Goal: Transaction & Acquisition: Purchase product/service

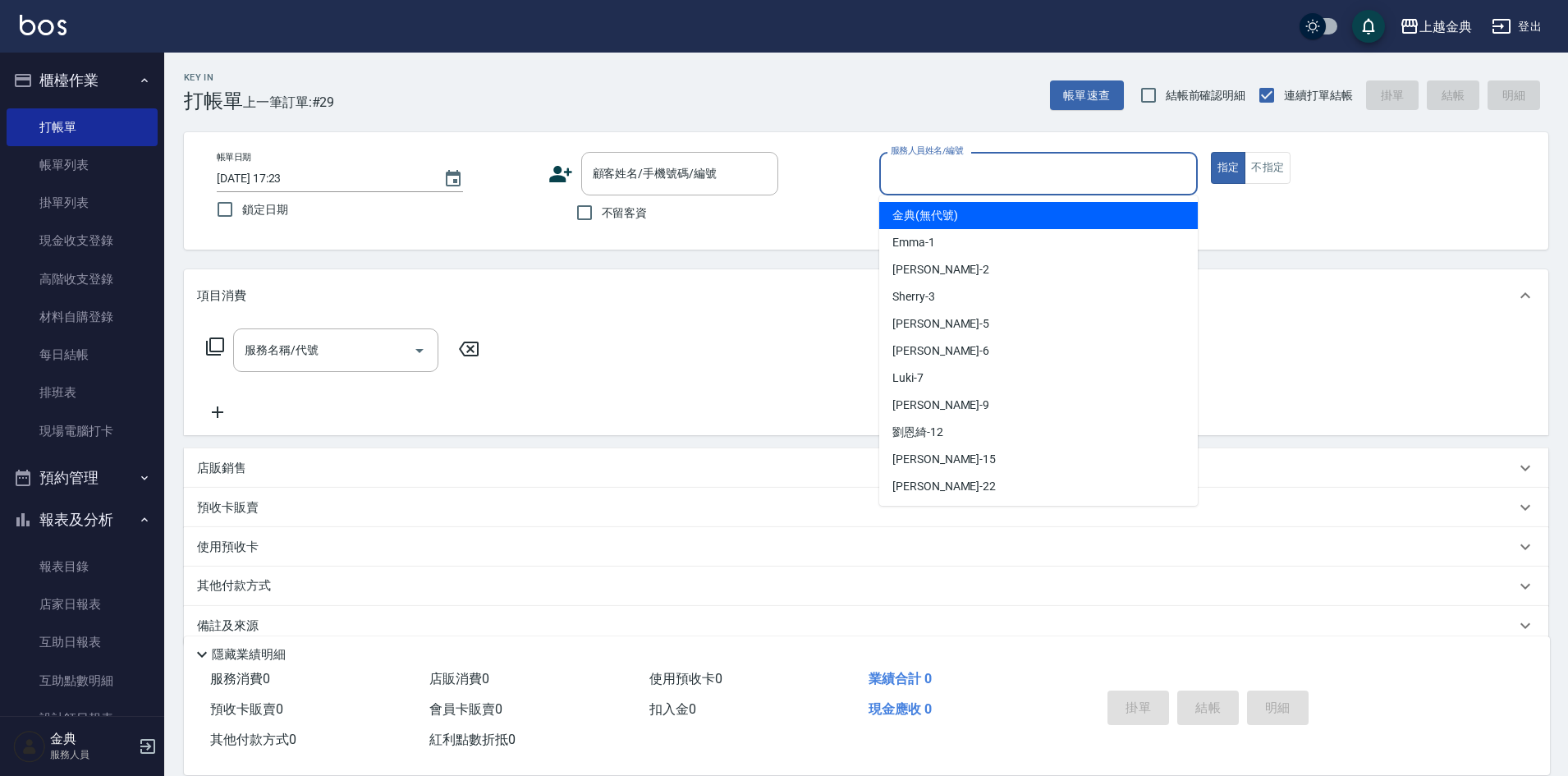
click at [977, 172] on input "服務人員姓名/編號" at bounding box center [1039, 174] width 304 height 29
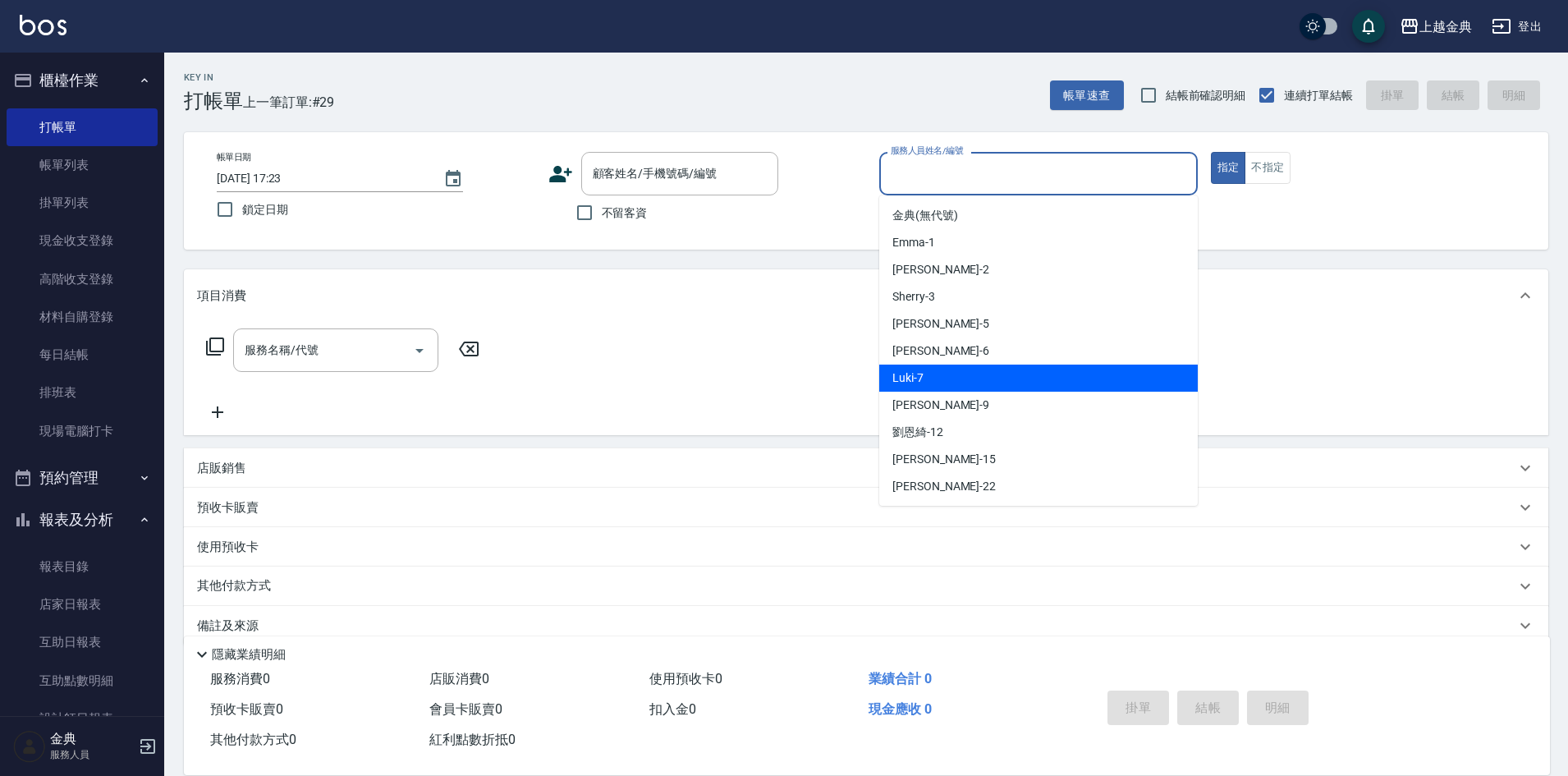
click at [956, 368] on div "Luki -7" at bounding box center [1039, 378] width 319 height 27
type input "Luki-7"
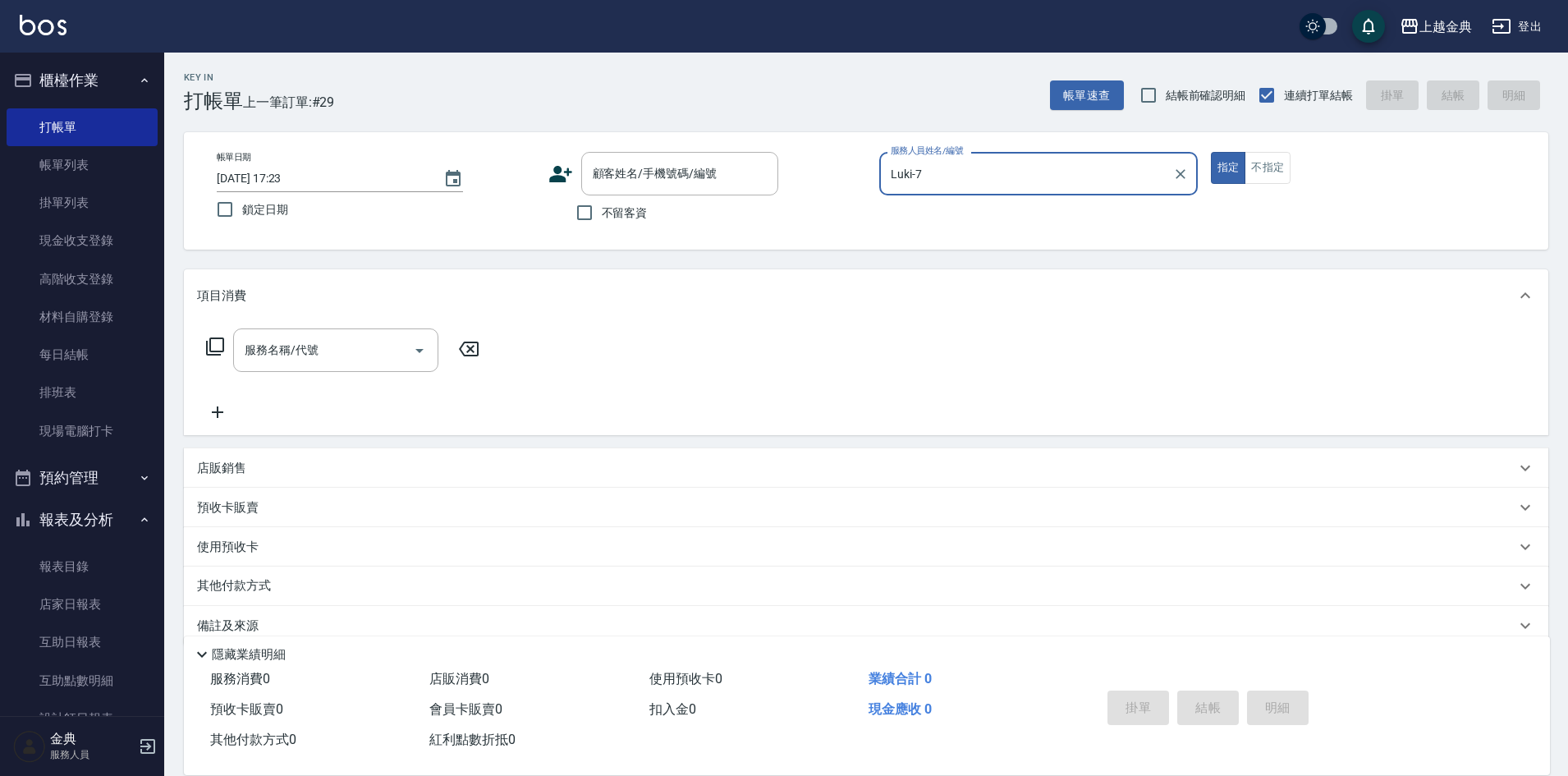
click at [636, 206] on span "不留客資" at bounding box center [625, 213] width 46 height 17
click at [602, 206] on input "不留客資" at bounding box center [584, 213] width 35 height 35
checkbox input "true"
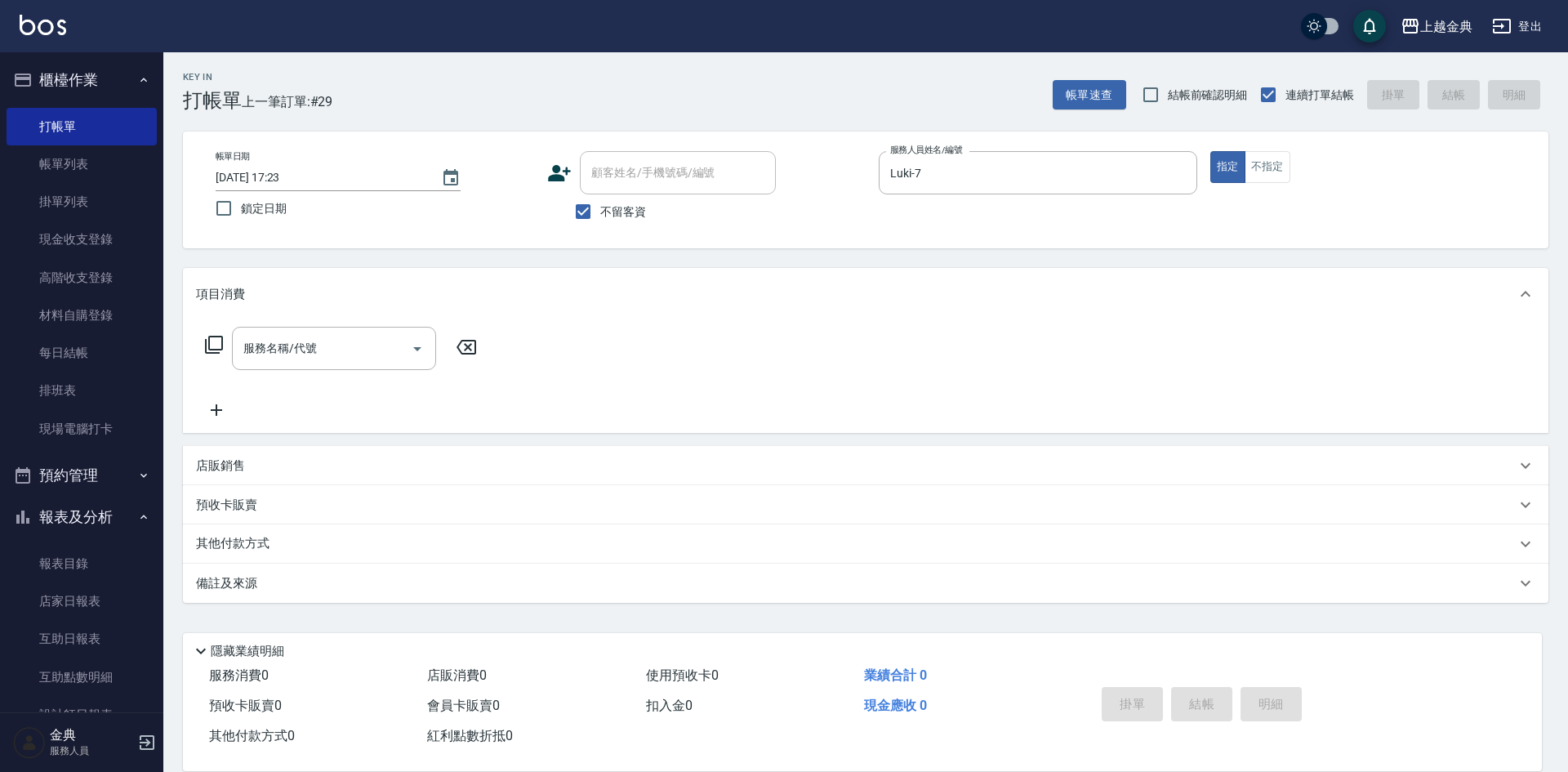
click at [222, 346] on icon at bounding box center [214, 345] width 18 height 18
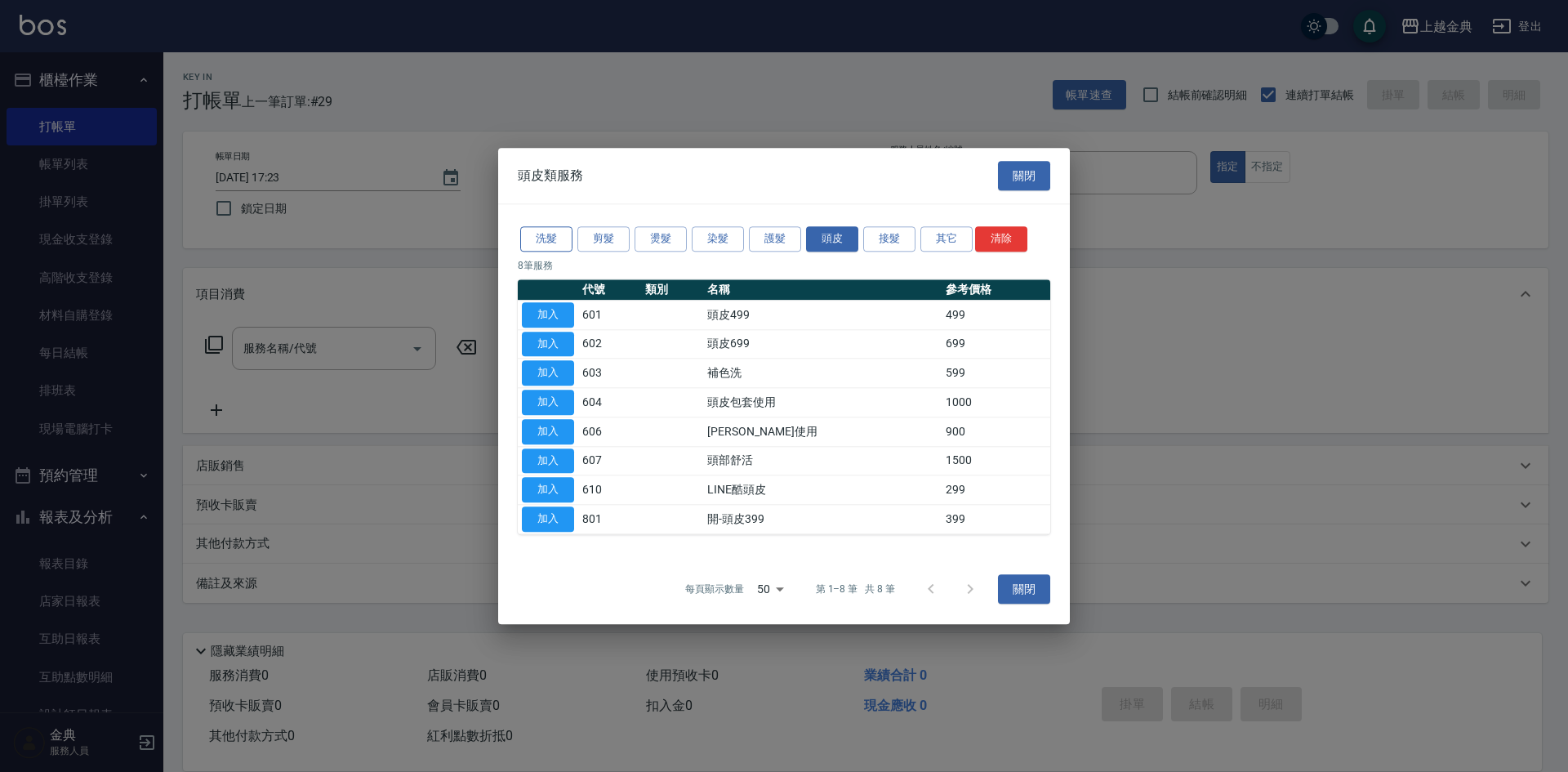
click at [525, 237] on button "洗髮" at bounding box center [546, 238] width 53 height 25
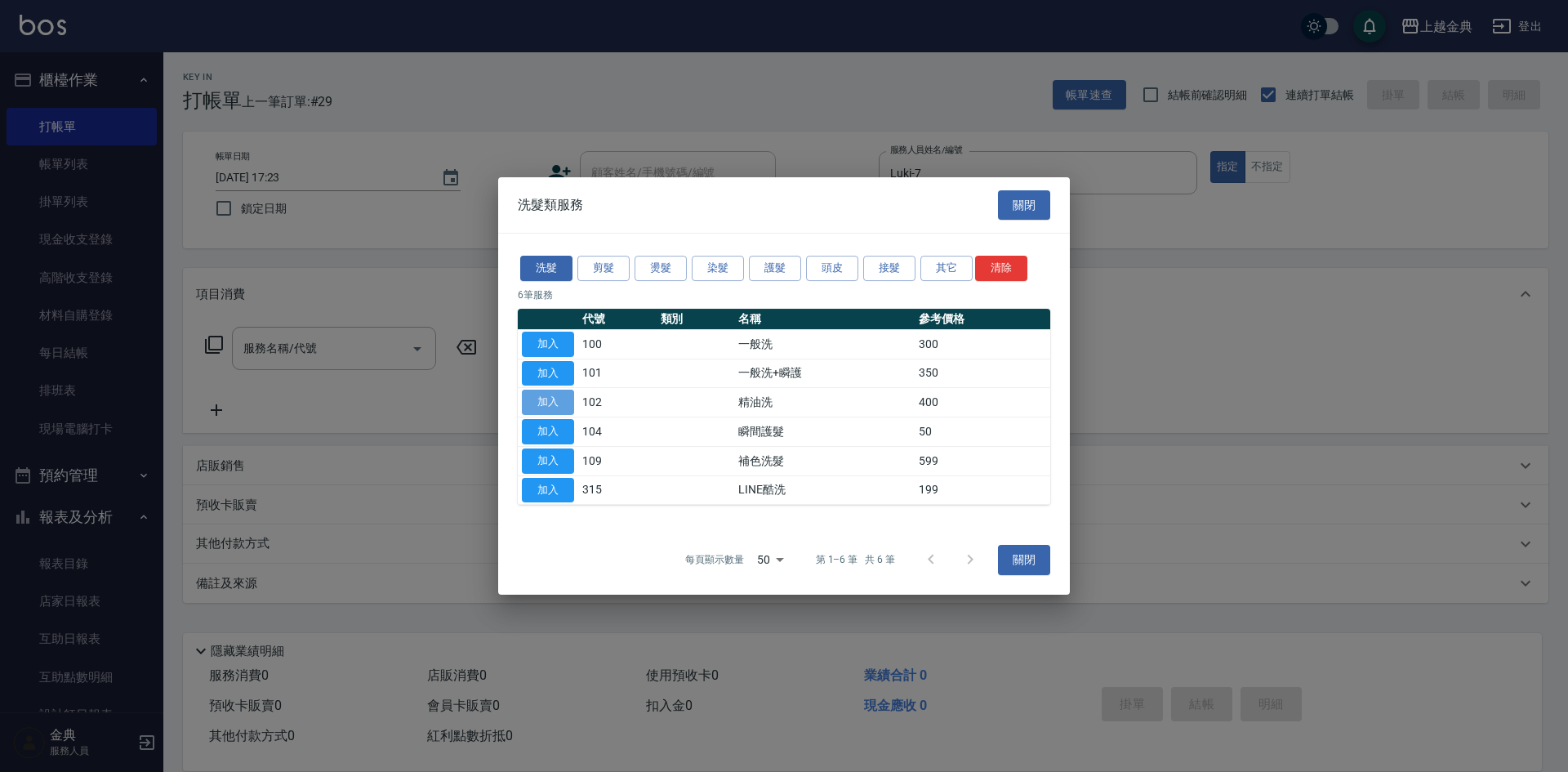
click at [563, 405] on button "加入" at bounding box center [547, 401] width 53 height 25
type input "精油洗(102)"
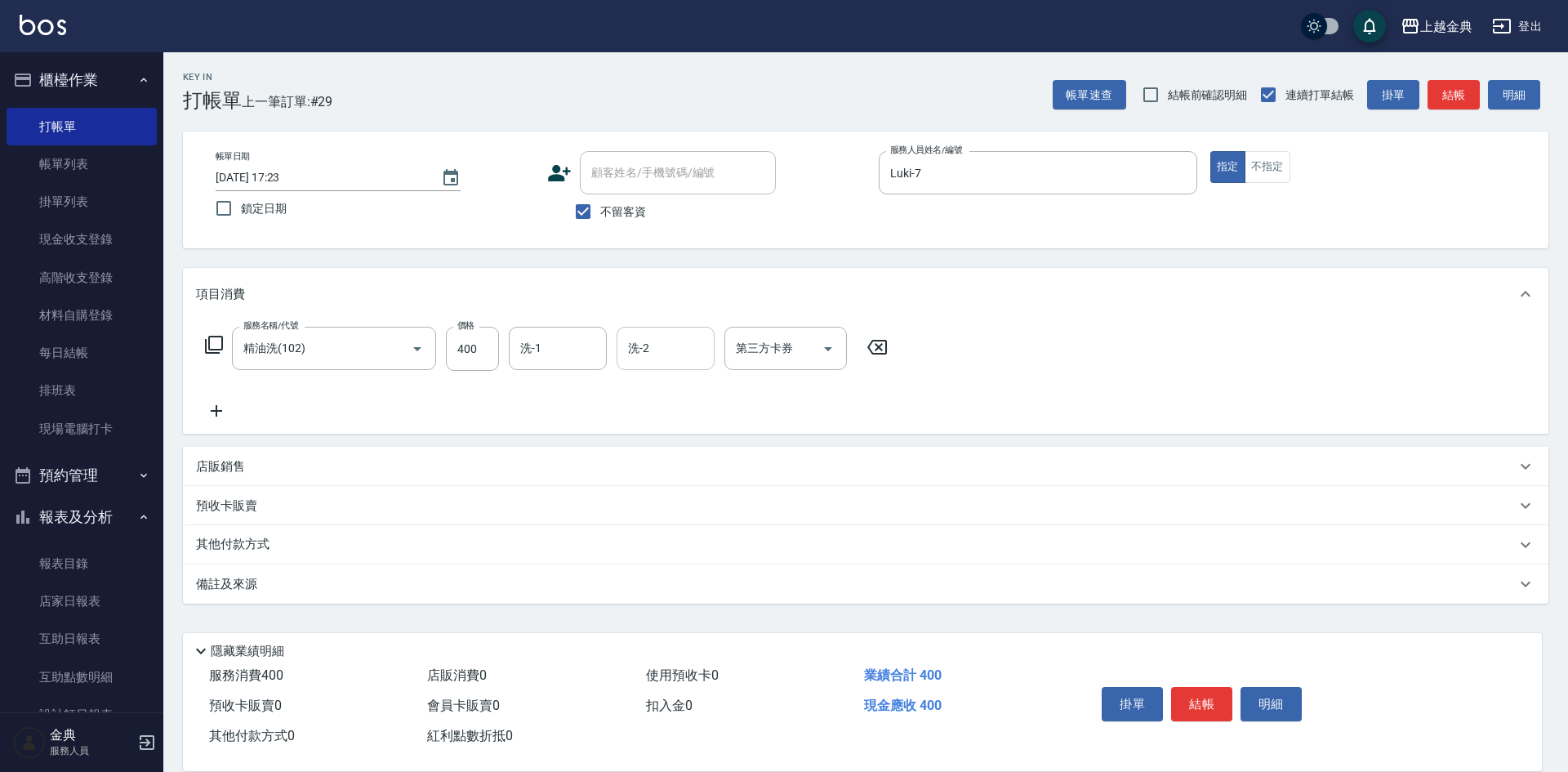
click at [649, 356] on input "洗-2" at bounding box center [665, 348] width 83 height 29
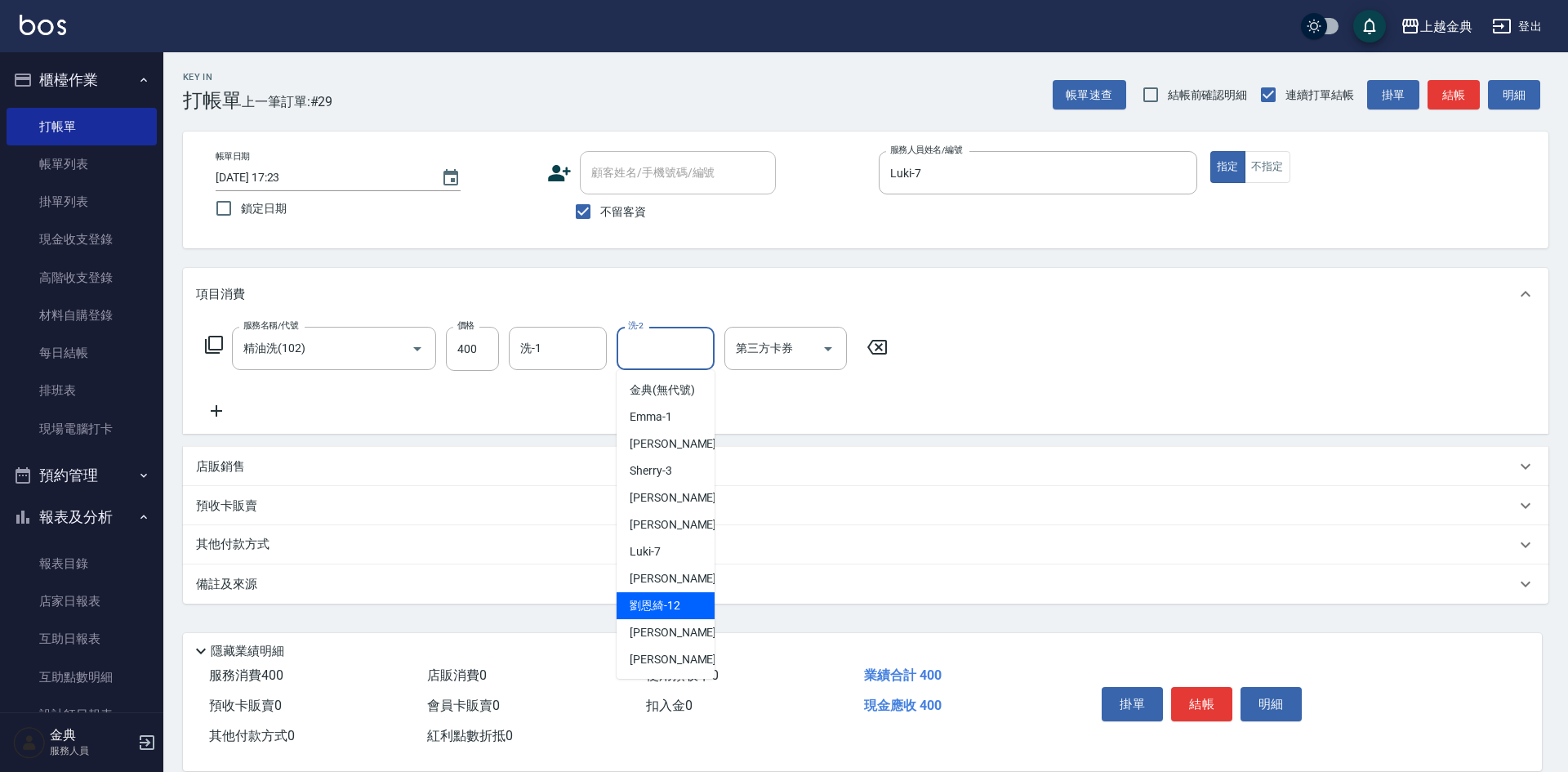
click at [661, 614] on span "[PERSON_NAME]-12" at bounding box center [654, 605] width 51 height 17
type input "[PERSON_NAME]-12"
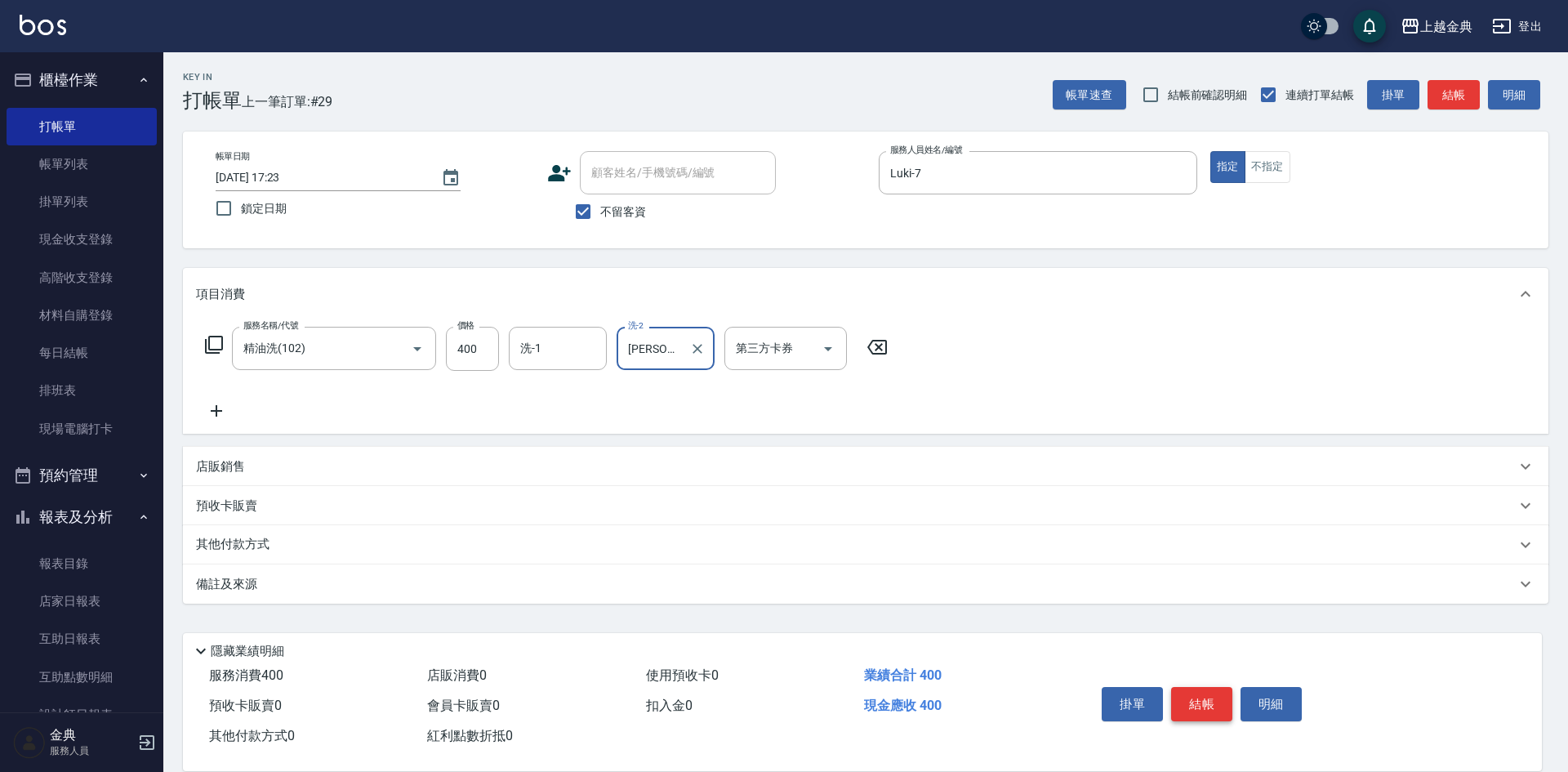
click at [1211, 687] on button "結帳" at bounding box center [1202, 703] width 62 height 35
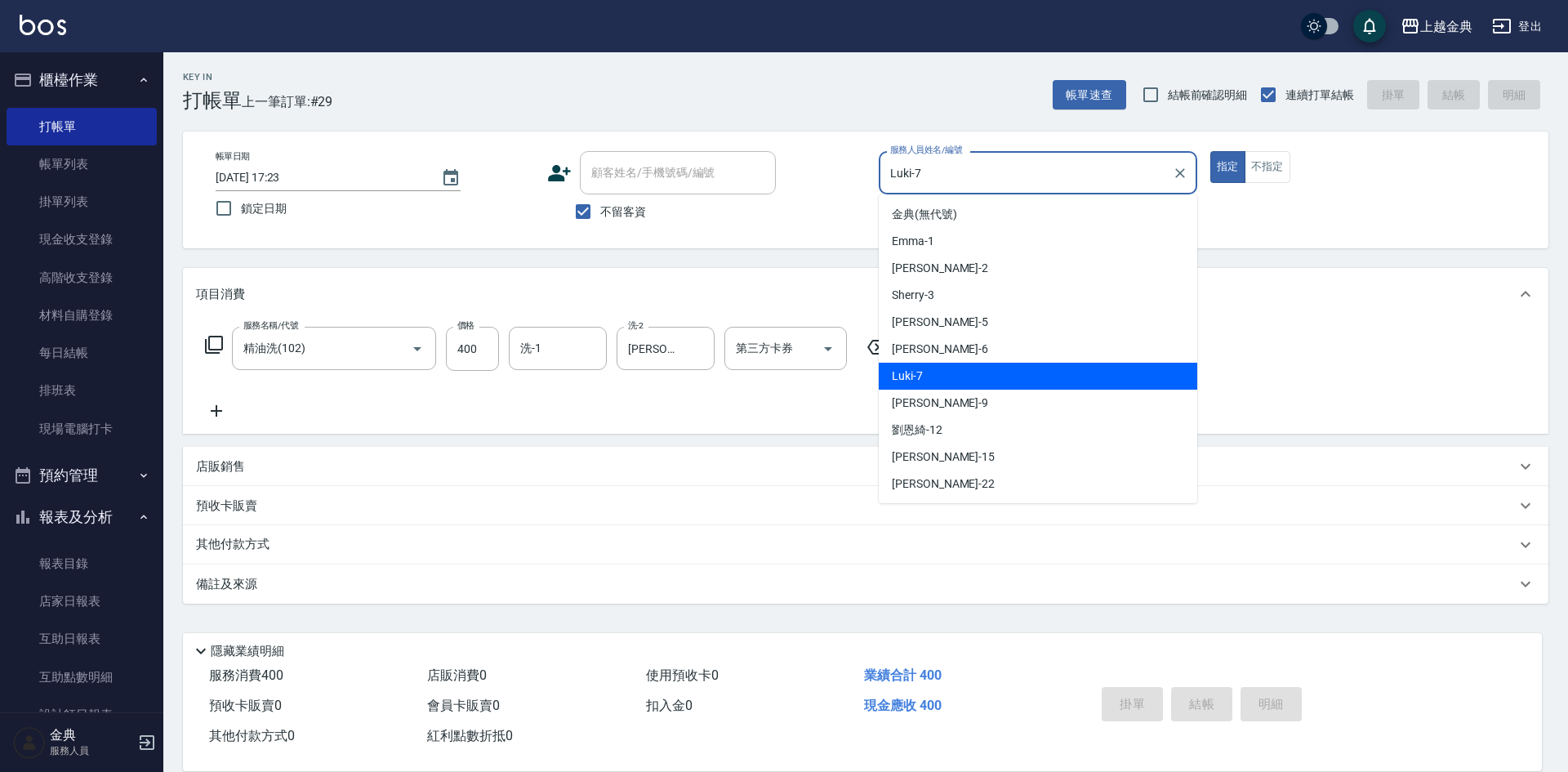
click at [983, 180] on input "Luki-7" at bounding box center [1025, 173] width 279 height 29
type input "[DATE] 18:16"
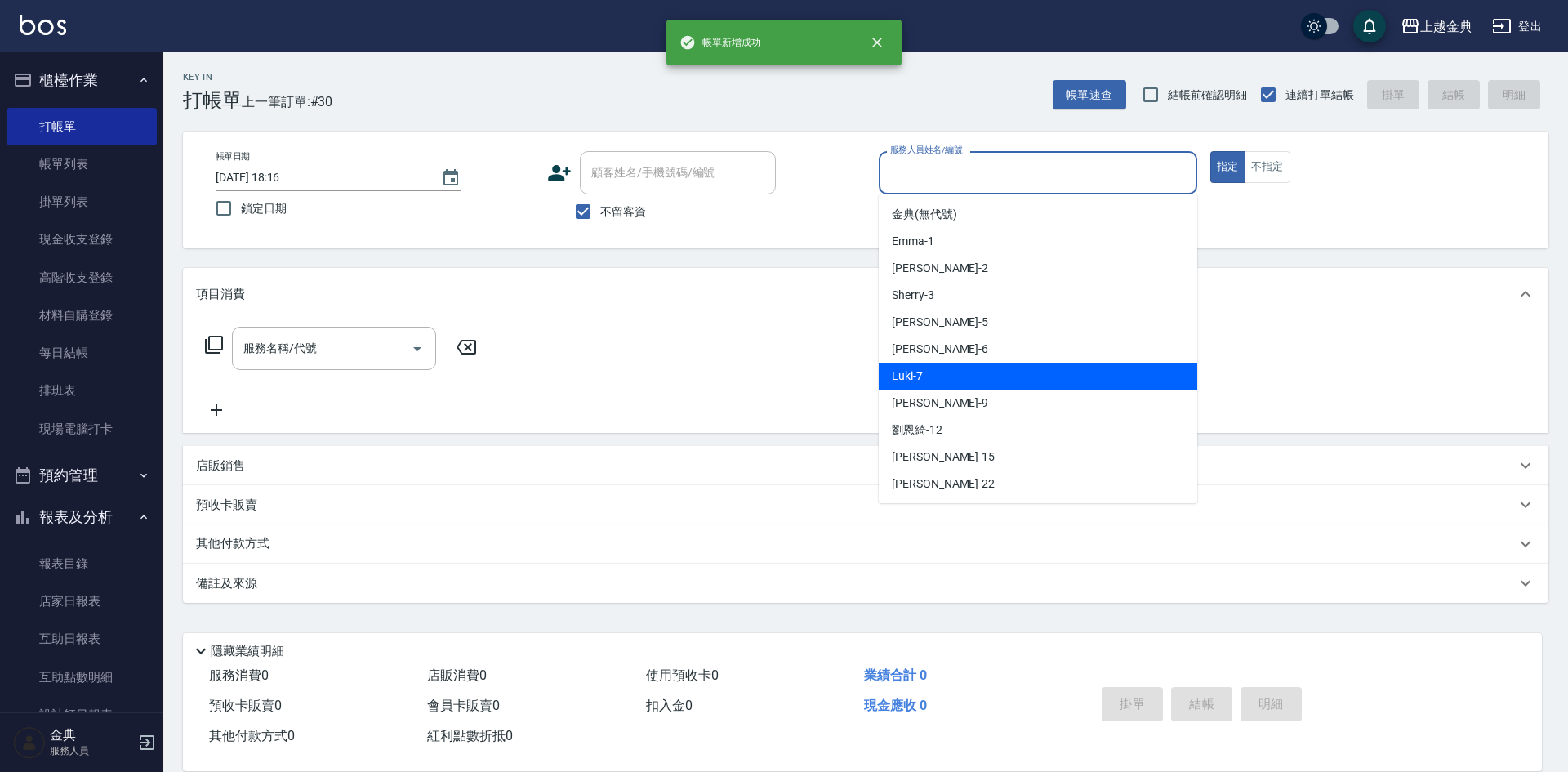
drag, startPoint x: 963, startPoint y: 385, endPoint x: 159, endPoint y: 478, distance: 809.4
click at [958, 385] on div "Luki -7" at bounding box center [1038, 376] width 319 height 27
type input "Luki-7"
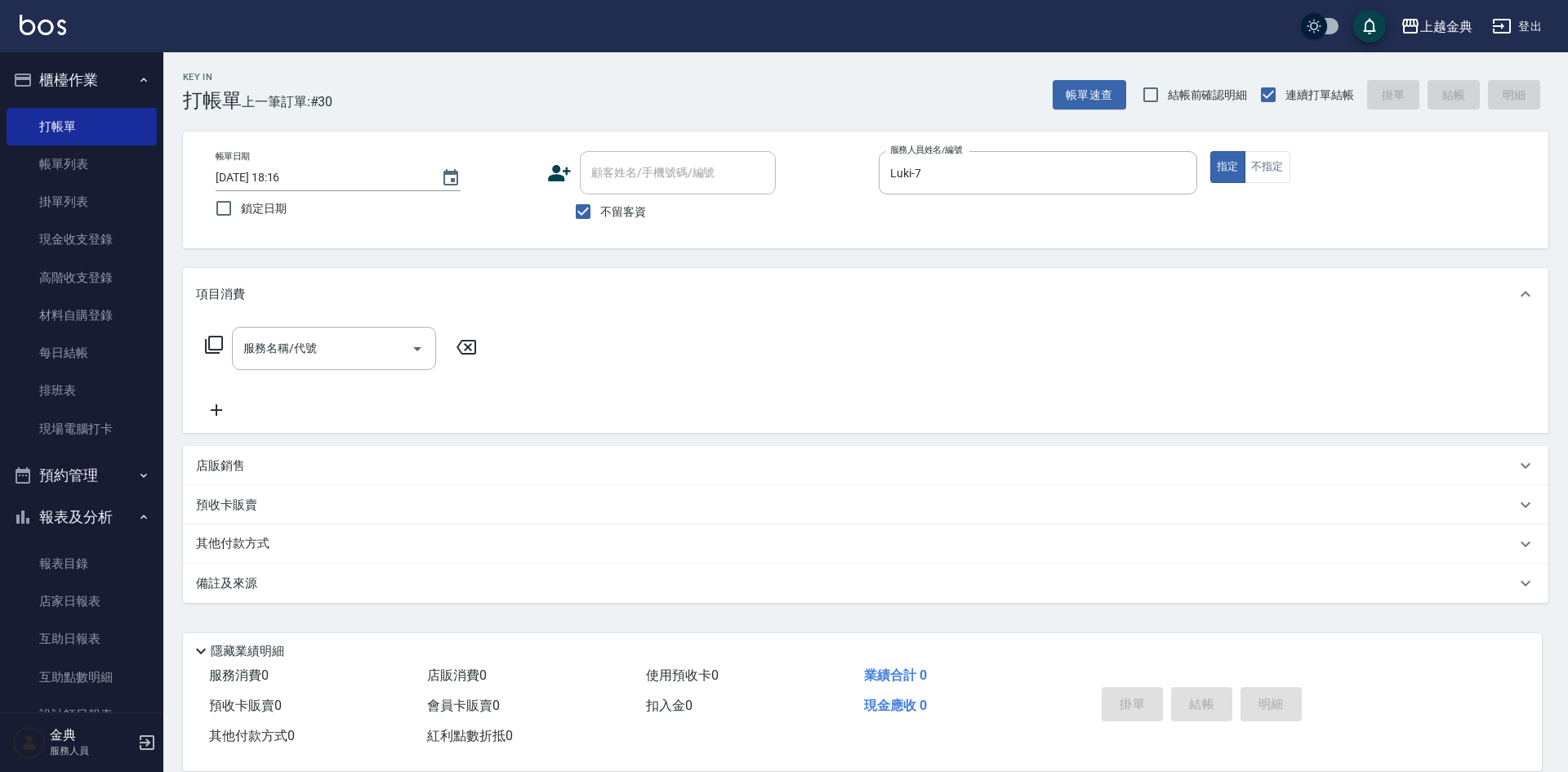
click at [224, 341] on div "服務名稱/代號 服務名稱/代號" at bounding box center [341, 349] width 291 height 44
click at [224, 344] on div "服務名稱/代號 服務名稱/代號" at bounding box center [341, 349] width 291 height 44
click at [218, 342] on icon at bounding box center [214, 345] width 20 height 20
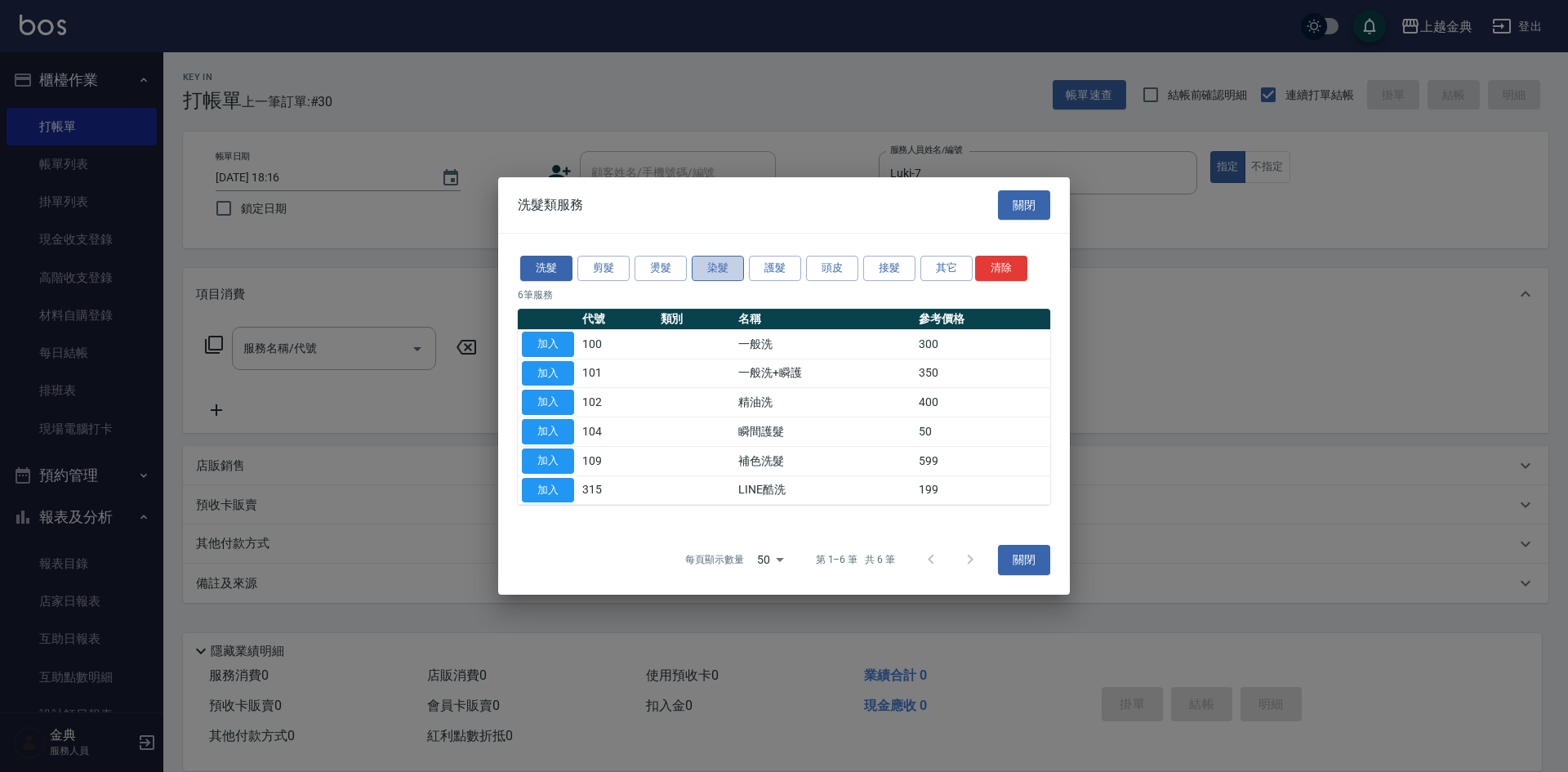
click at [711, 266] on button "染髮" at bounding box center [717, 267] width 53 height 25
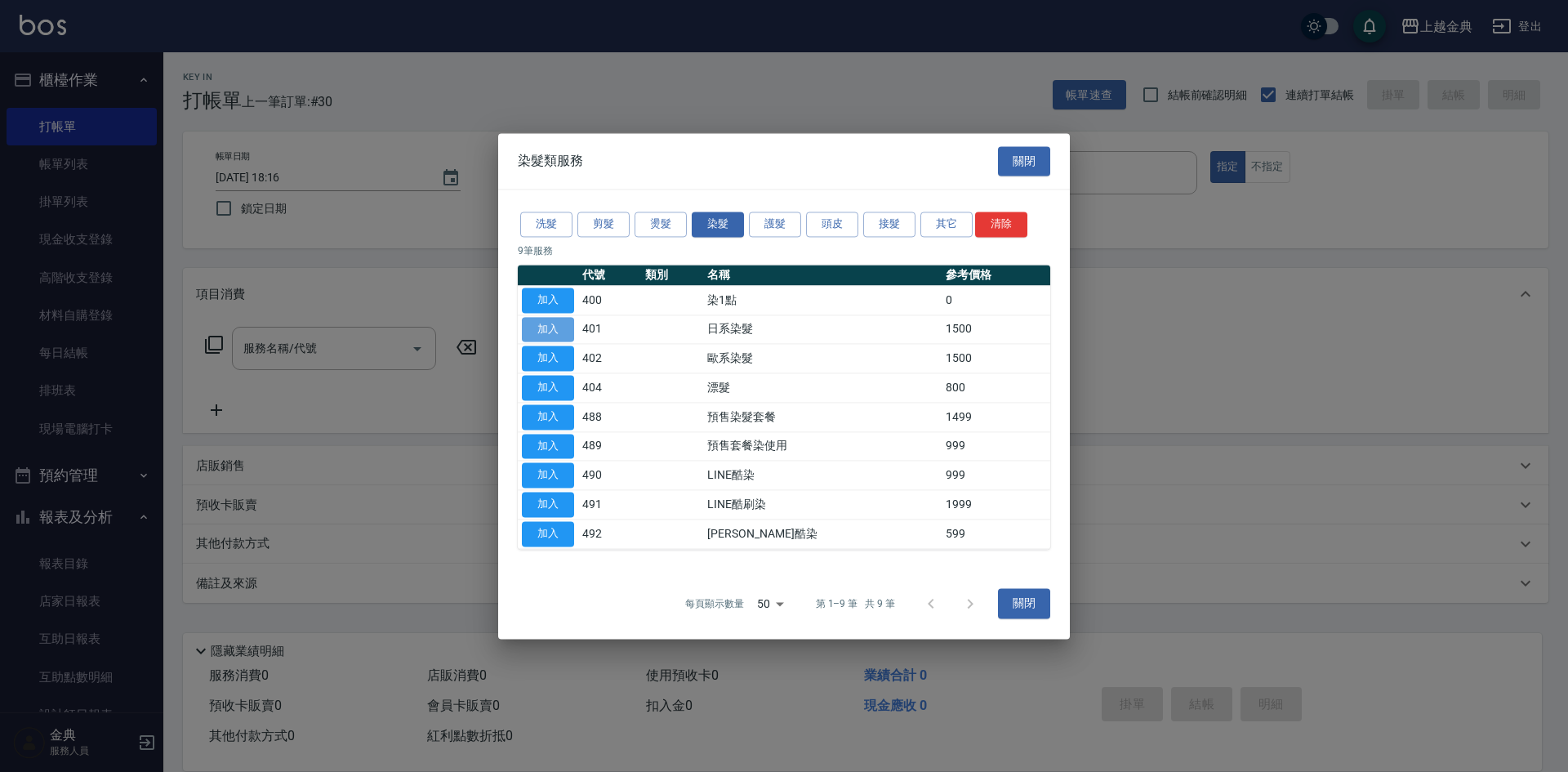
click at [555, 327] on button "加入" at bounding box center [547, 329] width 53 height 25
type input "日系染髮(401)"
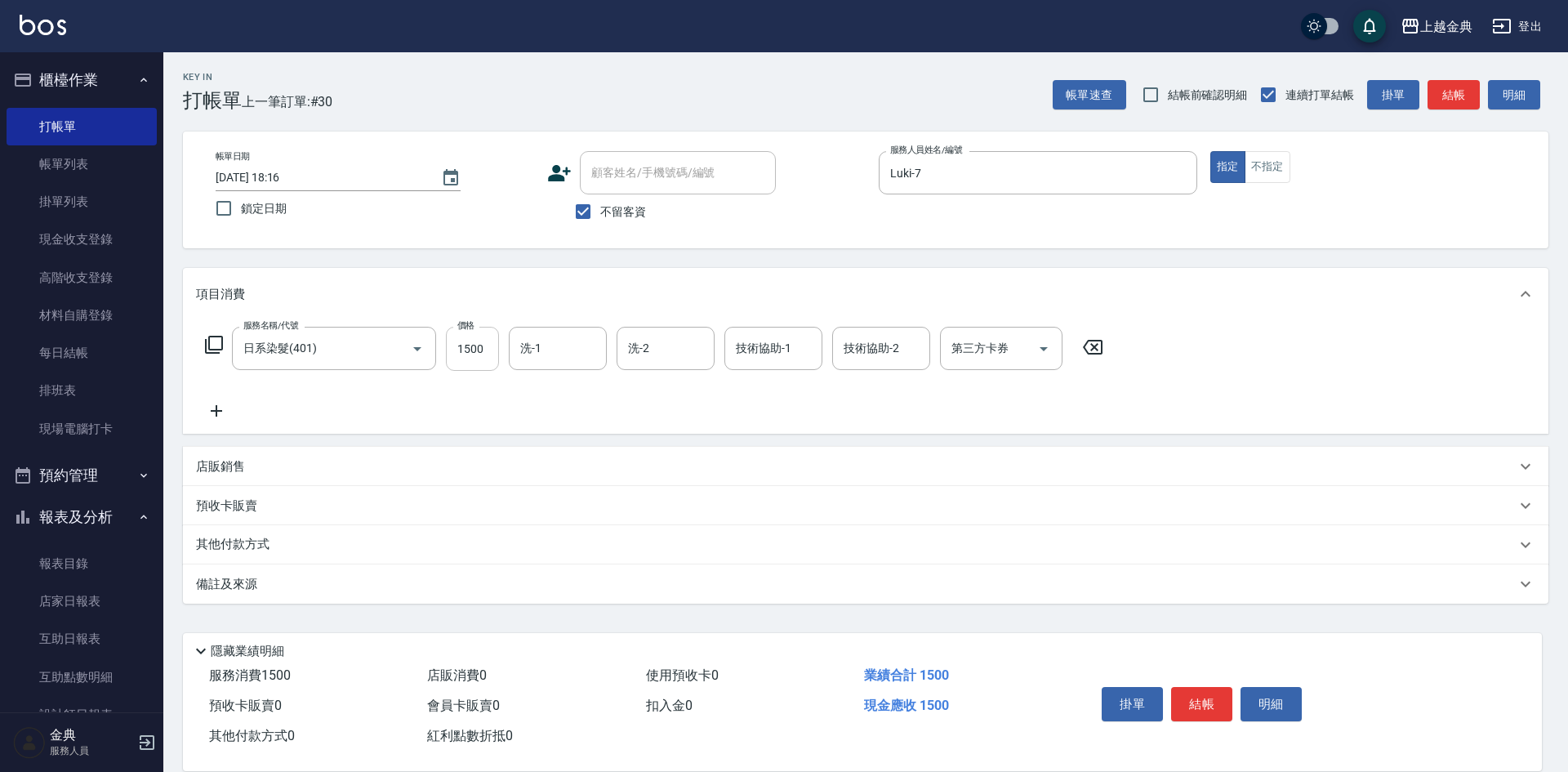
click at [480, 346] on input "1500" at bounding box center [472, 349] width 53 height 44
type input "3590"
click at [232, 540] on p "其他付款方式" at bounding box center [236, 544] width 81 height 18
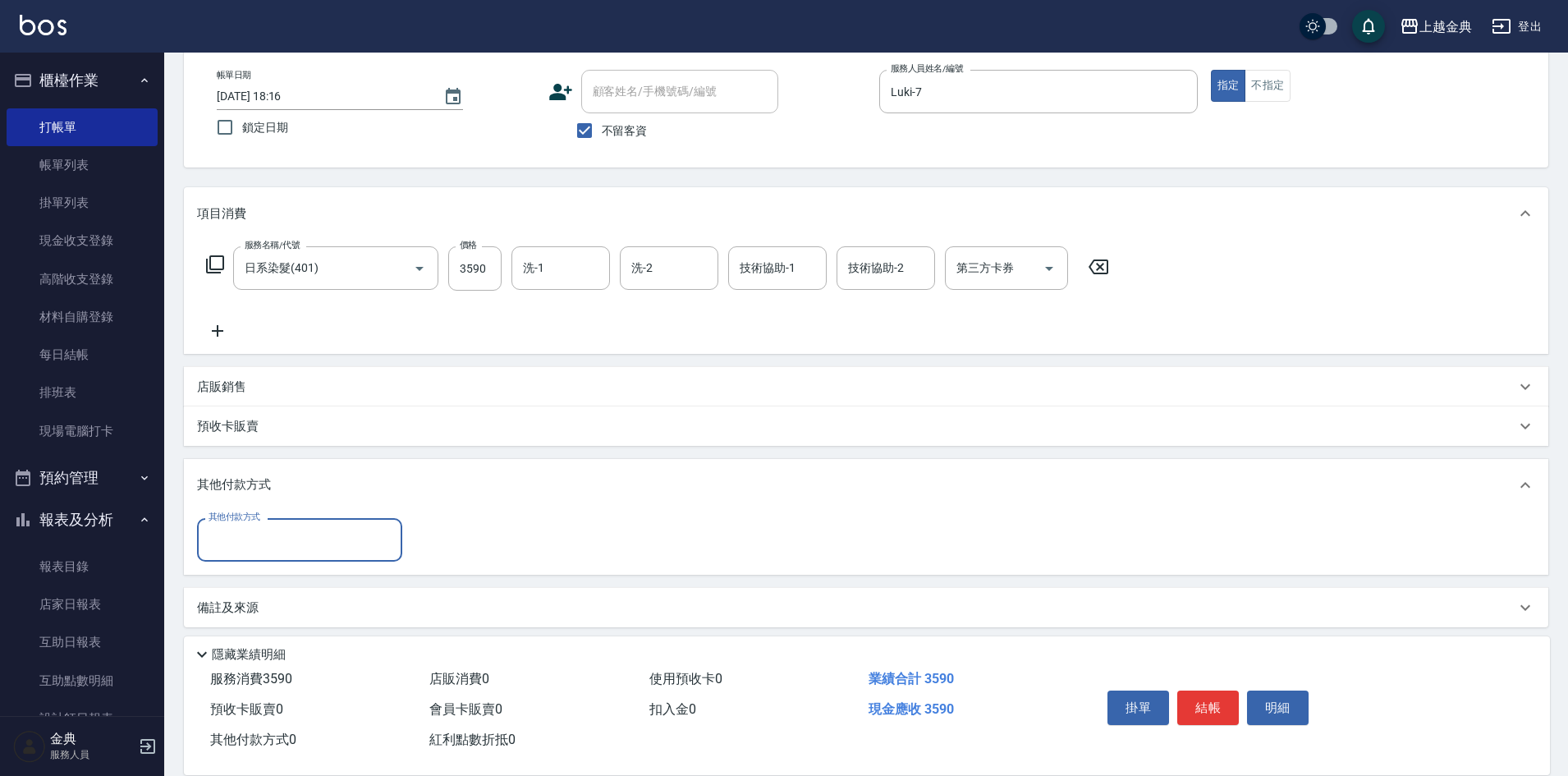
scroll to position [91, 0]
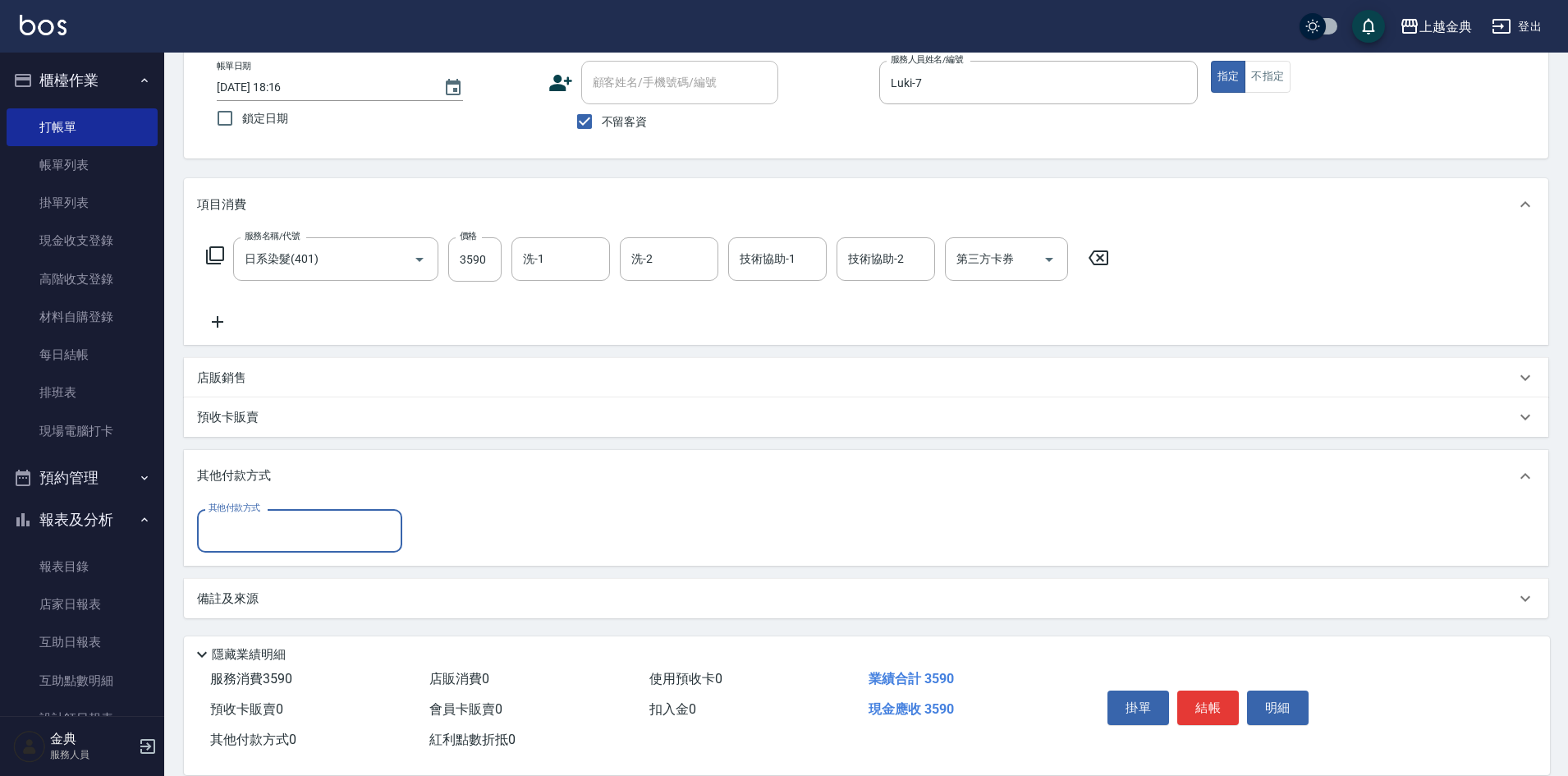
click at [239, 515] on div "其他付款方式" at bounding box center [300, 531] width 206 height 44
drag, startPoint x: 258, startPoint y: 611, endPoint x: 337, endPoint y: 576, distance: 86.4
click at [259, 611] on span "信用卡" at bounding box center [300, 599] width 206 height 27
type input "信用卡"
type input "3590"
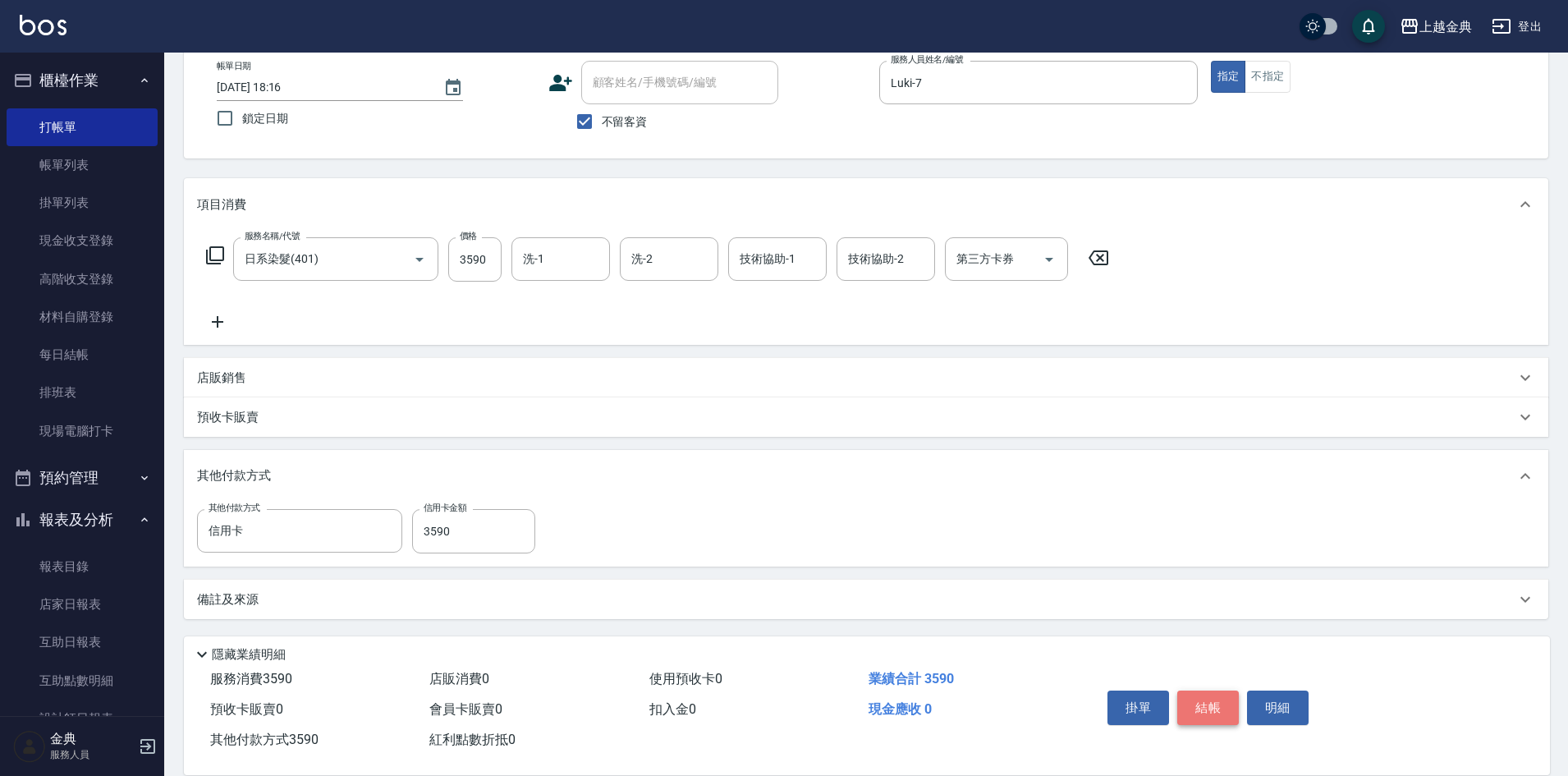
click at [1230, 690] on button "結帳" at bounding box center [1208, 707] width 62 height 35
type input "[DATE] 18:17"
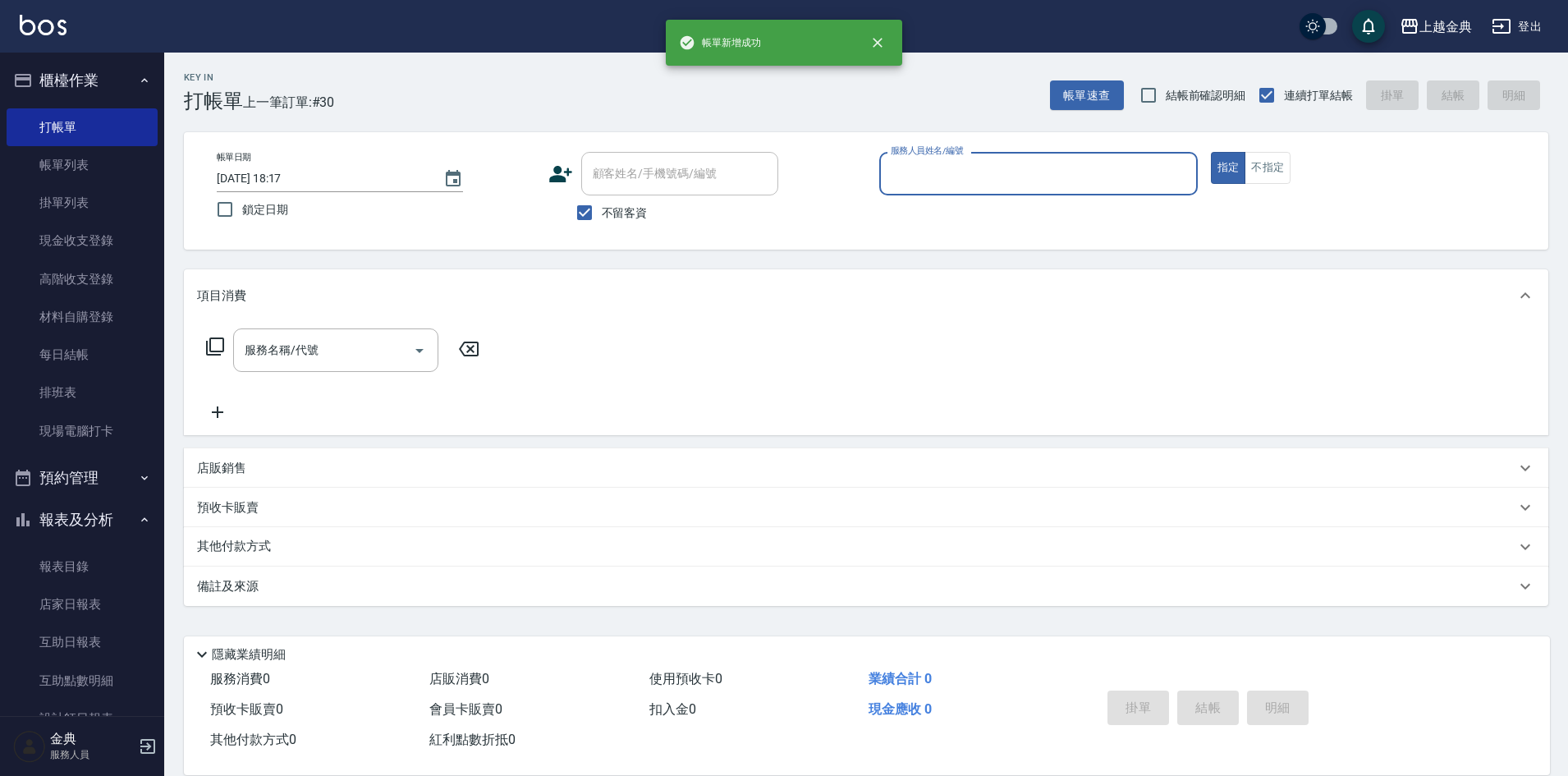
scroll to position [0, 0]
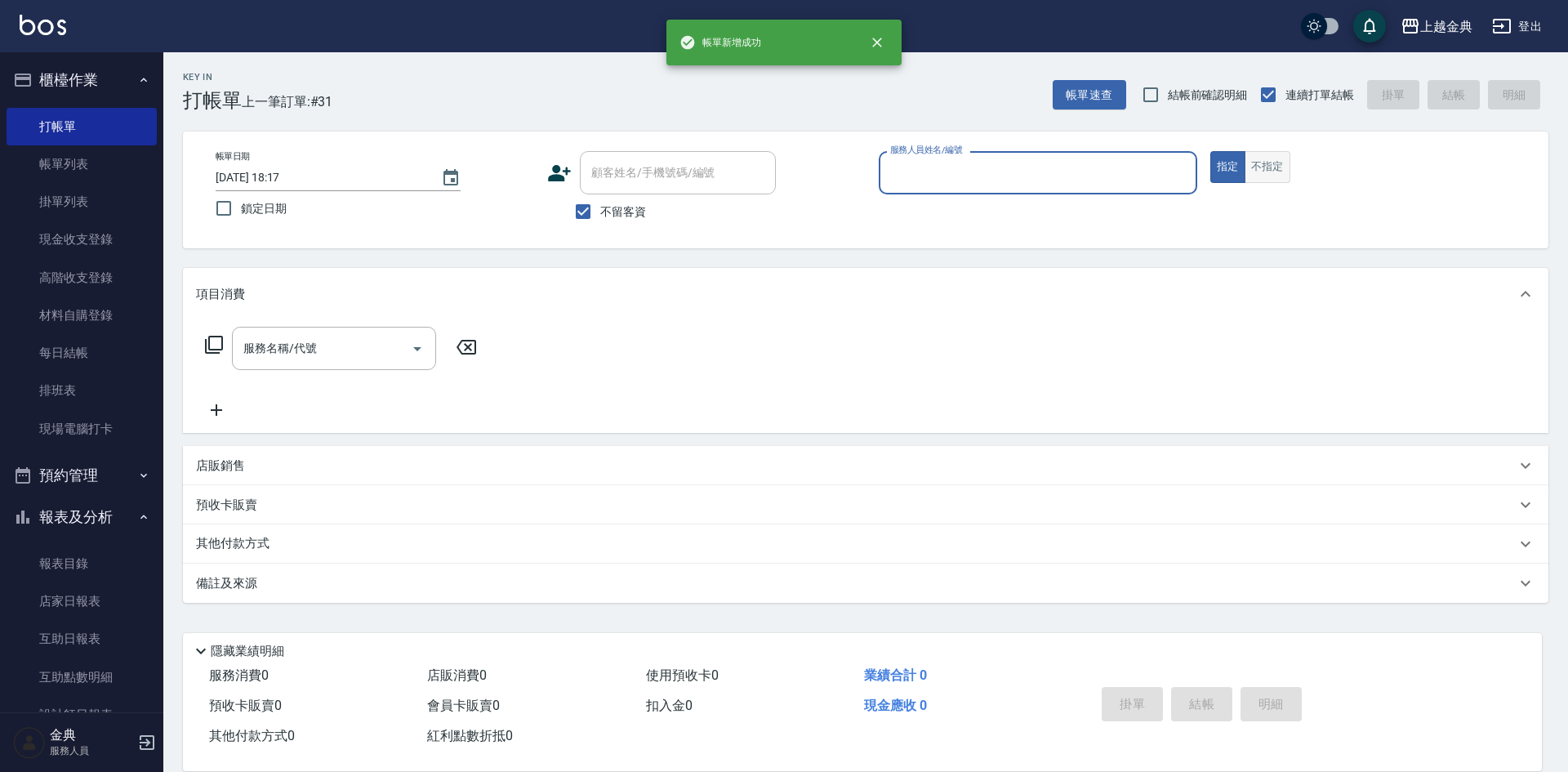
click at [1257, 165] on button "不指定" at bounding box center [1267, 167] width 46 height 32
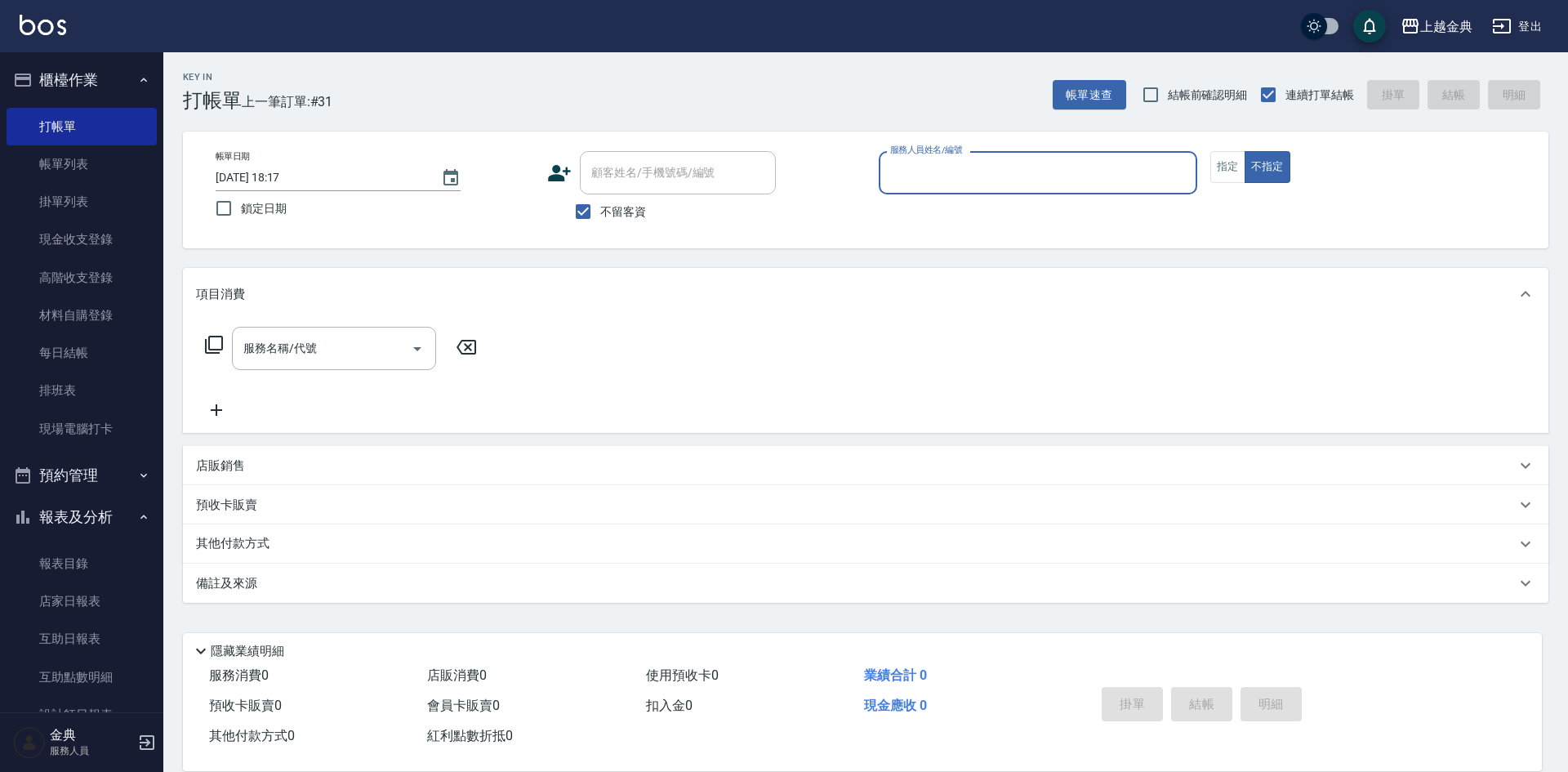
click at [1194, 168] on div "服務人員姓名/編號" at bounding box center [1038, 173] width 319 height 44
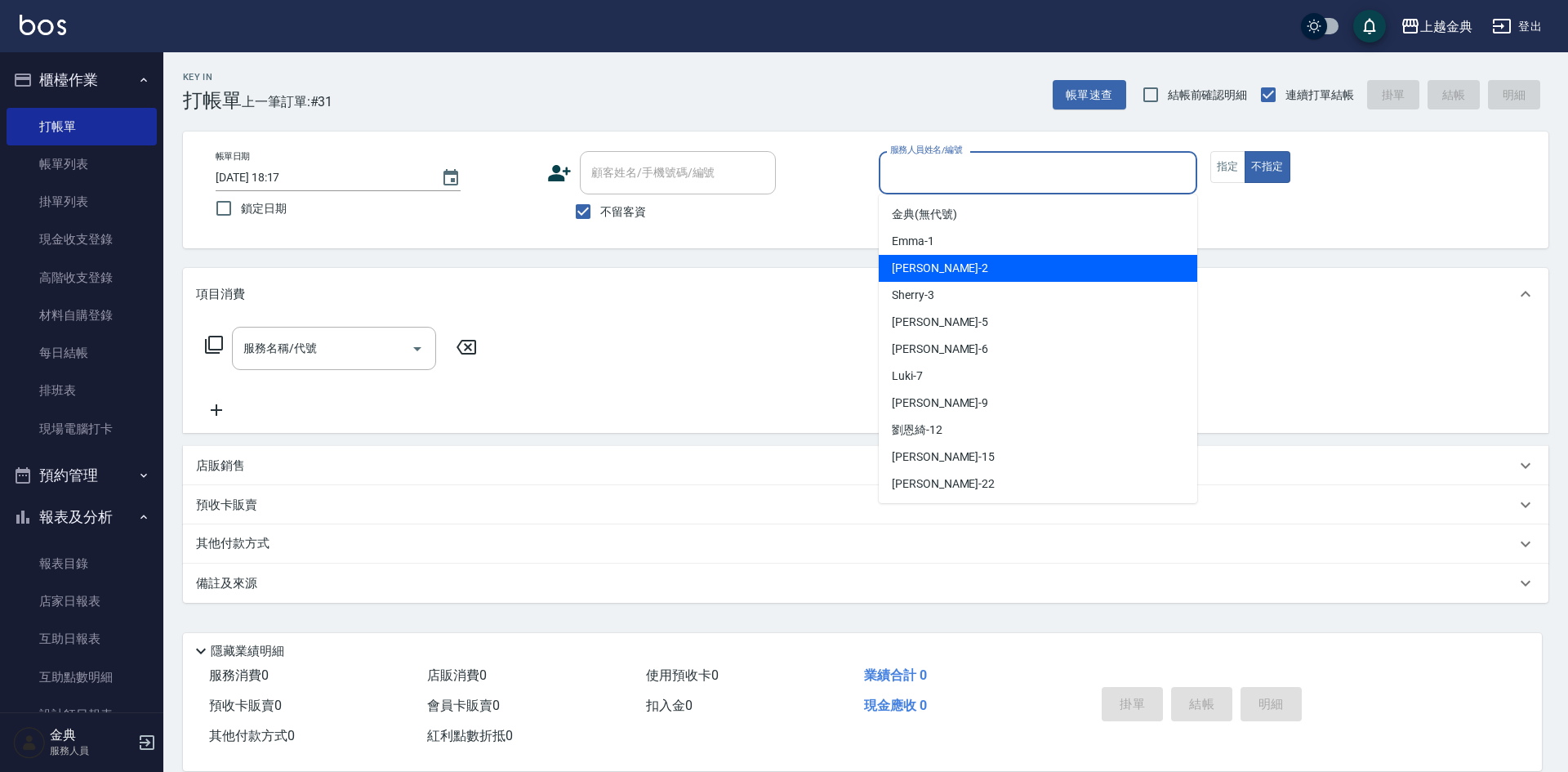
drag, startPoint x: 1085, startPoint y: 277, endPoint x: 274, endPoint y: 368, distance: 816.1
click at [1081, 277] on div "Cindy -2" at bounding box center [1038, 268] width 319 height 27
type input "Cindy-2"
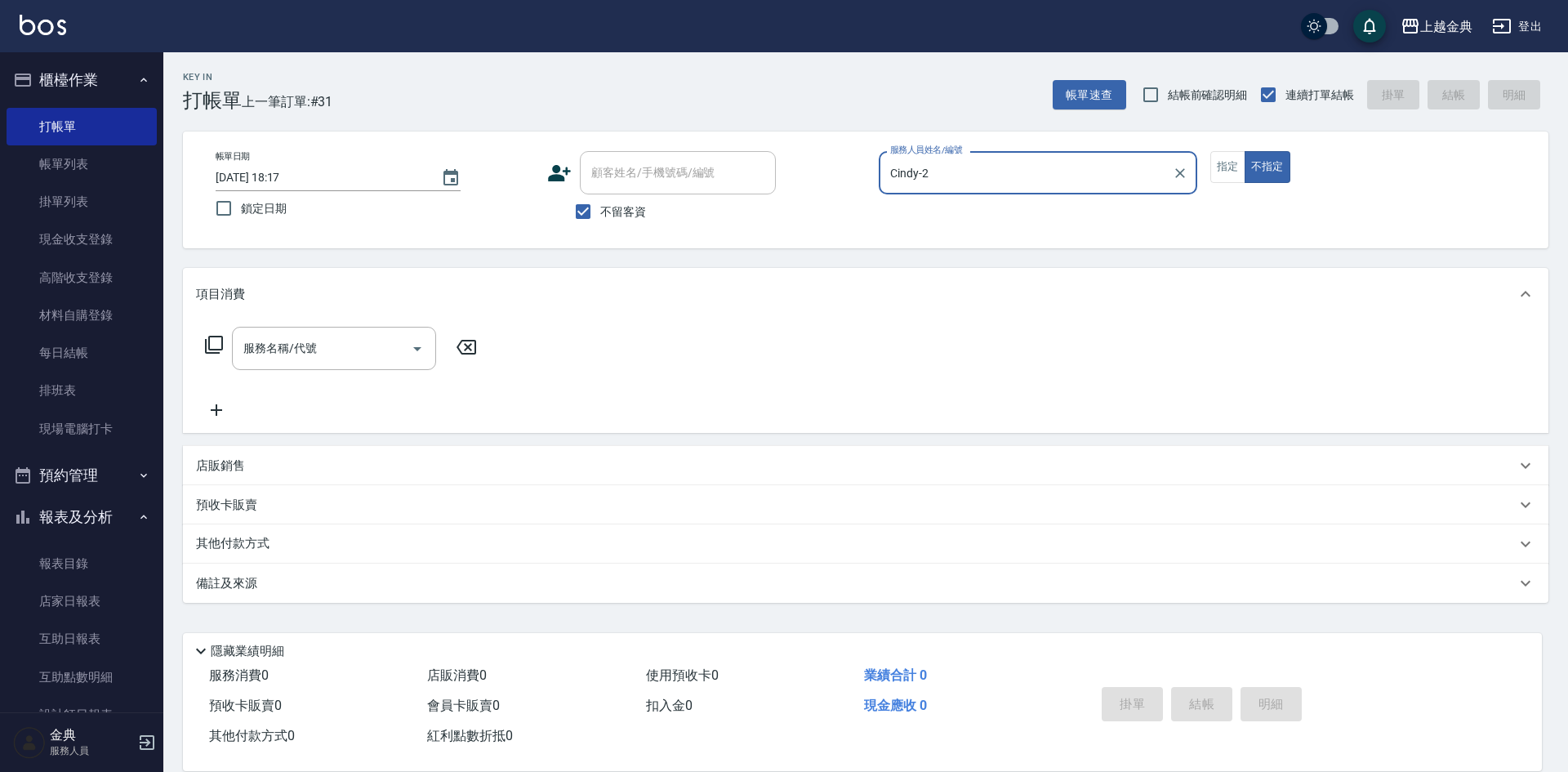
click at [220, 335] on icon at bounding box center [214, 345] width 20 height 20
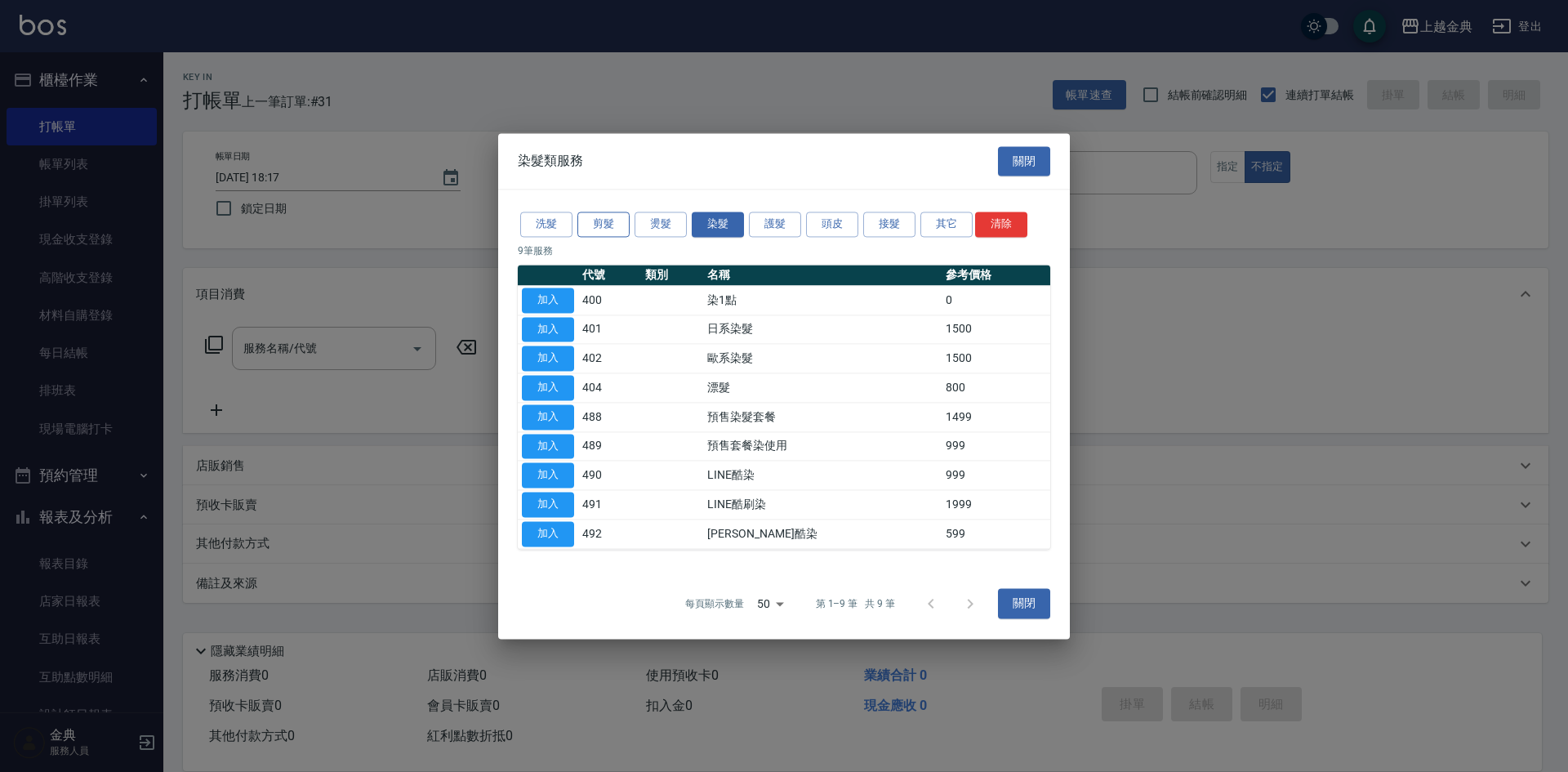
click at [609, 227] on button "剪髮" at bounding box center [603, 224] width 53 height 25
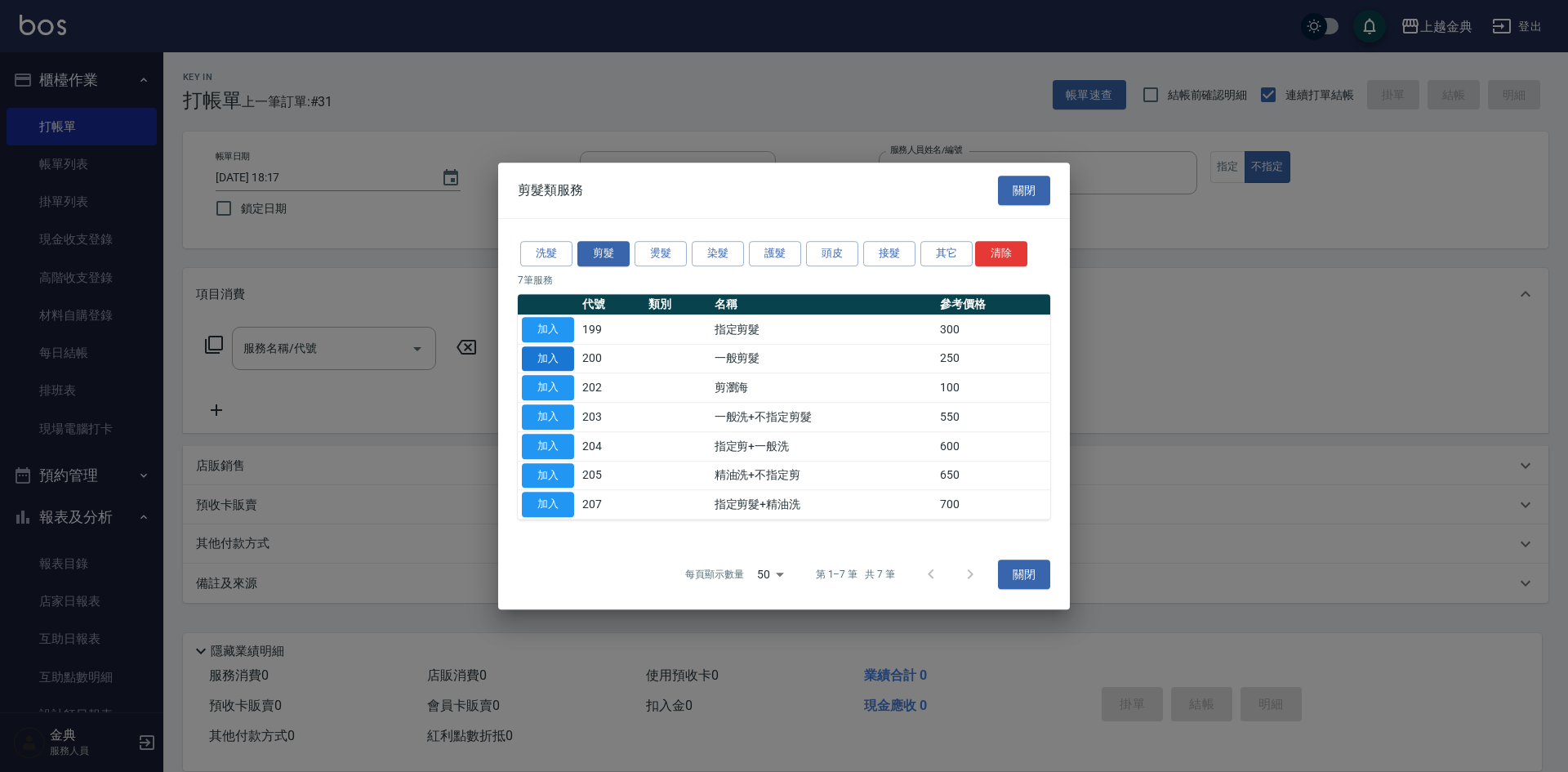
click at [558, 360] on button "加入" at bounding box center [547, 359] width 53 height 25
type input "一般剪髮(200)"
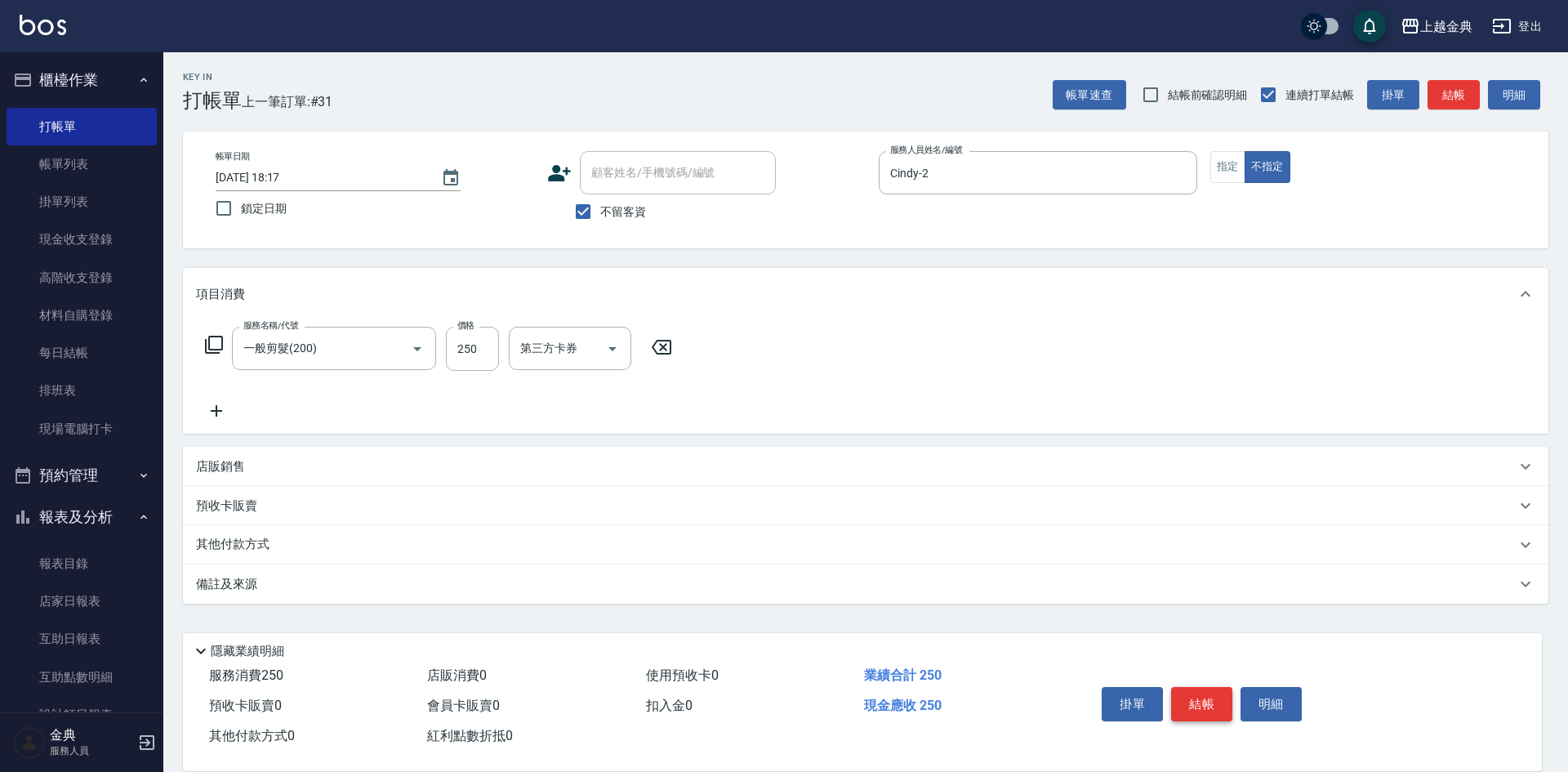
click at [1223, 690] on button "結帳" at bounding box center [1202, 703] width 62 height 35
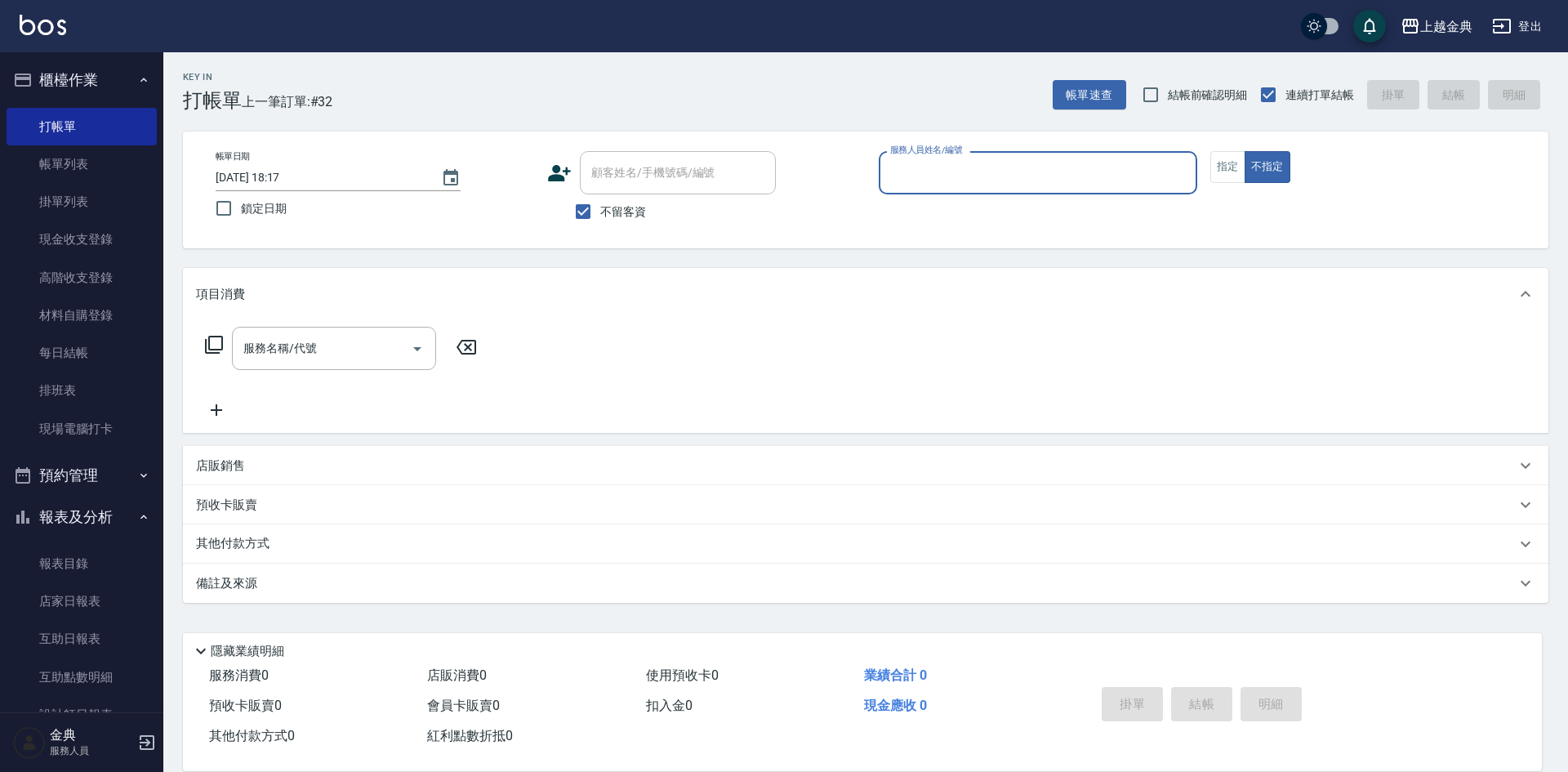
click at [604, 216] on span "不留客資" at bounding box center [623, 212] width 46 height 17
click at [600, 216] on input "不留客資" at bounding box center [583, 212] width 35 height 35
checkbox input "false"
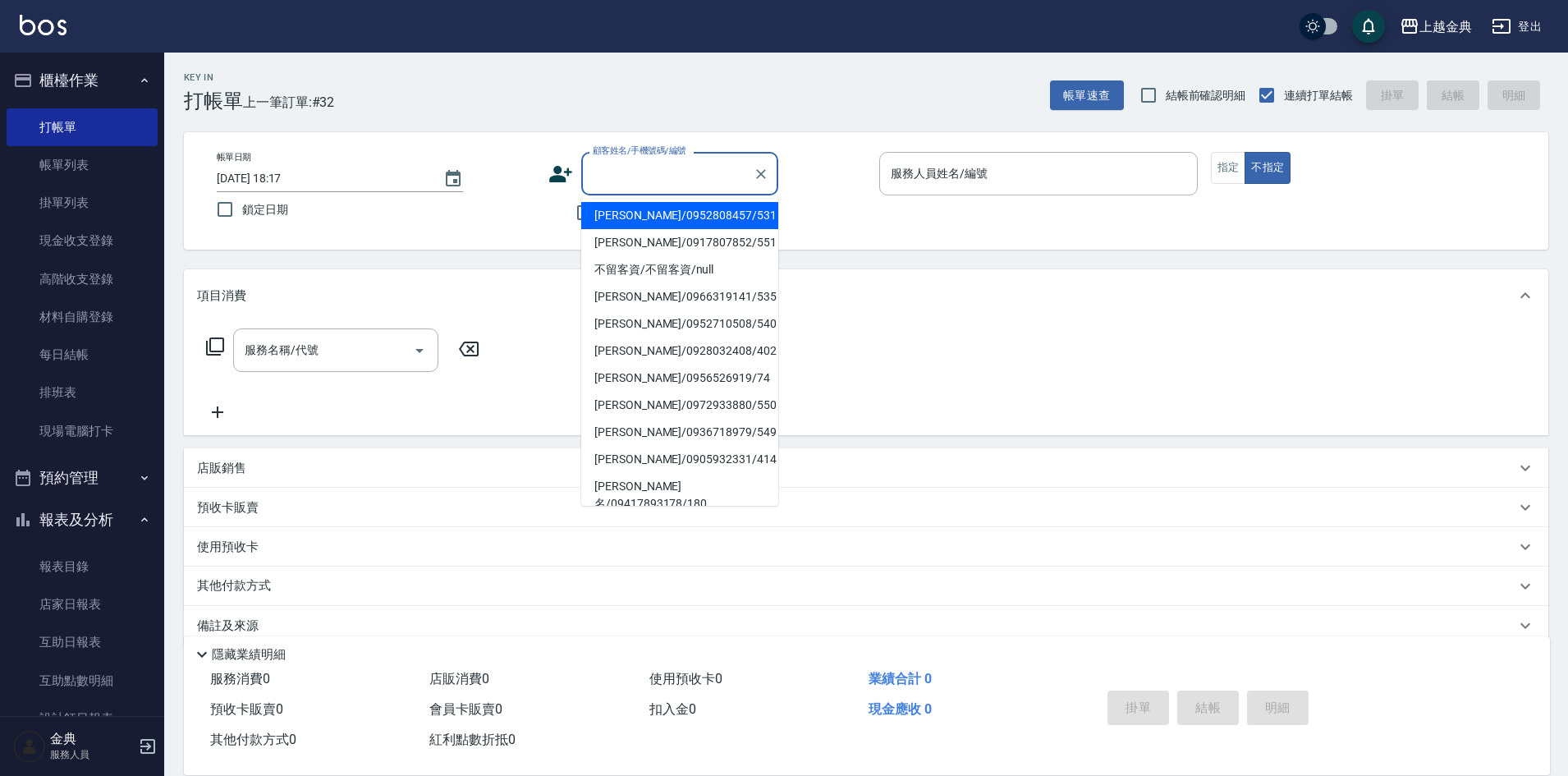
click at [659, 174] on input "顧客姓名/手機號碼/編號" at bounding box center [667, 174] width 158 height 29
click at [639, 217] on li "[PERSON_NAME]/0917807852/551" at bounding box center [679, 215] width 197 height 27
type input "[PERSON_NAME]/0917807852/551"
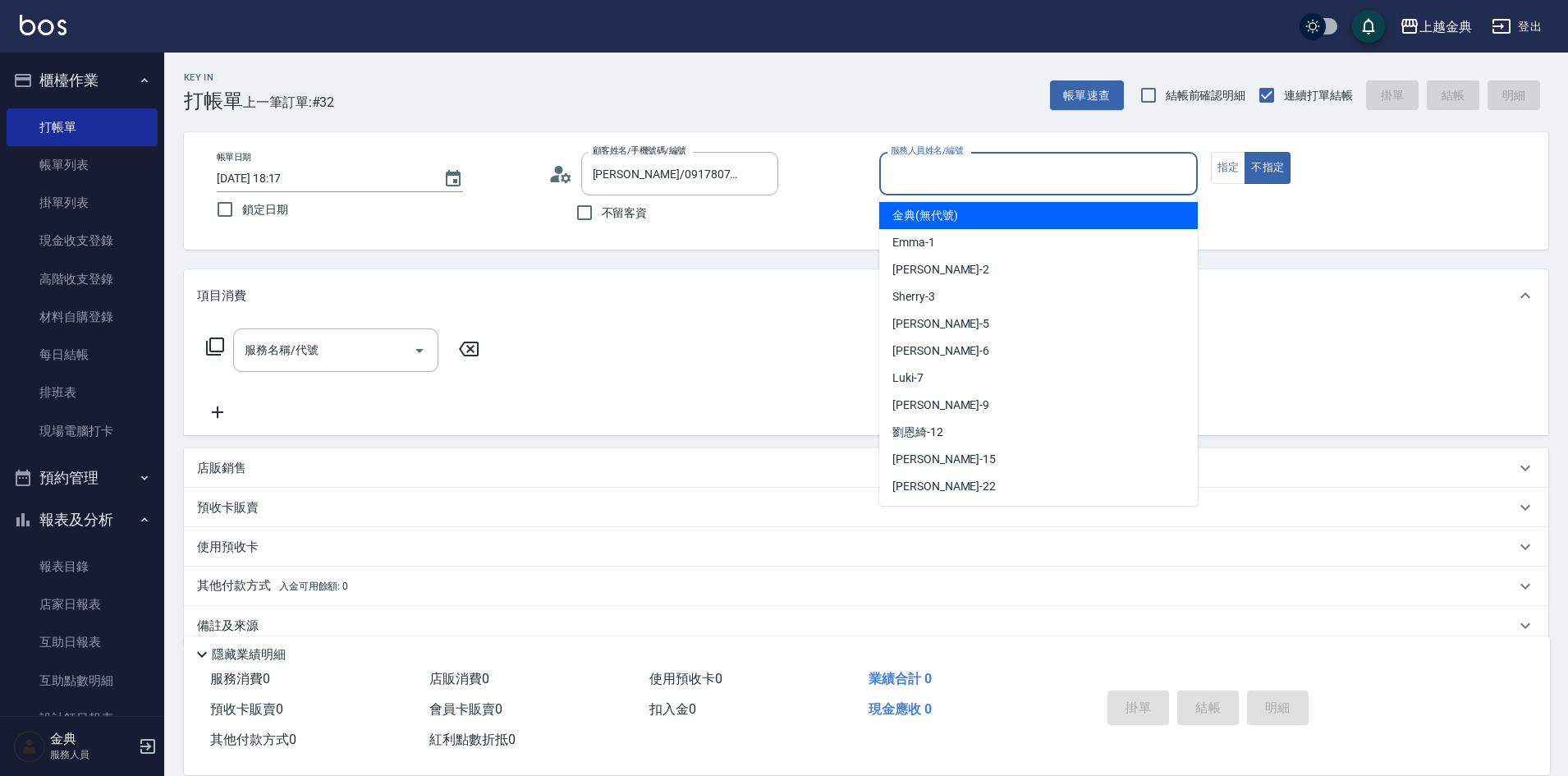
click at [1006, 179] on input "服務人員姓名/編號" at bounding box center [1039, 174] width 304 height 29
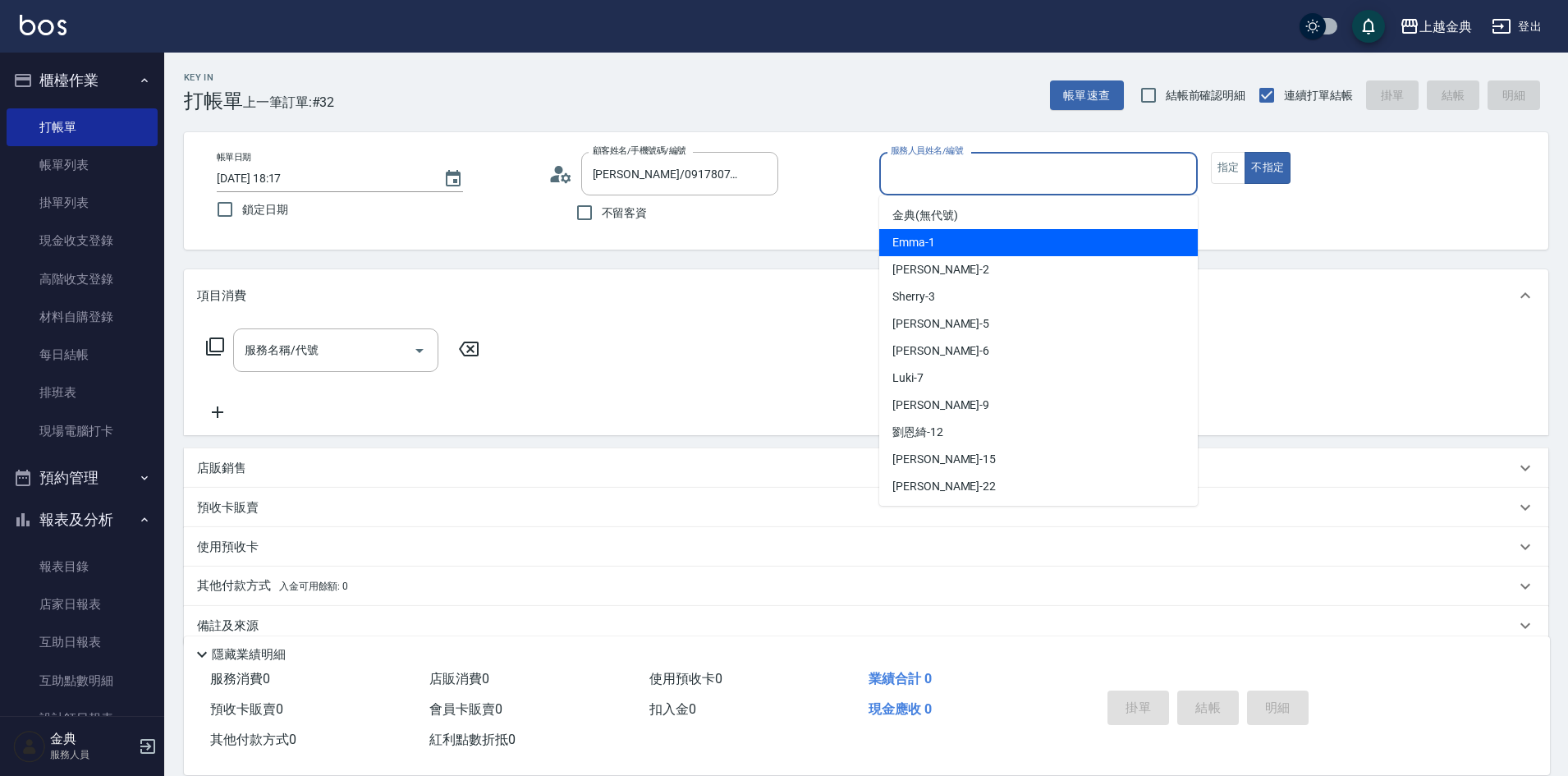
click at [1023, 245] on div "Emma -1" at bounding box center [1039, 242] width 319 height 27
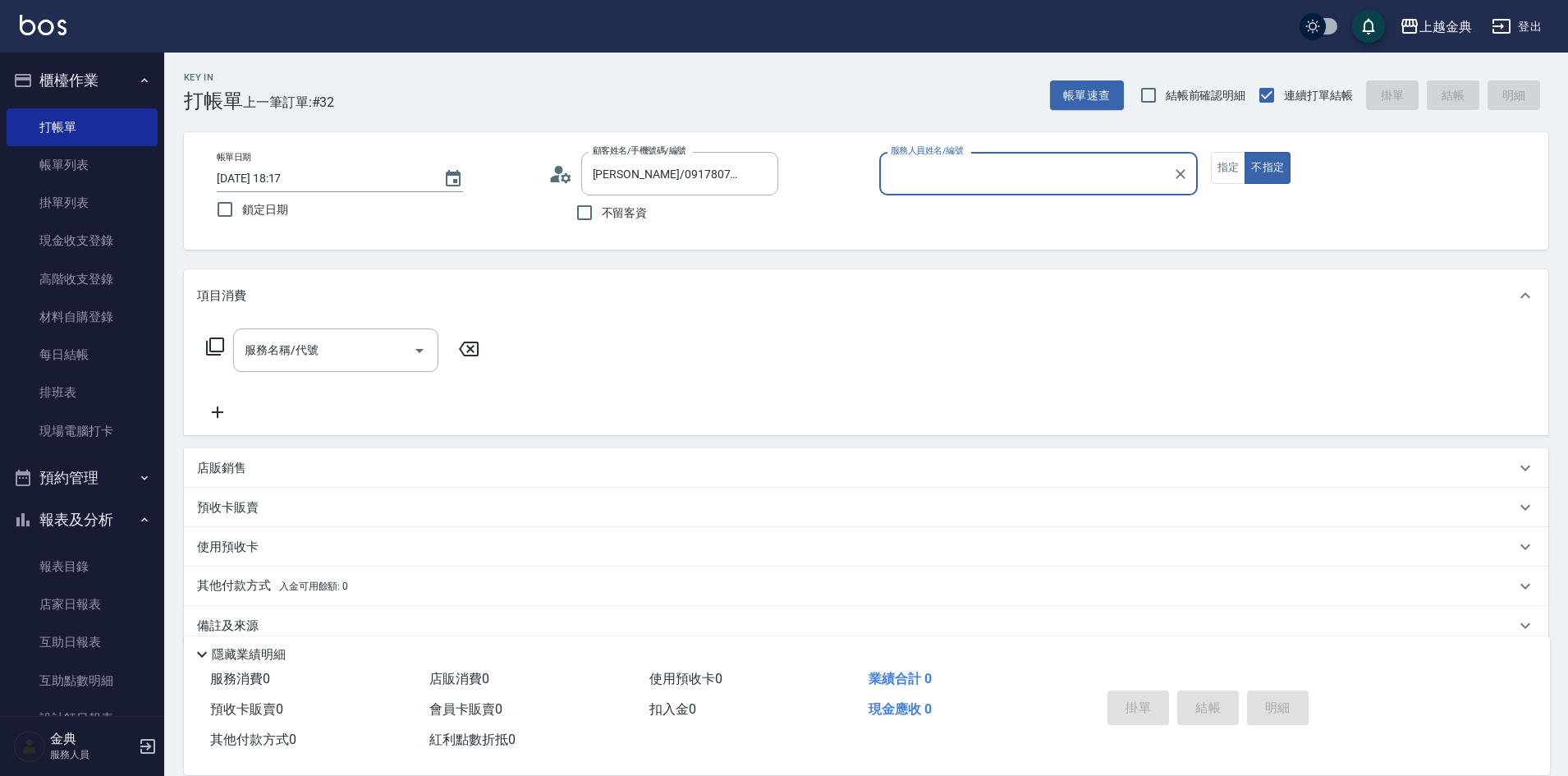
type input "Emma-1"
click at [1220, 164] on button "指定" at bounding box center [1228, 168] width 35 height 32
click at [205, 344] on div "服務名稱/代號 服務名稱/代號" at bounding box center [343, 351] width 293 height 44
click at [224, 338] on icon at bounding box center [216, 347] width 20 height 20
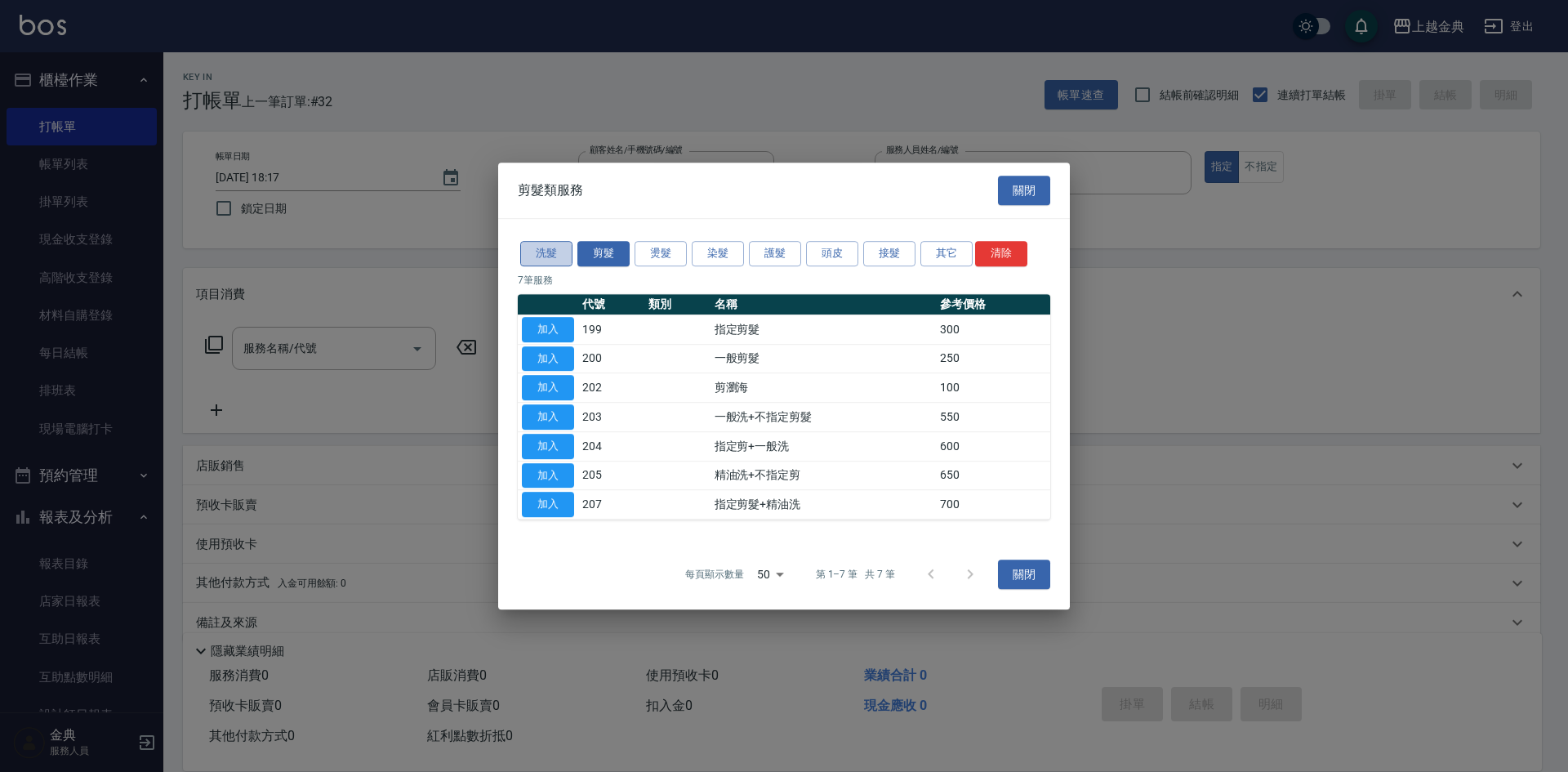
click at [548, 246] on button "洗髮" at bounding box center [546, 253] width 53 height 25
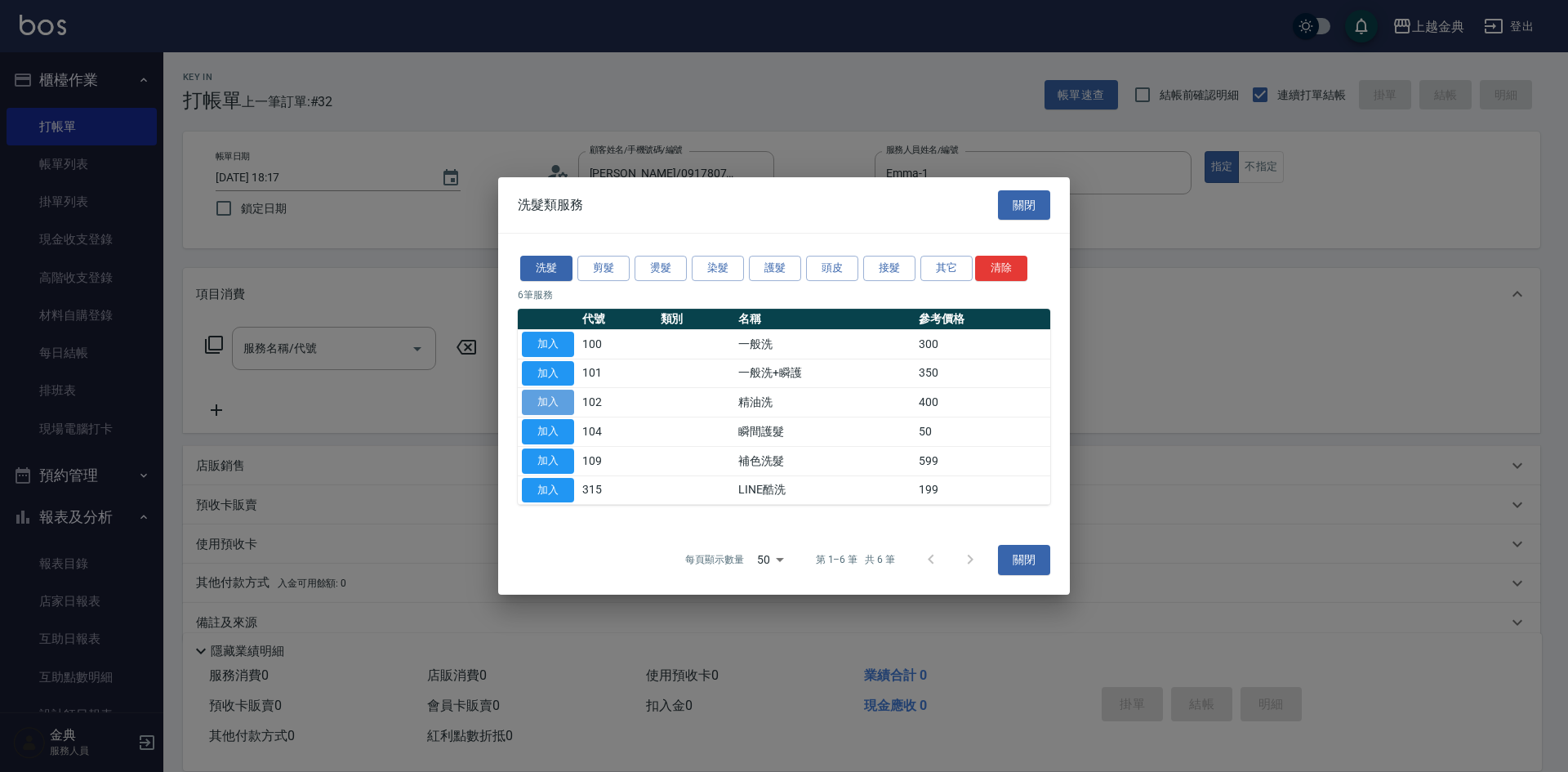
click at [539, 401] on button "加入" at bounding box center [547, 401] width 53 height 25
type input "精油洗(102)"
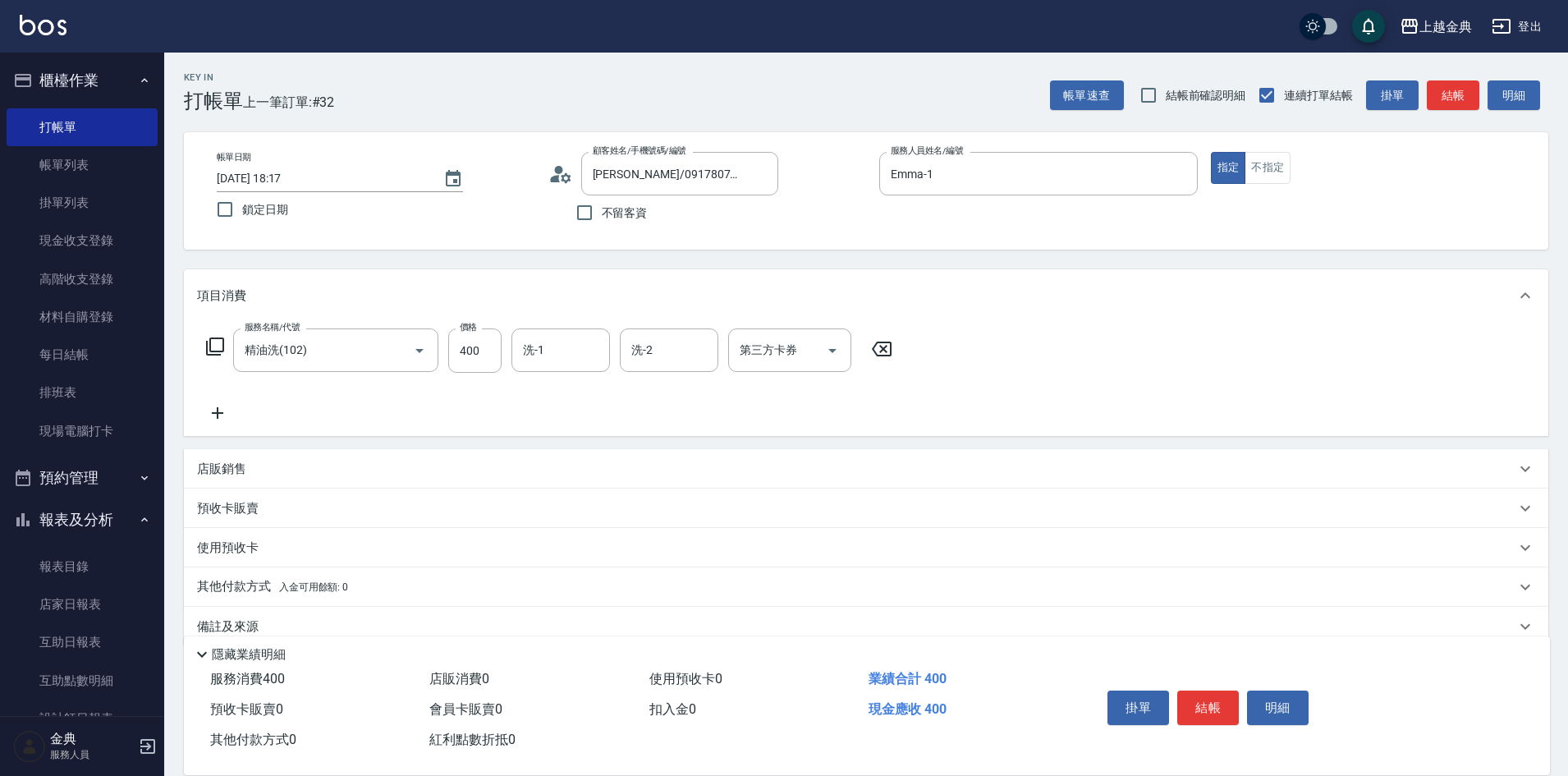
click at [247, 273] on div "項目消費" at bounding box center [866, 296] width 1364 height 53
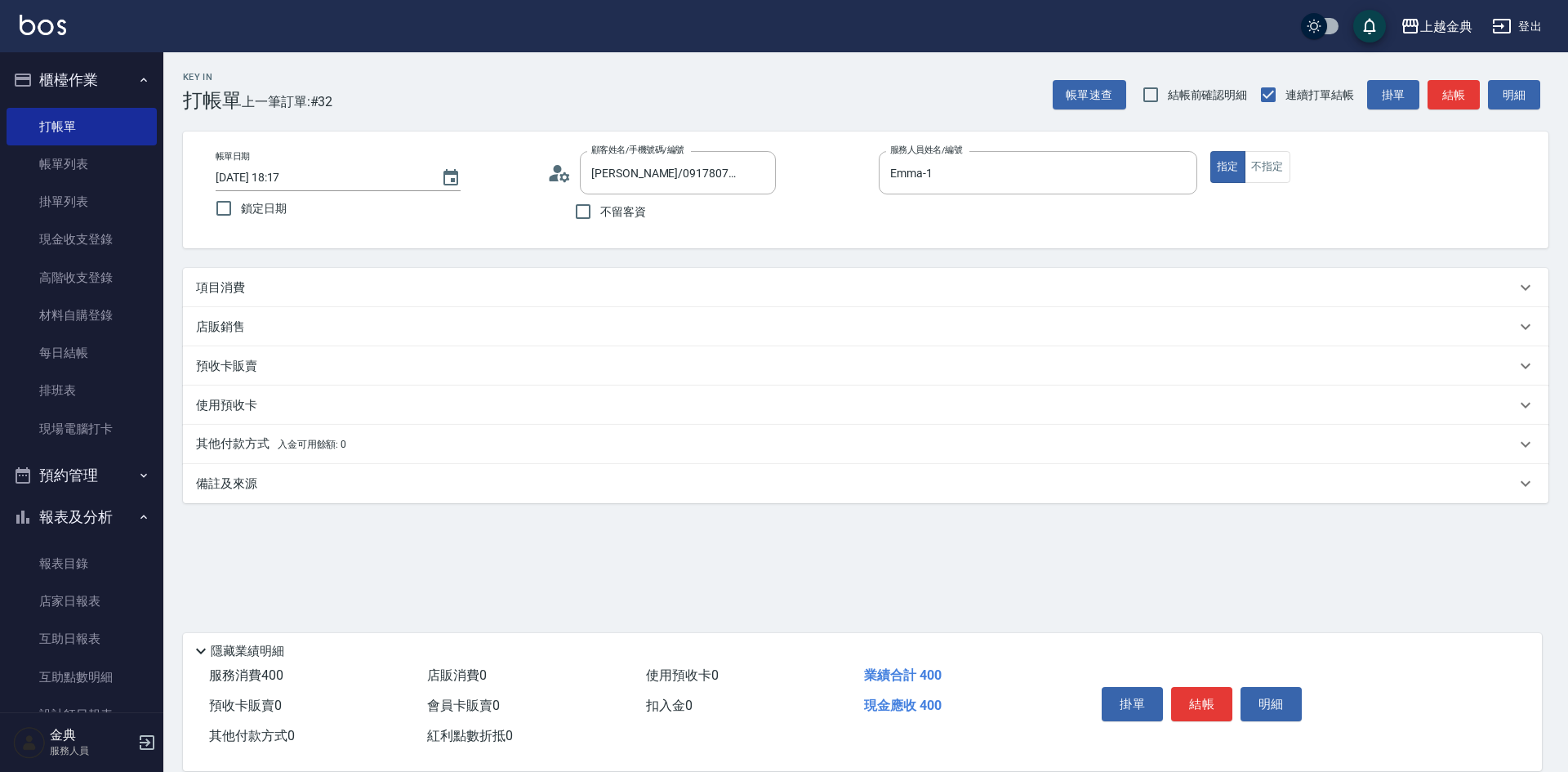
click at [210, 274] on div "項目消費" at bounding box center [865, 287] width 1365 height 39
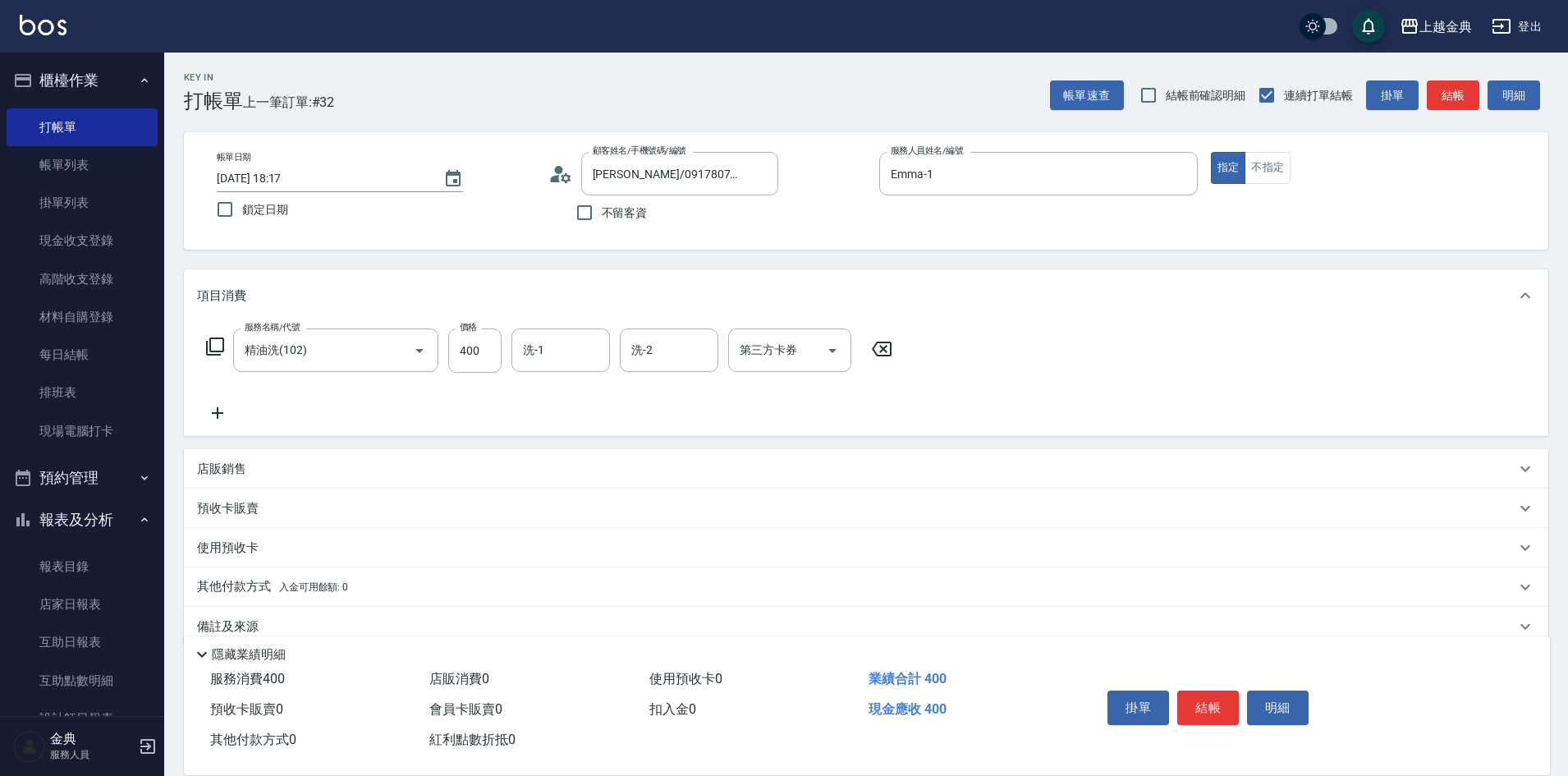
click at [217, 345] on icon at bounding box center [216, 347] width 20 height 20
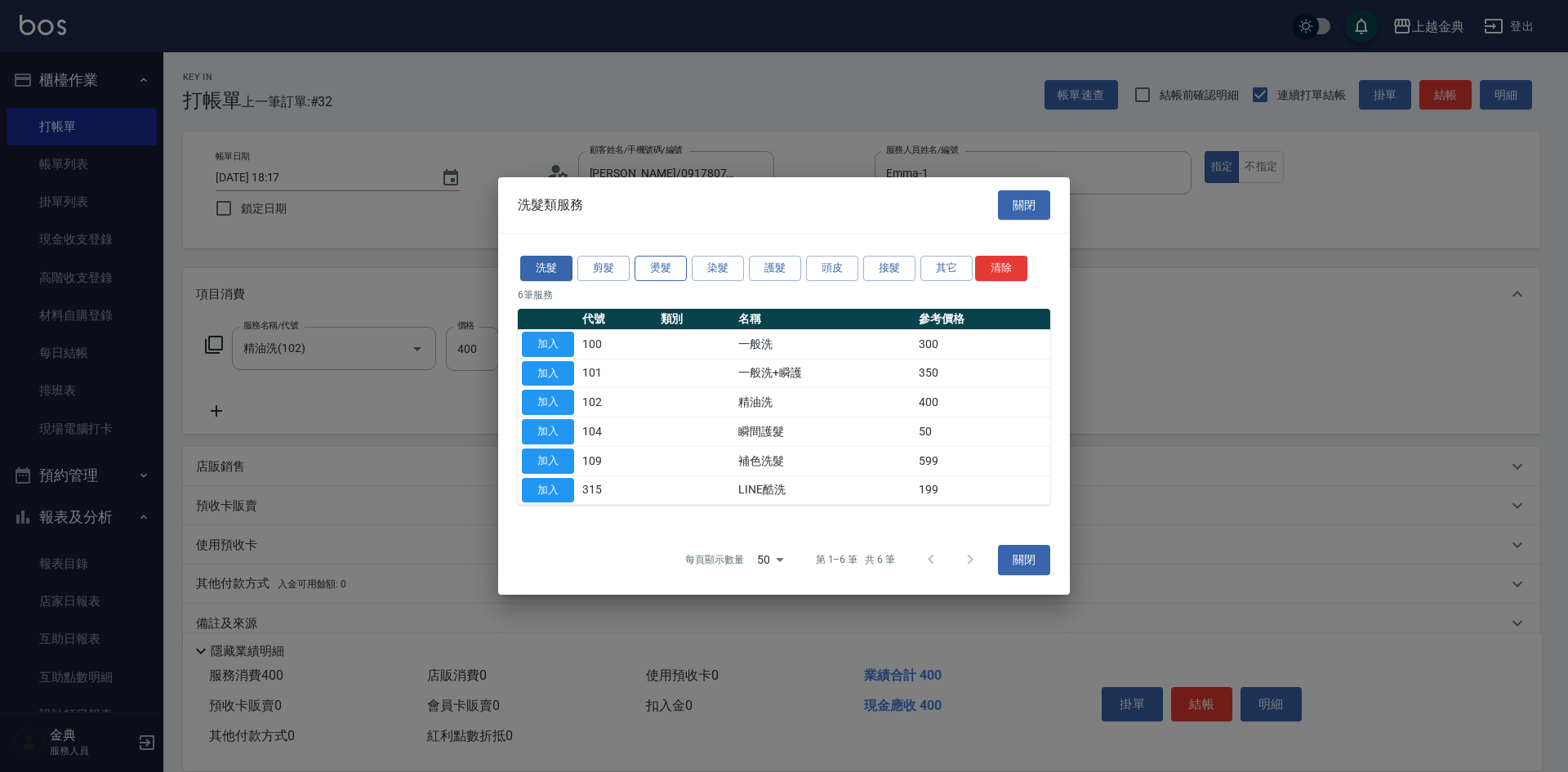
click at [656, 259] on button "燙髮" at bounding box center [660, 267] width 53 height 25
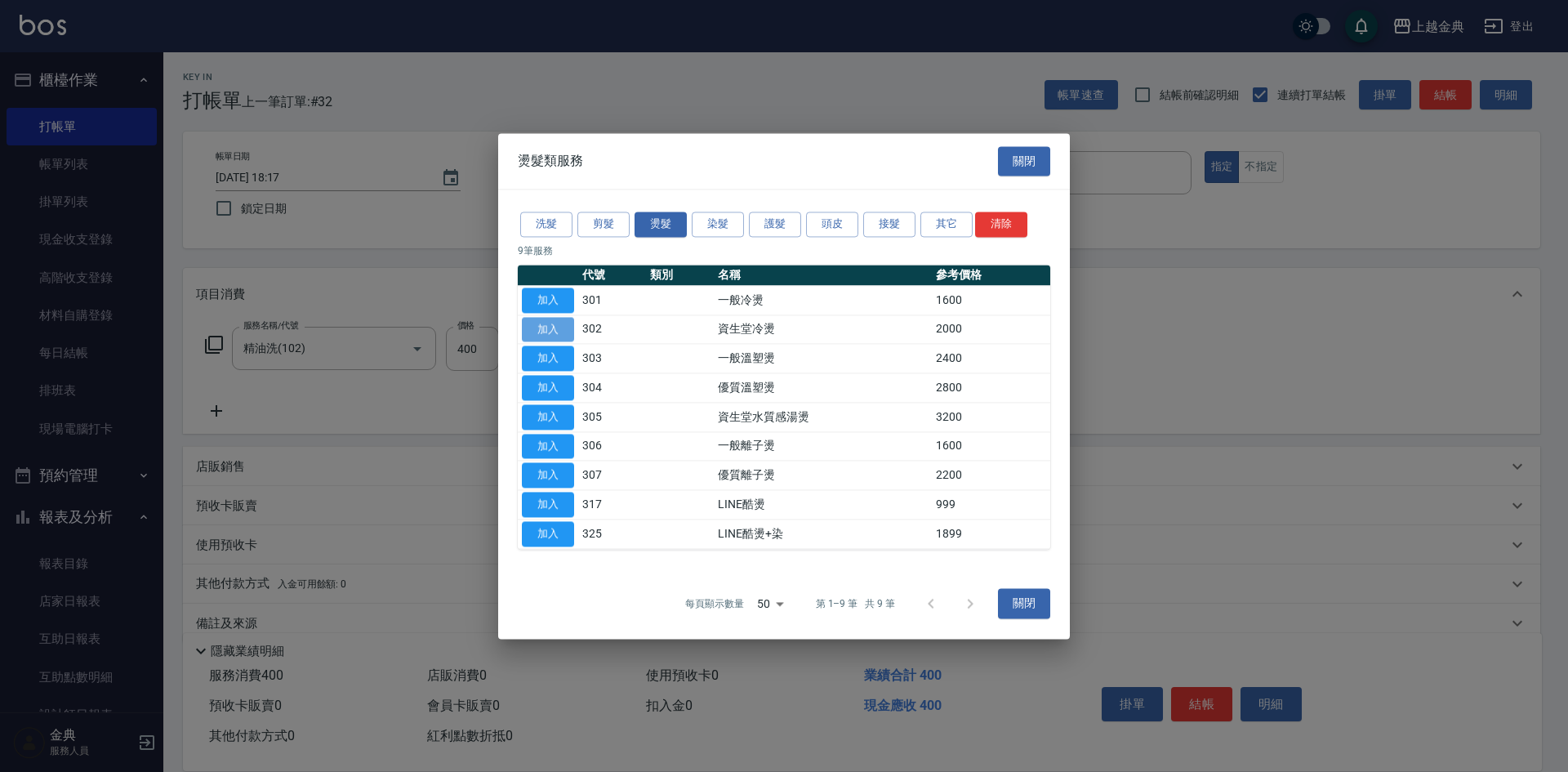
click at [557, 324] on button "加入" at bounding box center [547, 329] width 53 height 25
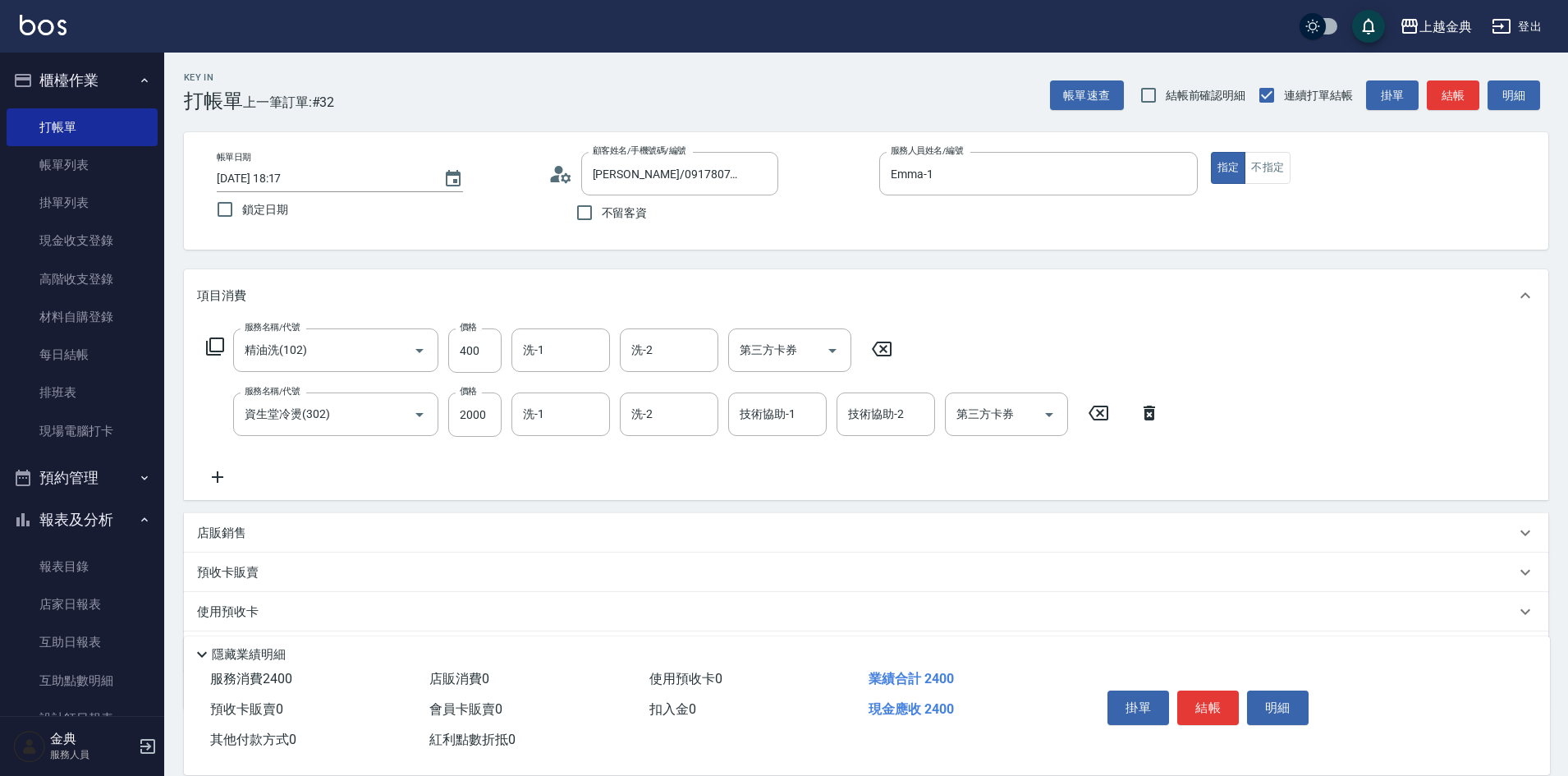
click at [1154, 408] on icon at bounding box center [1149, 413] width 41 height 20
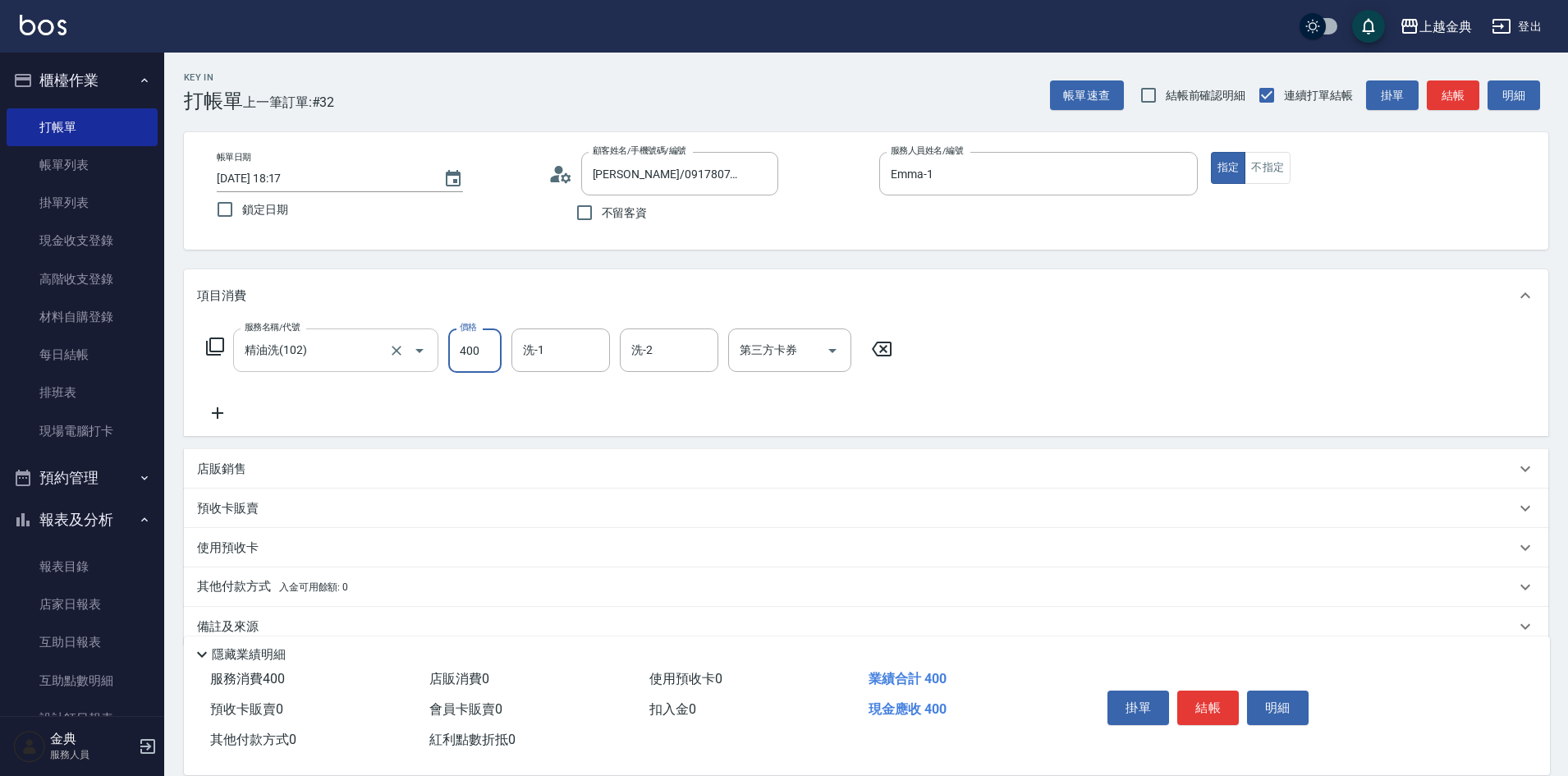
drag, startPoint x: 489, startPoint y: 354, endPoint x: 436, endPoint y: 350, distance: 53.2
click at [489, 354] on input "400" at bounding box center [474, 351] width 53 height 44
click at [219, 350] on icon at bounding box center [216, 347] width 20 height 20
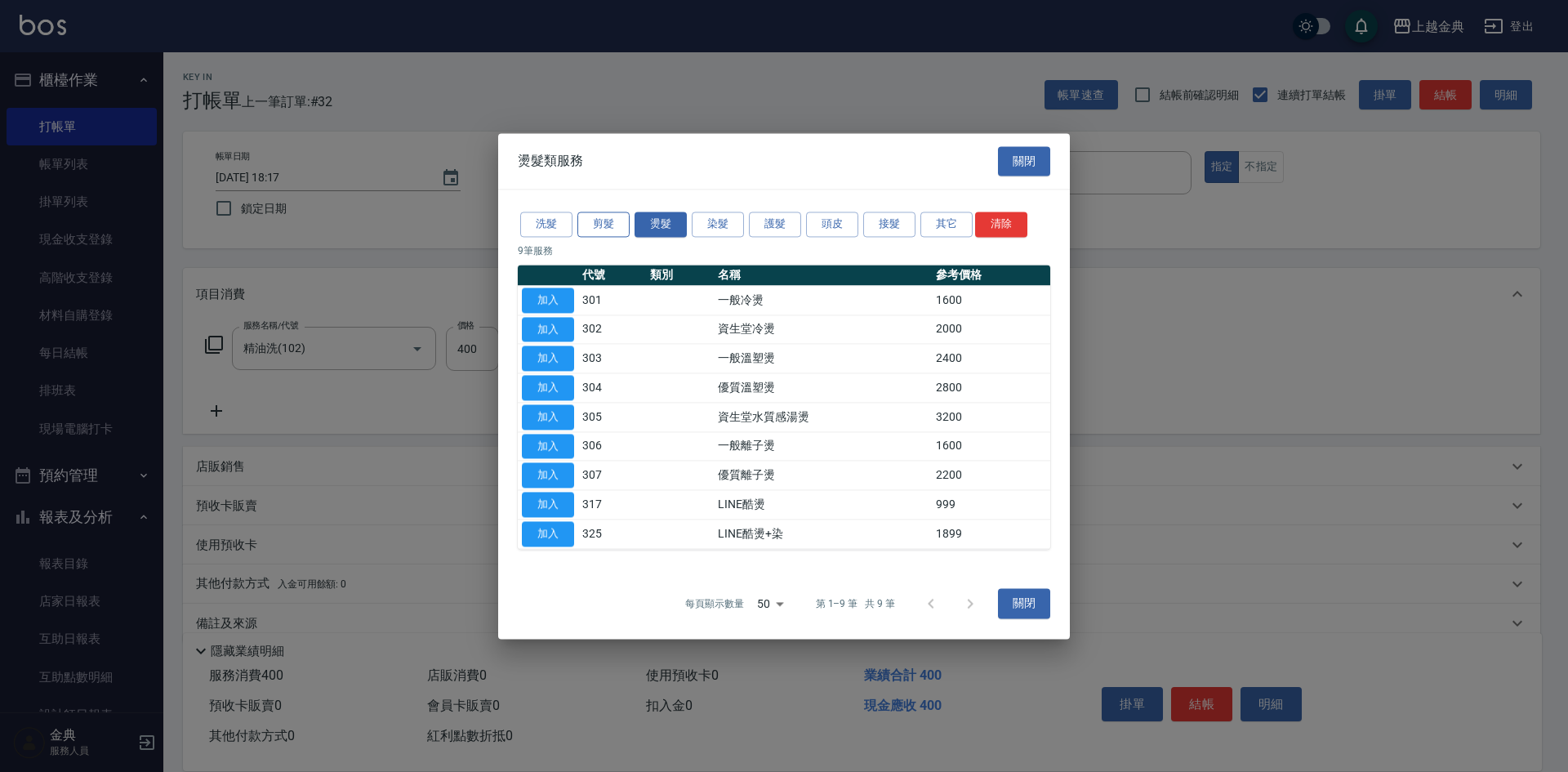
click at [618, 231] on button "剪髮" at bounding box center [603, 224] width 53 height 25
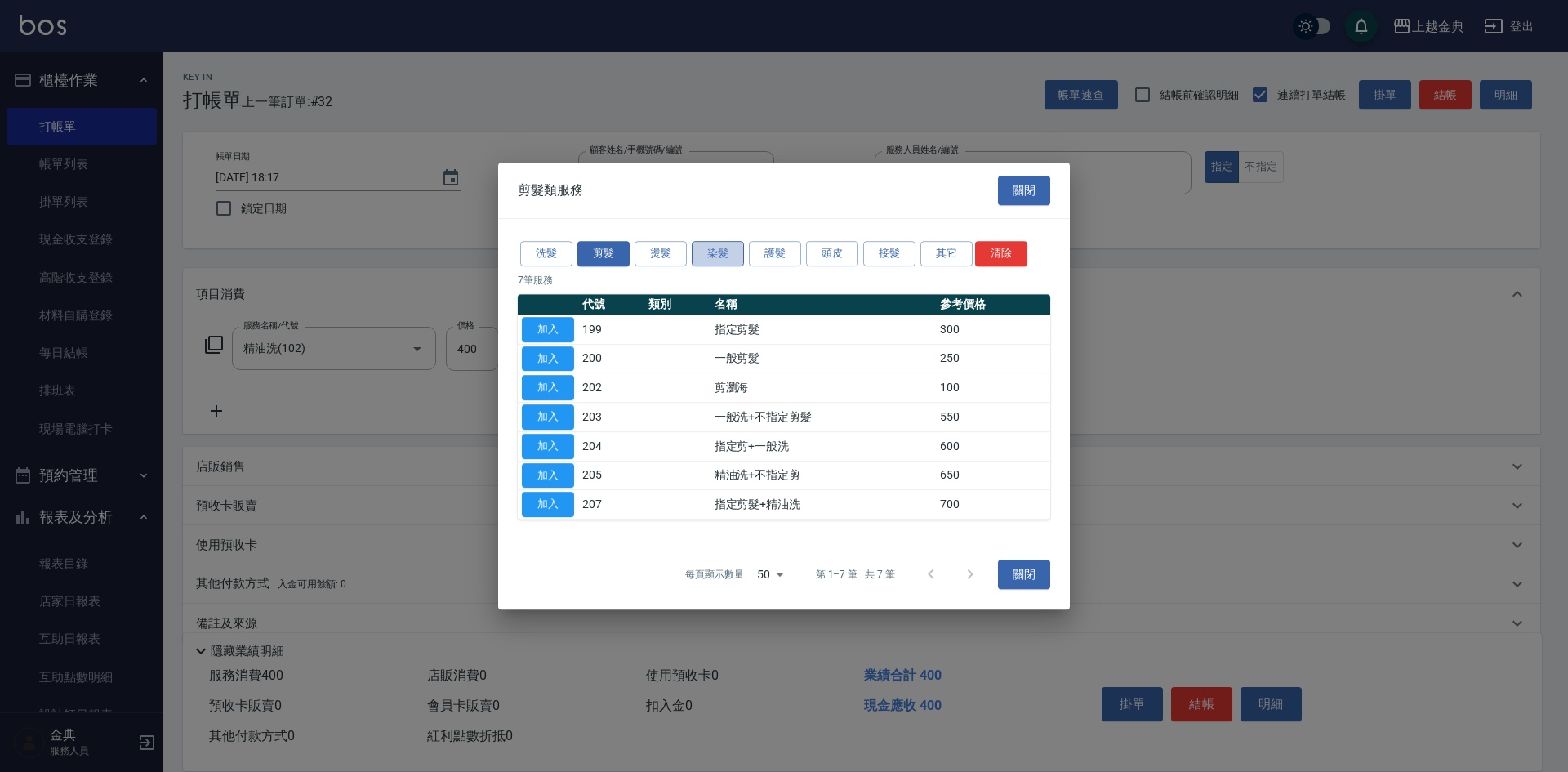
click at [731, 250] on button "染髮" at bounding box center [717, 253] width 53 height 25
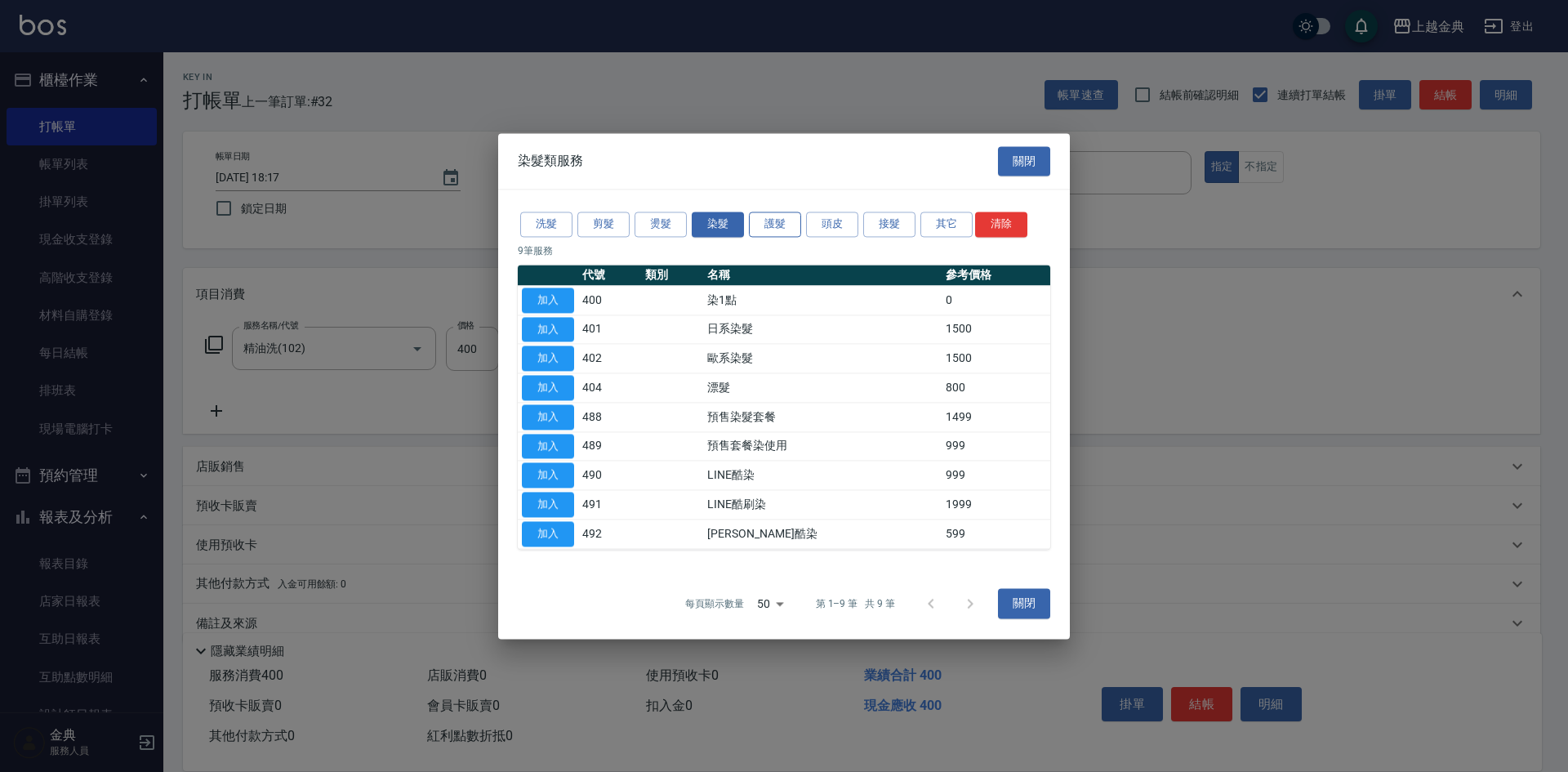
click at [797, 223] on button "護髮" at bounding box center [775, 224] width 53 height 25
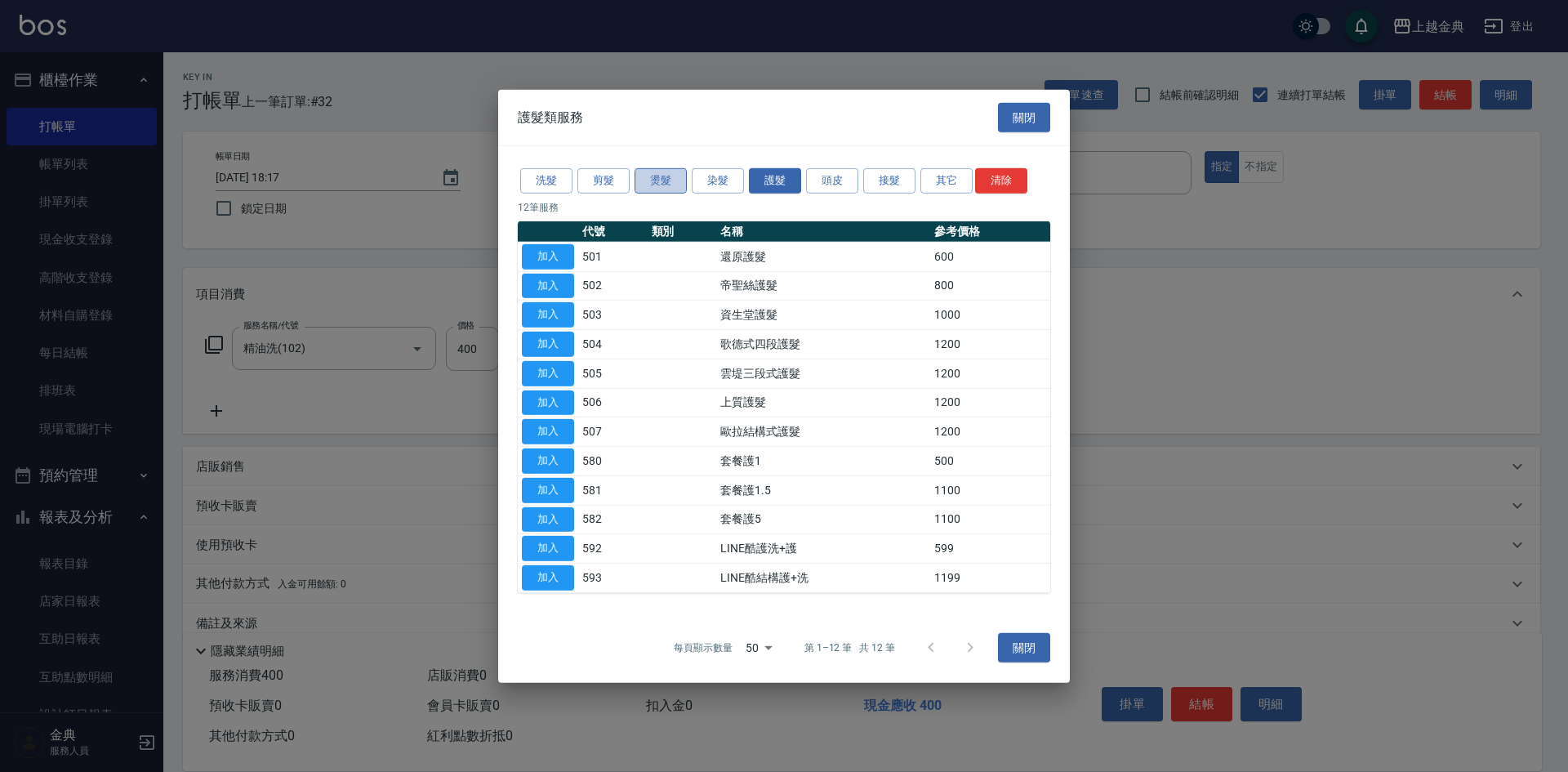
click at [663, 180] on button "燙髮" at bounding box center [660, 180] width 53 height 25
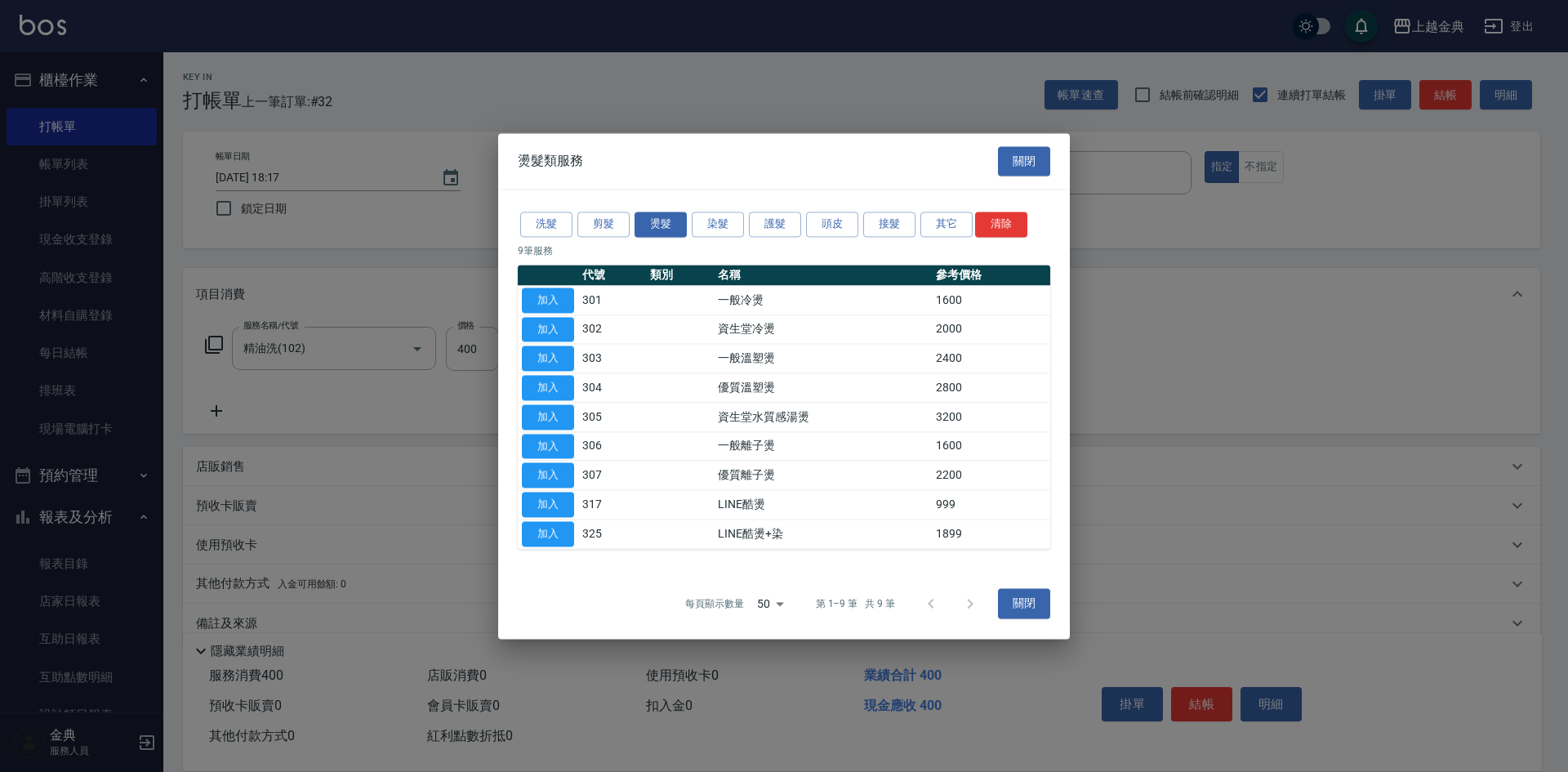
click at [541, 286] on td "加入" at bounding box center [547, 301] width 61 height 30
click at [572, 300] on button "加入" at bounding box center [547, 299] width 53 height 25
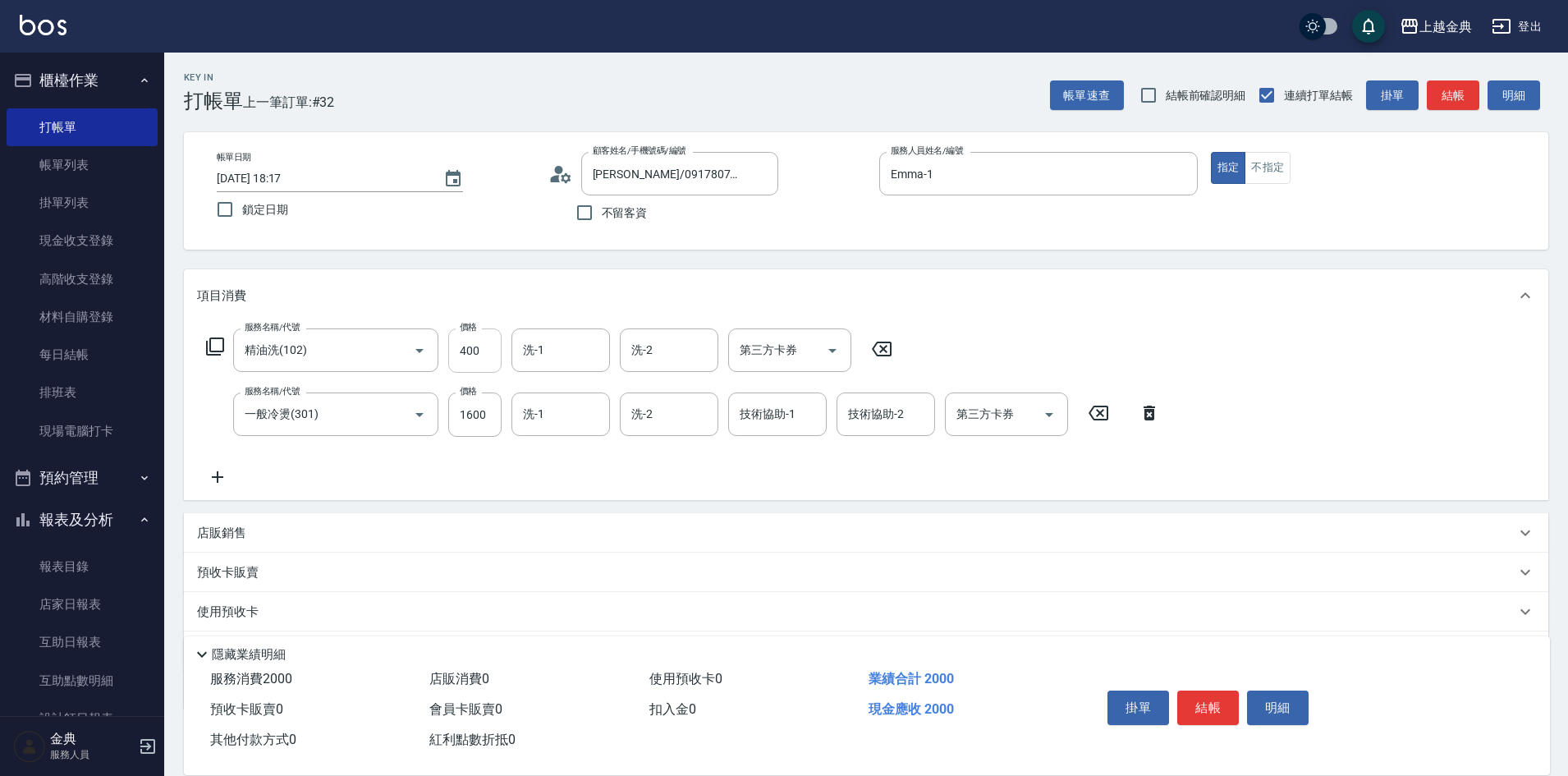
click at [483, 356] on input "400" at bounding box center [474, 351] width 53 height 44
click at [890, 358] on icon at bounding box center [881, 350] width 41 height 20
click at [485, 416] on input "1600" at bounding box center [474, 413] width 53 height 44
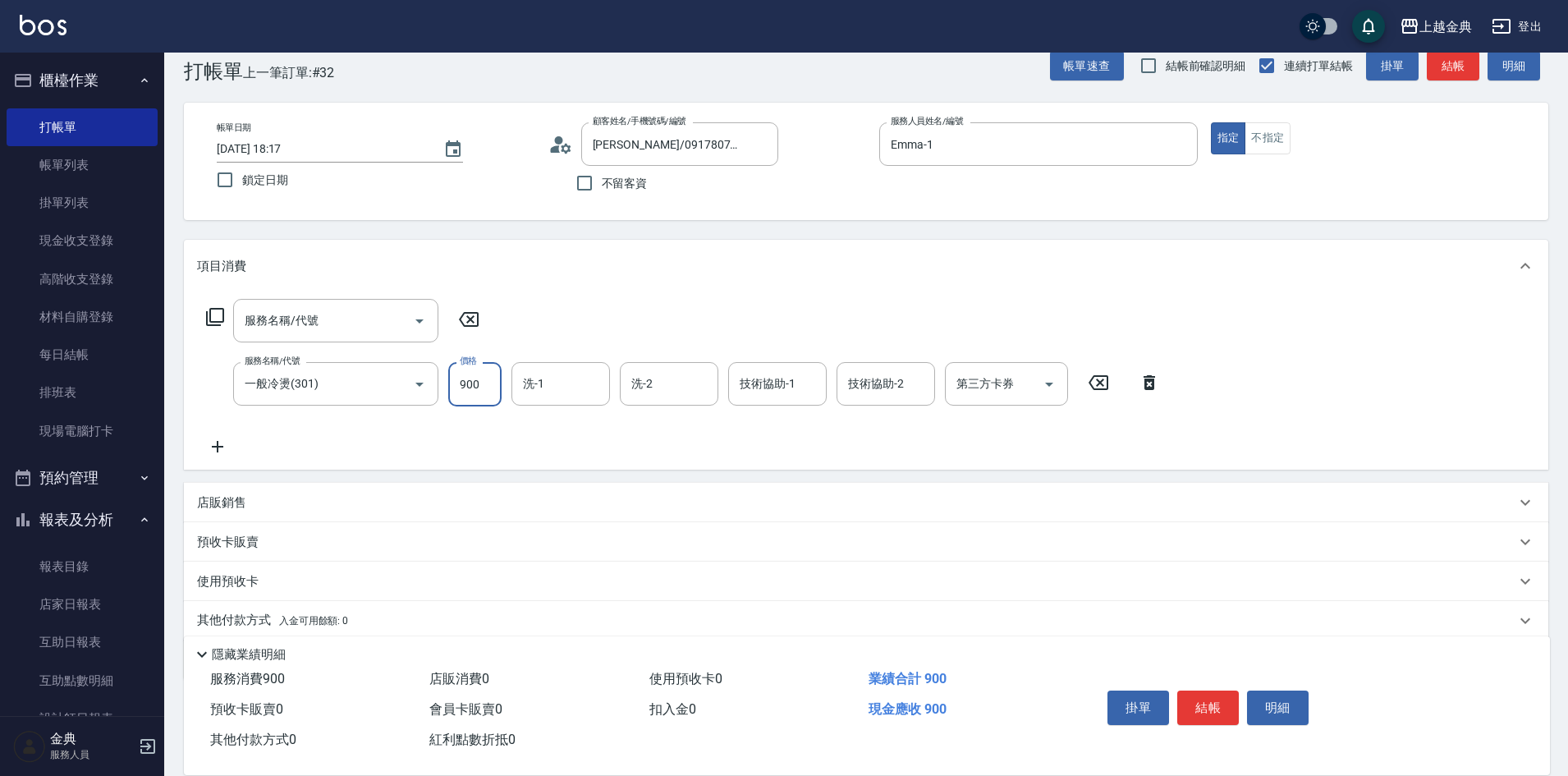
scroll to position [82, 0]
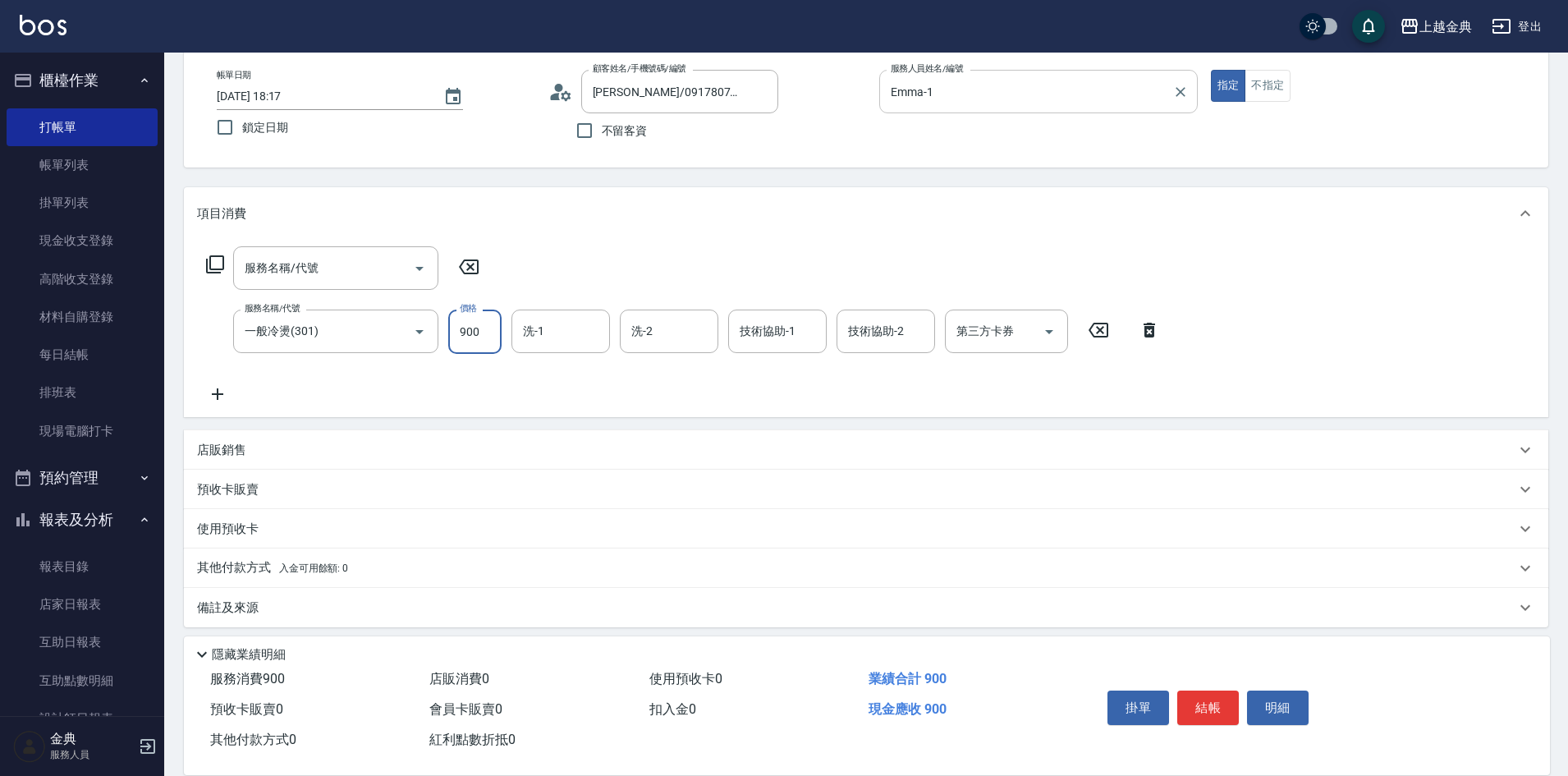
type input "900"
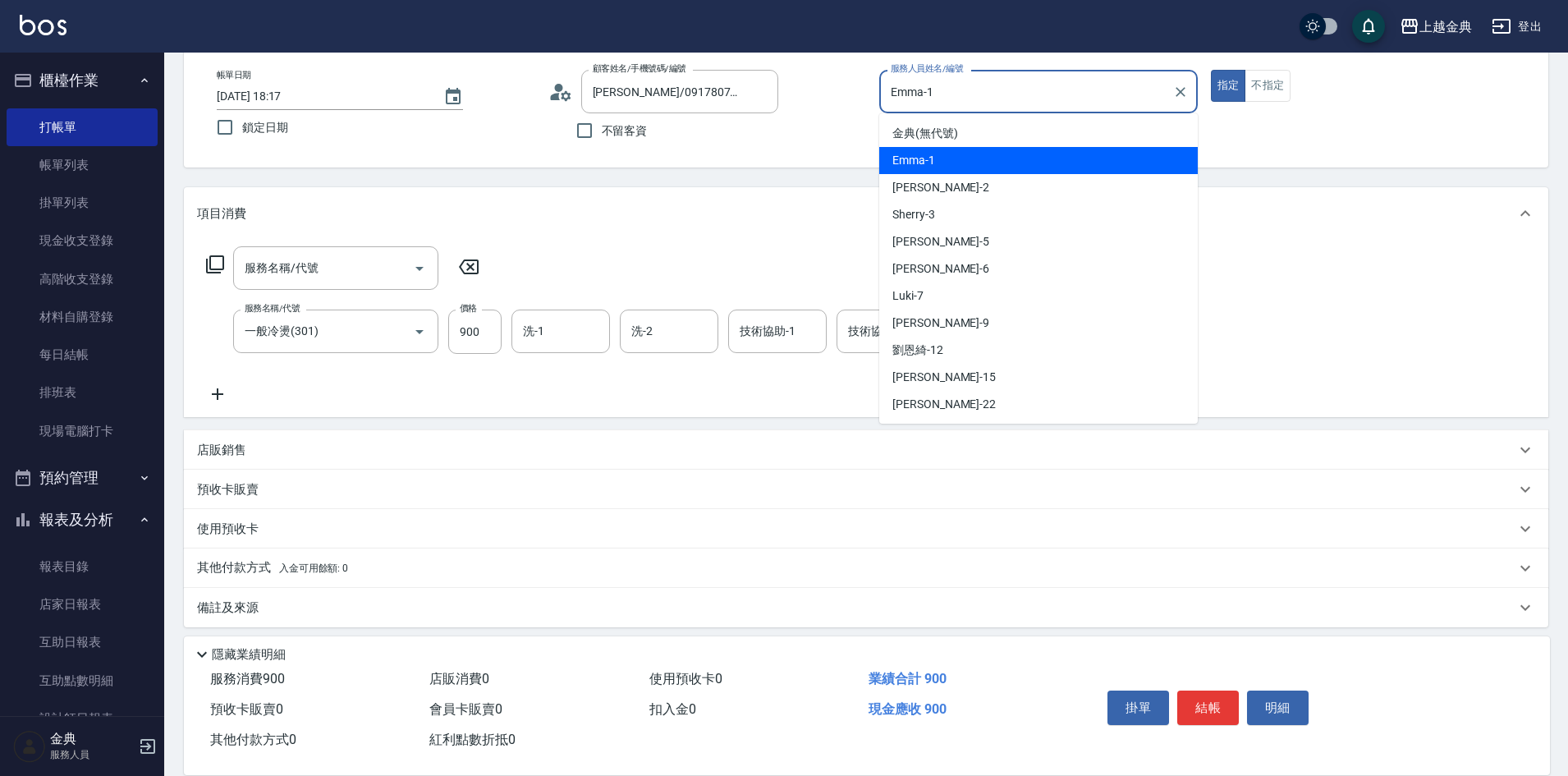
click at [1004, 95] on input "Emma-1" at bounding box center [1027, 91] width 280 height 29
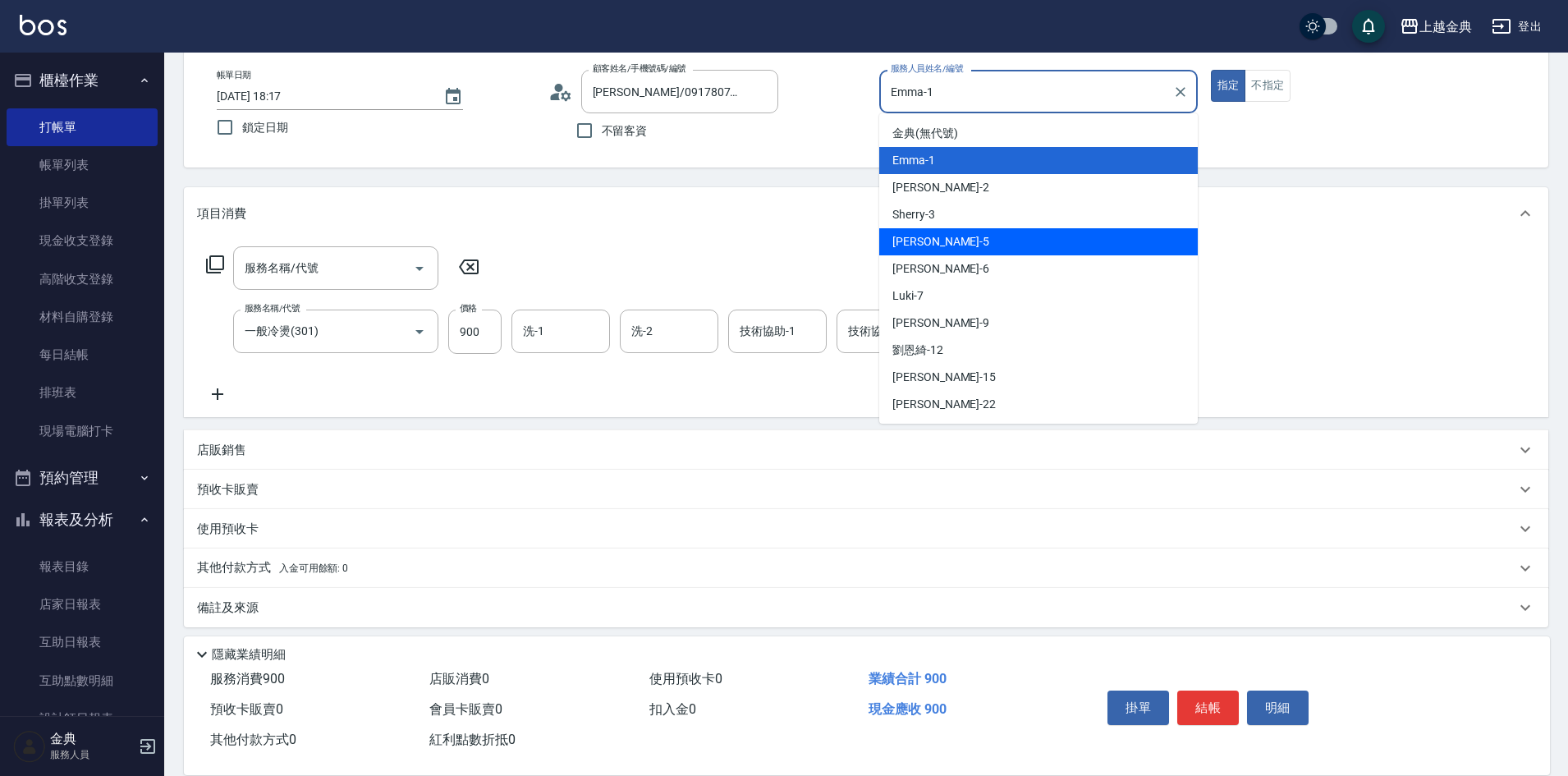
click at [986, 236] on div "[PERSON_NAME] -5" at bounding box center [1039, 242] width 319 height 27
type input "[PERSON_NAME]-5"
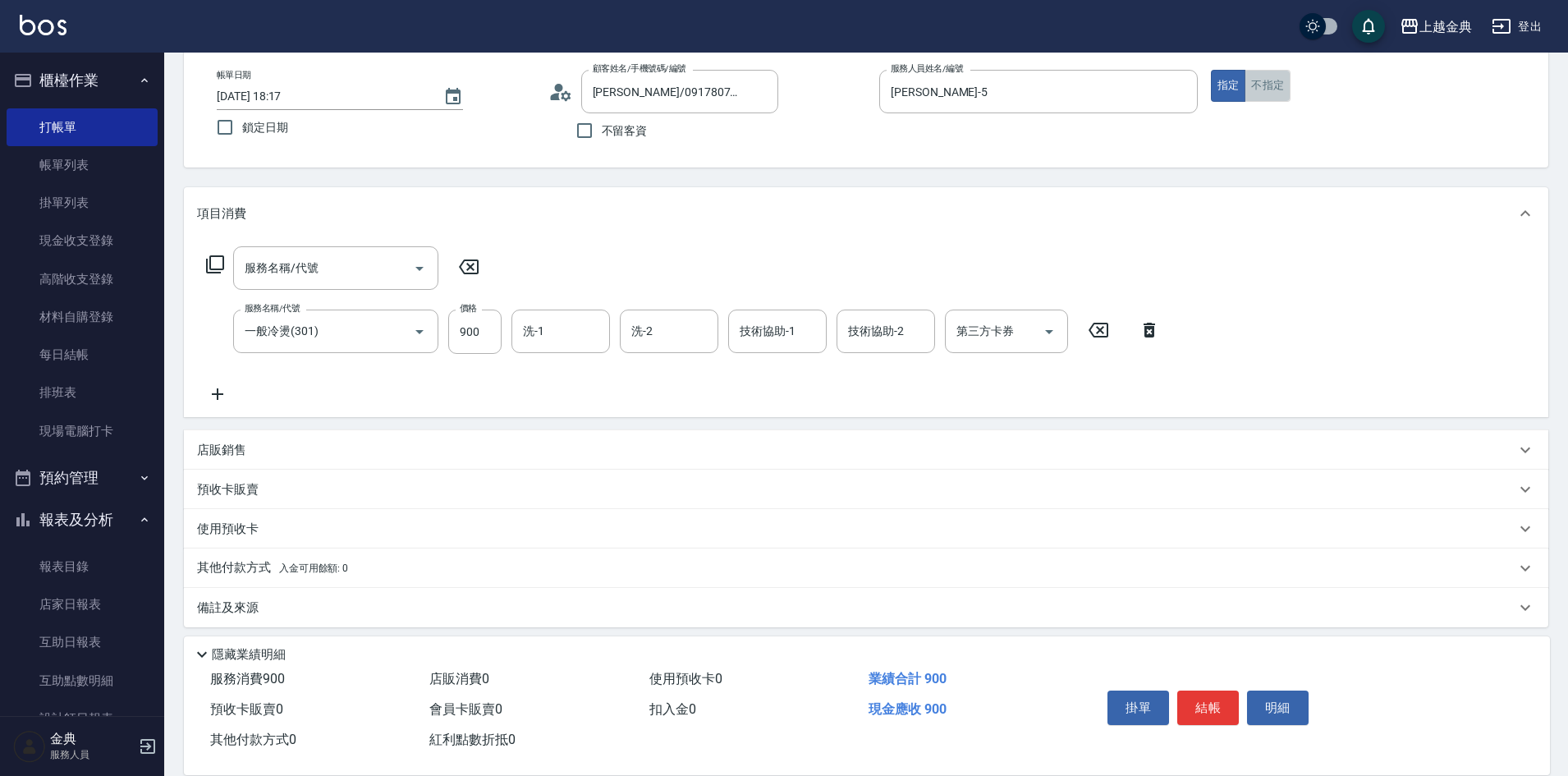
click at [1277, 75] on button "不指定" at bounding box center [1267, 86] width 46 height 32
click at [242, 484] on p "預收卡販賣" at bounding box center [228, 489] width 62 height 17
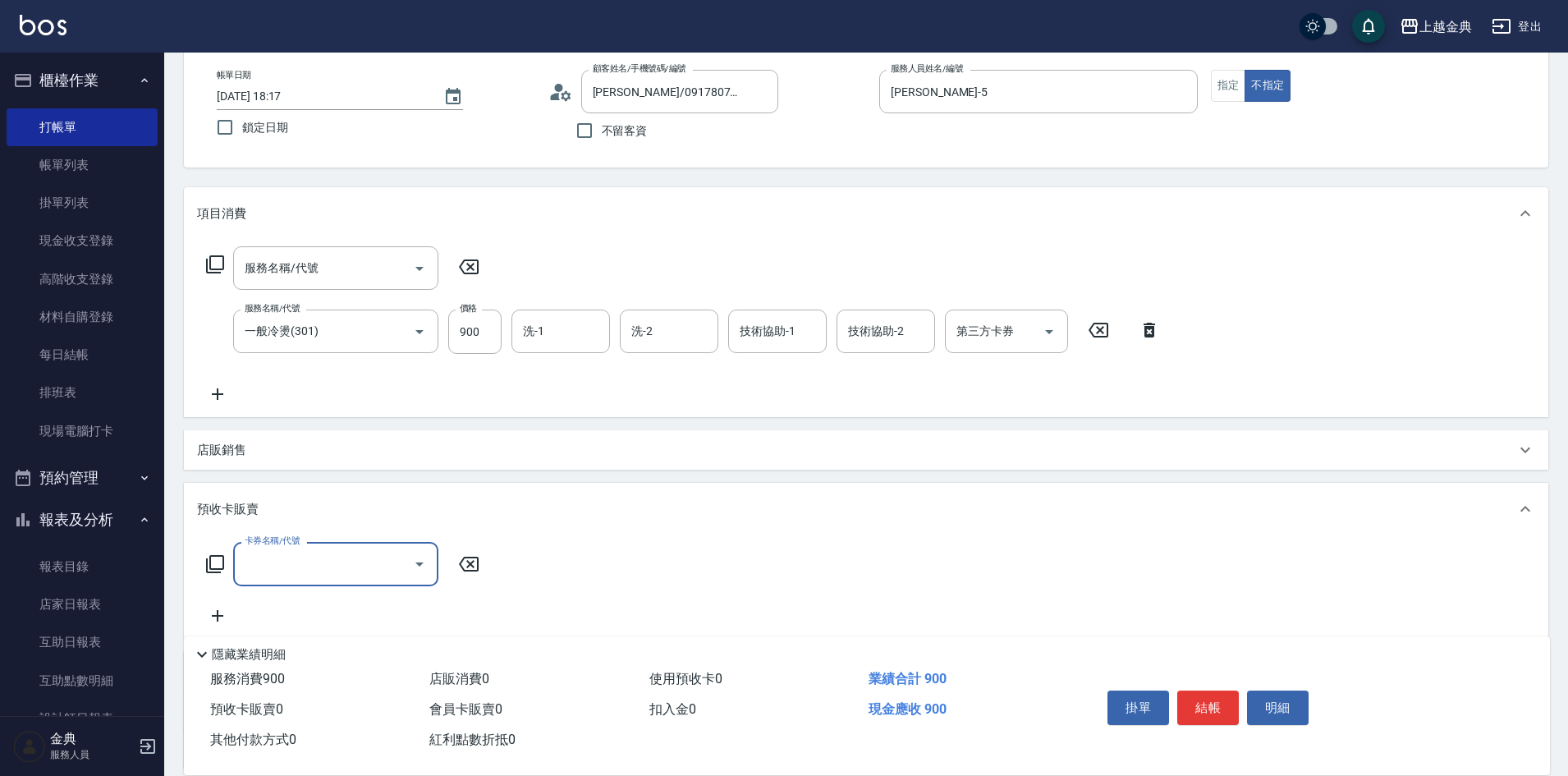
scroll to position [0, 0]
click at [238, 449] on p "店販銷售" at bounding box center [221, 449] width 49 height 17
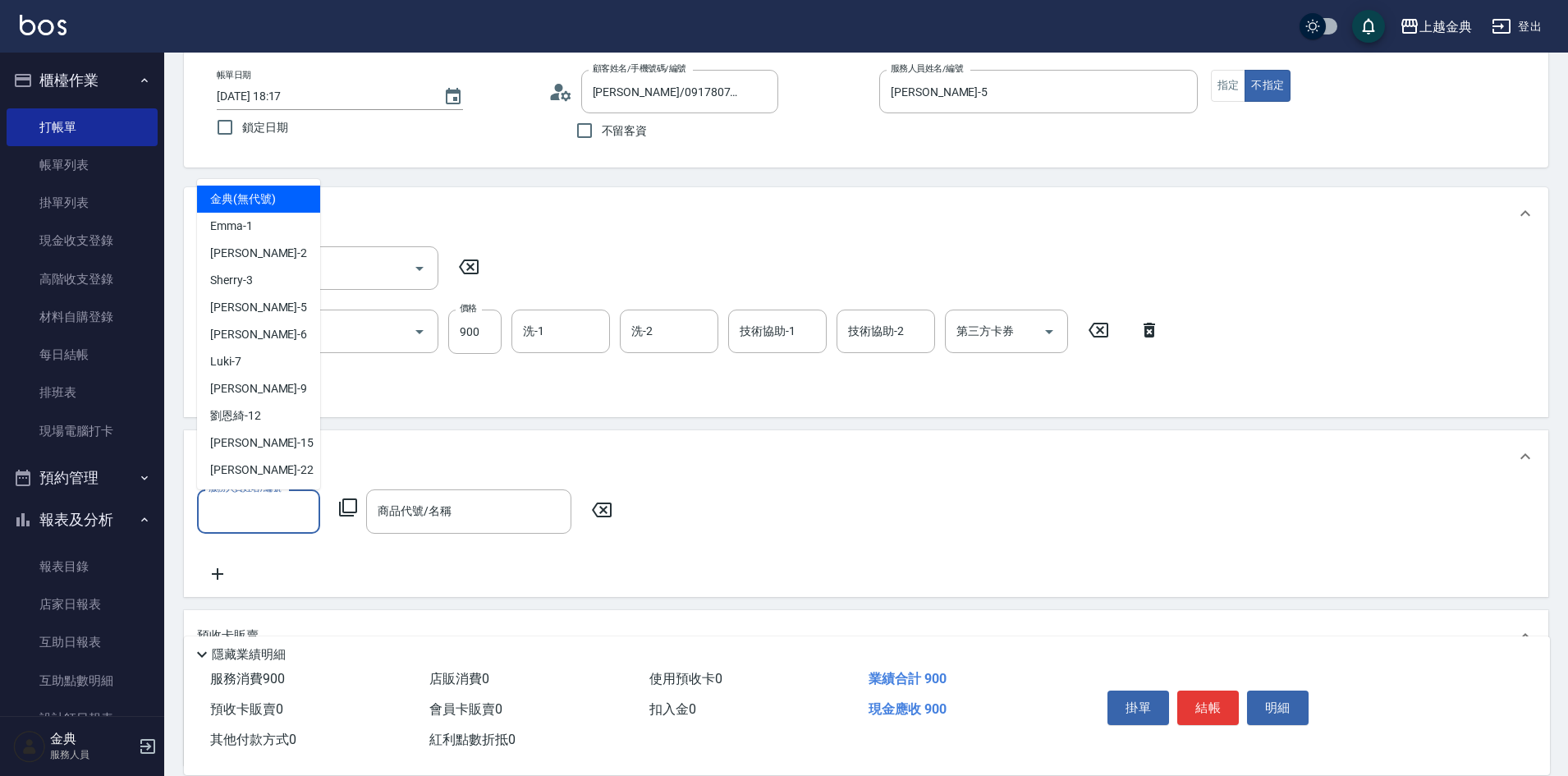
click at [220, 510] on input "服務人員姓名/編號" at bounding box center [259, 510] width 109 height 29
click at [312, 556] on div "服務人員姓名/編號 服務人員姓名/編號 商品代號/名稱 商品代號/名稱" at bounding box center [866, 536] width 1338 height 94
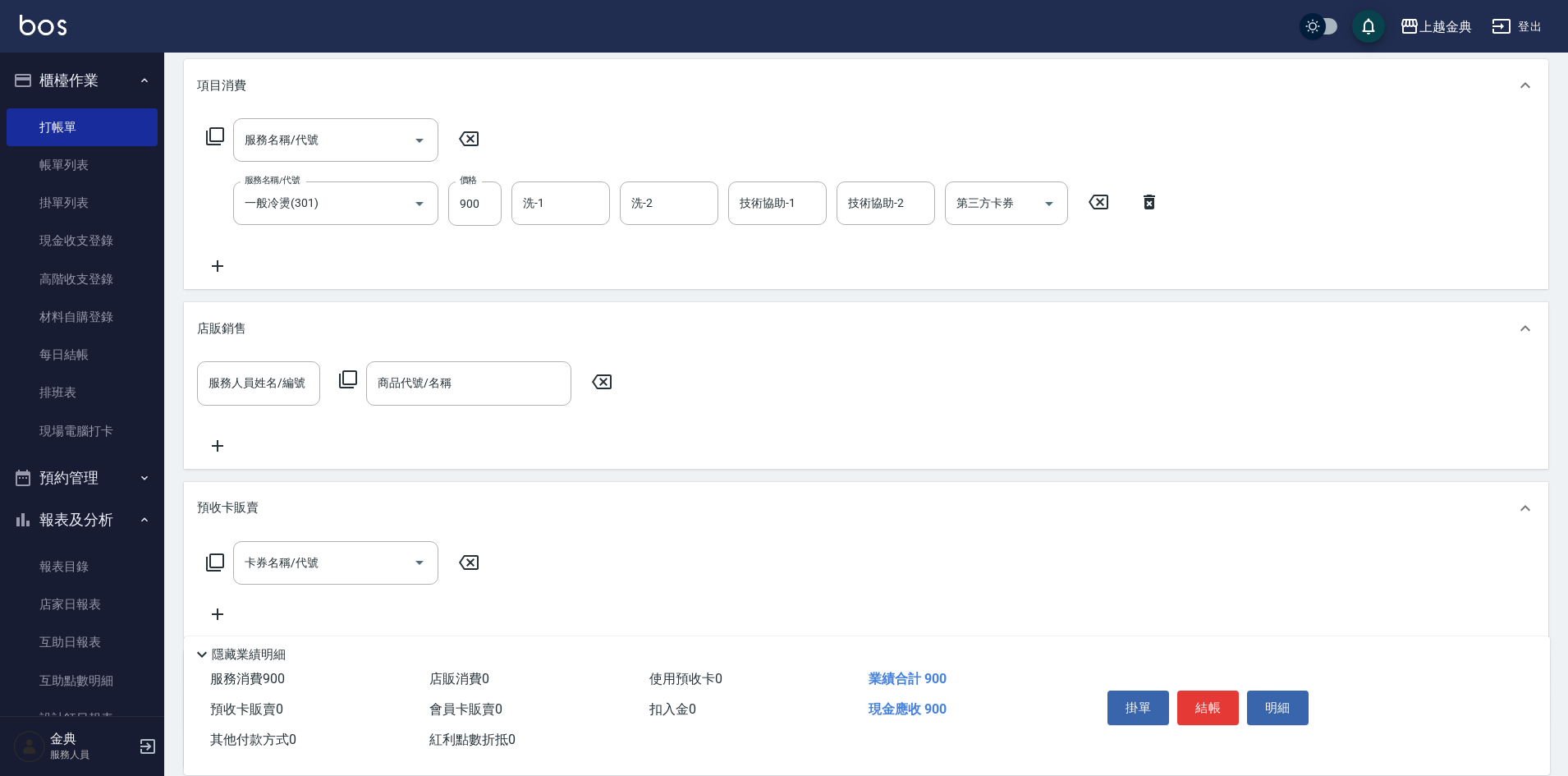
scroll to position [361, 0]
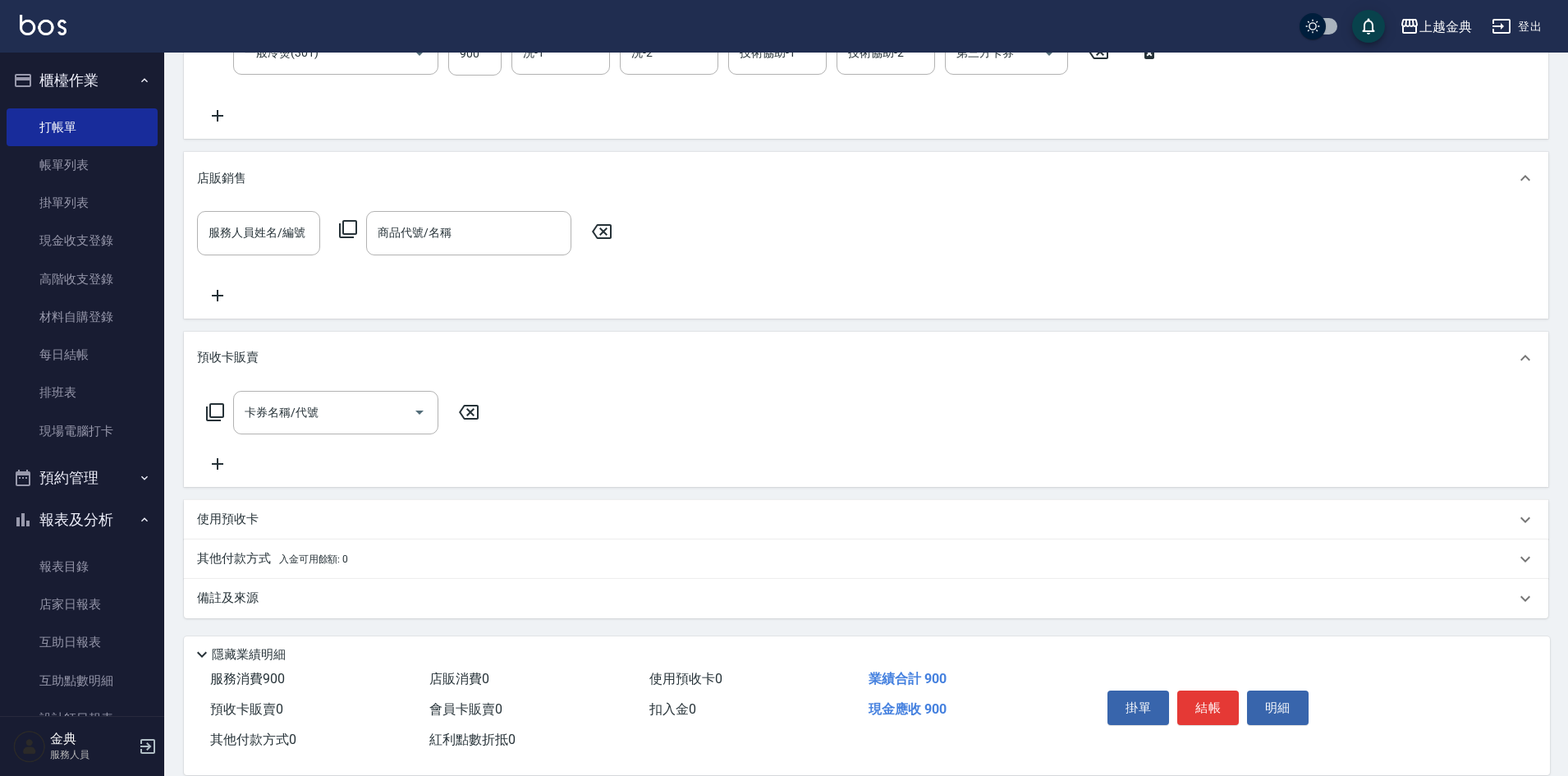
click at [292, 527] on div "使用預收卡" at bounding box center [856, 518] width 1318 height 17
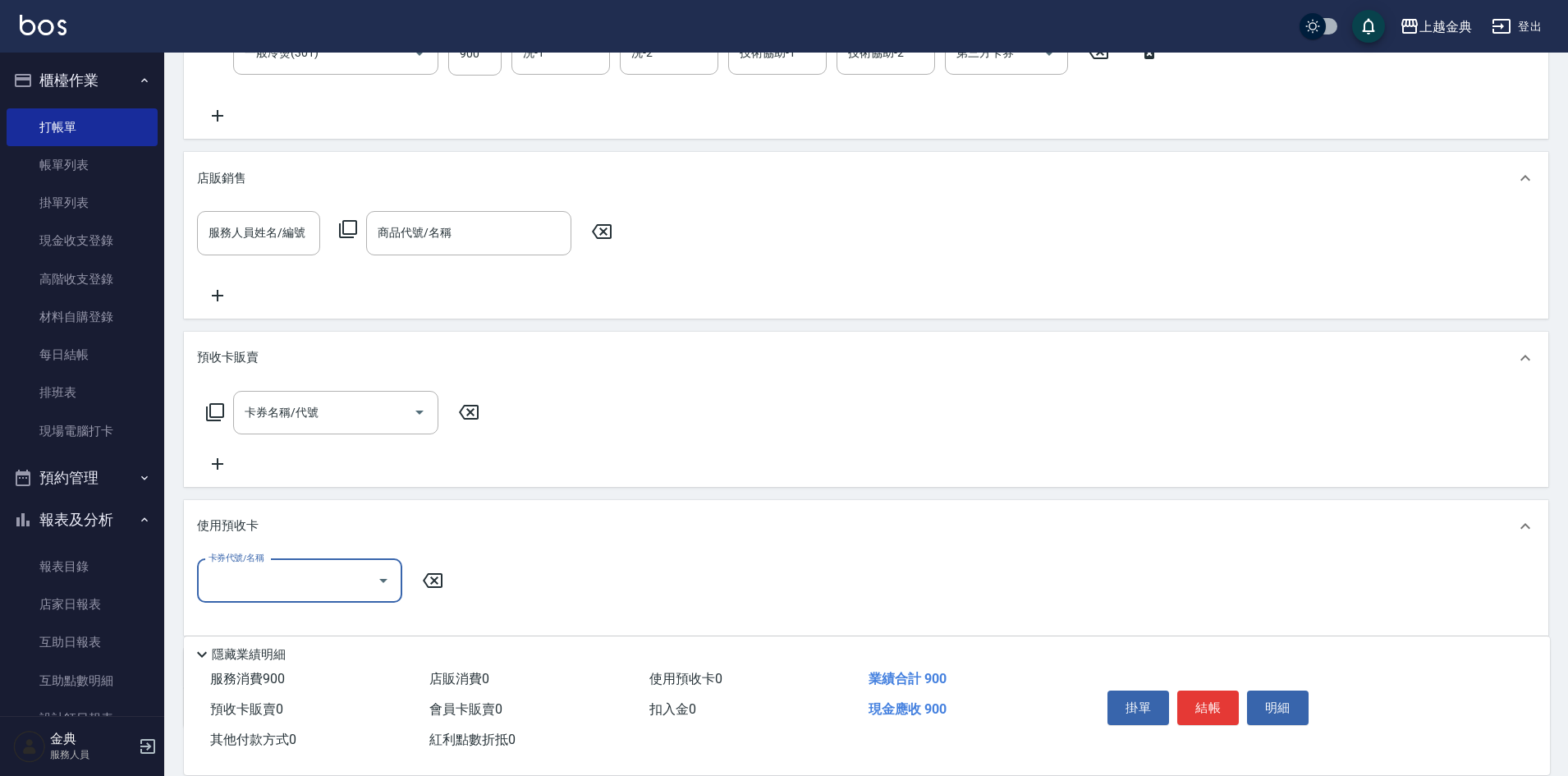
scroll to position [0, 0]
click at [275, 511] on div "使用預收卡" at bounding box center [866, 526] width 1364 height 53
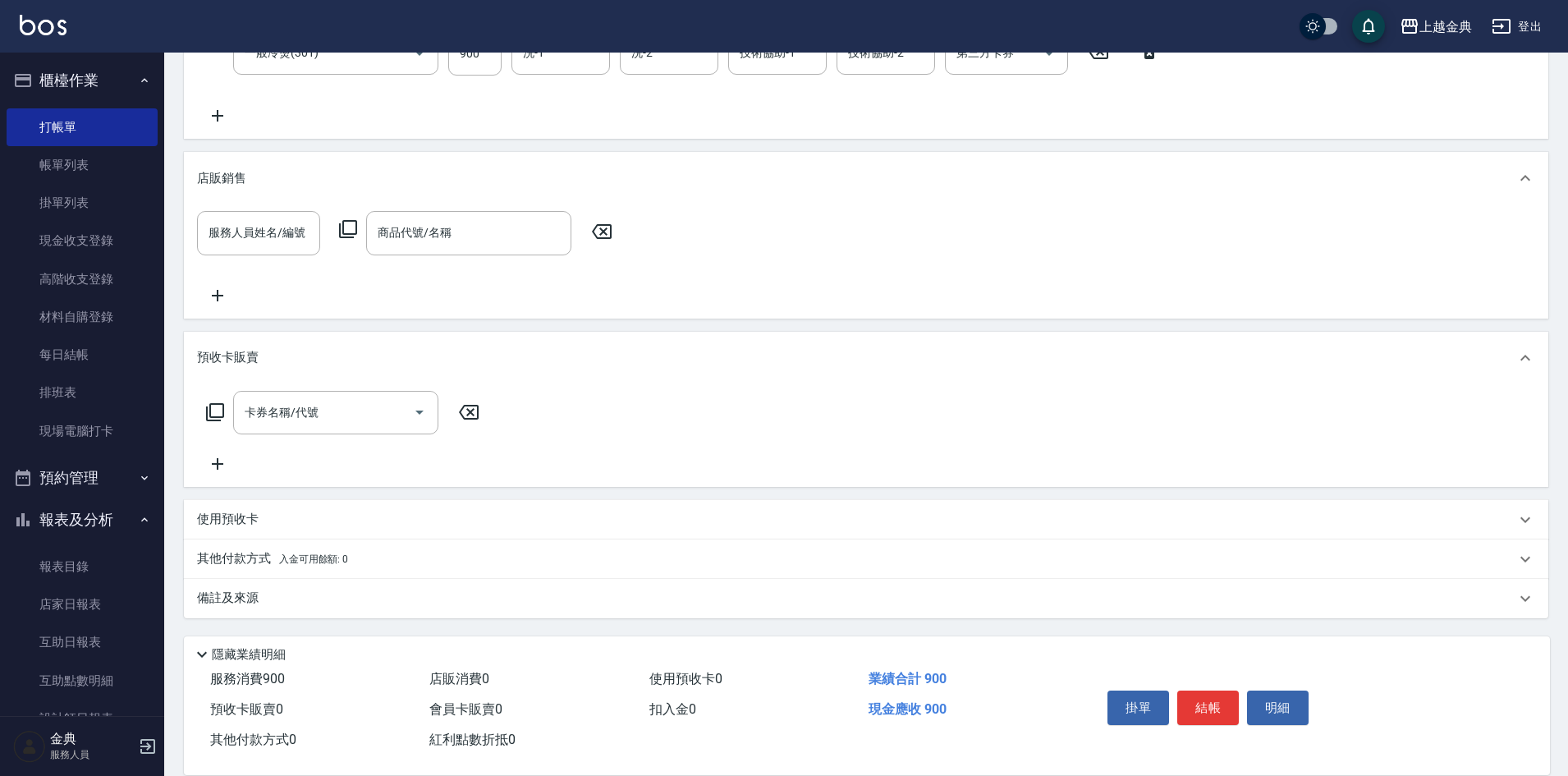
click at [217, 412] on icon at bounding box center [216, 412] width 20 height 20
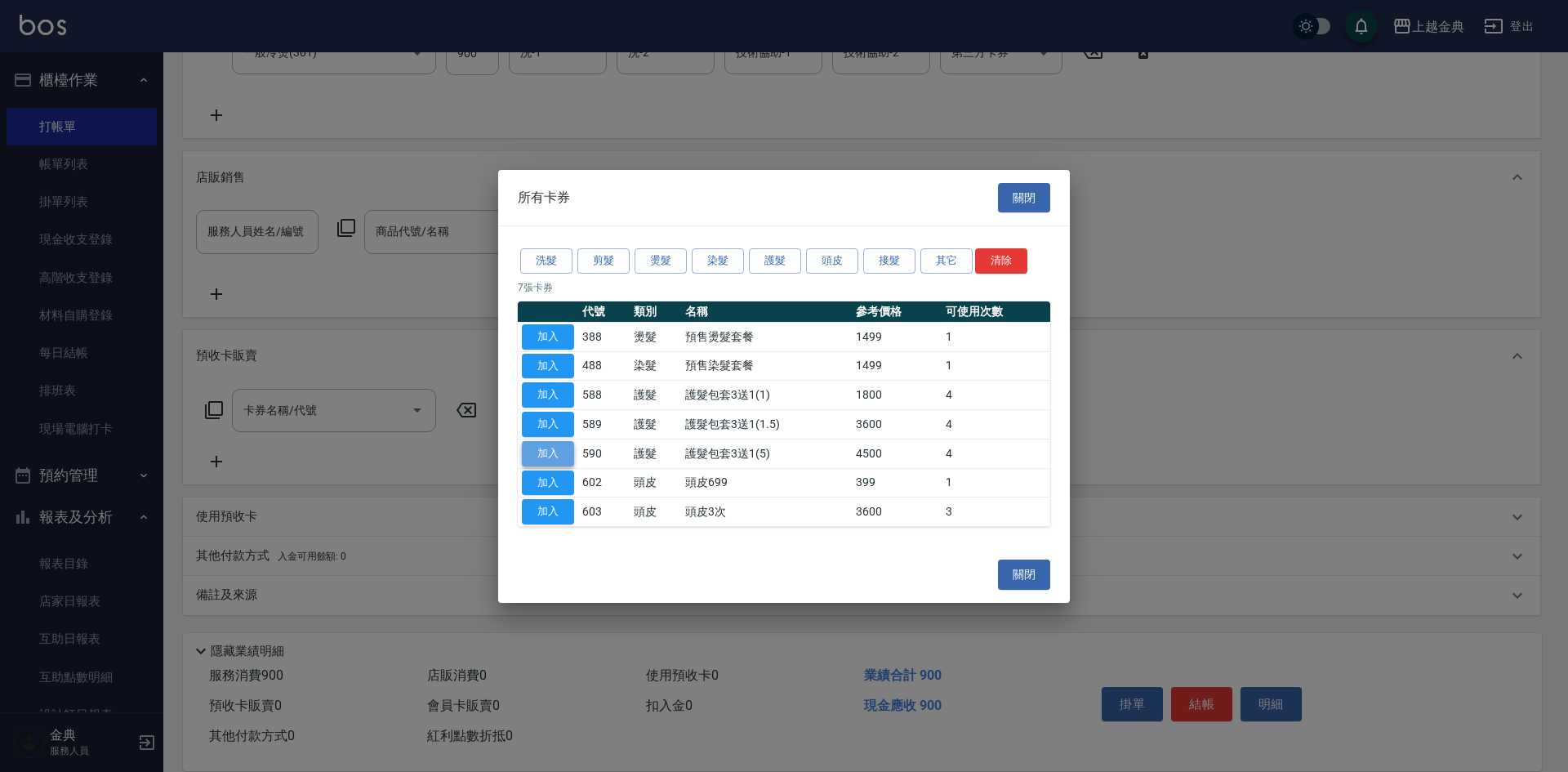
click at [561, 457] on button "加入" at bounding box center [547, 453] width 53 height 25
type input "護髮包套3送1(5)(590)"
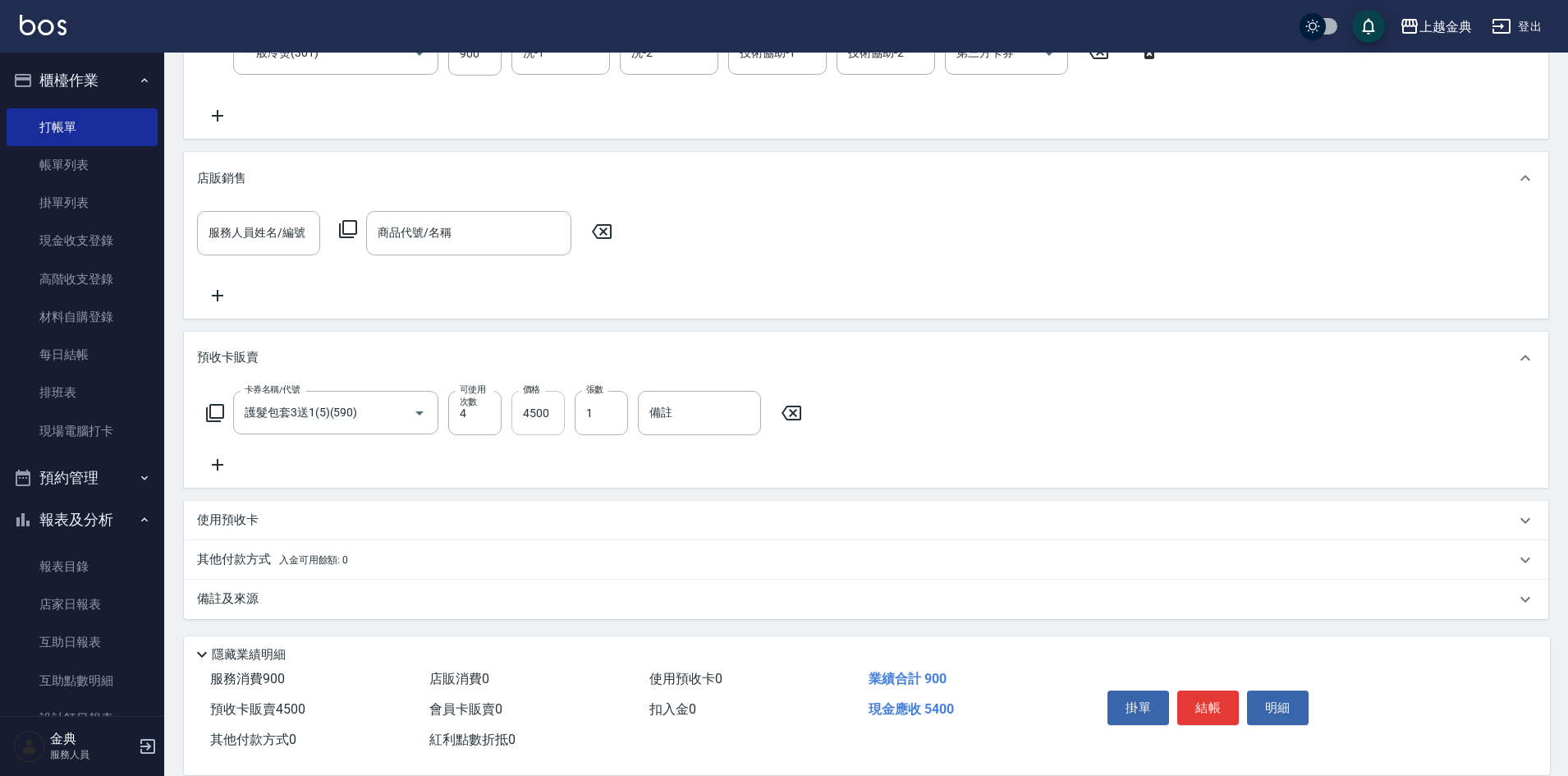
click at [520, 408] on input "4500" at bounding box center [537, 412] width 53 height 44
type input "5400"
click at [274, 555] on p "其他付款方式 入金可用餘額: 0" at bounding box center [272, 560] width 151 height 18
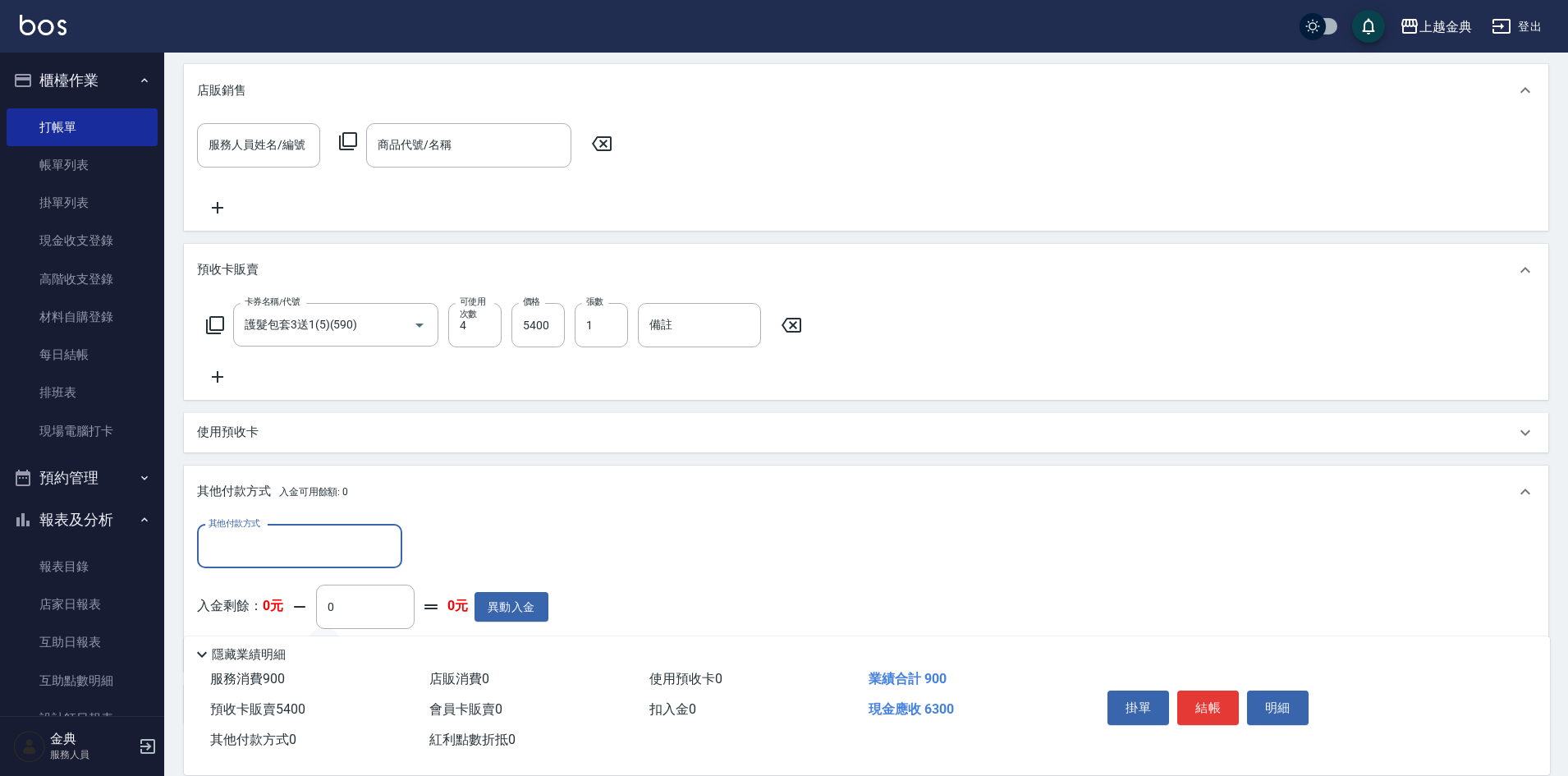
scroll to position [551, 0]
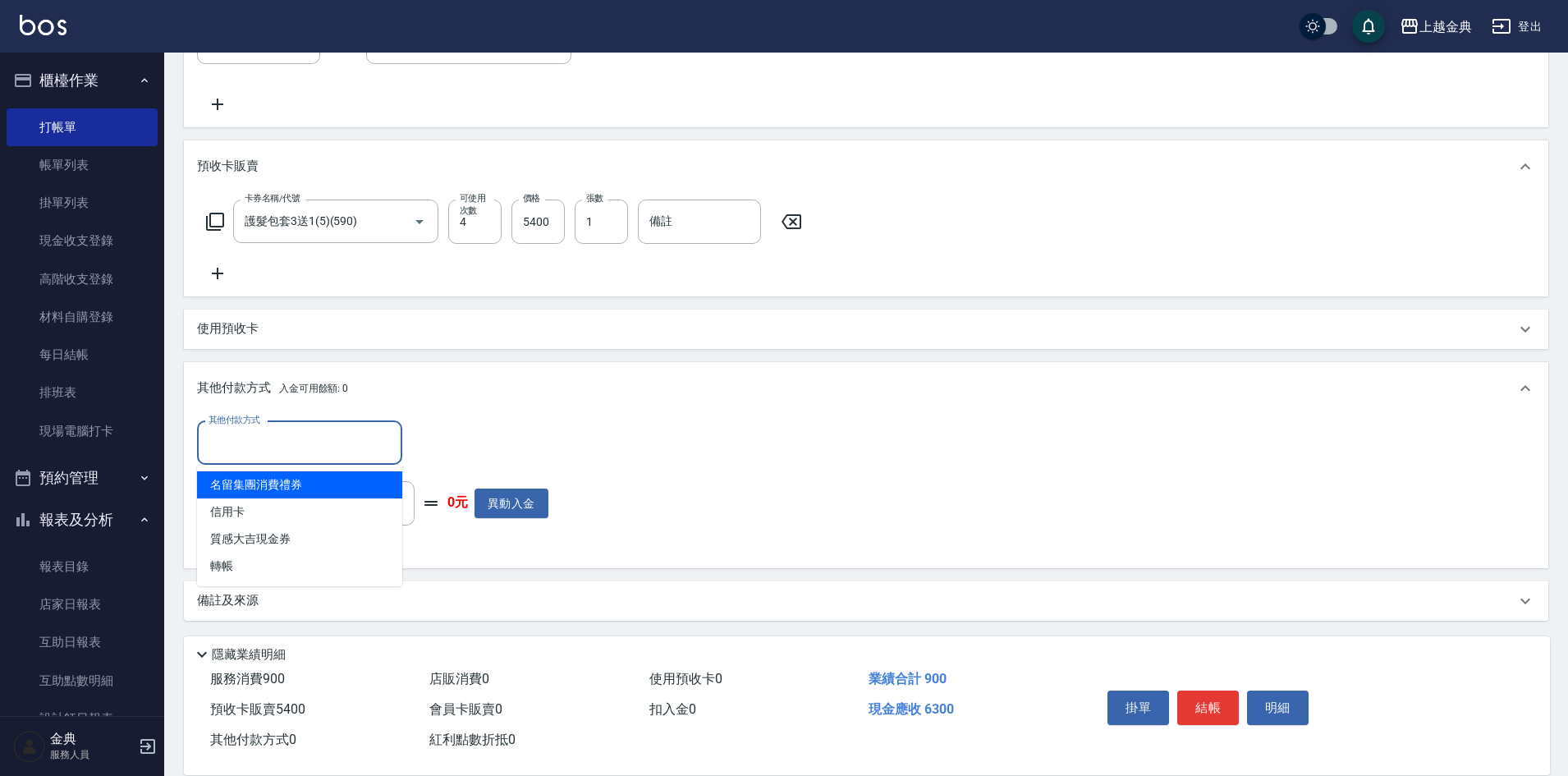
click at [312, 445] on input "其他付款方式" at bounding box center [300, 442] width 191 height 29
click at [291, 513] on span "信用卡" at bounding box center [300, 511] width 206 height 27
type input "信用卡"
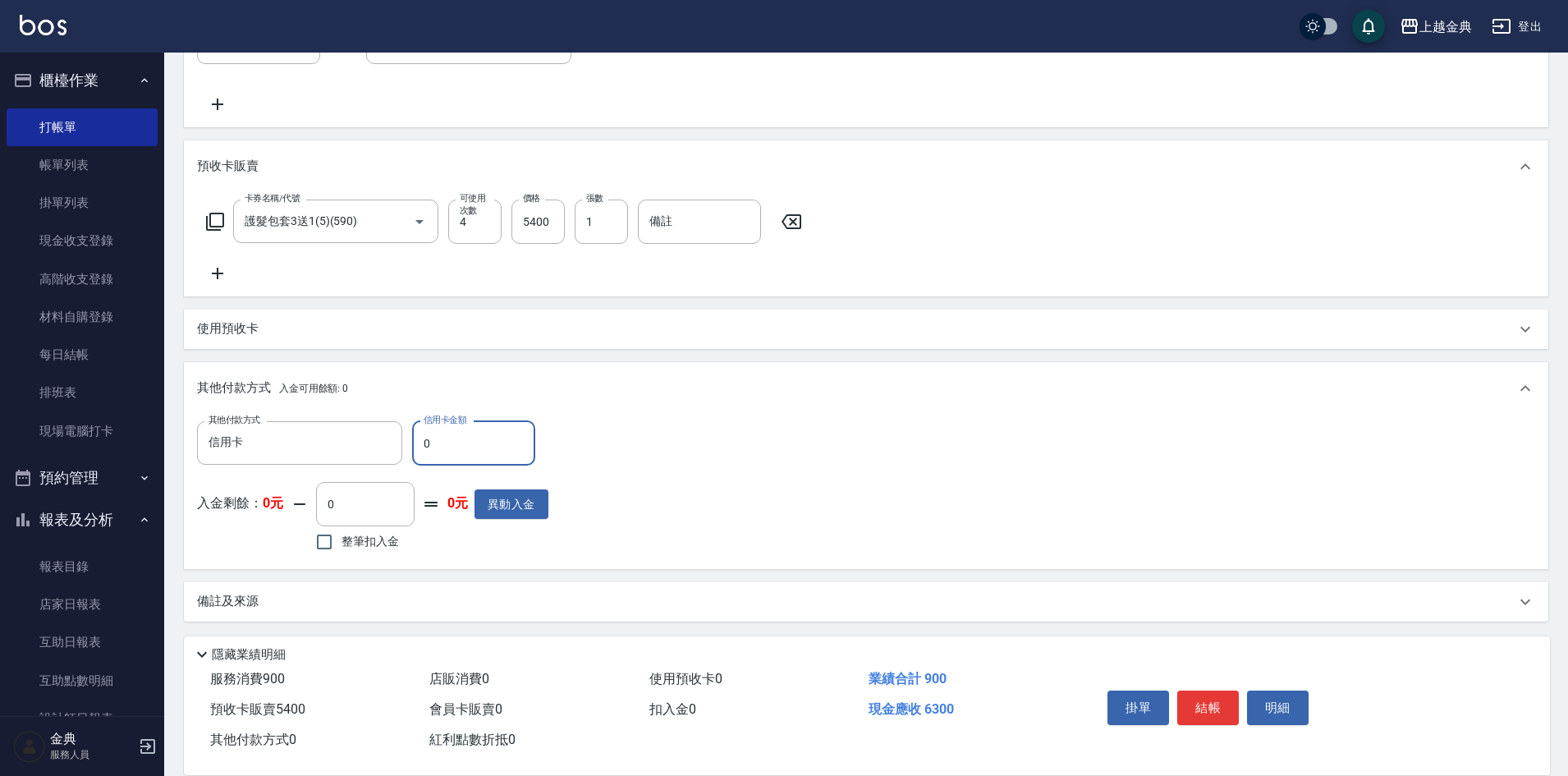
click at [440, 453] on input "0" at bounding box center [473, 443] width 123 height 44
type input "5400"
click at [1206, 690] on button "結帳" at bounding box center [1208, 707] width 62 height 35
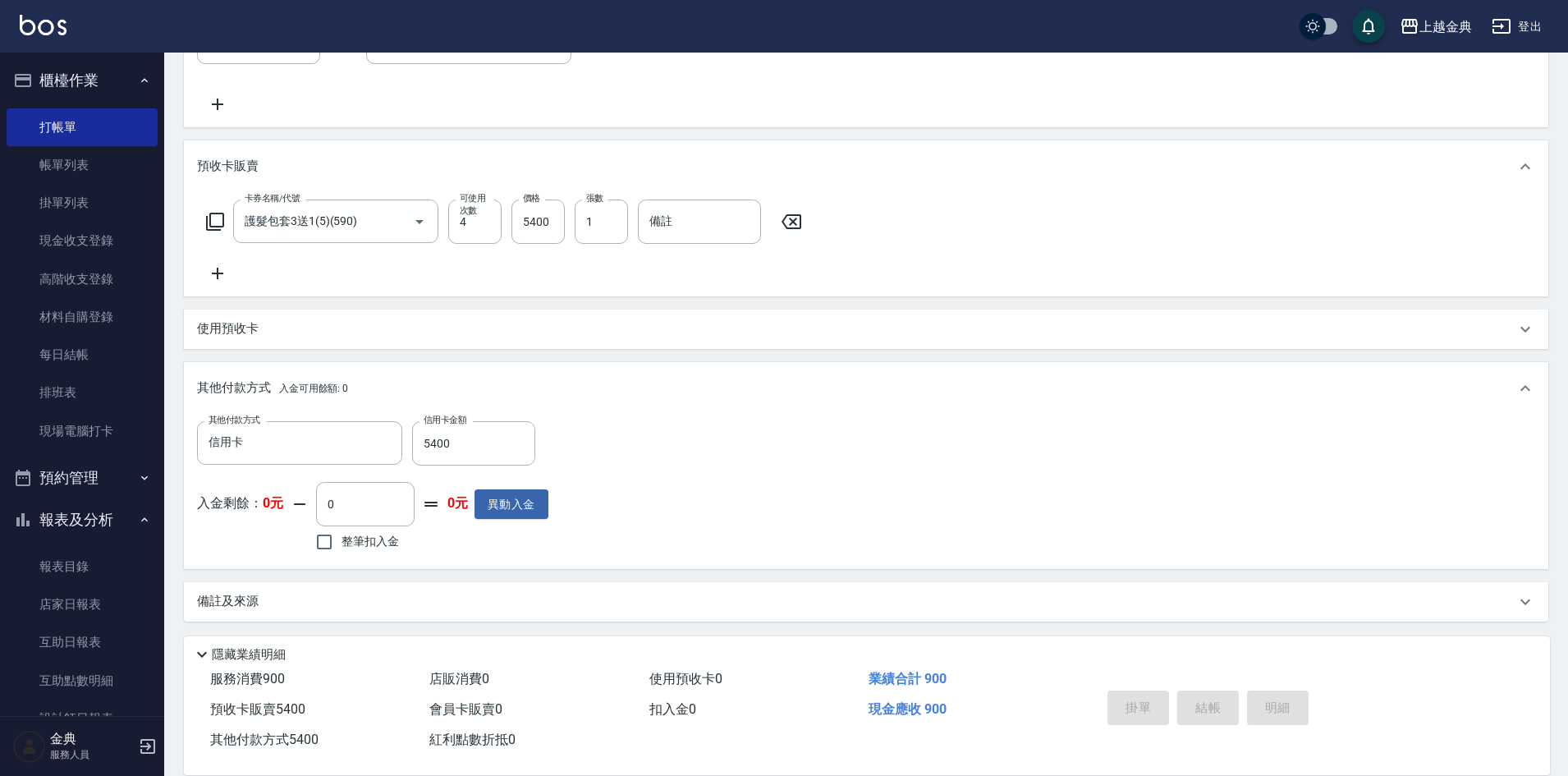
type input "[DATE] 18:18"
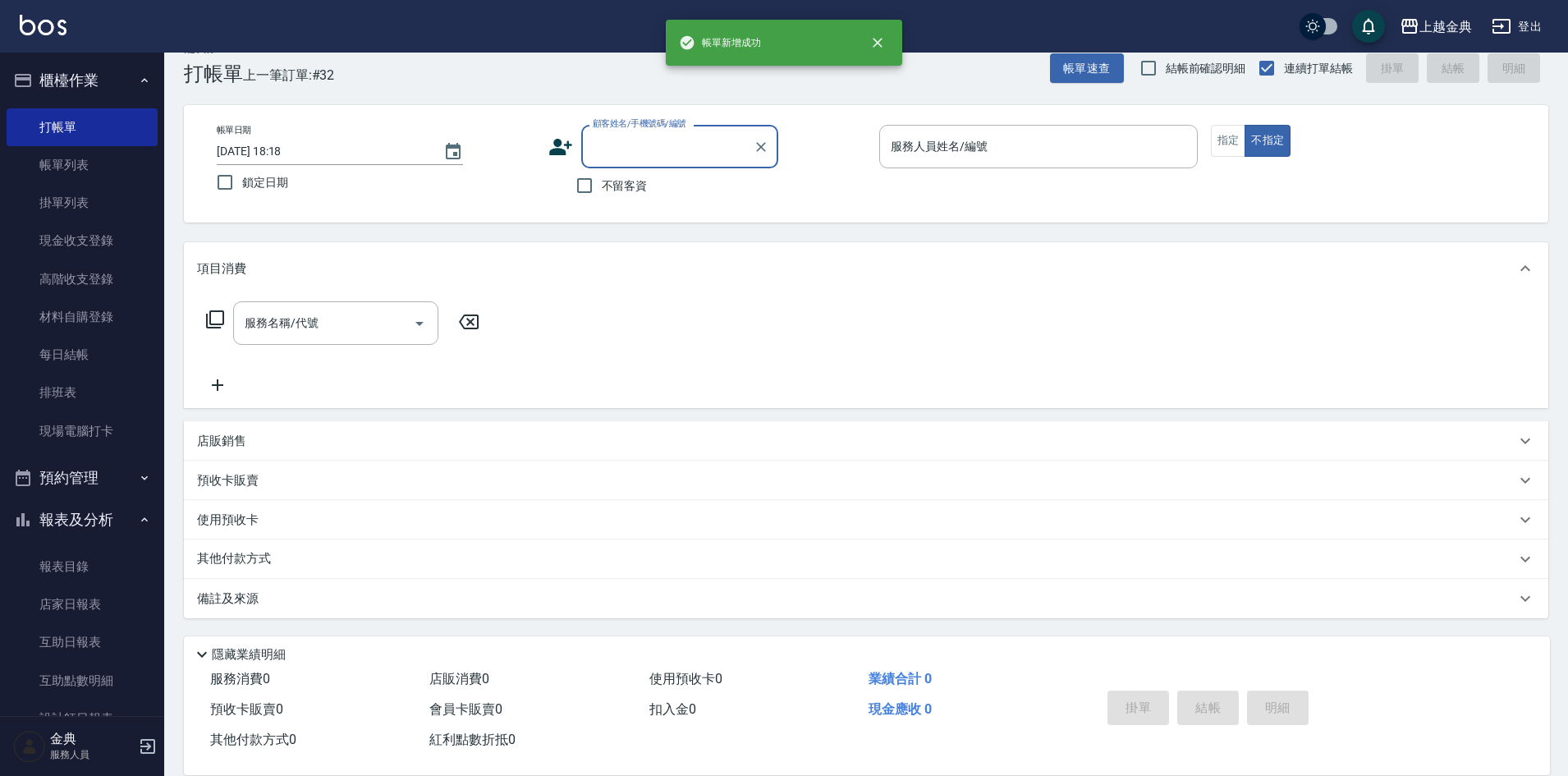
scroll to position [0, 0]
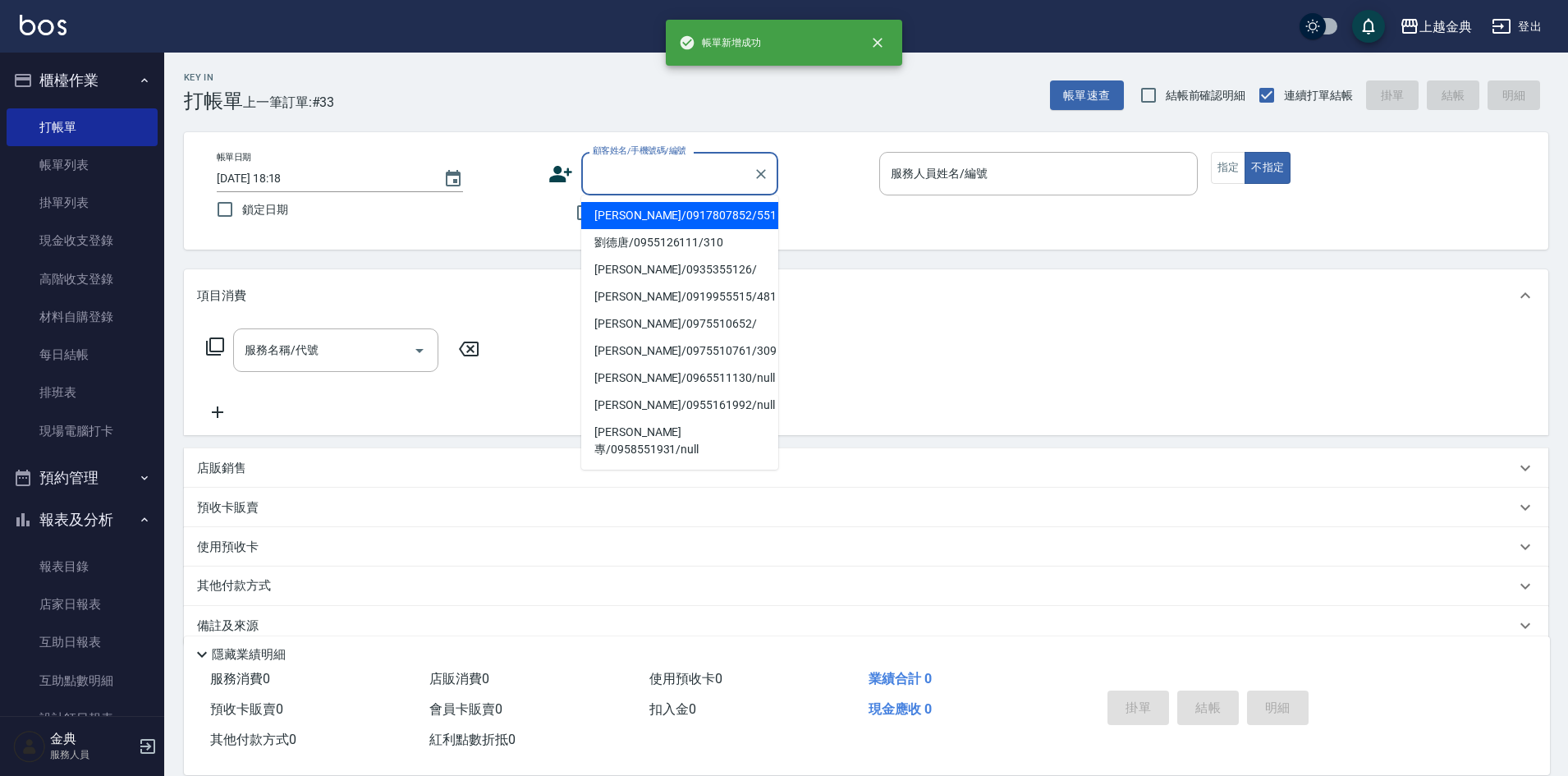
click at [668, 175] on input "顧客姓名/手機號碼/編號" at bounding box center [667, 174] width 158 height 29
click at [665, 213] on li "[PERSON_NAME]/0917807852/551" at bounding box center [679, 215] width 197 height 27
type input "[PERSON_NAME]/0917807852/551"
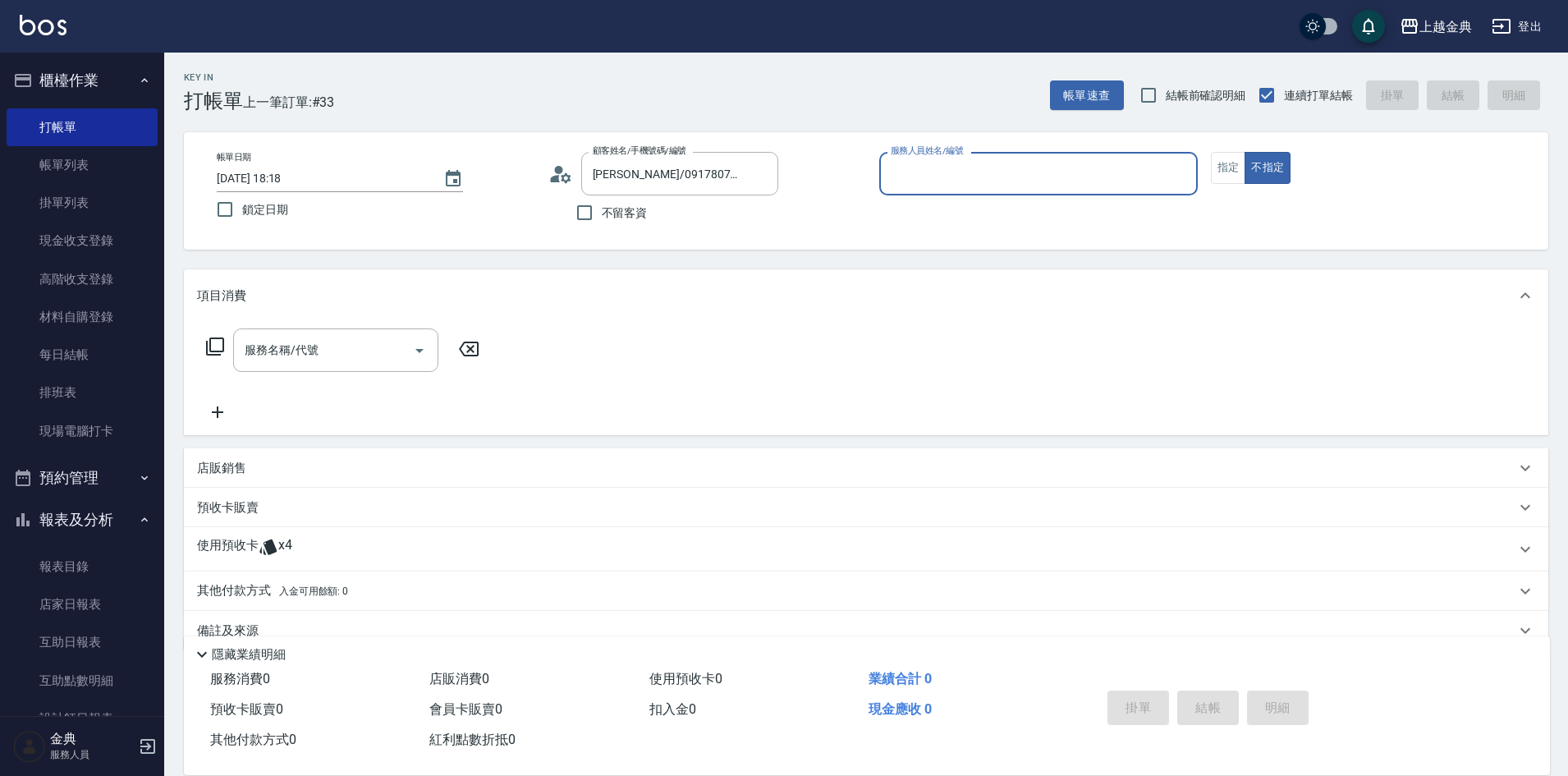
drag, startPoint x: 940, startPoint y: 166, endPoint x: 940, endPoint y: 176, distance: 10.0
click at [940, 169] on input "服務人員姓名/編號" at bounding box center [1039, 174] width 304 height 29
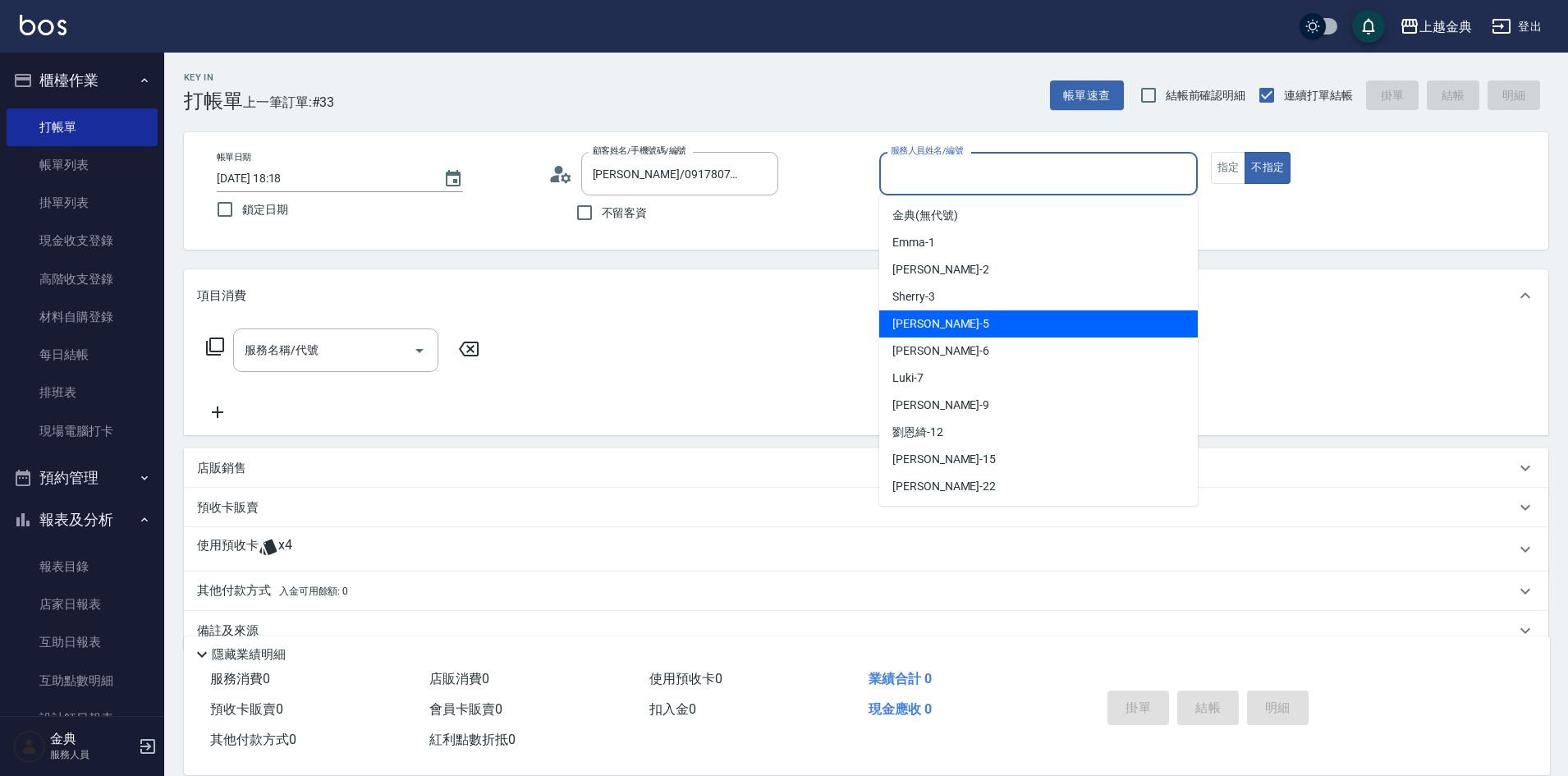
click at [954, 317] on div "[PERSON_NAME] -5" at bounding box center [1039, 324] width 319 height 27
type input "[PERSON_NAME]-5"
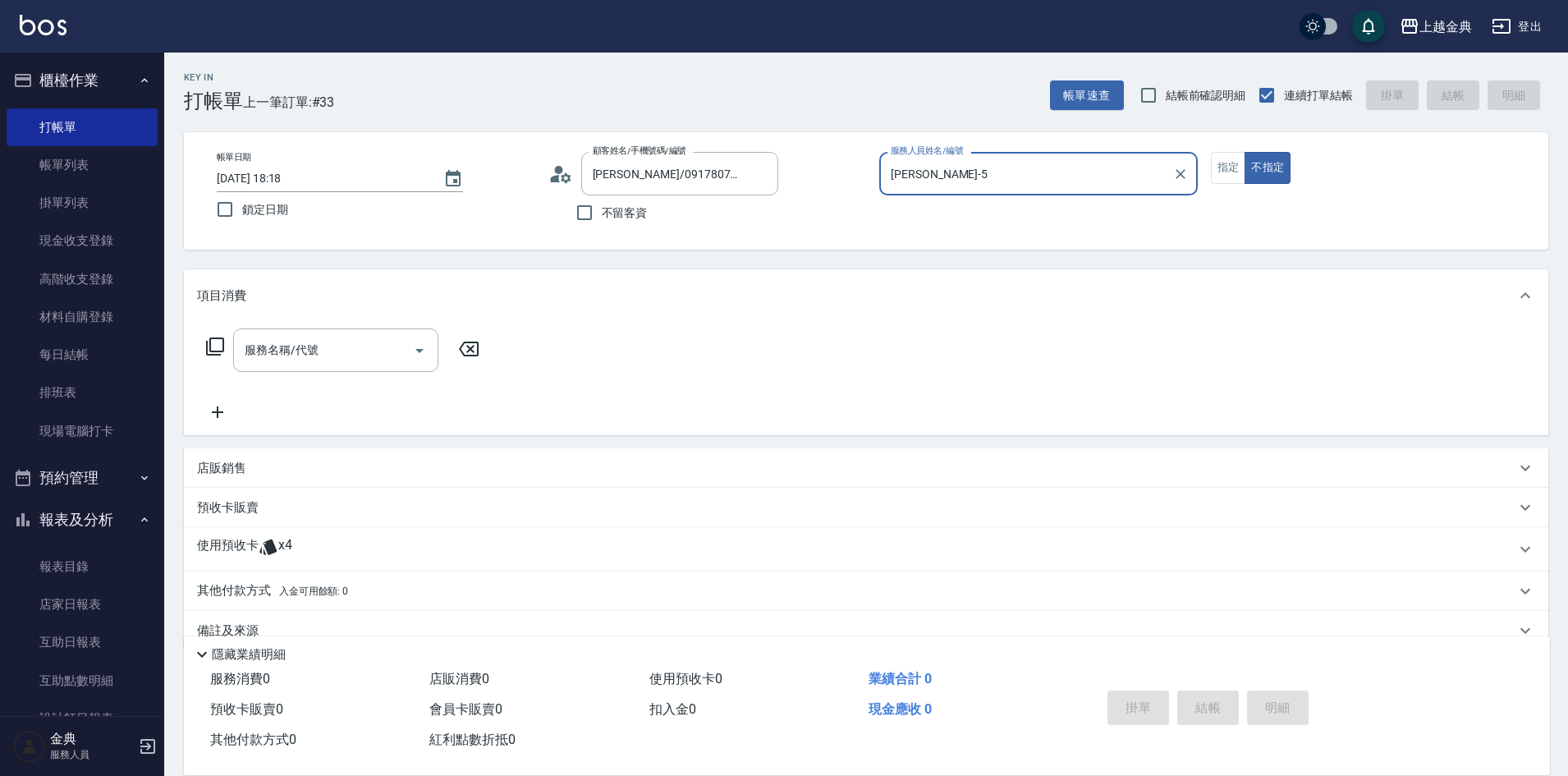
click at [259, 552] on icon at bounding box center [269, 547] width 20 height 20
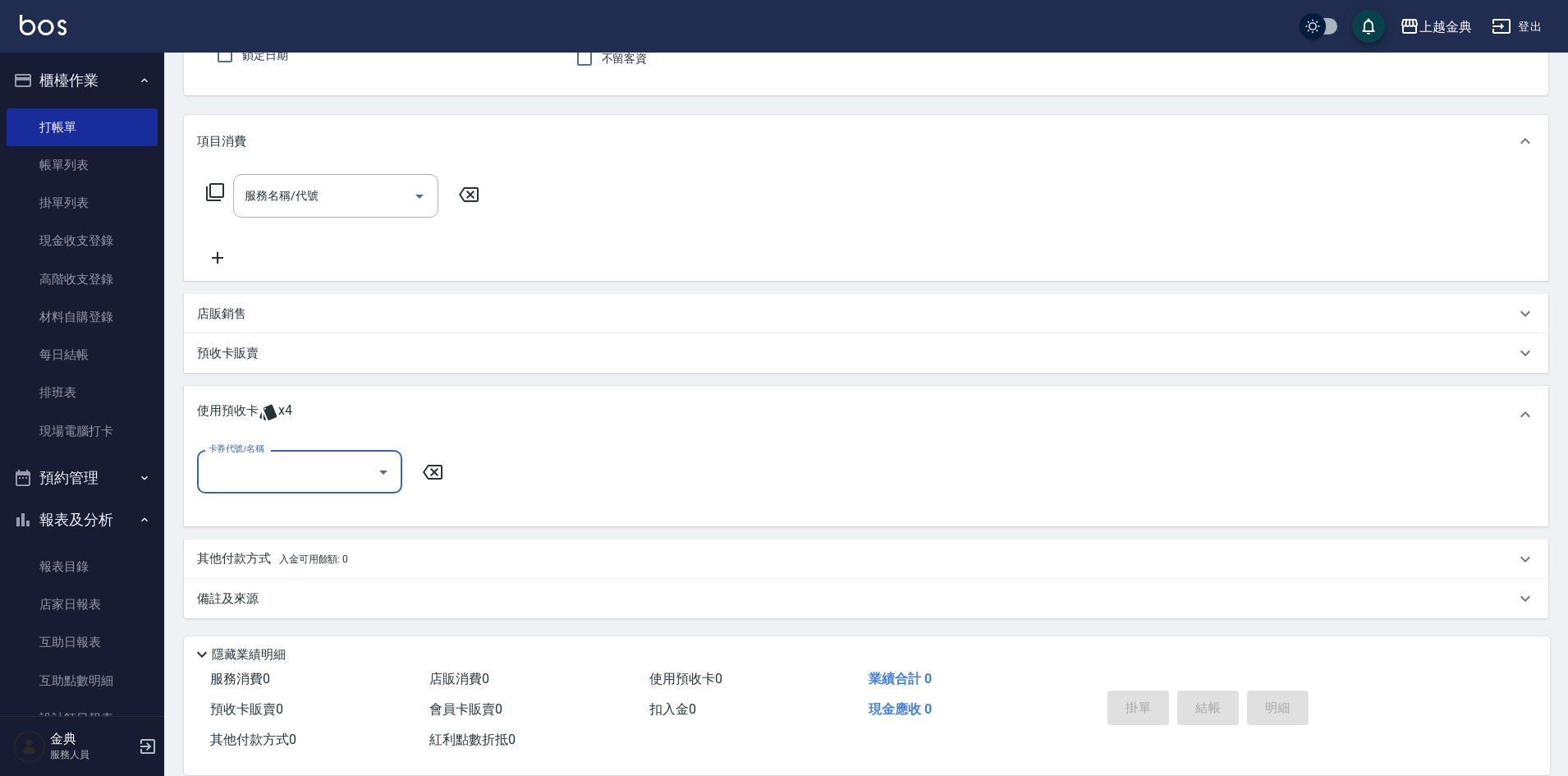
click at [275, 473] on input "卡券代號/名稱" at bounding box center [288, 471] width 166 height 29
click at [287, 519] on div "護髮包套3送1(5) 剩餘4張" at bounding box center [300, 513] width 206 height 27
type input "護髮包套3送1(5)"
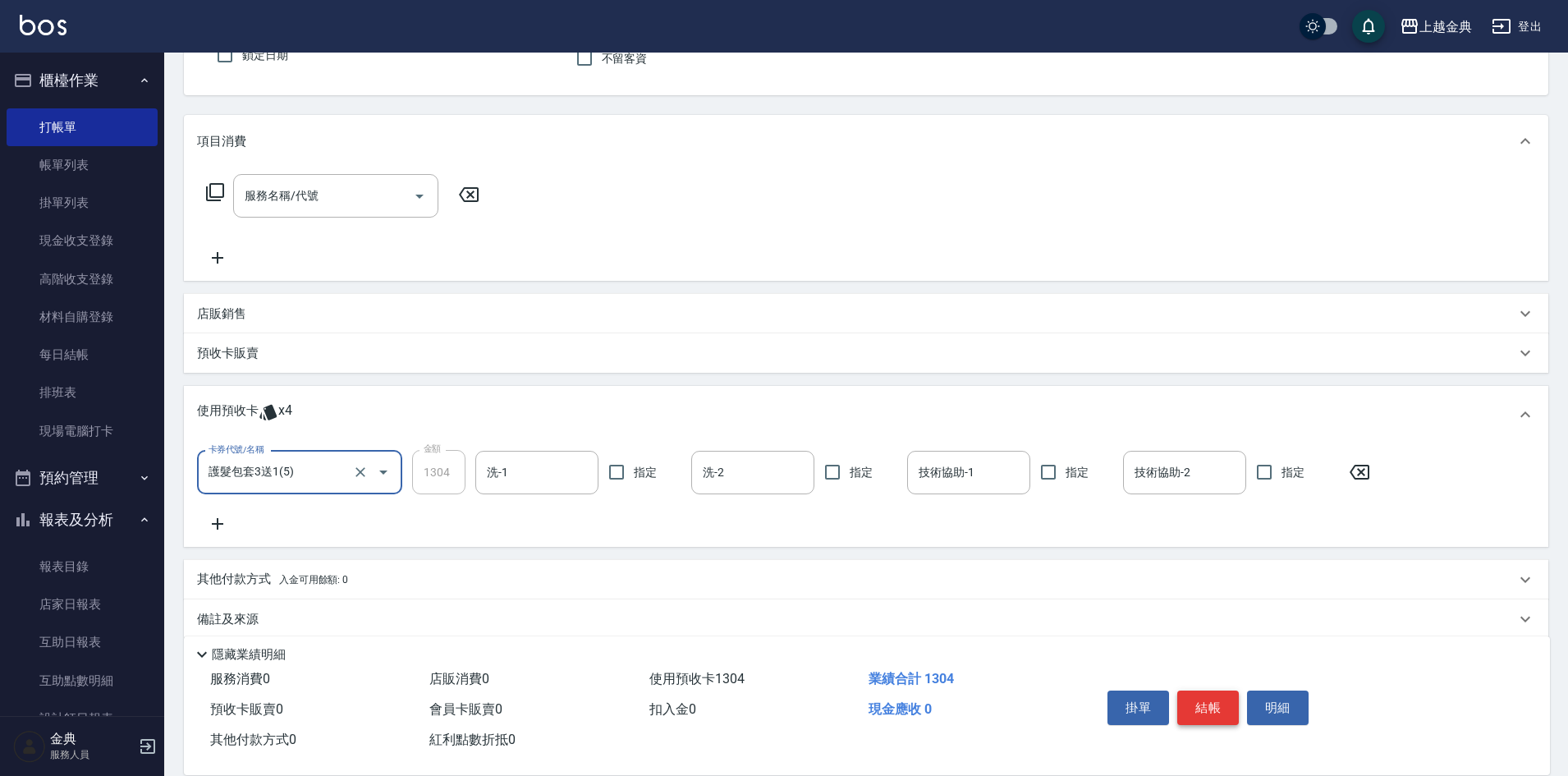
click at [1209, 696] on button "結帳" at bounding box center [1208, 707] width 62 height 35
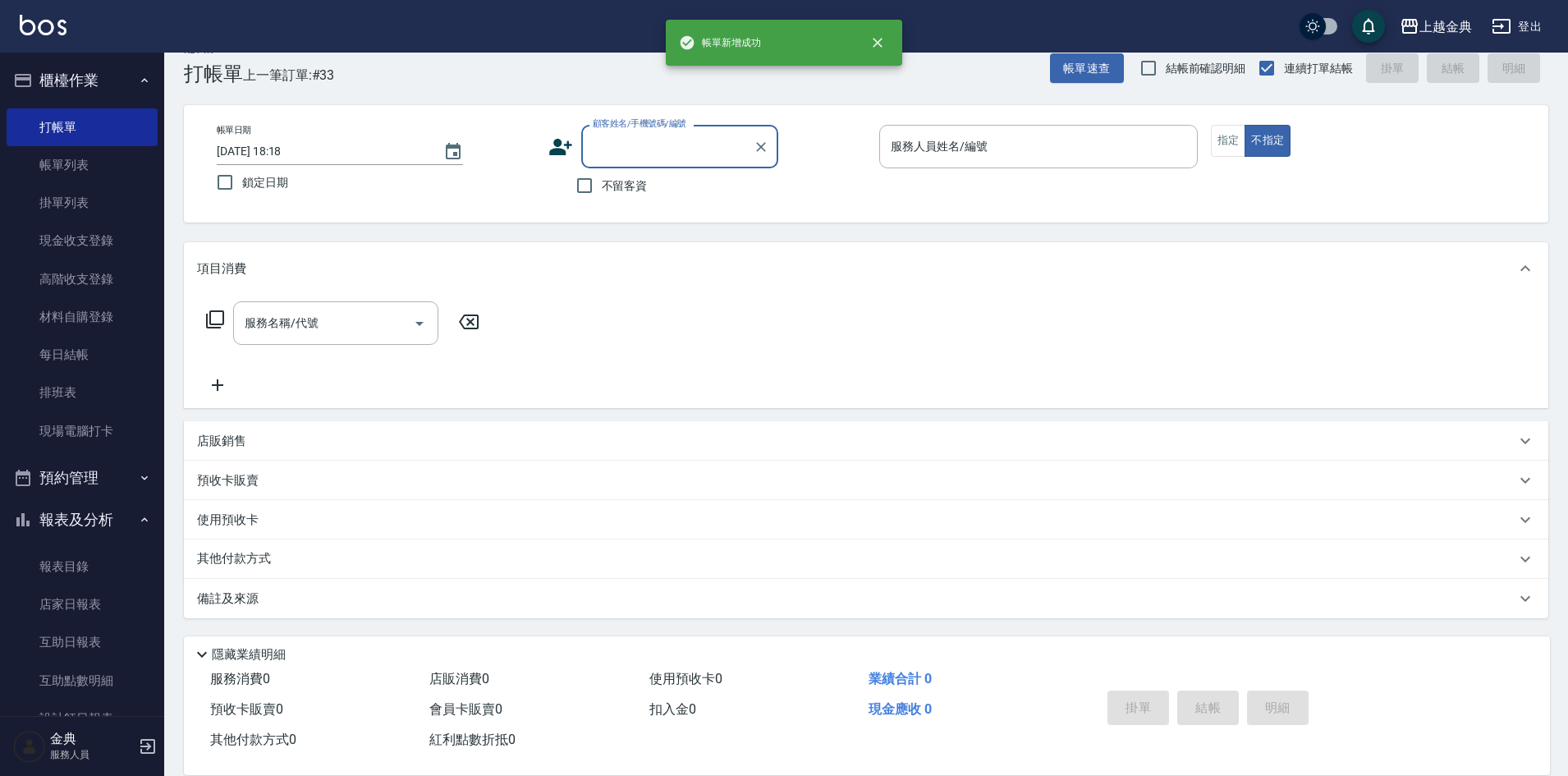
scroll to position [27, 0]
click at [1232, 134] on button "指定" at bounding box center [1228, 141] width 35 height 32
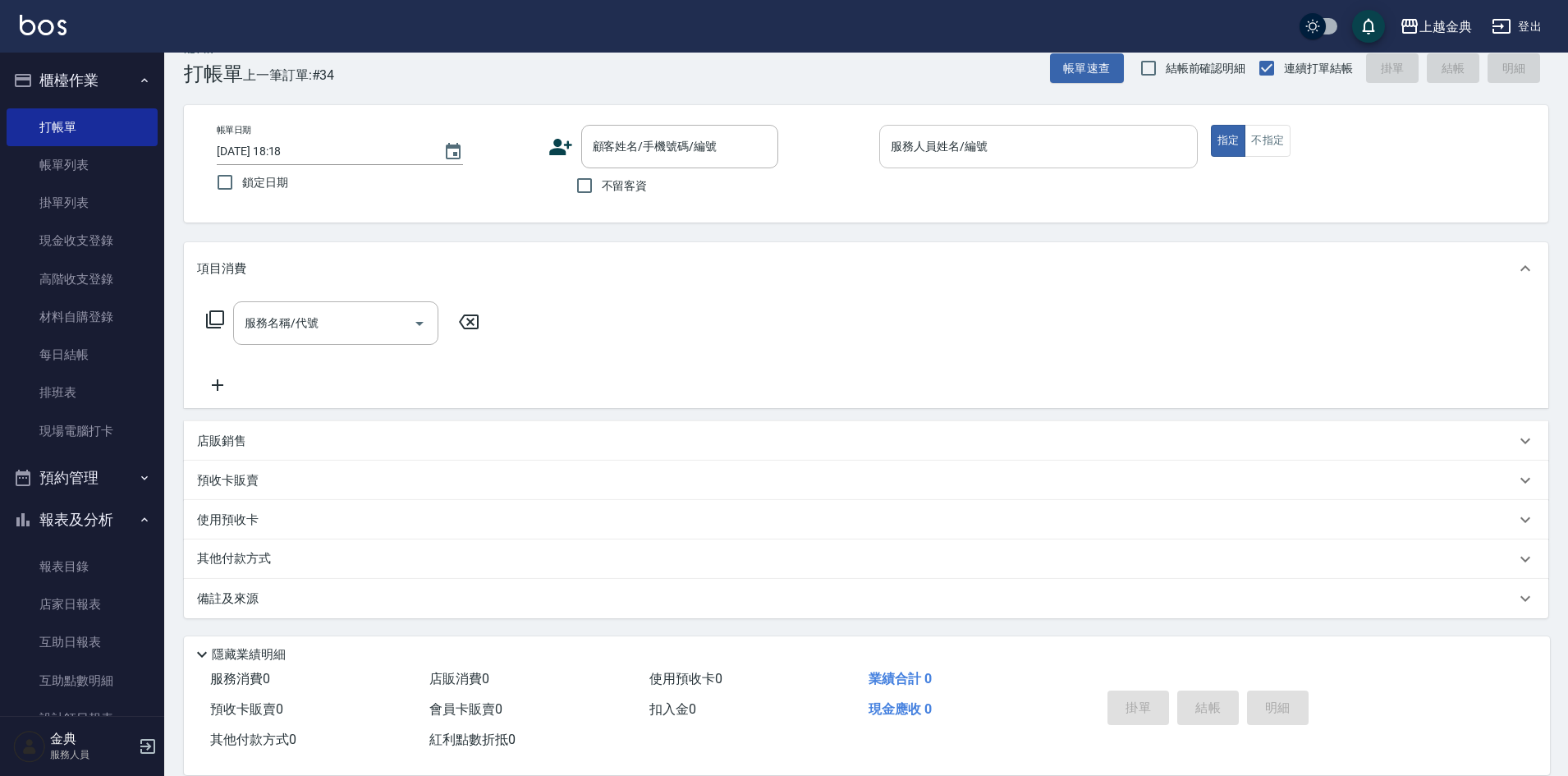
click at [1132, 130] on div "服務人員姓名/編號" at bounding box center [1039, 147] width 319 height 44
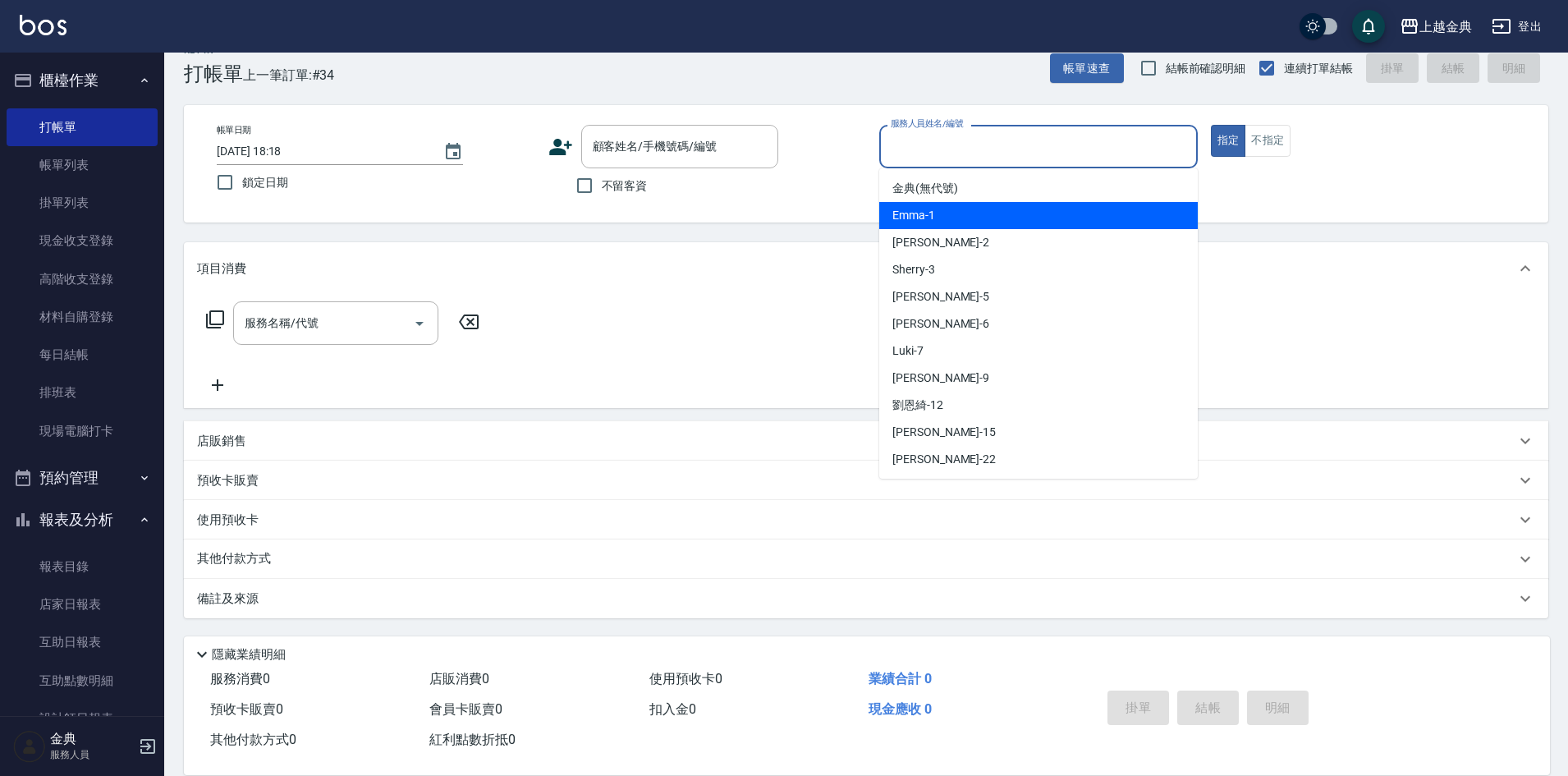
click at [1110, 215] on div "Emma -1" at bounding box center [1039, 215] width 319 height 27
type input "Emma-1"
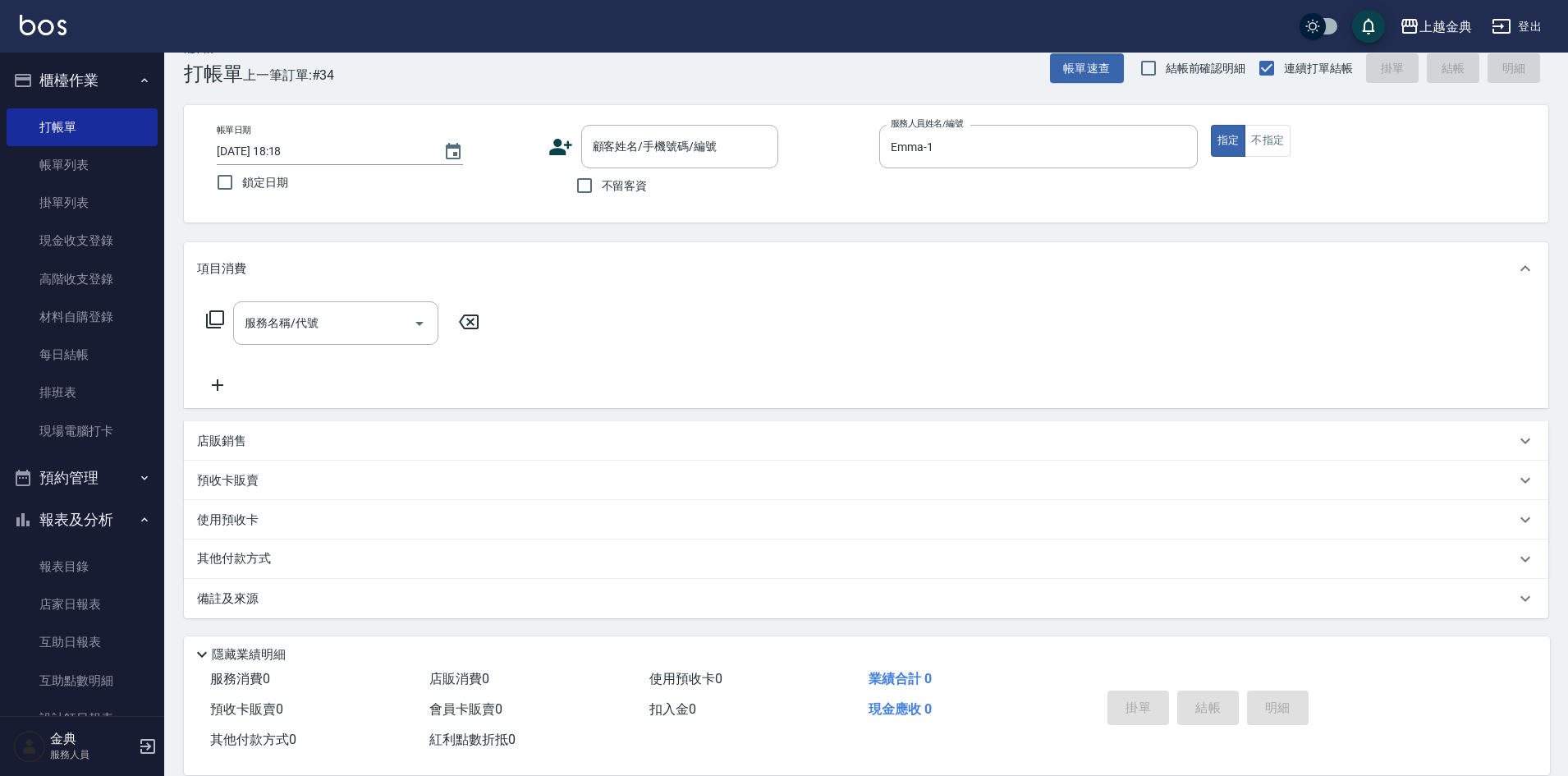
click at [216, 316] on icon at bounding box center [216, 320] width 20 height 20
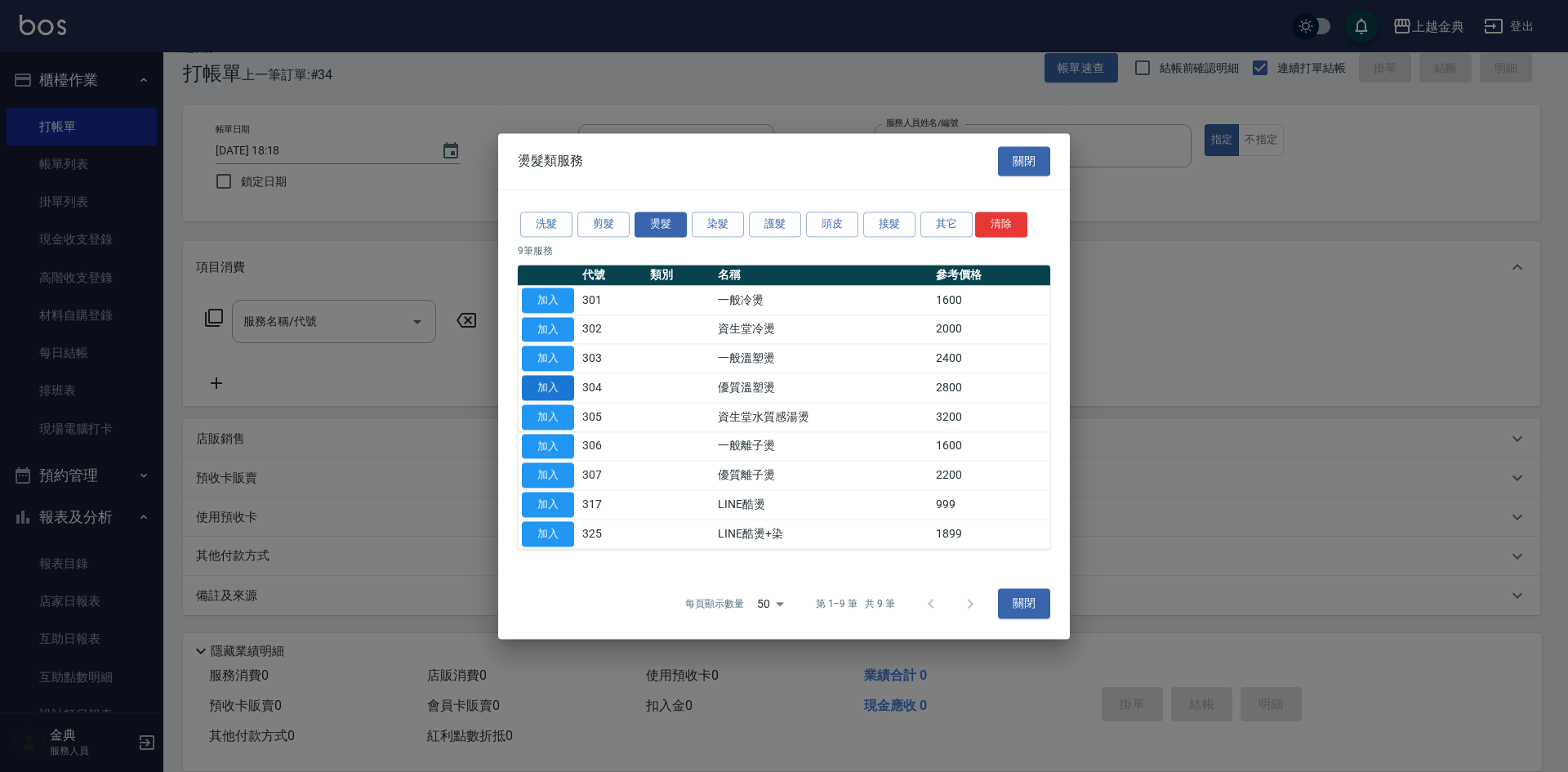
click at [562, 388] on button "加入" at bounding box center [547, 386] width 53 height 25
type input "優質溫塑燙(304)"
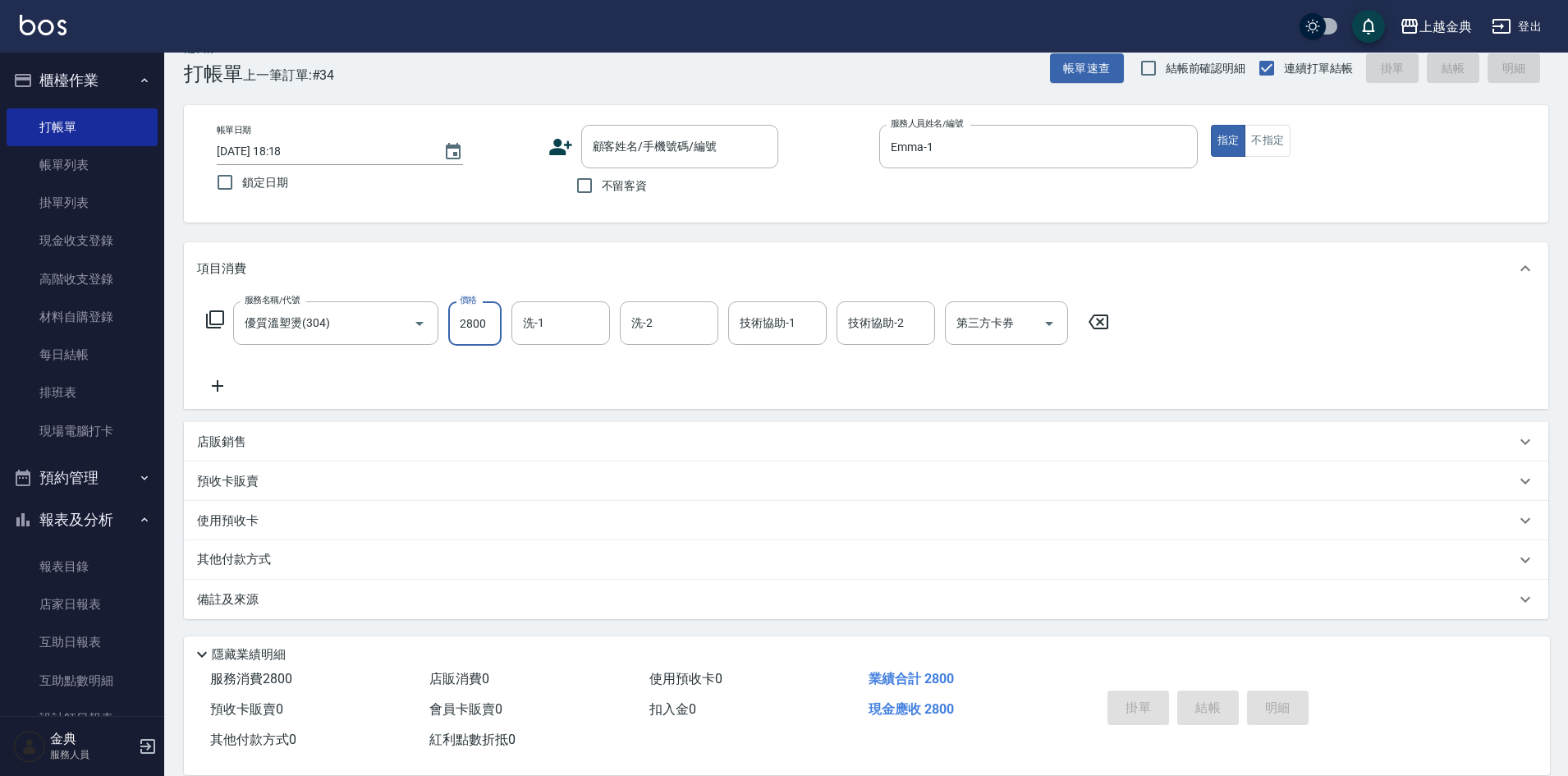
click at [470, 318] on input "2800" at bounding box center [474, 324] width 53 height 44
type input "3499"
click at [559, 315] on input "洗-1" at bounding box center [561, 323] width 84 height 29
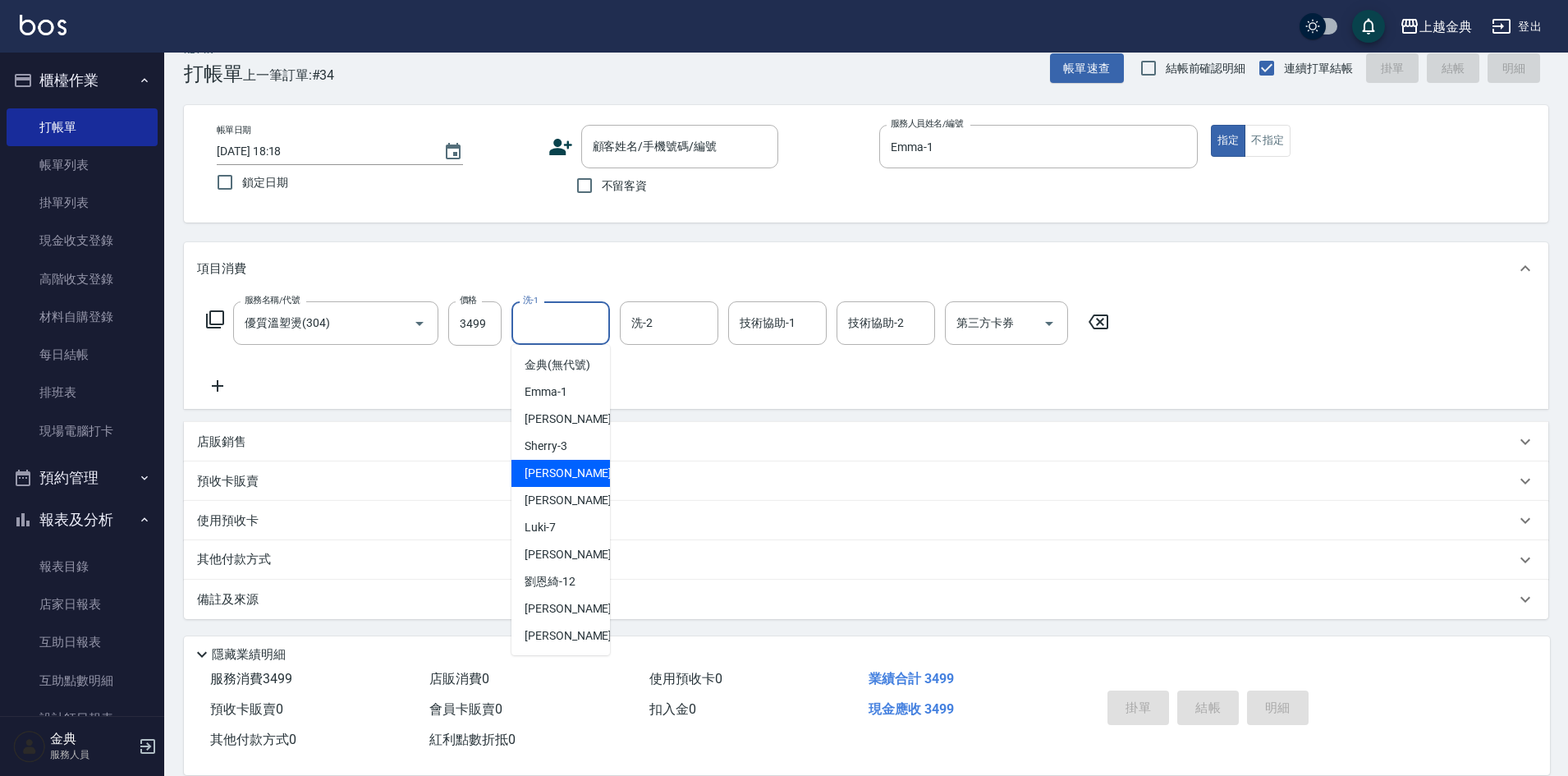
click at [556, 487] on div "[PERSON_NAME] -5" at bounding box center [560, 472] width 99 height 27
type input "[PERSON_NAME]-5"
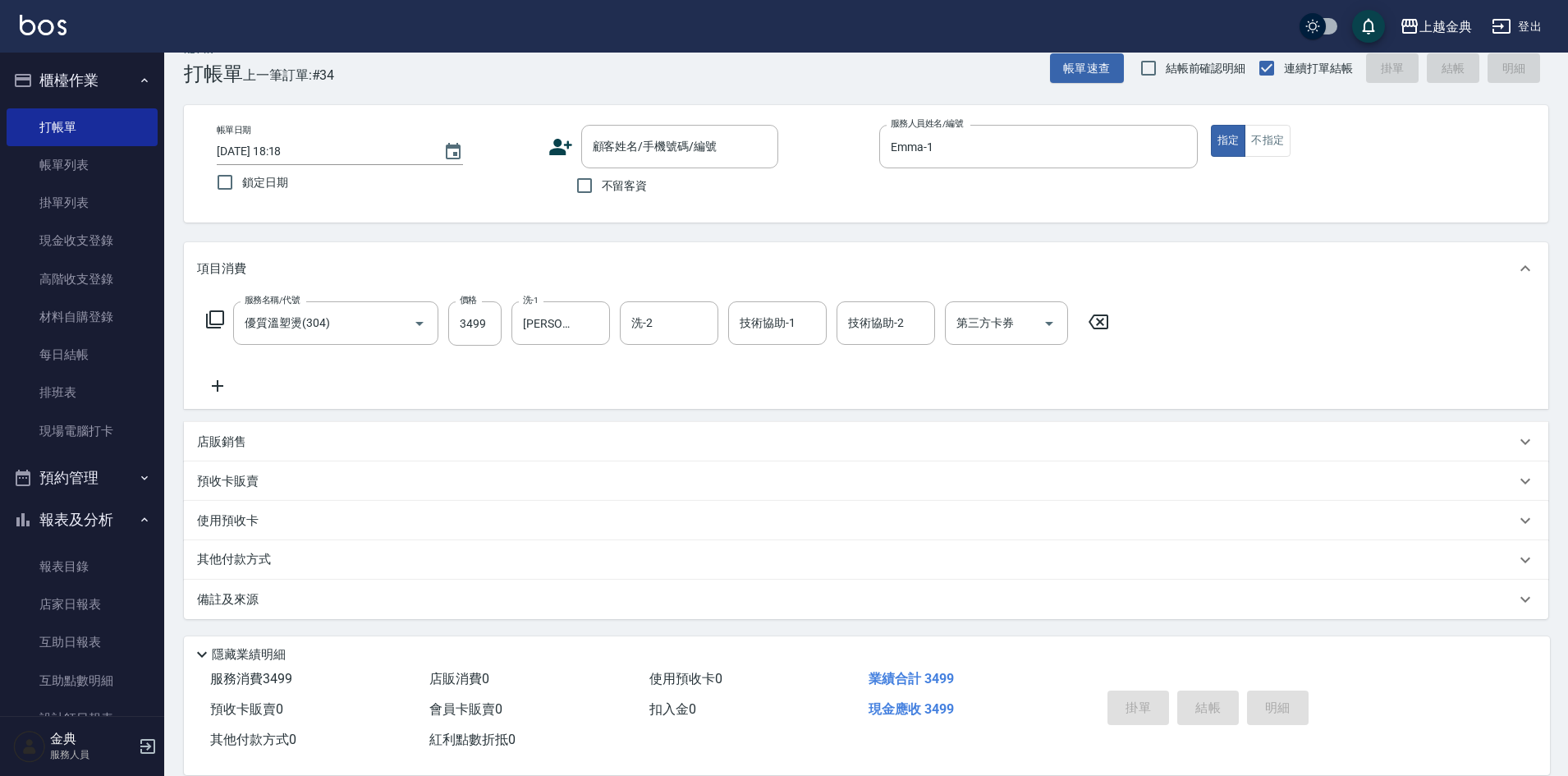
click at [252, 426] on div "店販銷售" at bounding box center [866, 441] width 1364 height 39
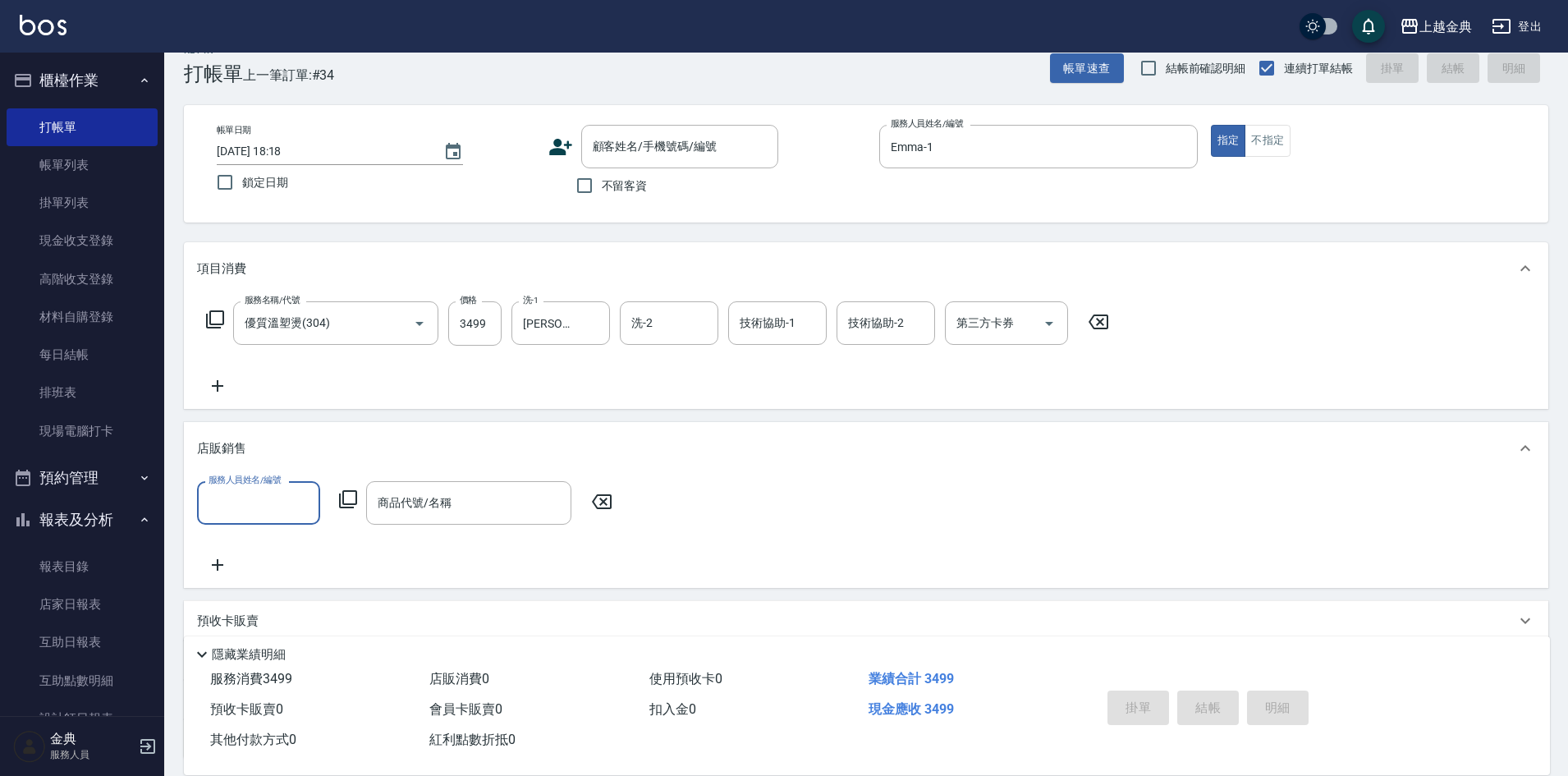
scroll to position [0, 0]
click at [266, 470] on div "店販銷售" at bounding box center [866, 448] width 1364 height 53
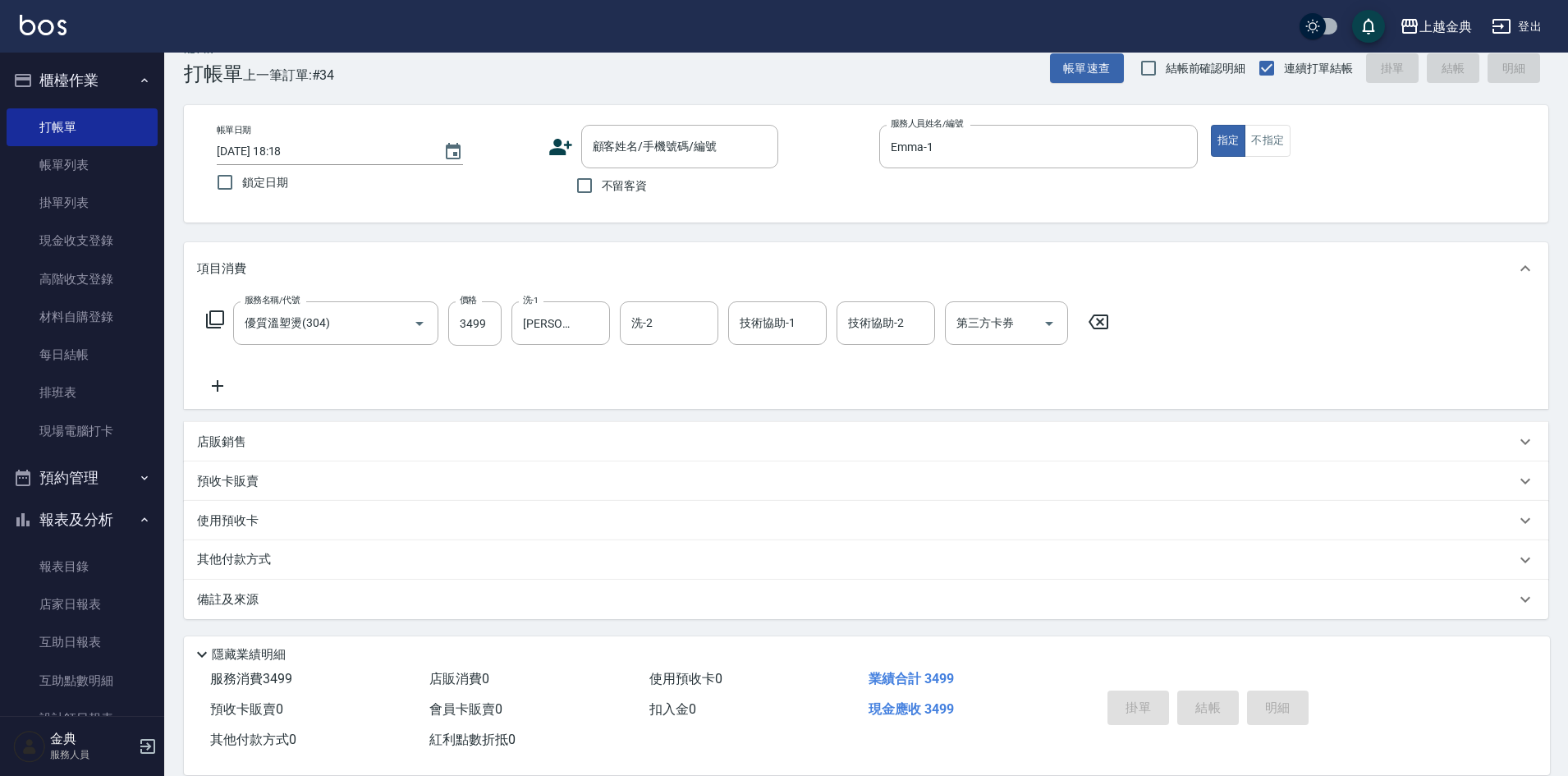
click at [260, 483] on div "預收卡販賣" at bounding box center [856, 481] width 1318 height 17
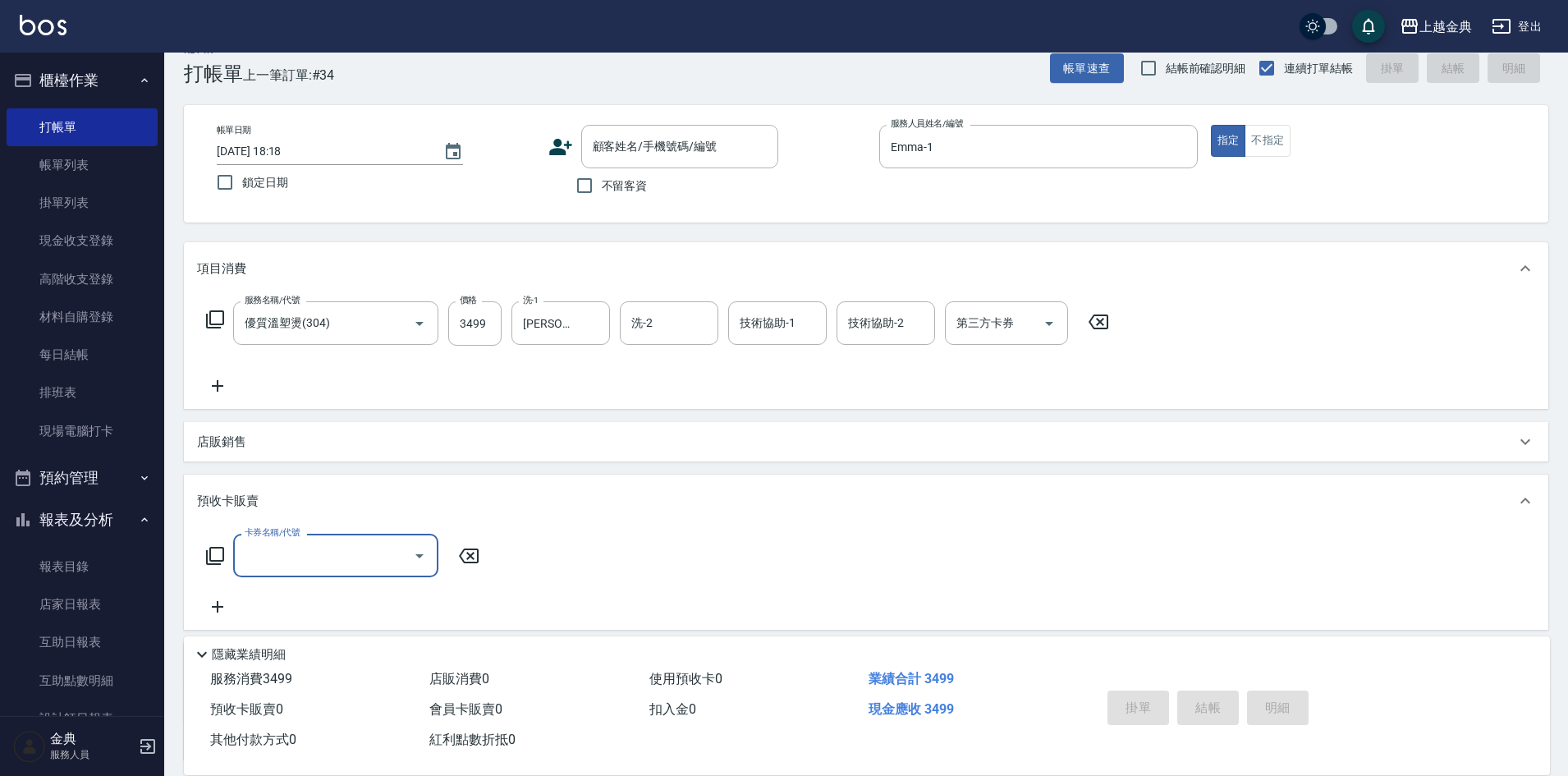
click at [256, 436] on div "店販銷售" at bounding box center [856, 441] width 1318 height 17
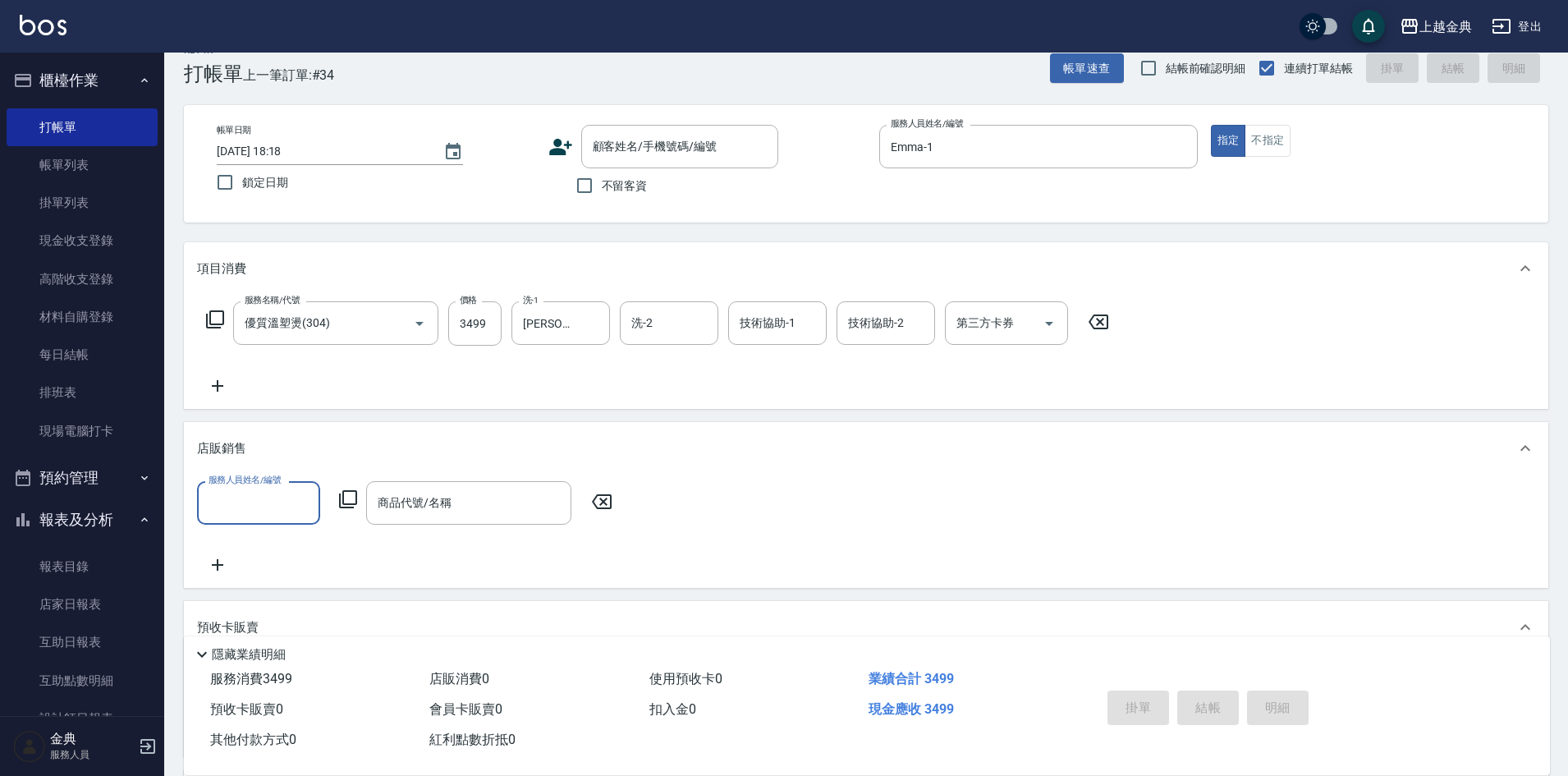
click at [261, 486] on label "服務人員姓名/編號" at bounding box center [245, 479] width 72 height 12
click at [261, 488] on input "服務人員姓名/編號" at bounding box center [259, 502] width 109 height 29
click at [260, 506] on input "服務人員姓名/編號" at bounding box center [259, 502] width 109 height 29
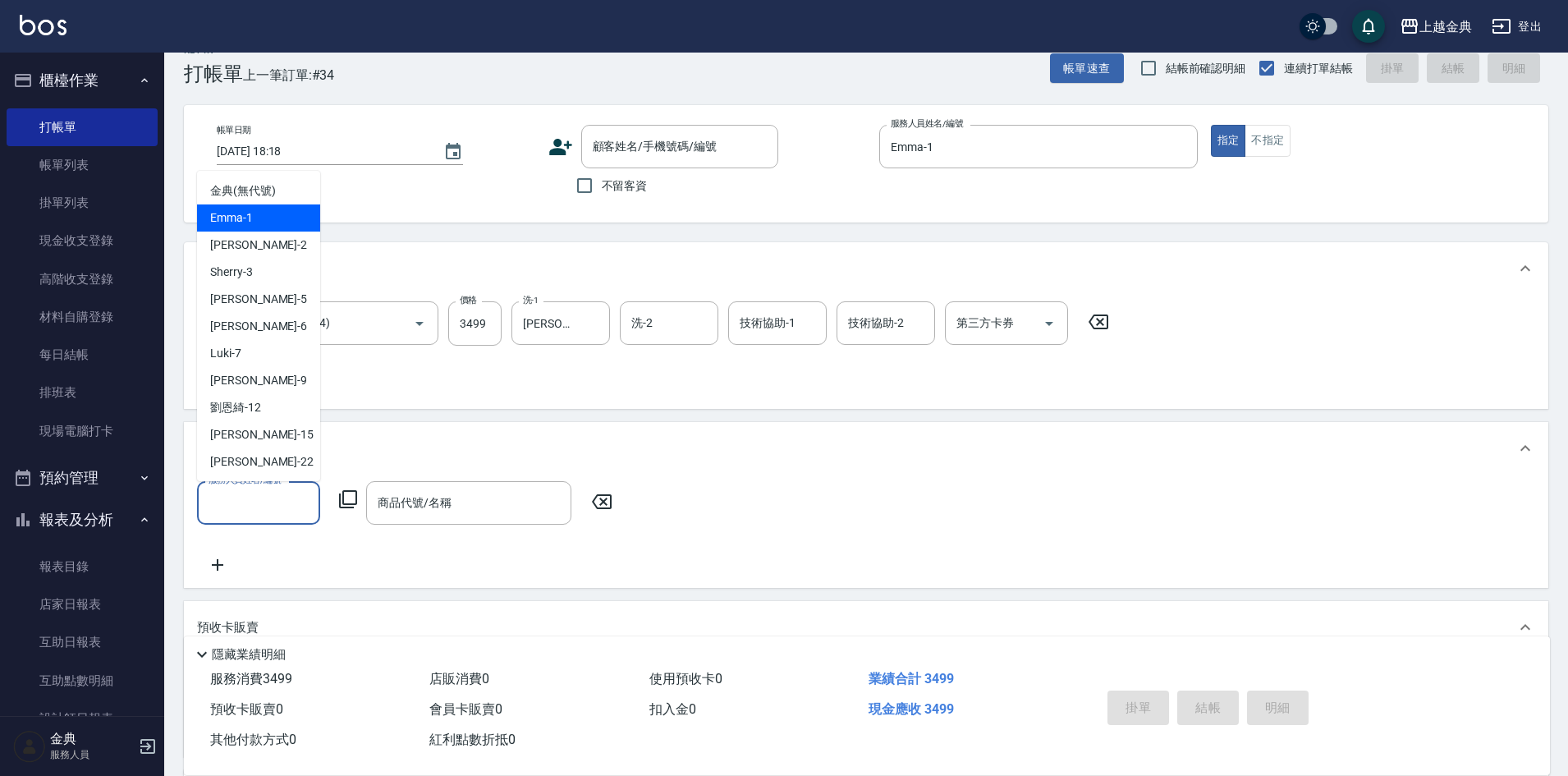
click at [278, 214] on div "Emma -1" at bounding box center [258, 218] width 123 height 27
type input "Emma-1"
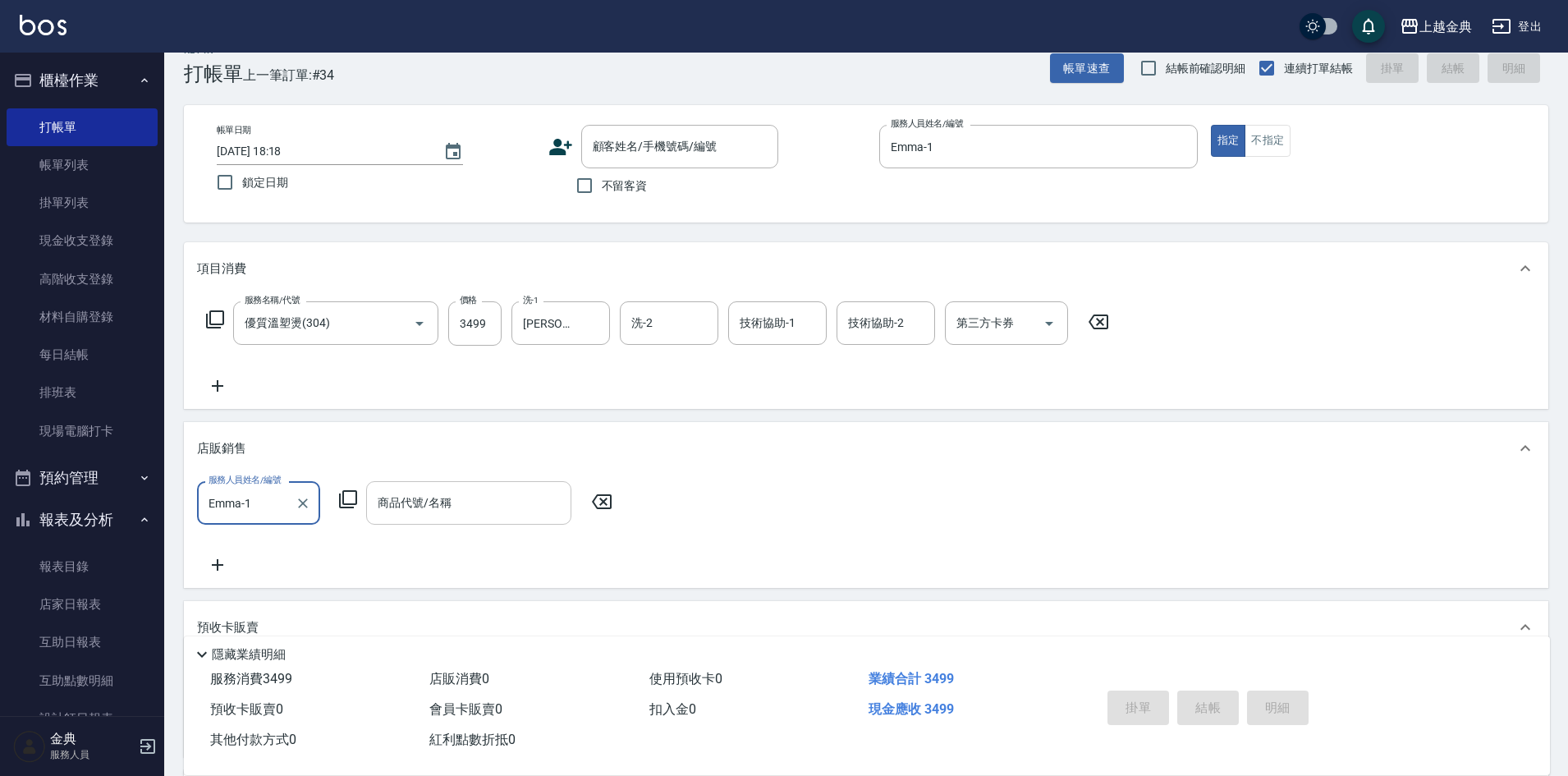
click at [467, 518] on div "商品代號/名稱" at bounding box center [469, 503] width 206 height 44
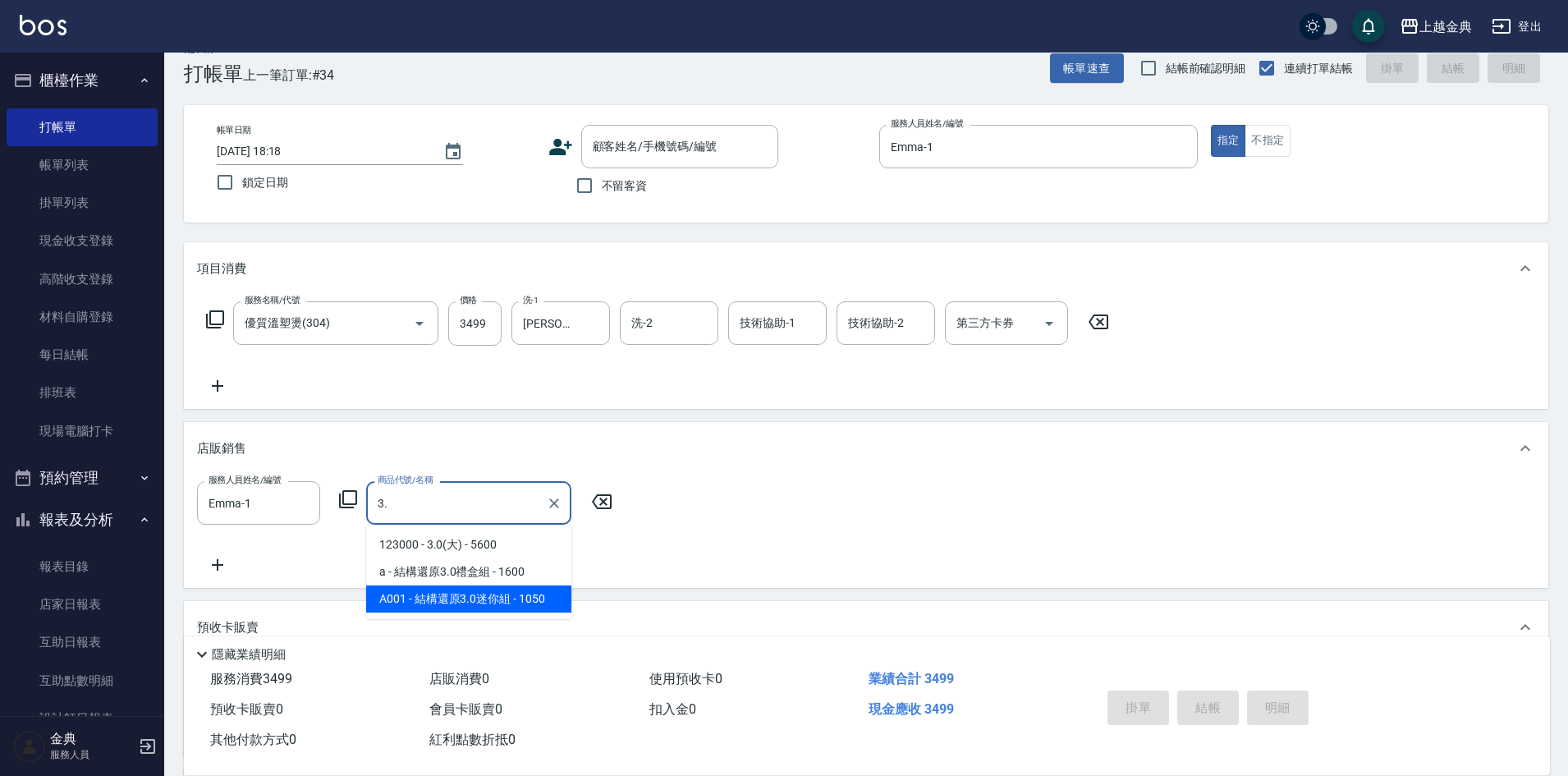
click at [473, 595] on span "A001 - 結構還原3.0迷你組 - 1050" at bounding box center [469, 598] width 206 height 27
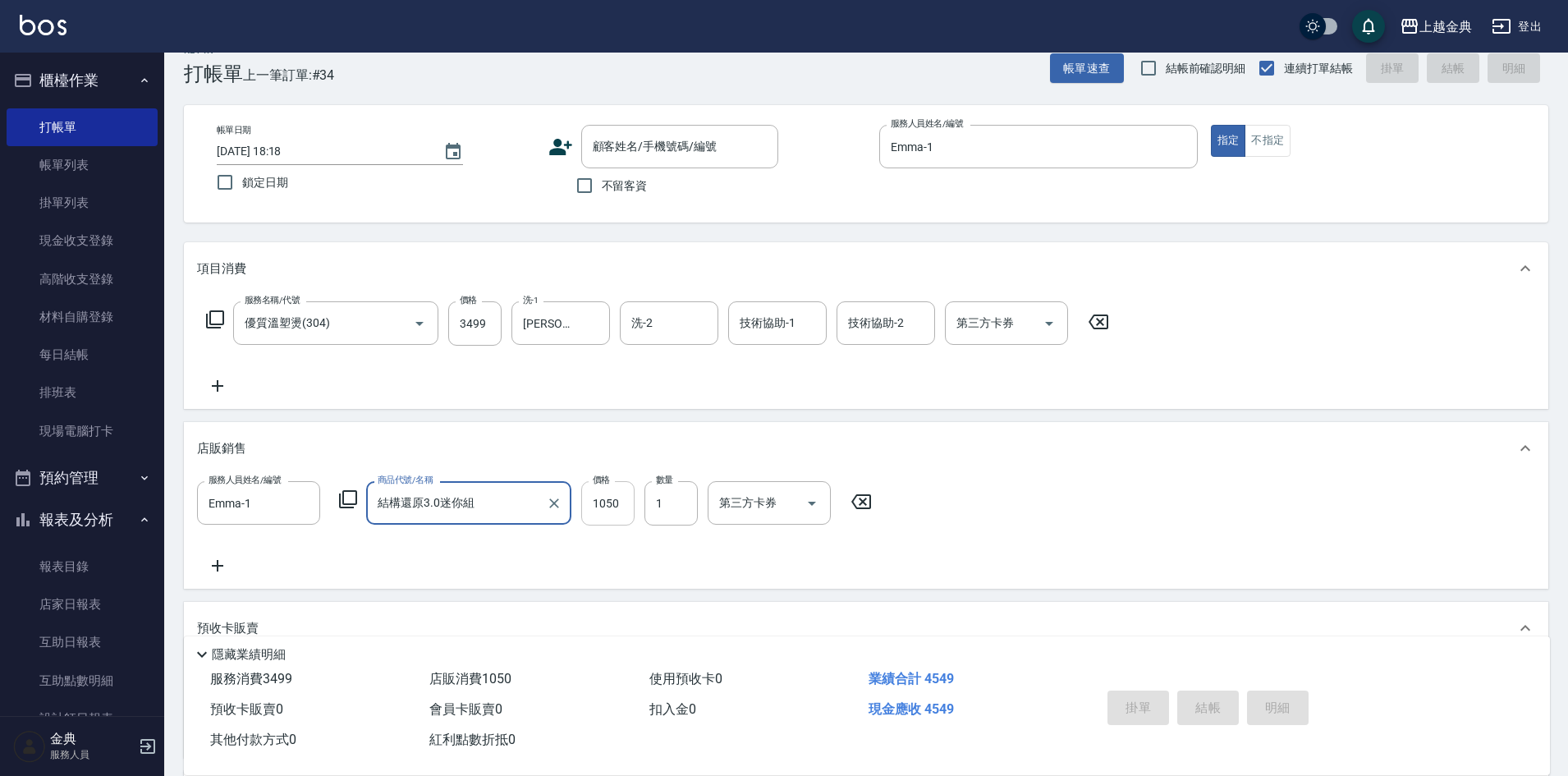
type input "結構還原3.0迷你組"
click at [599, 503] on input "1050" at bounding box center [607, 503] width 53 height 44
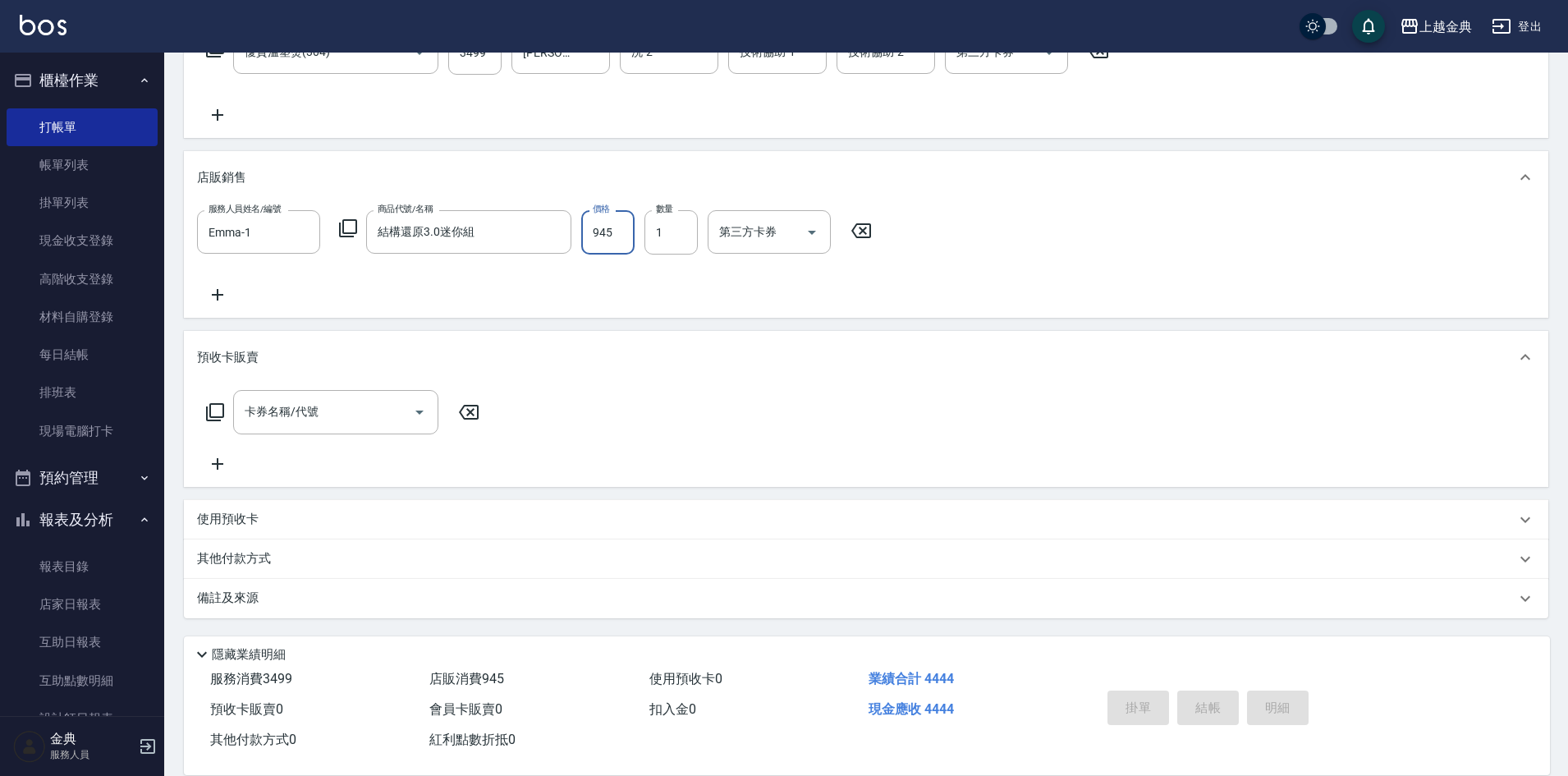
type input "945"
click at [233, 561] on p "其他付款方式" at bounding box center [238, 559] width 82 height 18
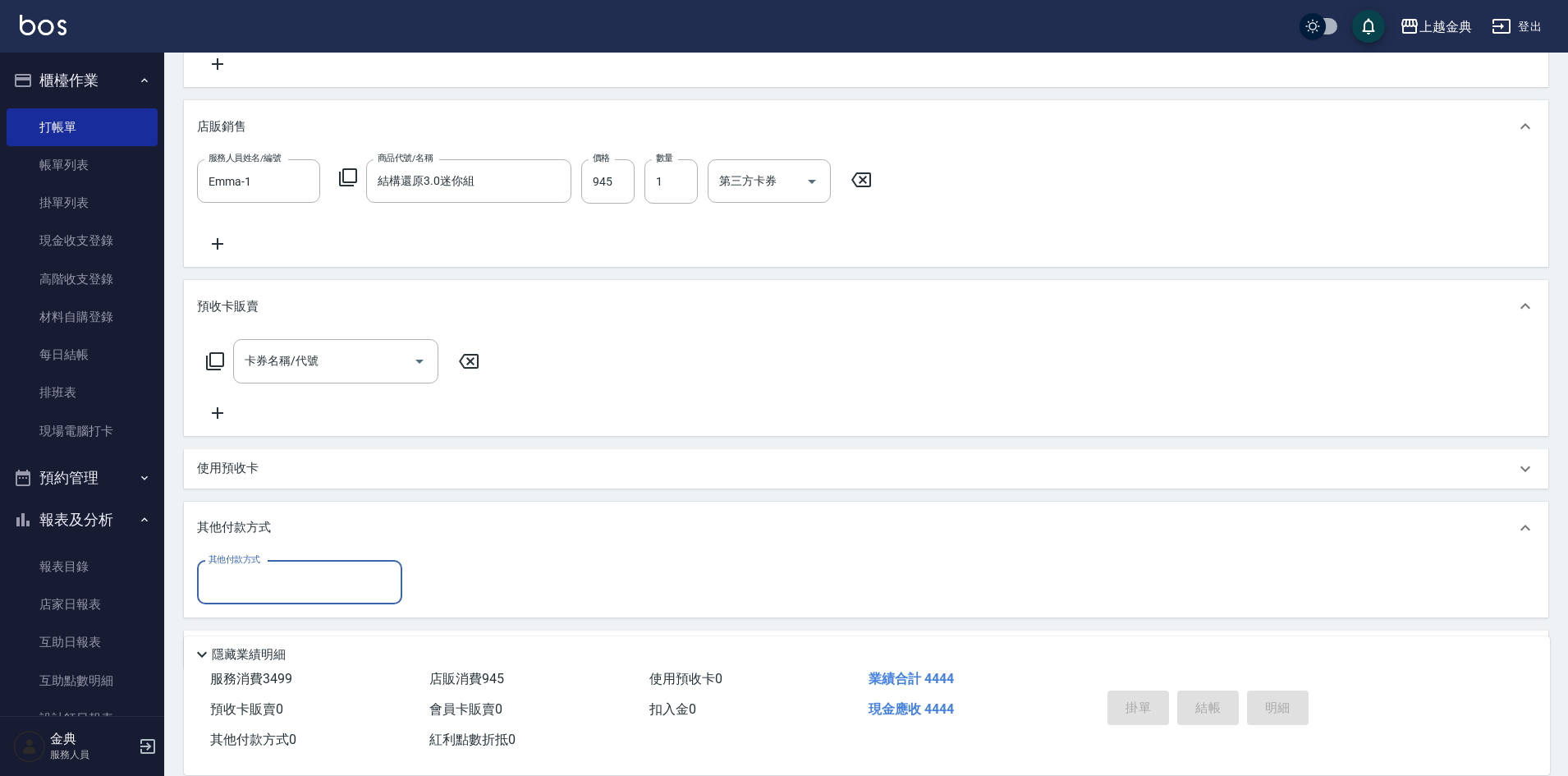
scroll to position [400, 0]
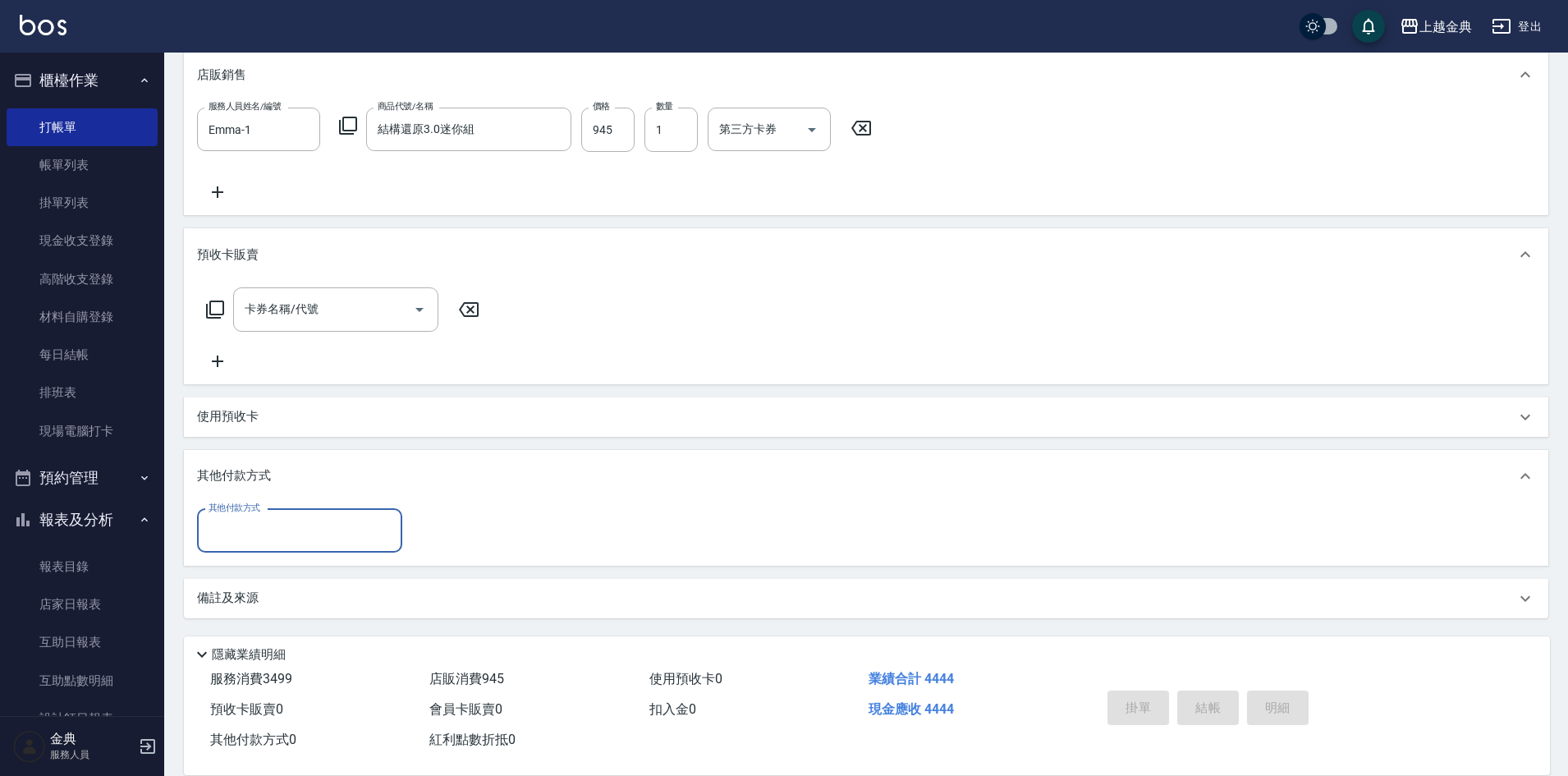
click at [239, 528] on input "其他付款方式" at bounding box center [300, 530] width 191 height 29
click at [251, 599] on span "信用卡" at bounding box center [300, 599] width 206 height 27
type input "信用卡"
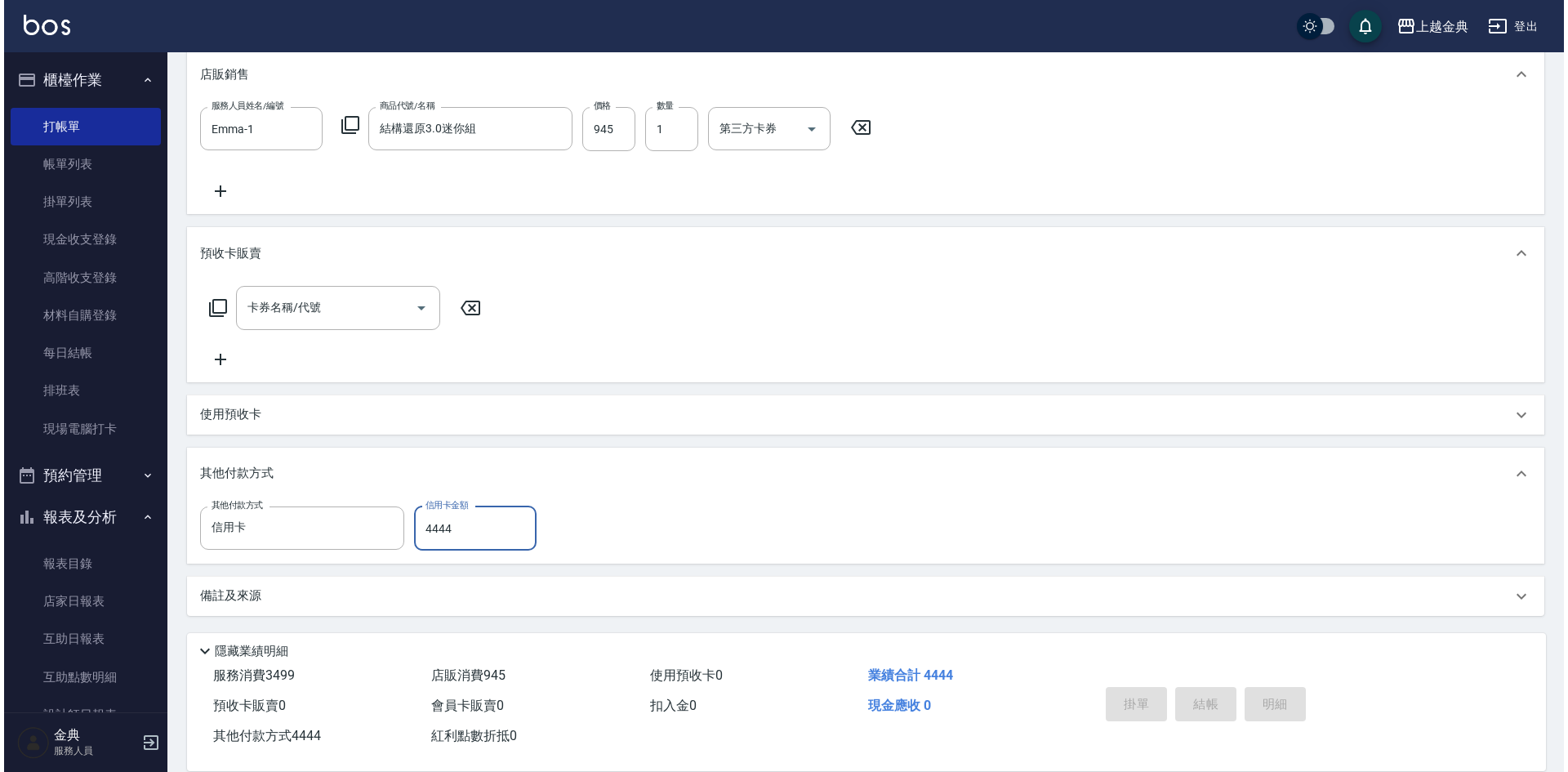
scroll to position [0, 0]
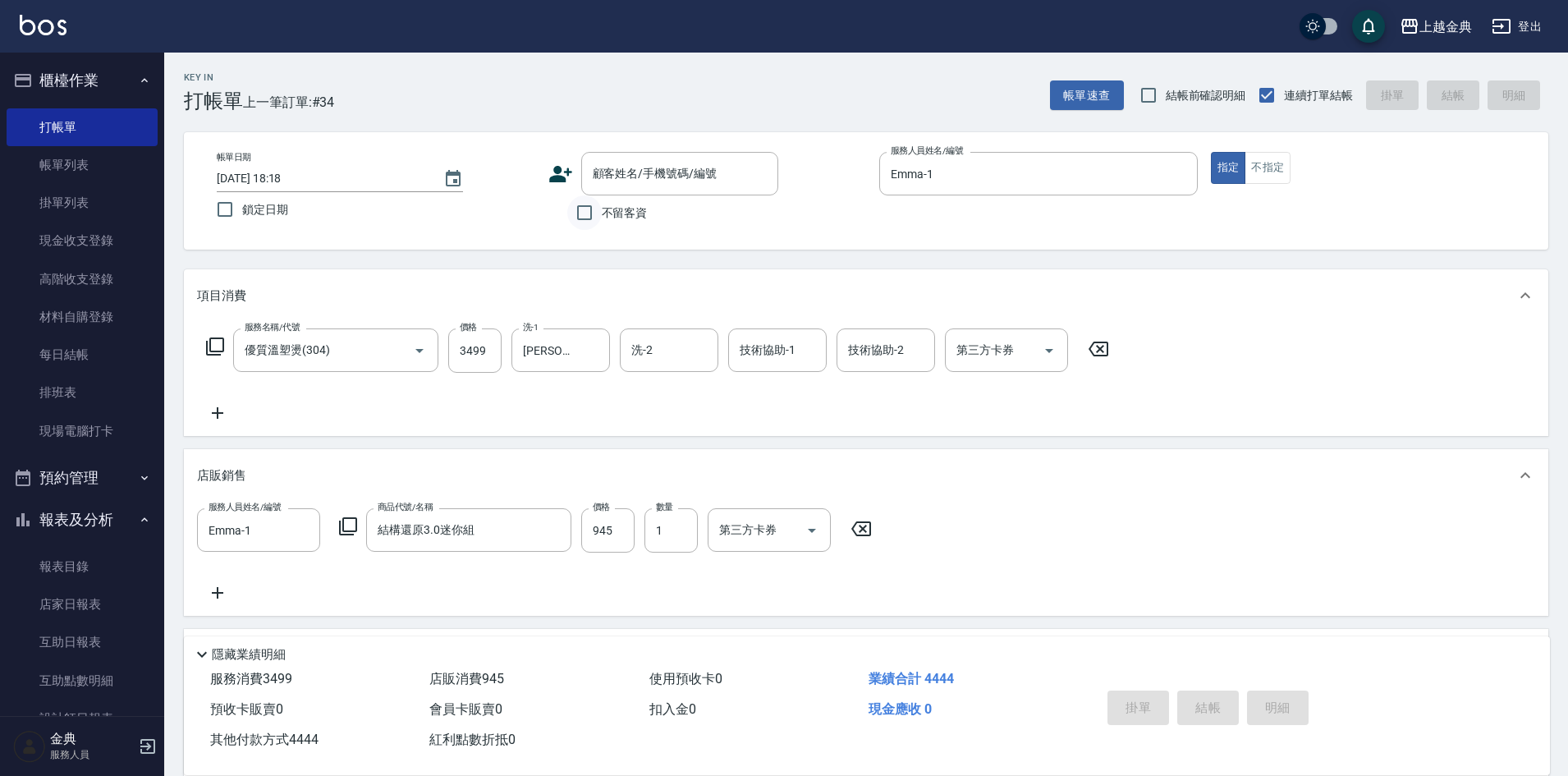
type input "4444"
drag, startPoint x: 593, startPoint y: 210, endPoint x: 622, endPoint y: 246, distance: 46.2
click at [593, 211] on input "不留客資" at bounding box center [584, 213] width 35 height 35
checkbox input "true"
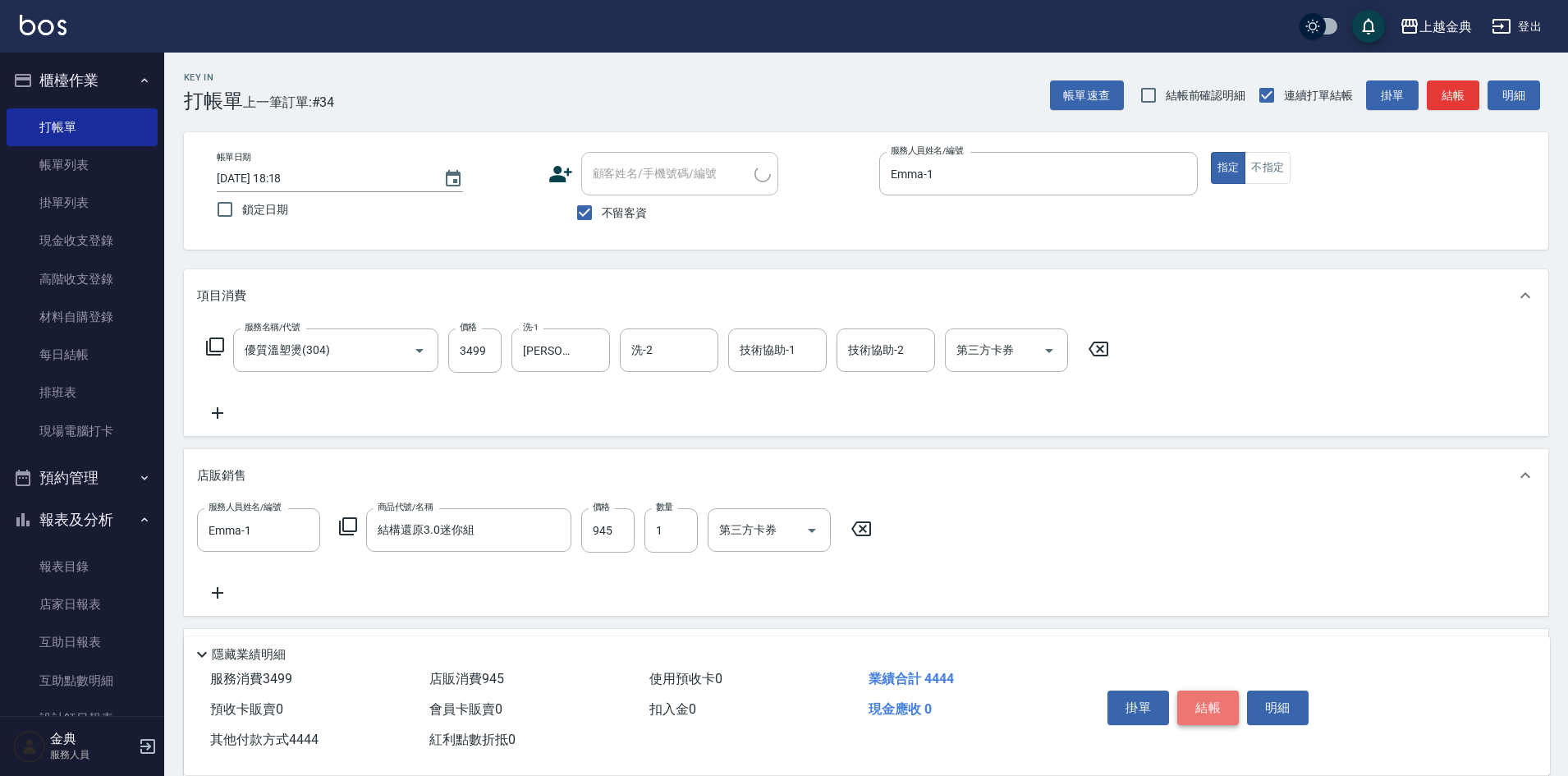
click at [1220, 690] on button "結帳" at bounding box center [1208, 707] width 62 height 35
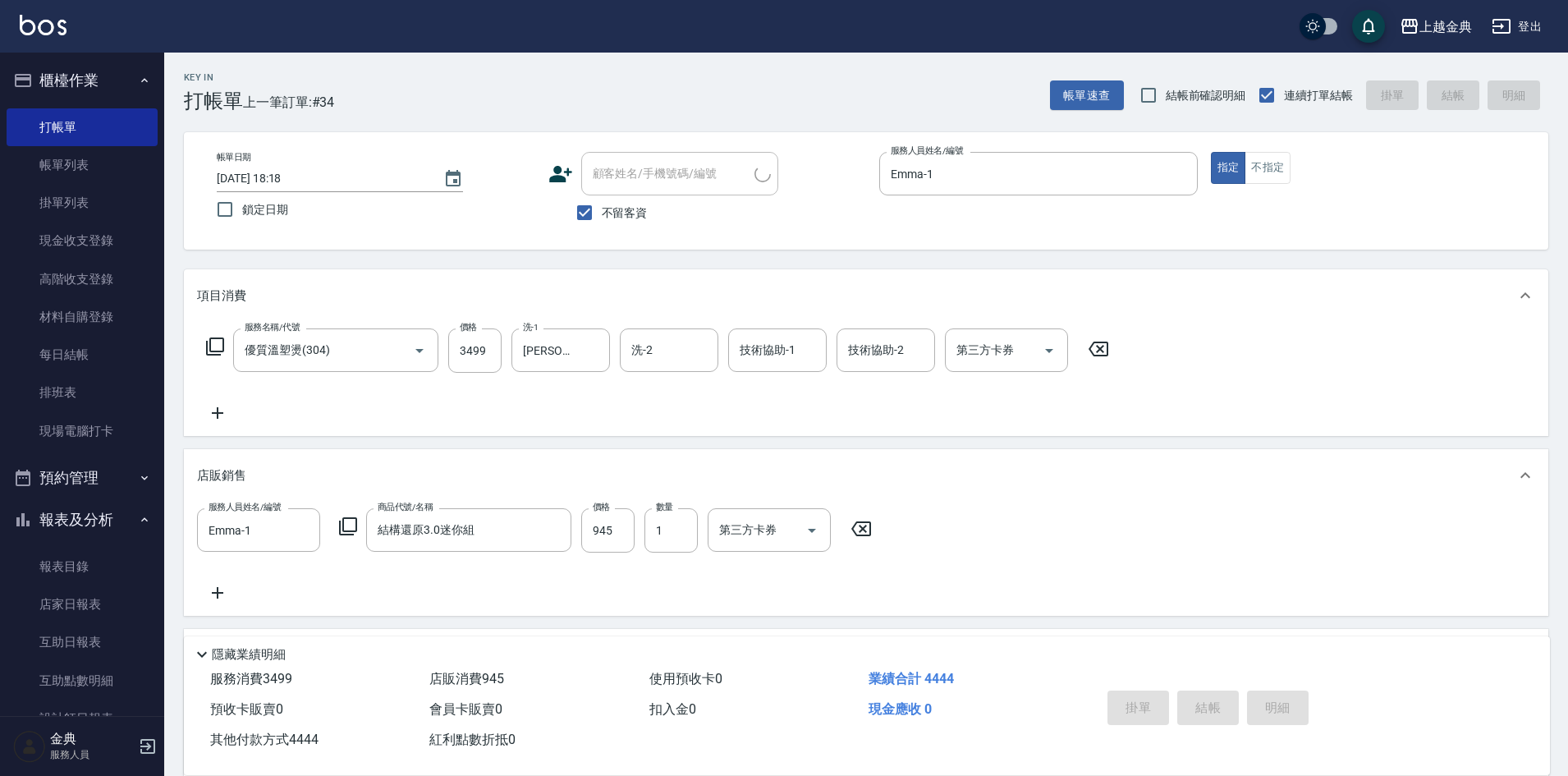
type input "[DATE] 18:19"
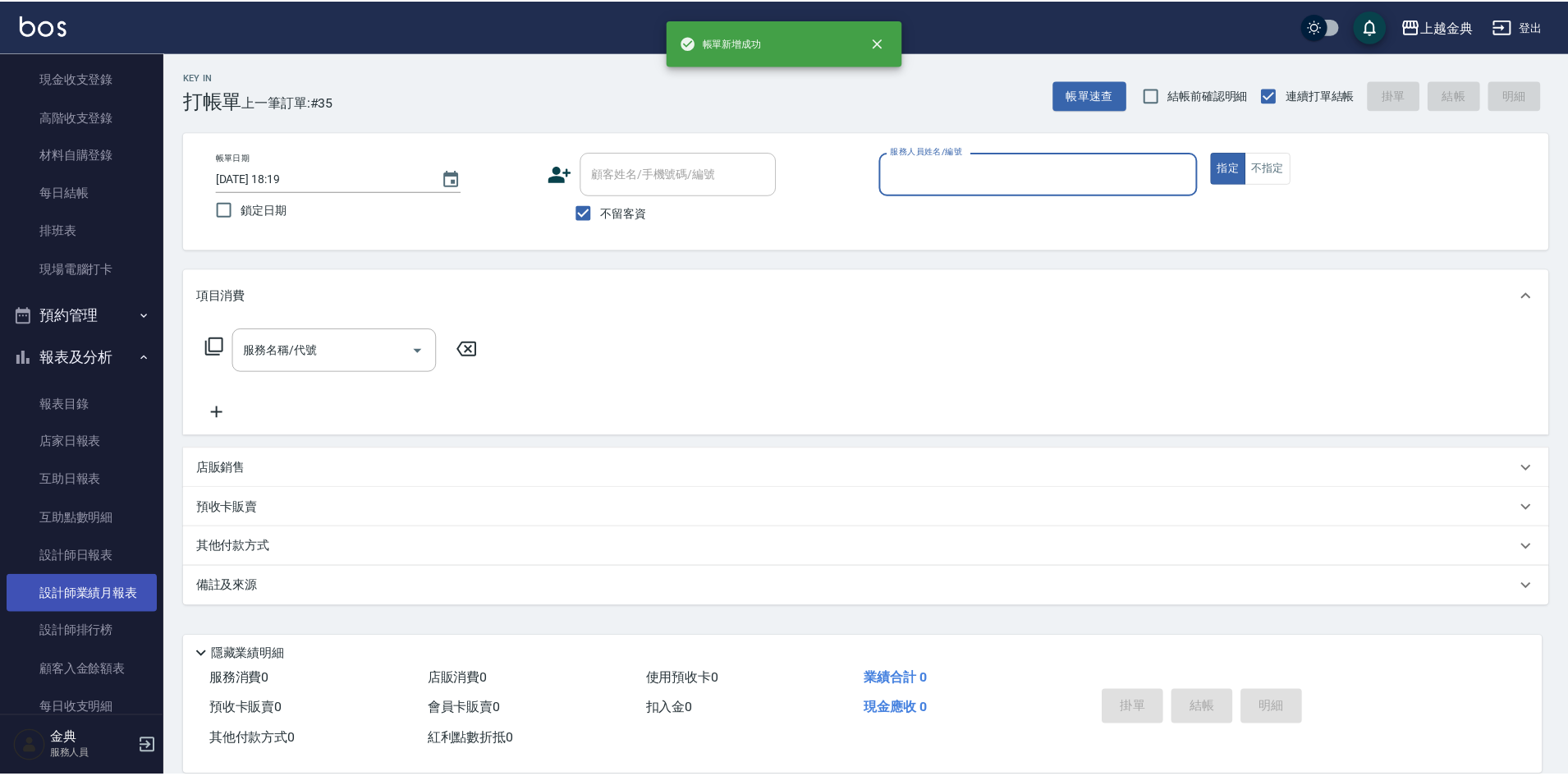
scroll to position [164, 0]
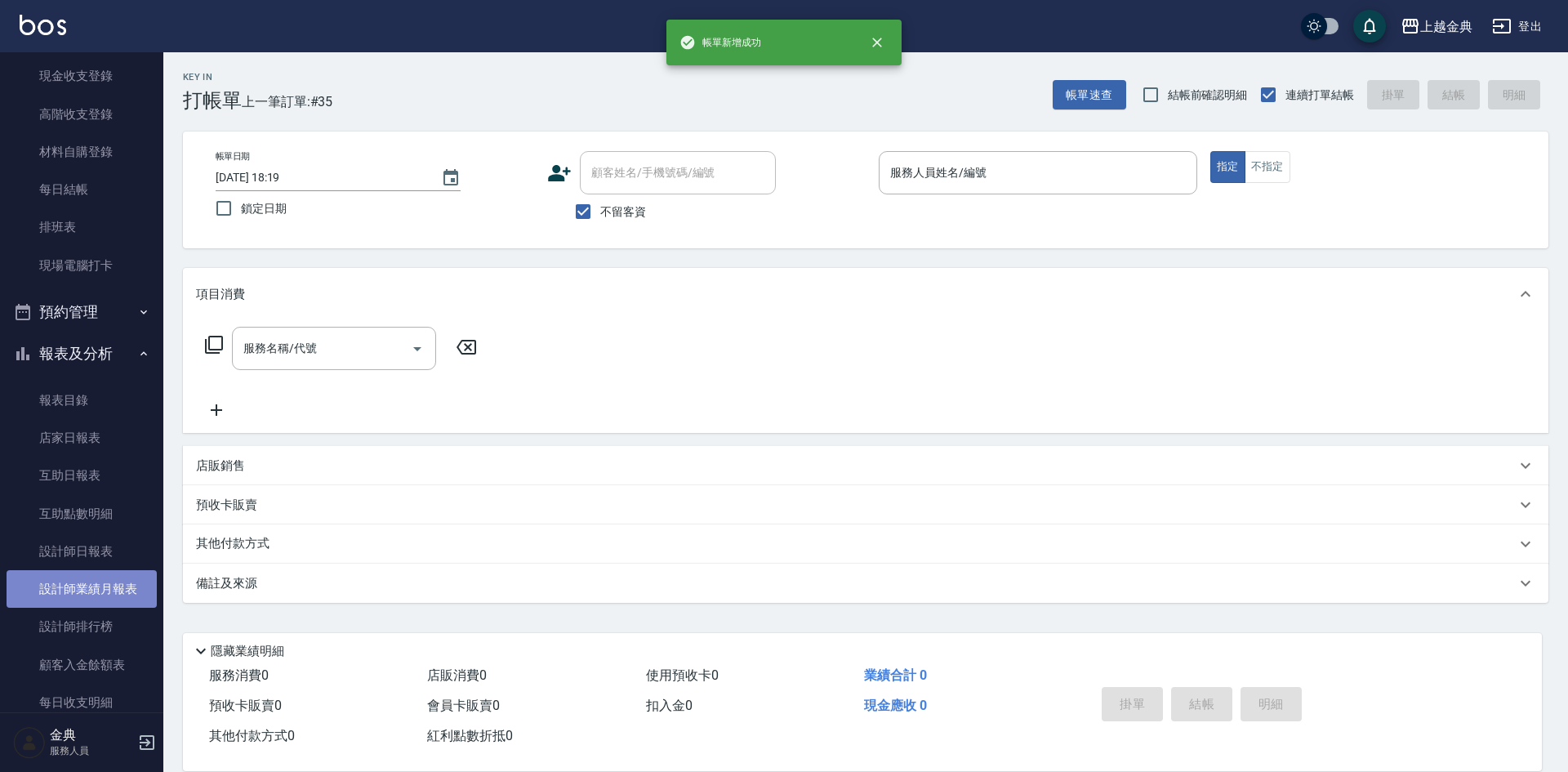
click at [104, 578] on link "設計師業績月報表" at bounding box center [81, 589] width 150 height 38
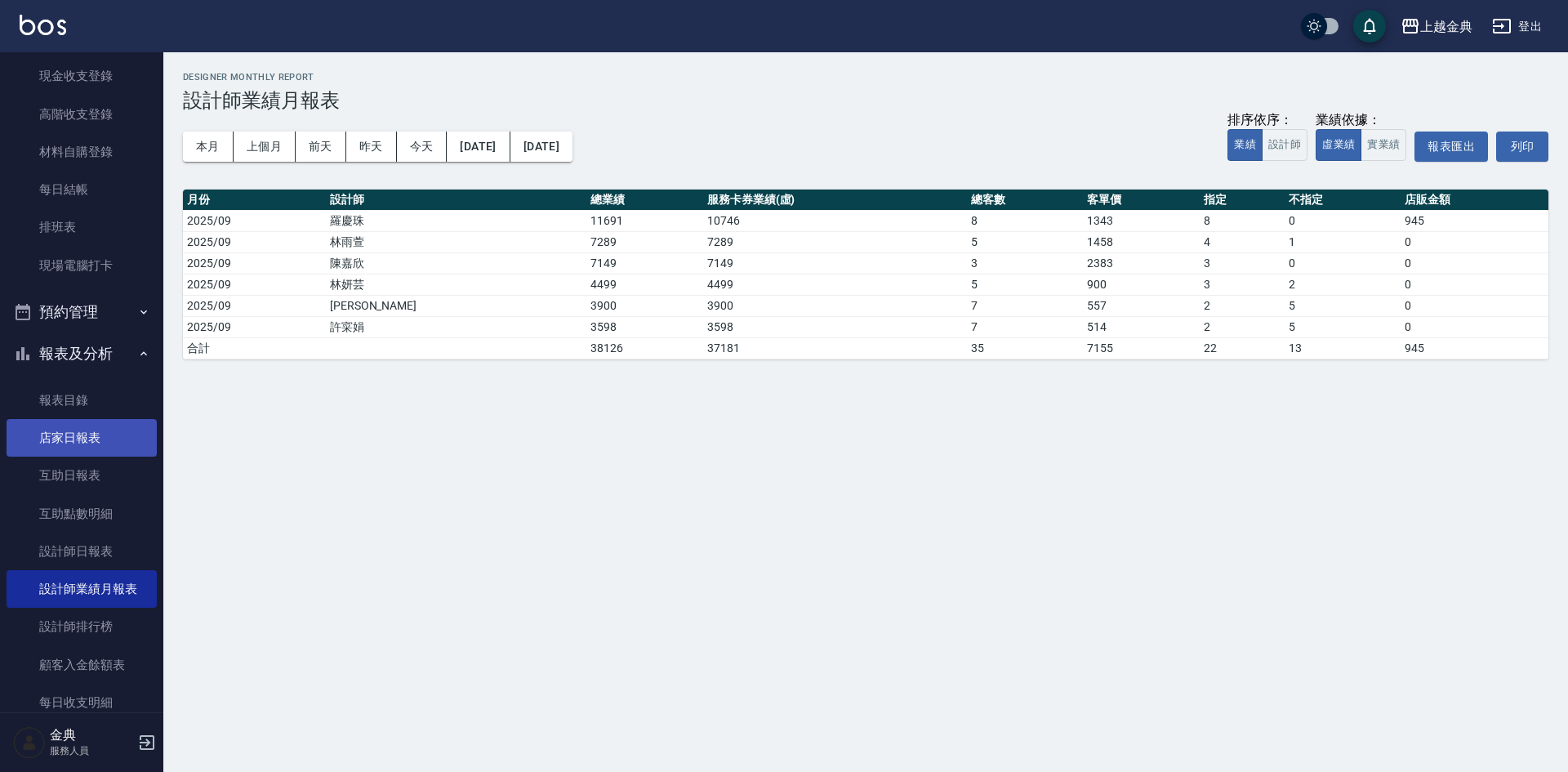
click at [74, 433] on link "店家日報表" at bounding box center [81, 438] width 150 height 38
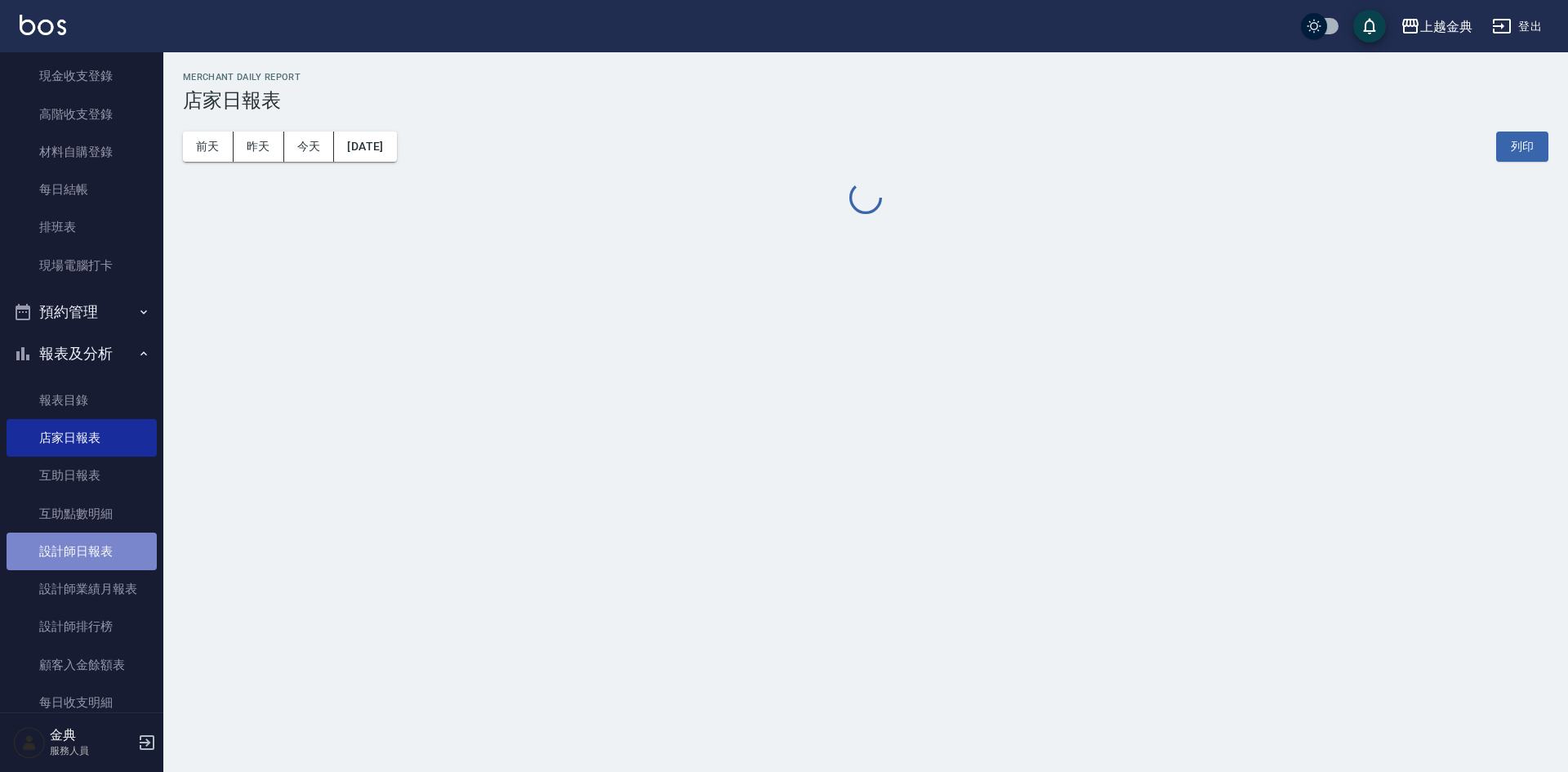
click at [98, 547] on link "設計師日報表" at bounding box center [81, 551] width 150 height 38
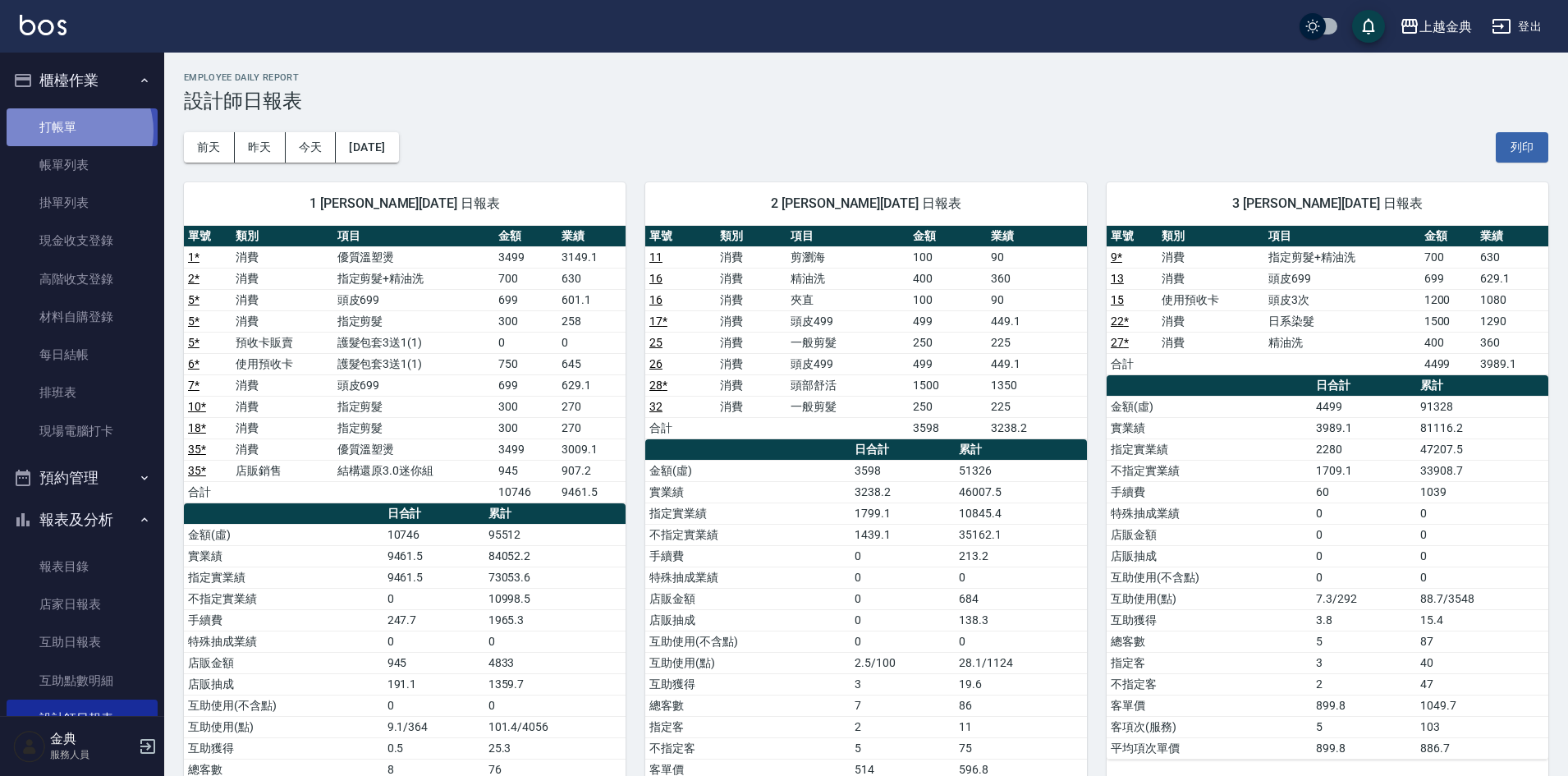
click at [73, 131] on link "打帳單" at bounding box center [82, 128] width 151 height 38
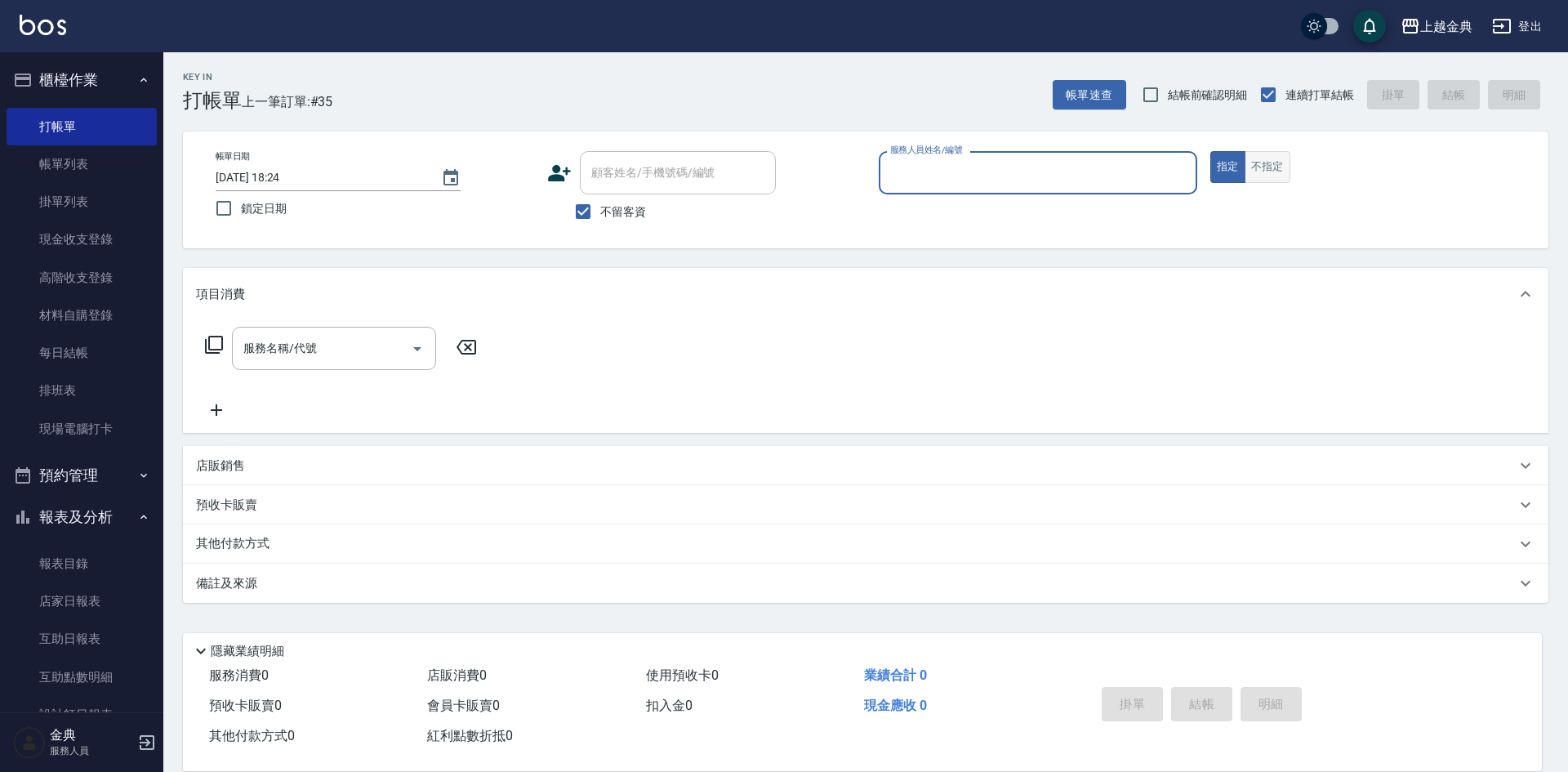
click at [1251, 167] on button "不指定" at bounding box center [1267, 167] width 46 height 32
click at [1072, 182] on input "服務人員姓名/編號" at bounding box center [1038, 173] width 304 height 29
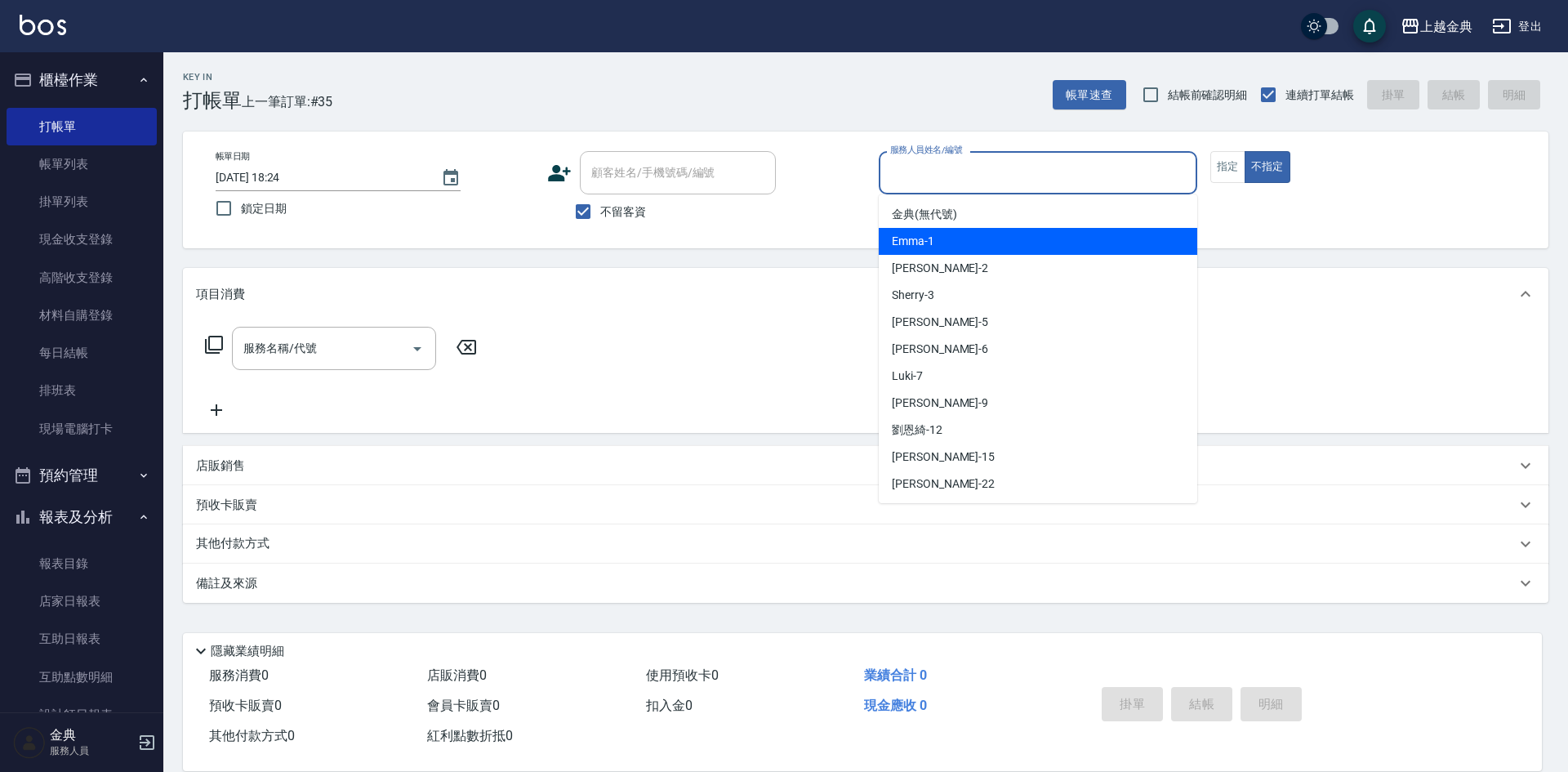
click at [1026, 238] on div "Emma -1" at bounding box center [1038, 240] width 319 height 27
type input "Emma-1"
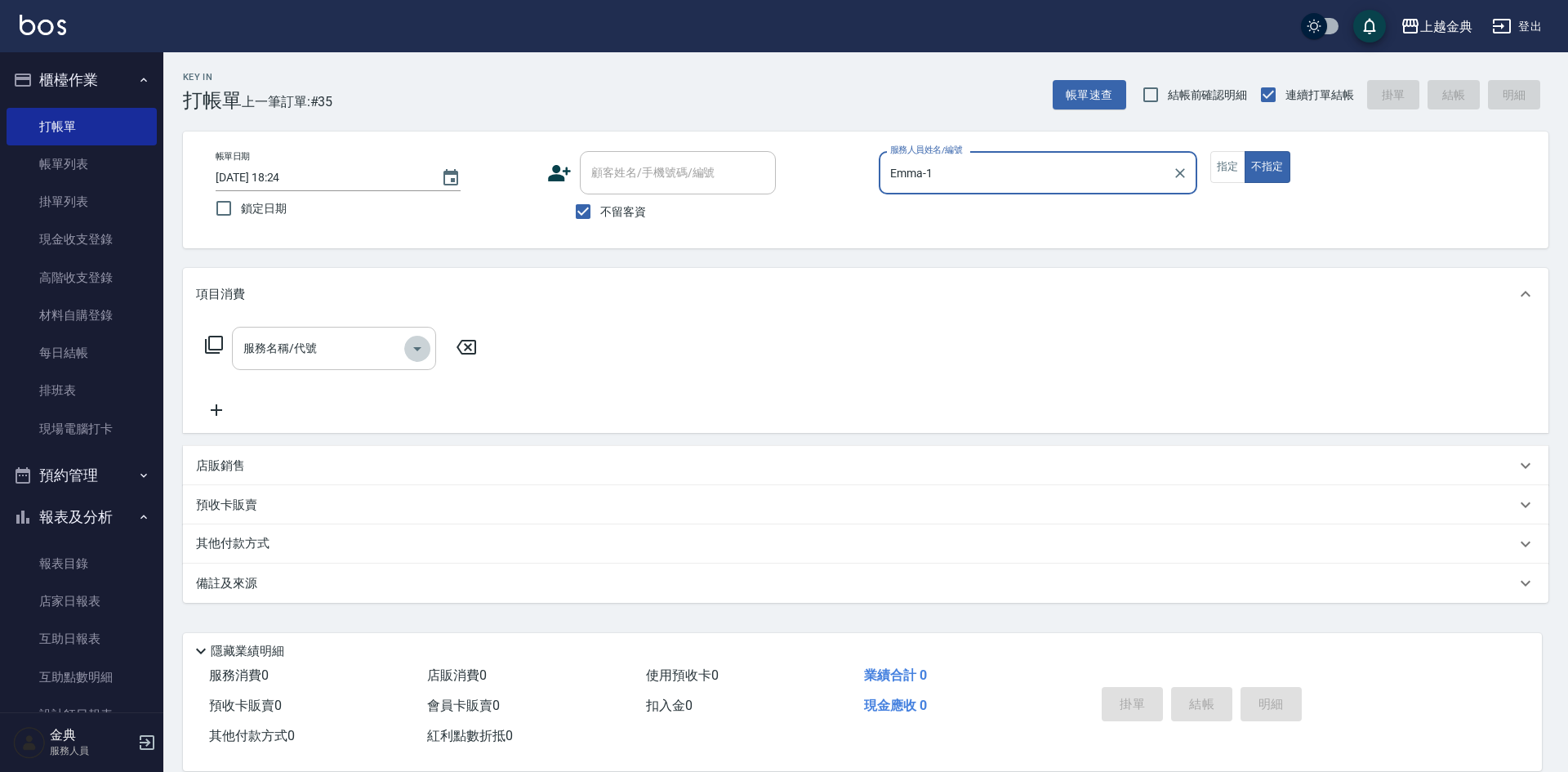
click at [420, 350] on icon "Open" at bounding box center [417, 349] width 20 height 20
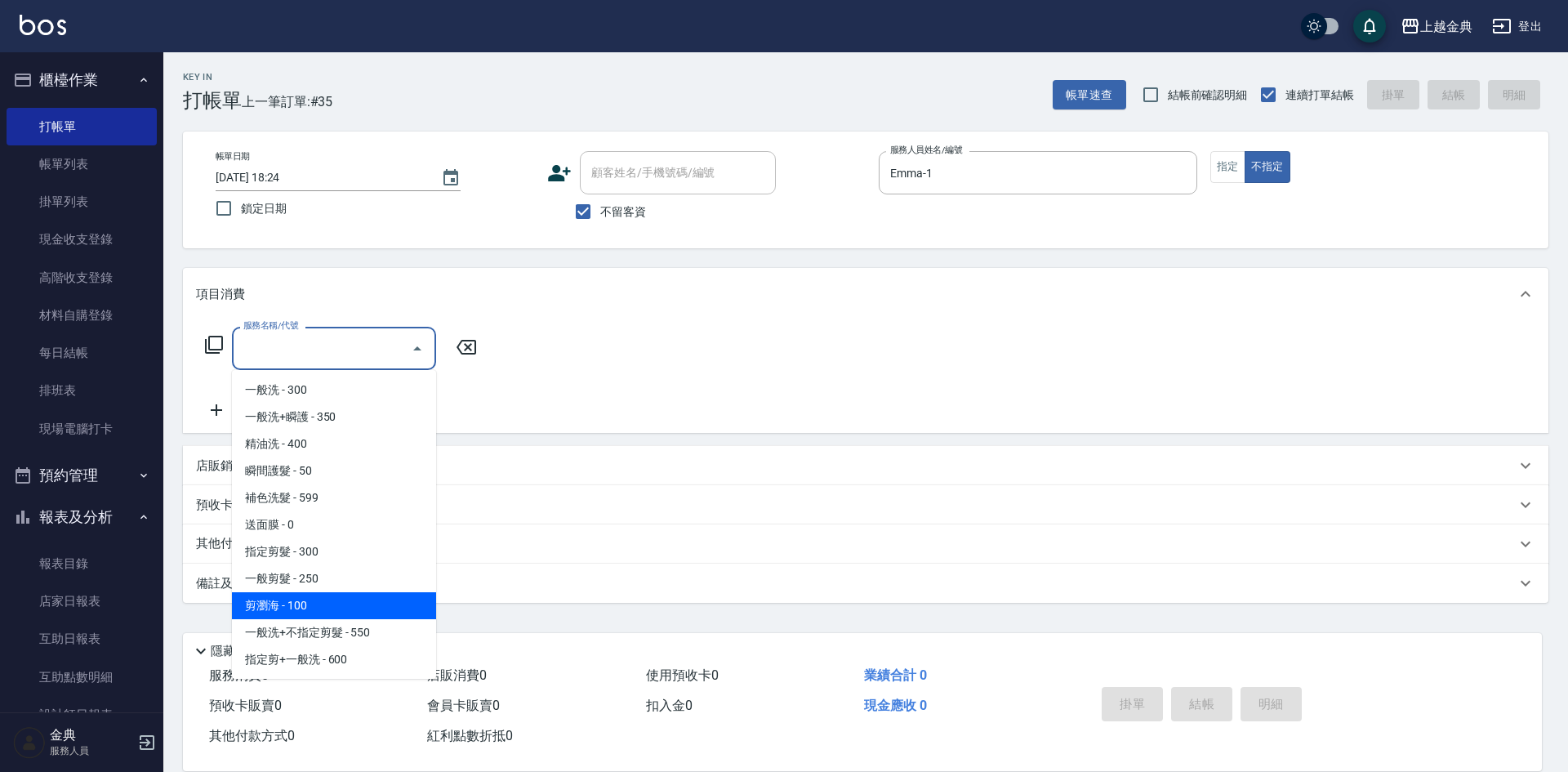
click at [337, 609] on span "剪瀏海 - 100" at bounding box center [334, 605] width 205 height 27
type input "剪瀏海(202)"
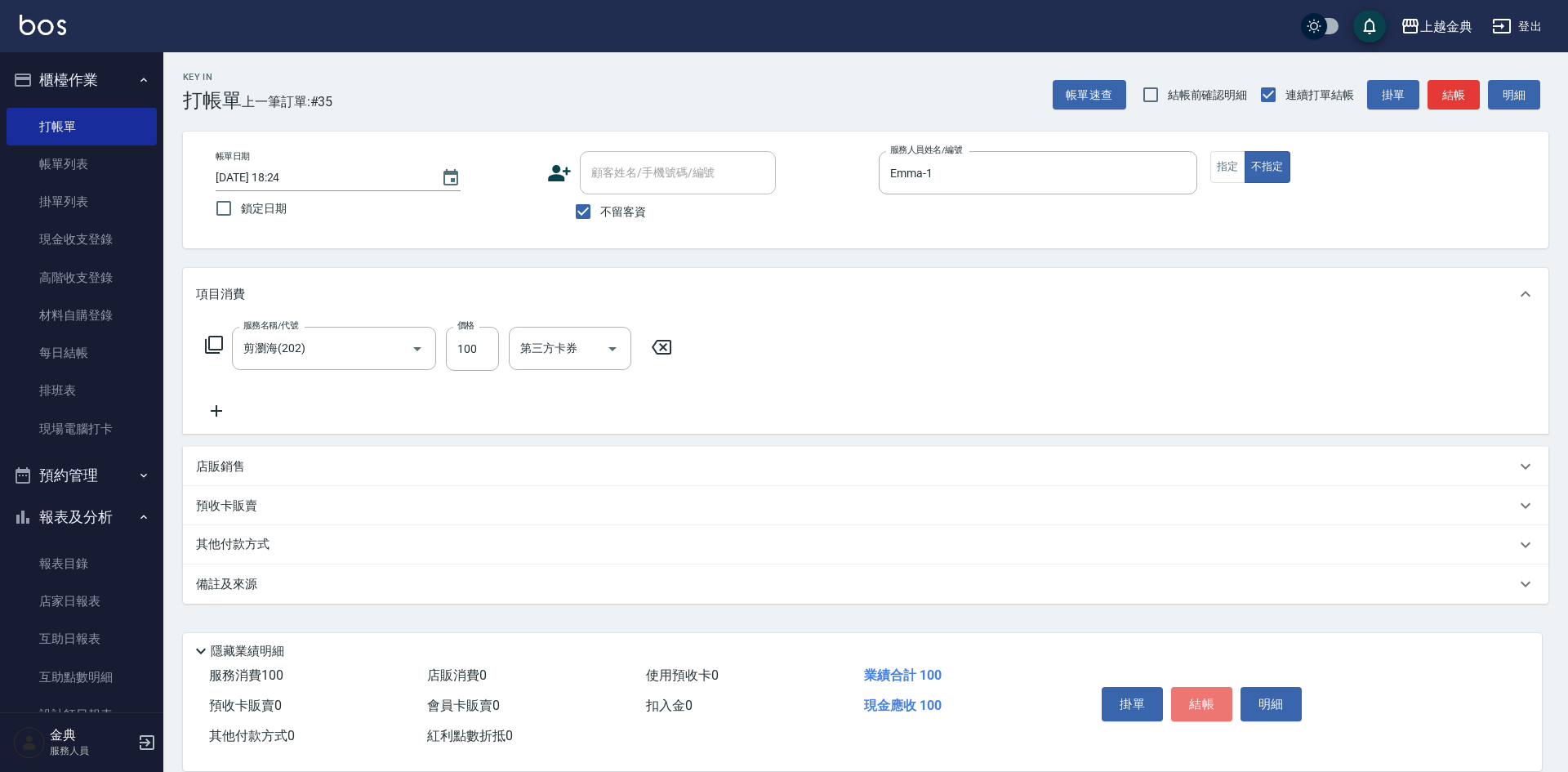
click at [1201, 692] on button "結帳" at bounding box center [1202, 703] width 62 height 35
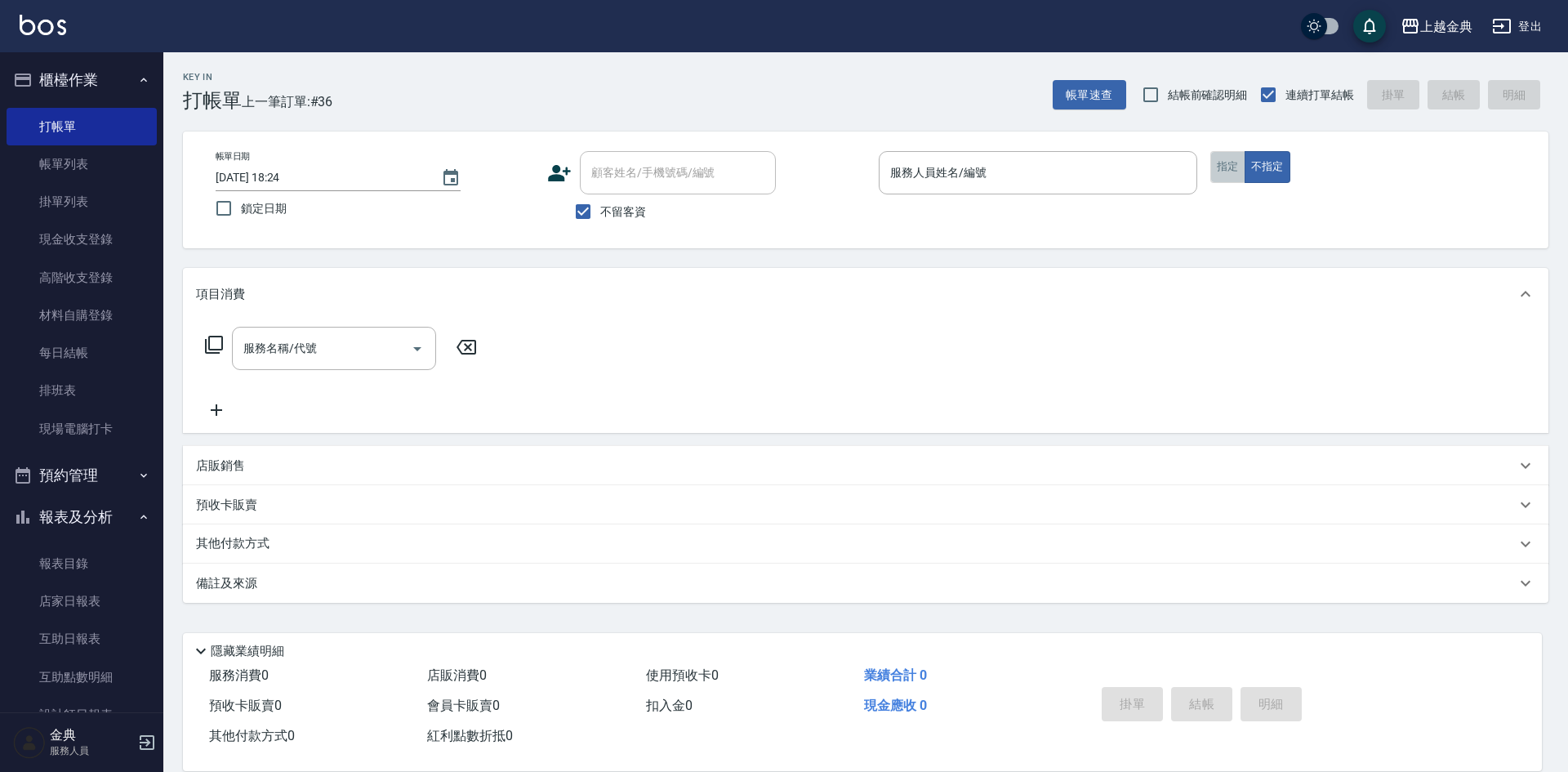
click at [1214, 170] on button "指定" at bounding box center [1226, 167] width 35 height 32
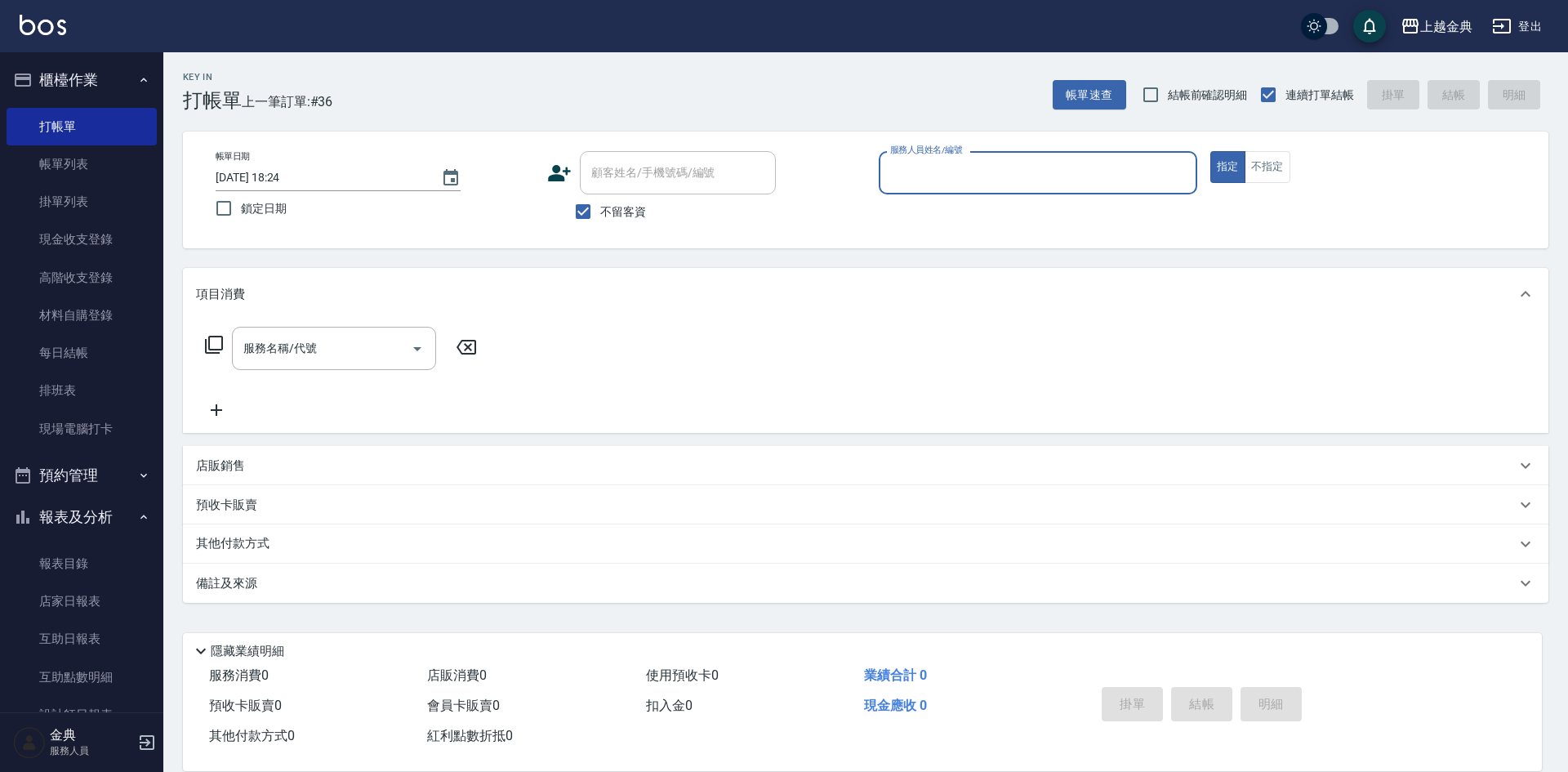
click at [1019, 186] on input "服務人員姓名/編號" at bounding box center [1038, 173] width 304 height 29
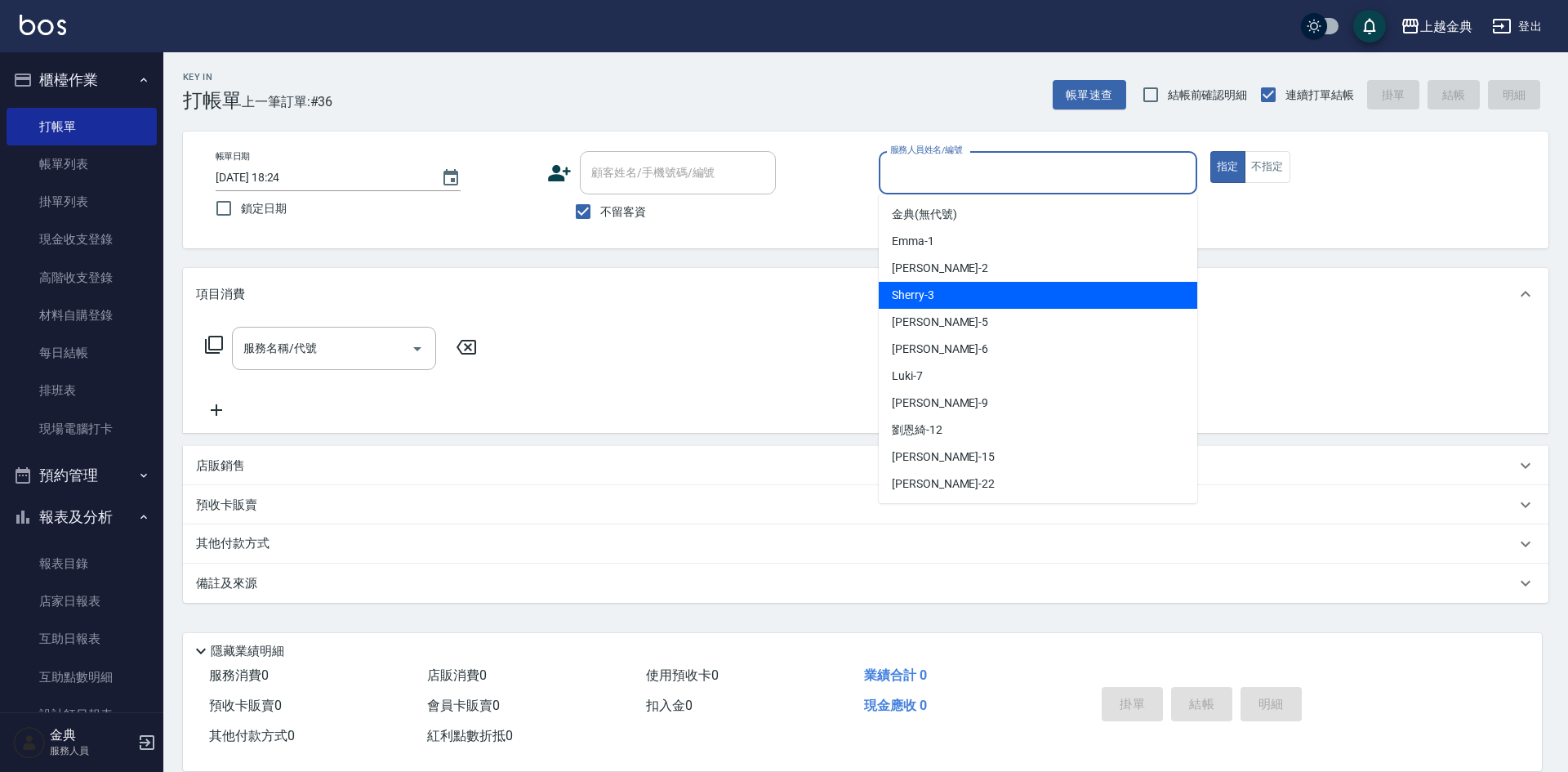
click at [1001, 299] on div "Sherry -3" at bounding box center [1038, 295] width 319 height 27
type input "Sherry-3"
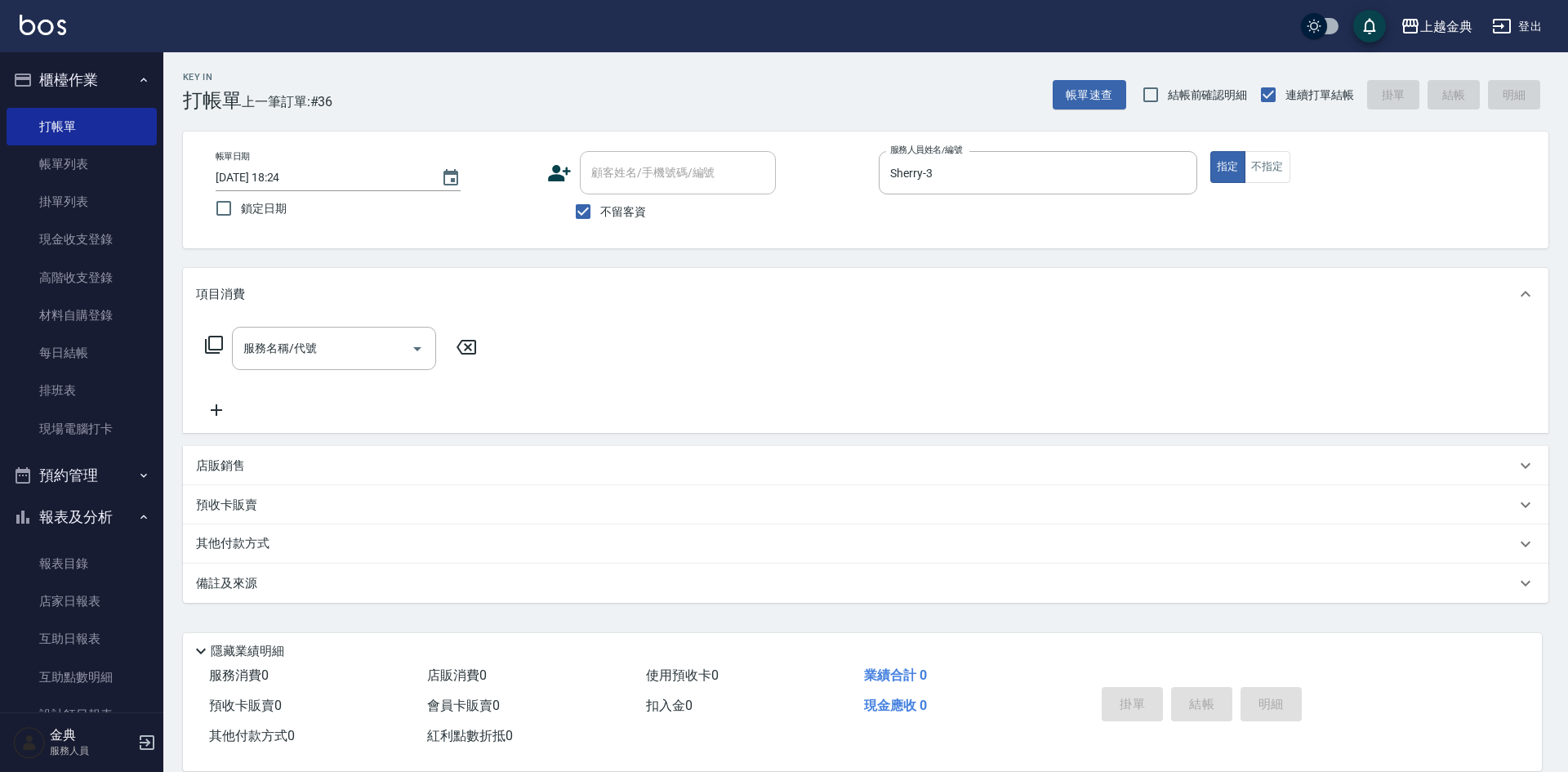
click at [215, 344] on icon at bounding box center [214, 345] width 20 height 20
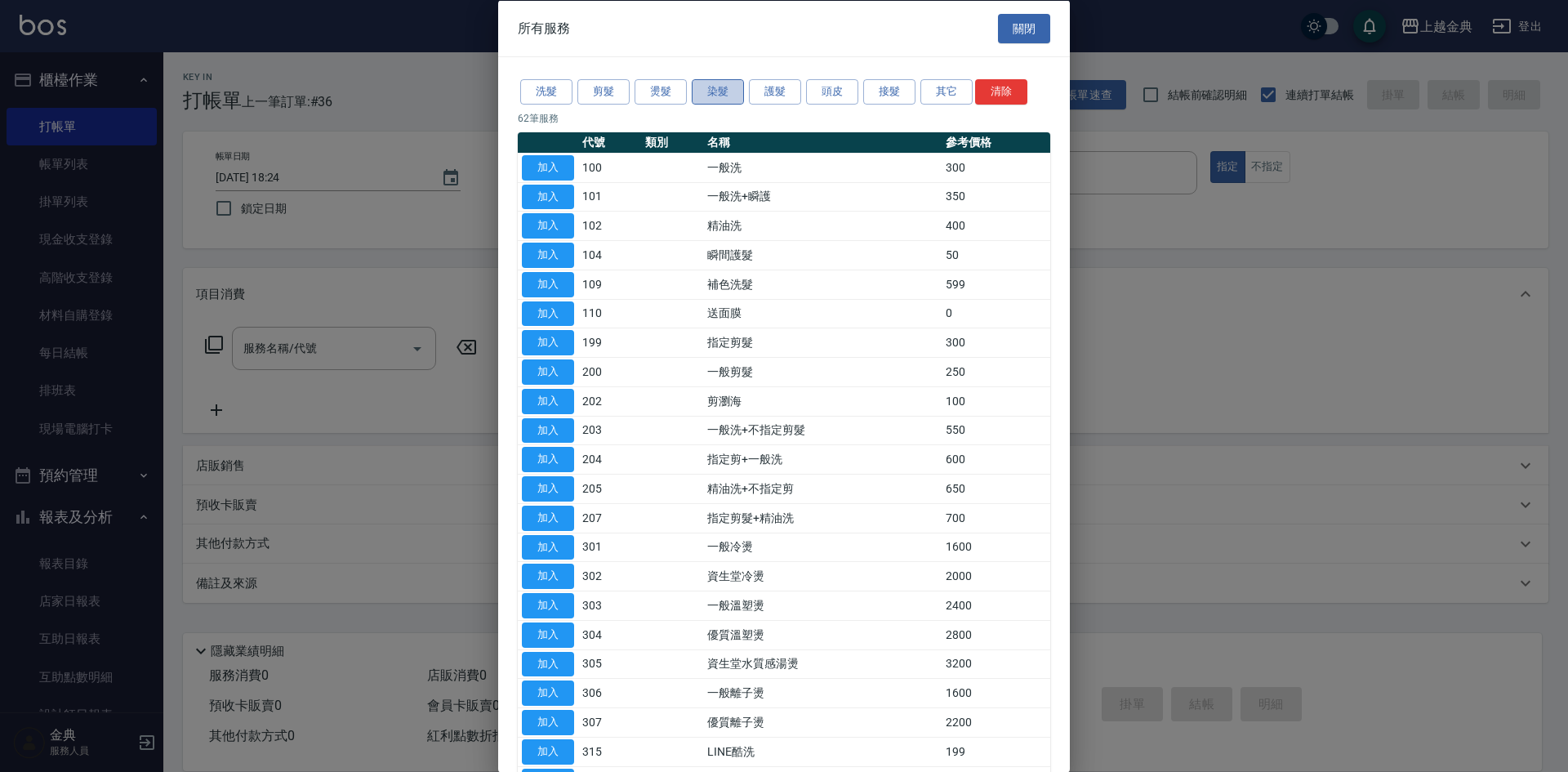
click at [716, 92] on button "染髮" at bounding box center [717, 91] width 53 height 25
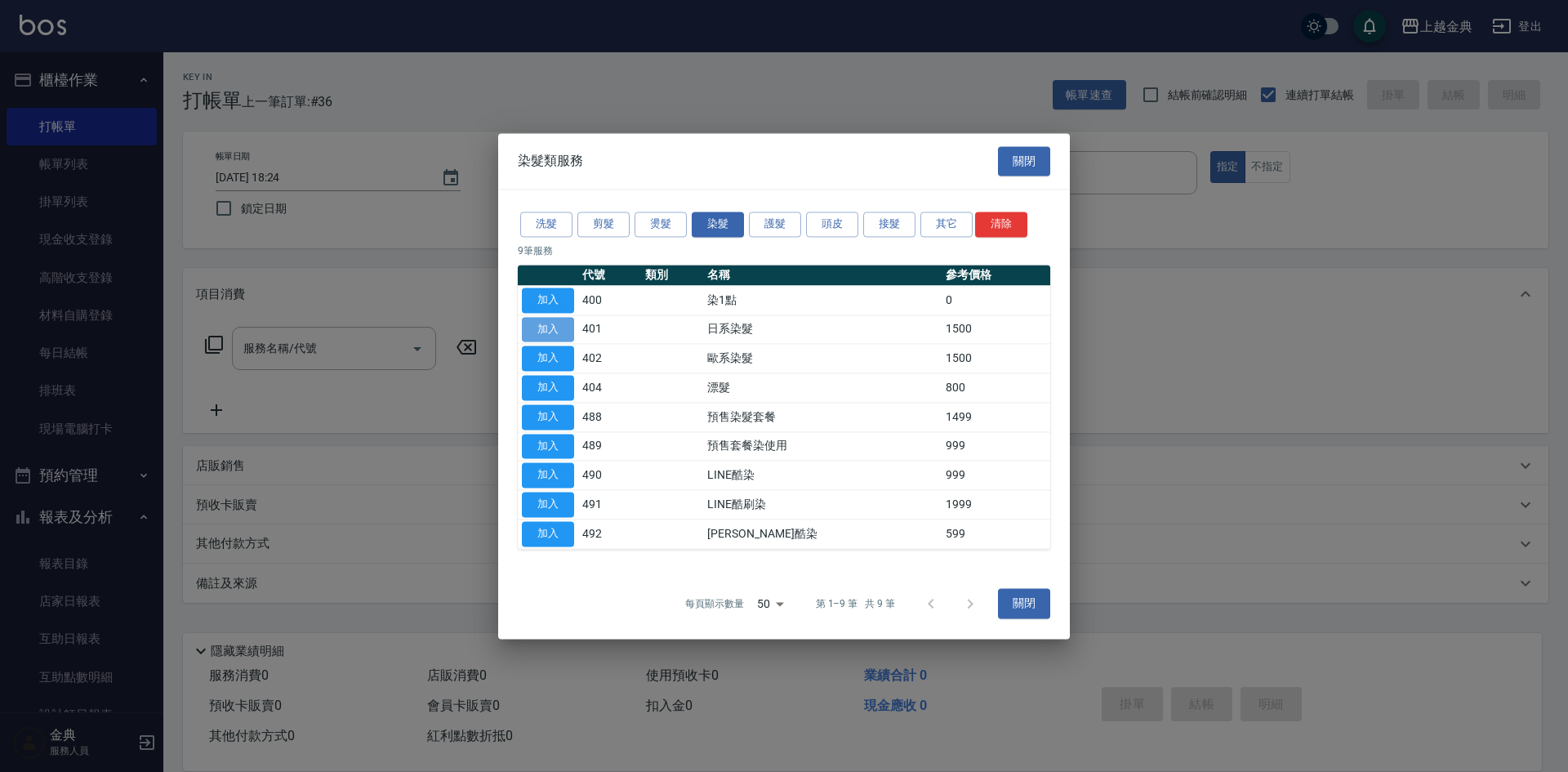
click at [557, 329] on button "加入" at bounding box center [547, 329] width 53 height 25
type input "日系染髮(401)"
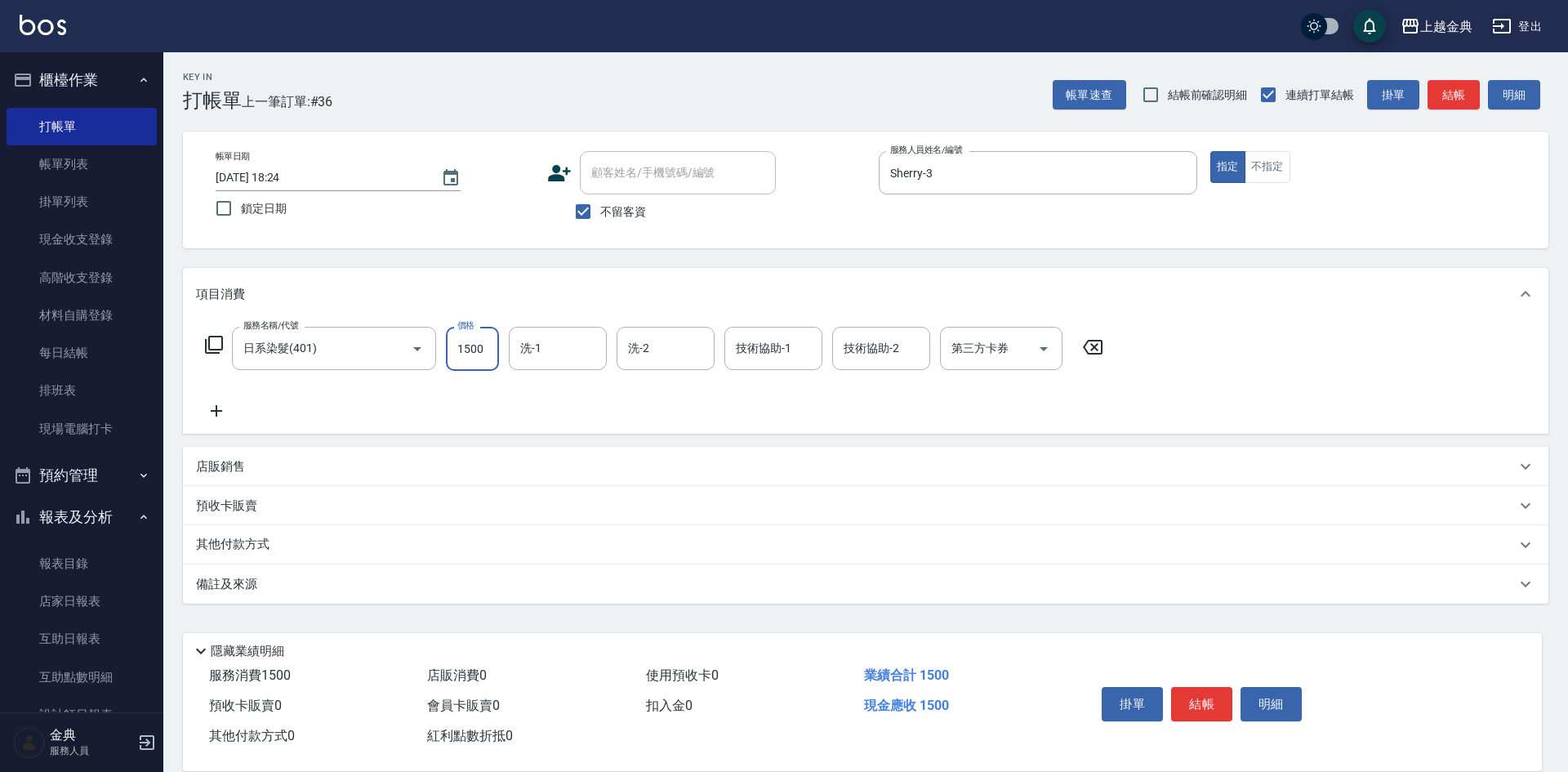
click at [487, 348] on input "1500" at bounding box center [472, 349] width 53 height 44
type input "4399"
click at [1201, 693] on button "結帳" at bounding box center [1202, 703] width 62 height 35
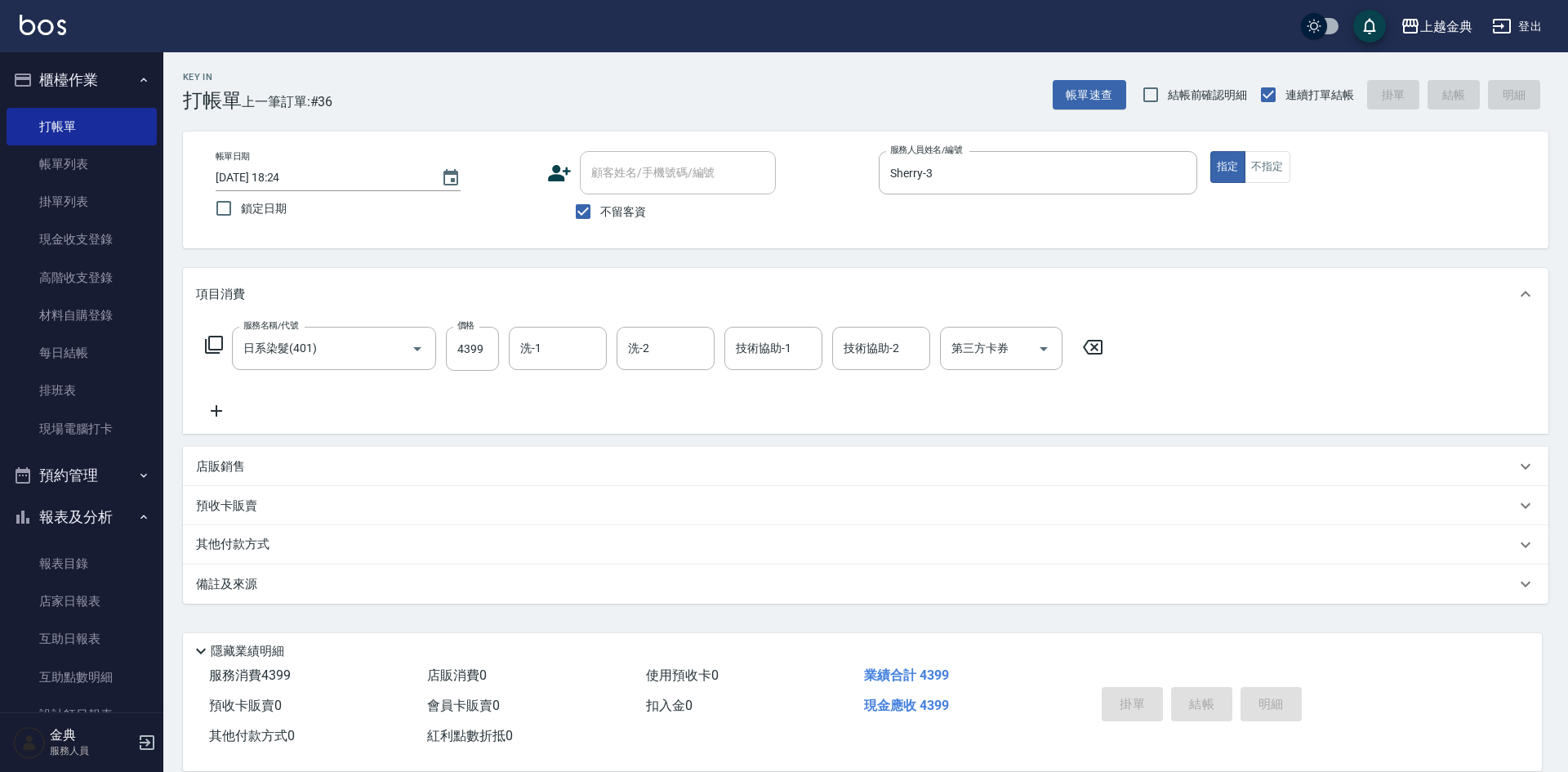
type input "[DATE] 18:25"
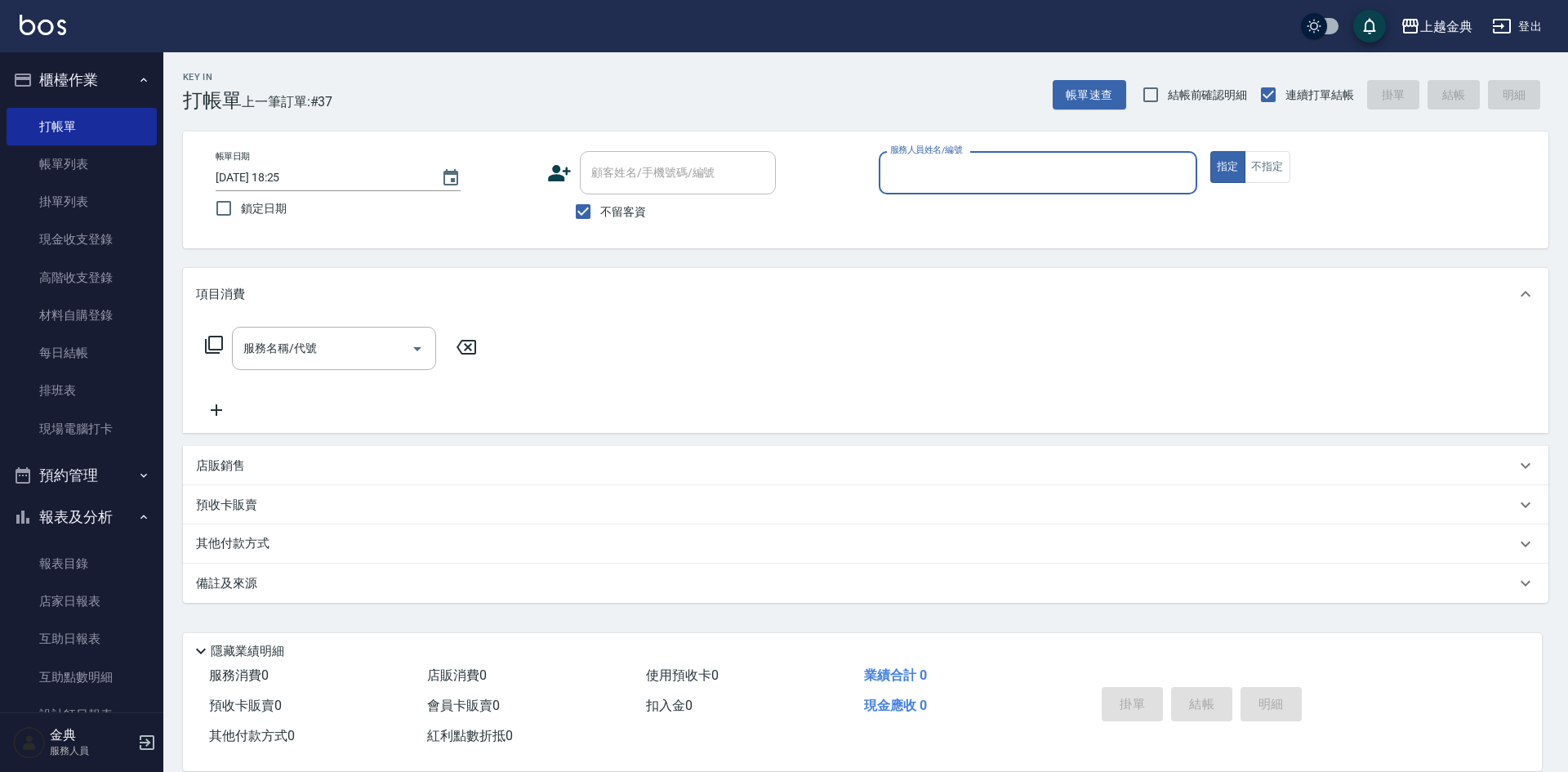
click at [1040, 173] on input "服務人員姓名/編號" at bounding box center [1038, 173] width 304 height 29
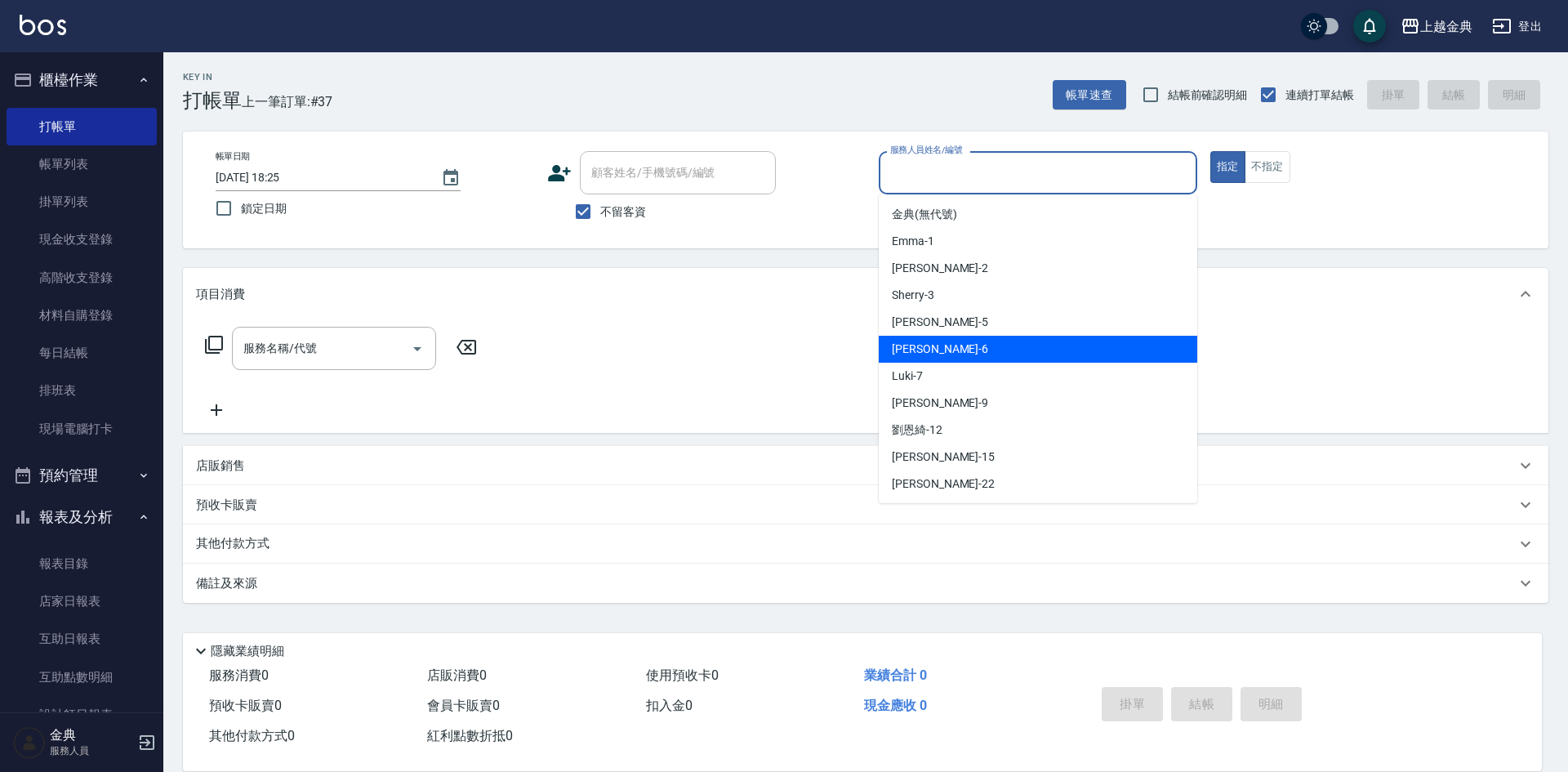
click at [1005, 348] on div "[PERSON_NAME] -6" at bounding box center [1038, 349] width 319 height 27
type input "[PERSON_NAME]-6"
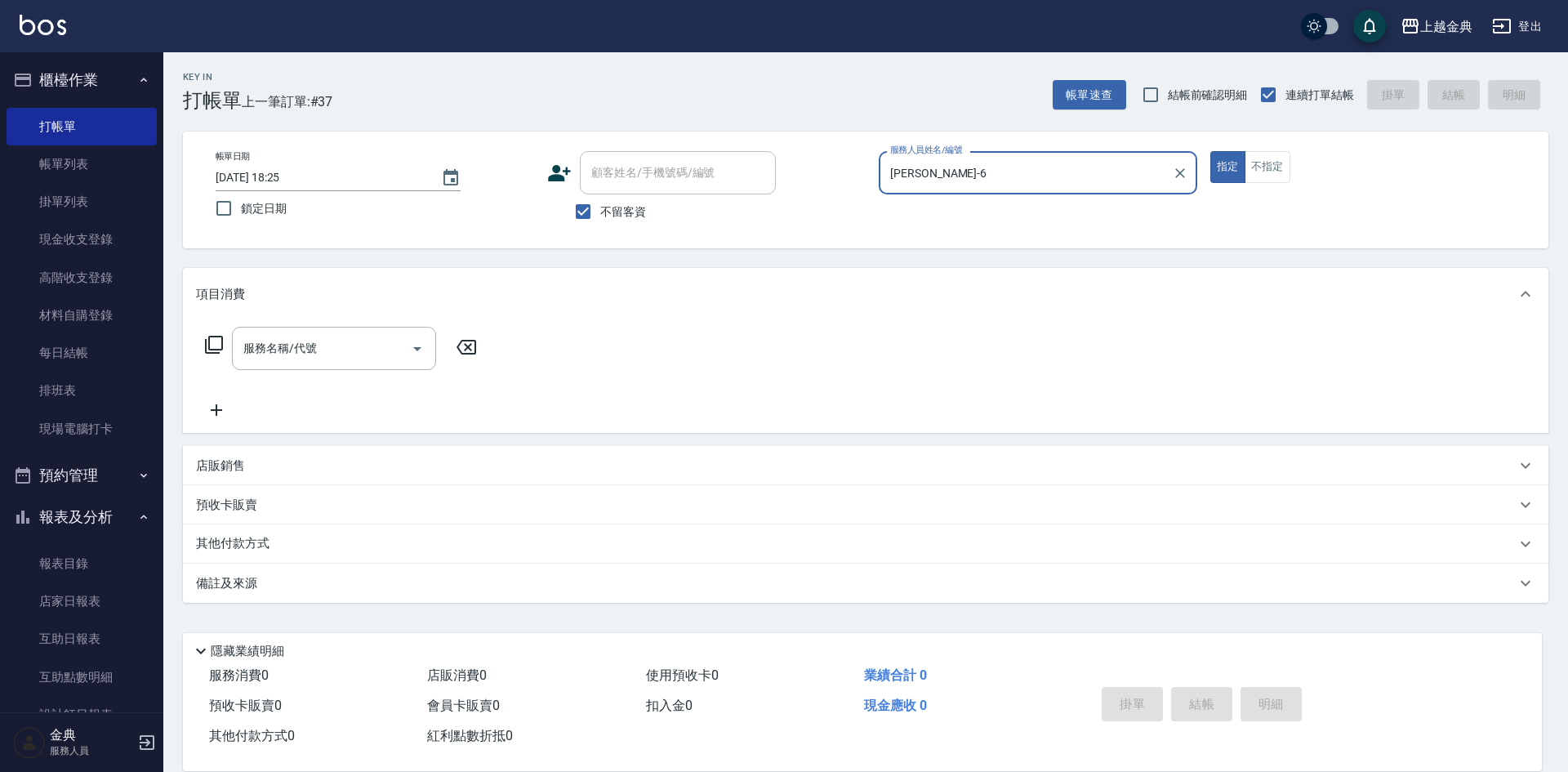
click at [203, 344] on div "服務名稱/代號 服務名稱/代號" at bounding box center [341, 349] width 291 height 44
click at [213, 347] on icon at bounding box center [214, 345] width 20 height 20
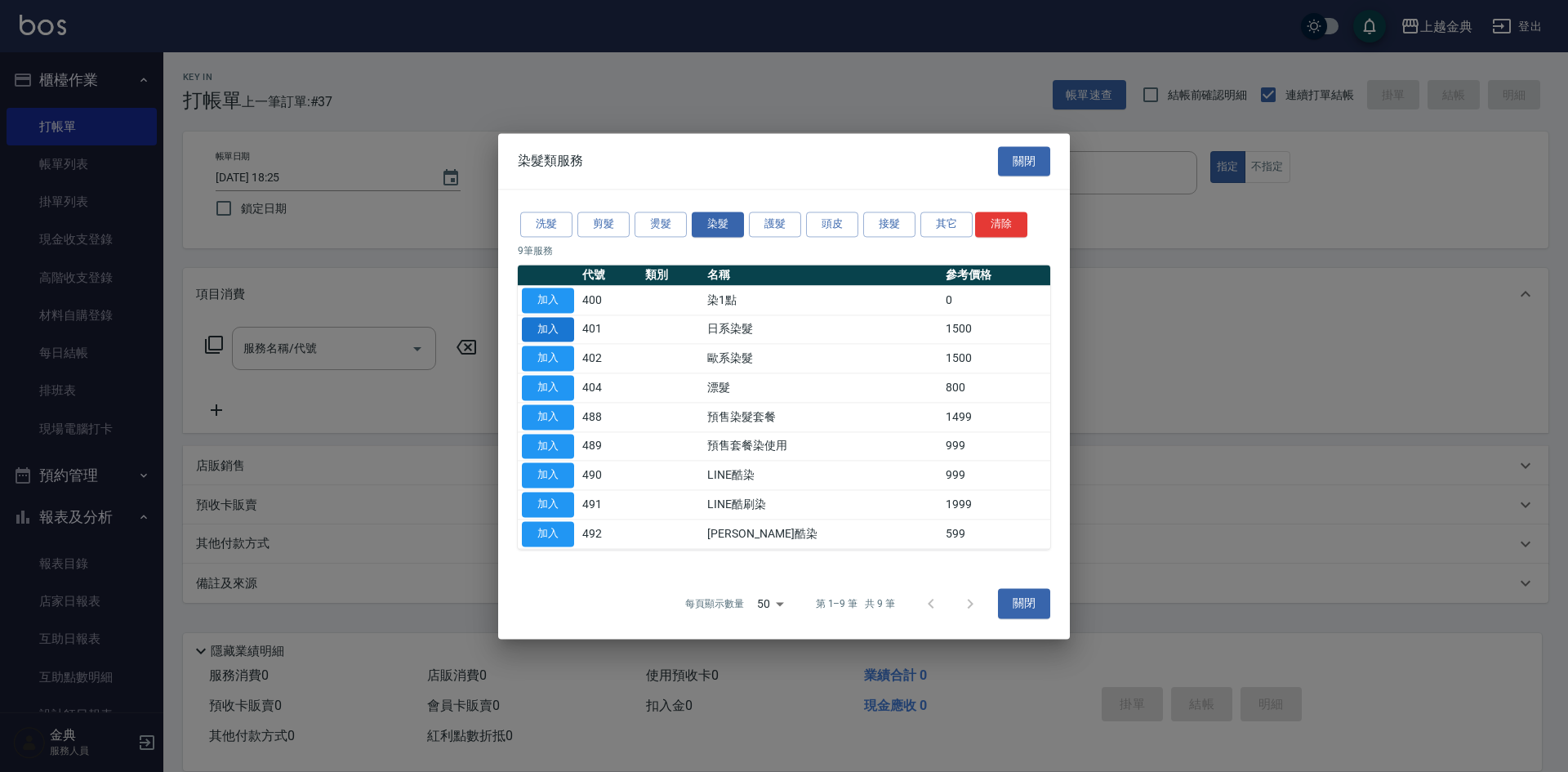
click at [547, 329] on button "加入" at bounding box center [547, 329] width 53 height 25
type input "日系染髮(401)"
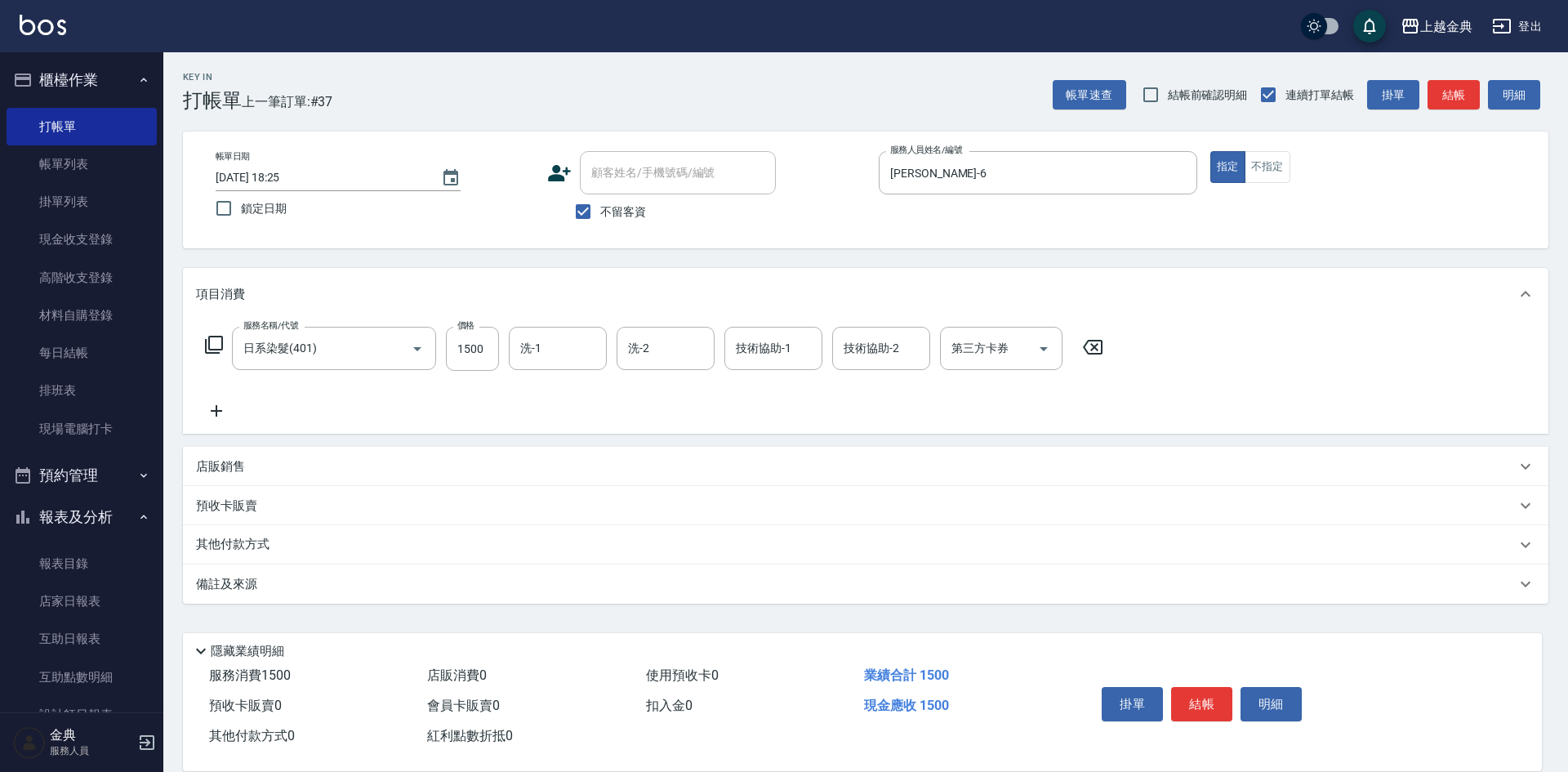
click at [499, 347] on div "服務名稱/代號 日系染髮(401) 服務名稱/代號 價格 1500 價格 洗-1 洗-1 洗-2 洗-2 技術協助-1 技術協助-1 技術協助-2 技術協助-…" at bounding box center [653, 349] width 917 height 44
click at [490, 344] on input "1500" at bounding box center [472, 349] width 53 height 44
click at [469, 346] on input "2090" at bounding box center [472, 349] width 53 height 44
type input "2390"
click at [214, 344] on icon at bounding box center [214, 345] width 20 height 20
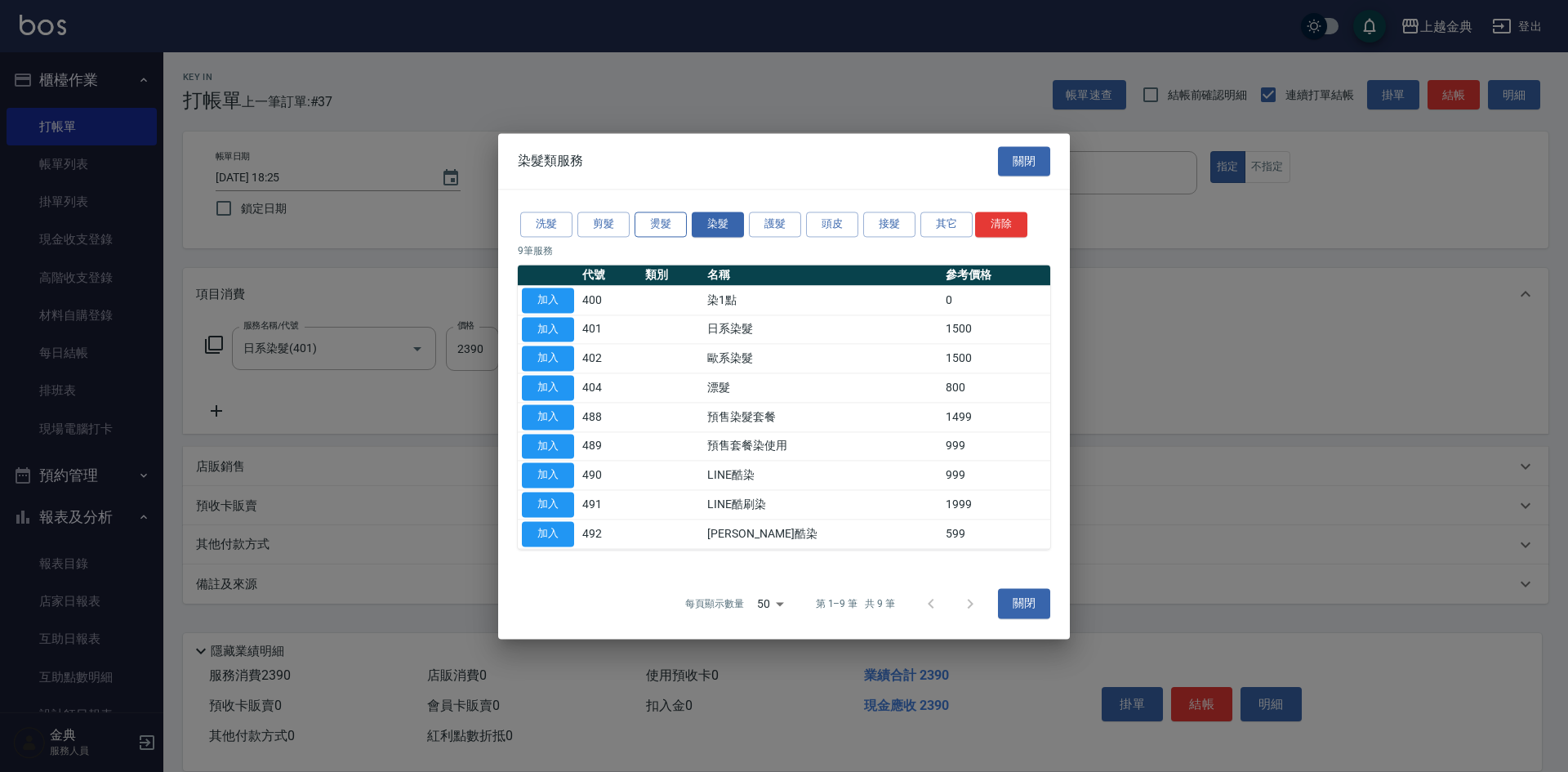
click at [660, 221] on button "燙髮" at bounding box center [660, 224] width 53 height 25
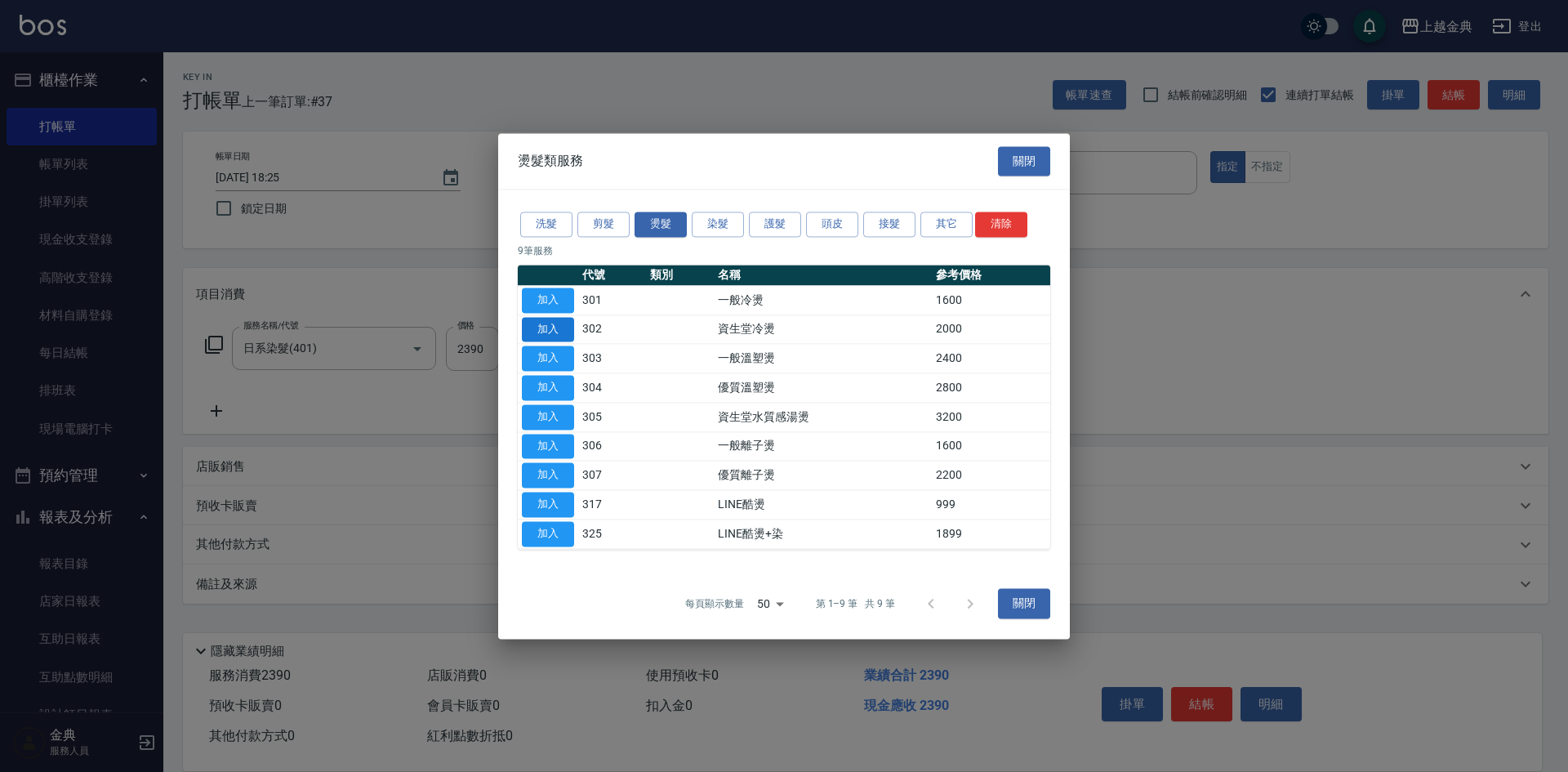
click at [547, 328] on button "加入" at bounding box center [547, 329] width 53 height 25
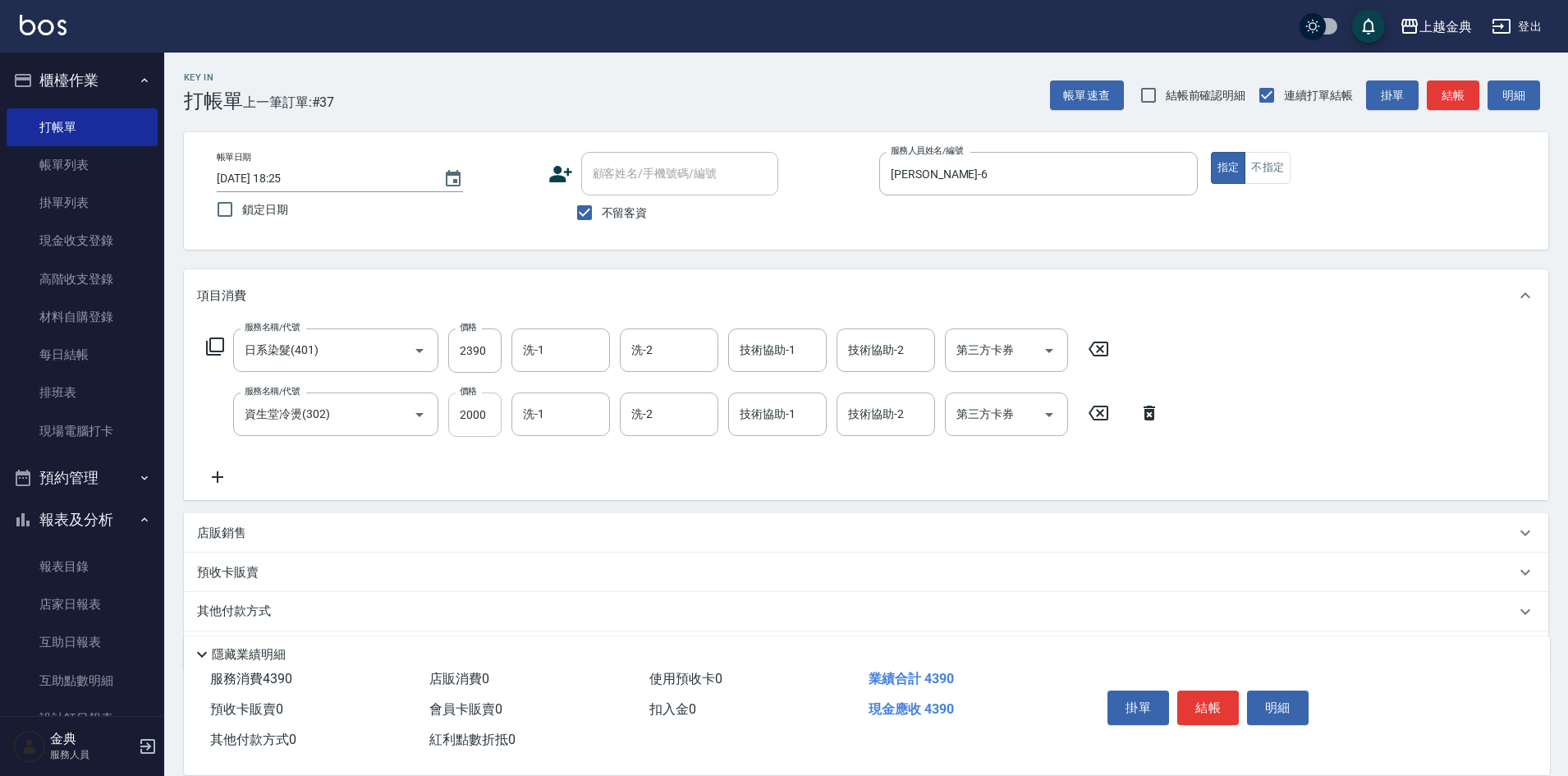
click at [487, 408] on input "2000" at bounding box center [474, 414] width 53 height 44
type input "2899"
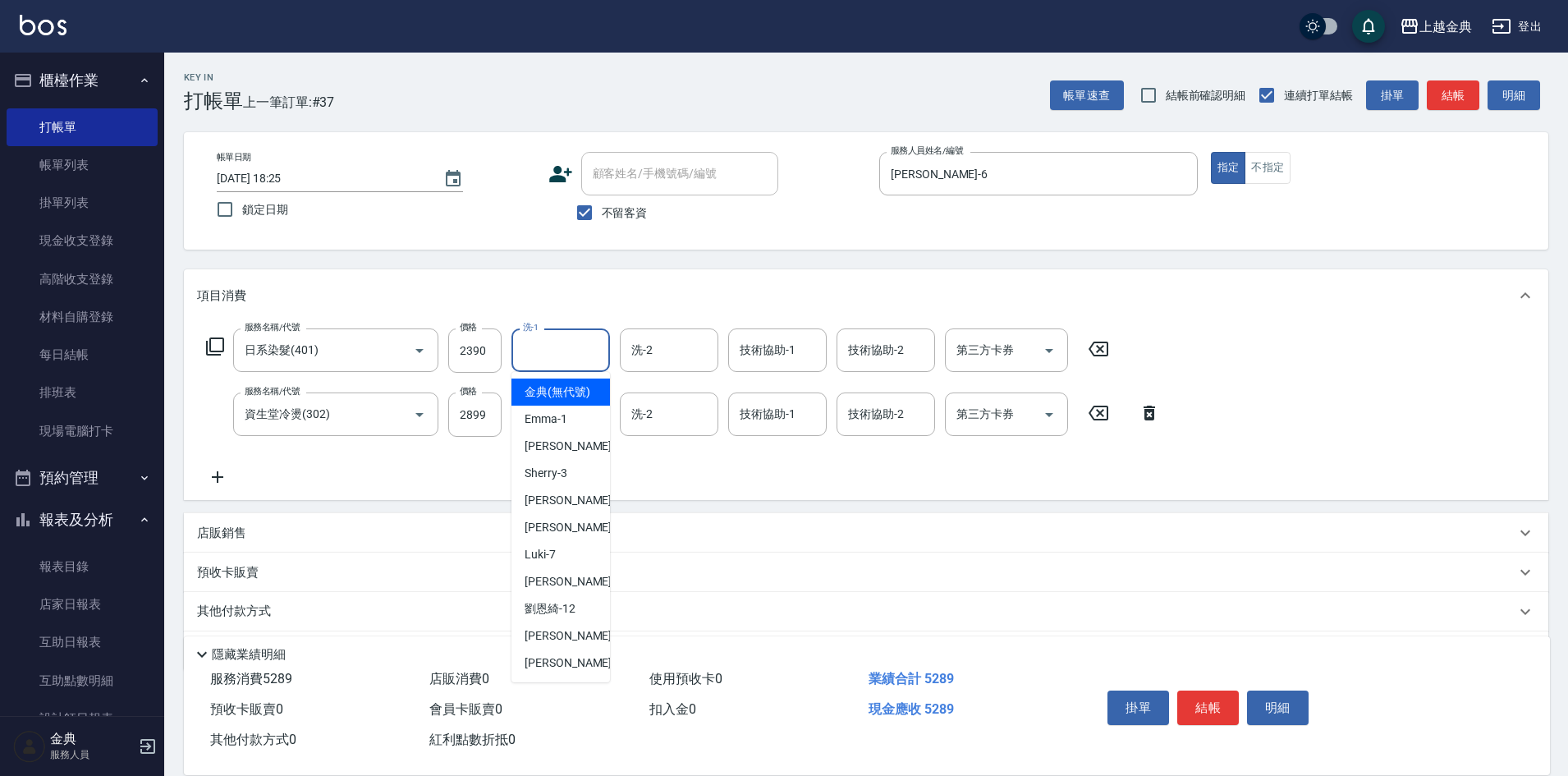
click at [570, 349] on input "洗-1" at bounding box center [561, 350] width 84 height 29
click at [574, 617] on span "[PERSON_NAME]-12" at bounding box center [549, 608] width 51 height 17
type input "[PERSON_NAME]-12"
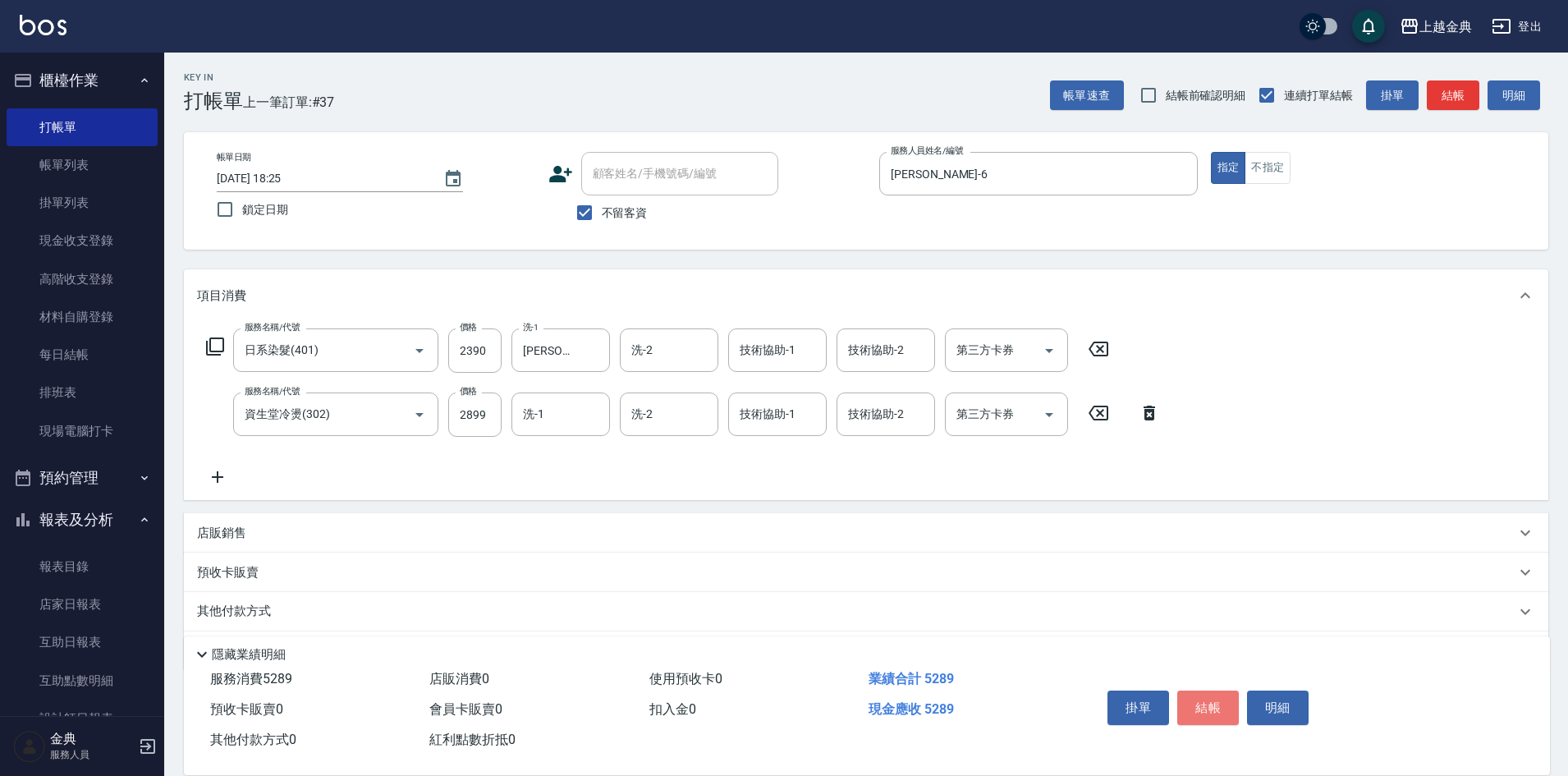
click at [1212, 703] on button "結帳" at bounding box center [1208, 707] width 62 height 35
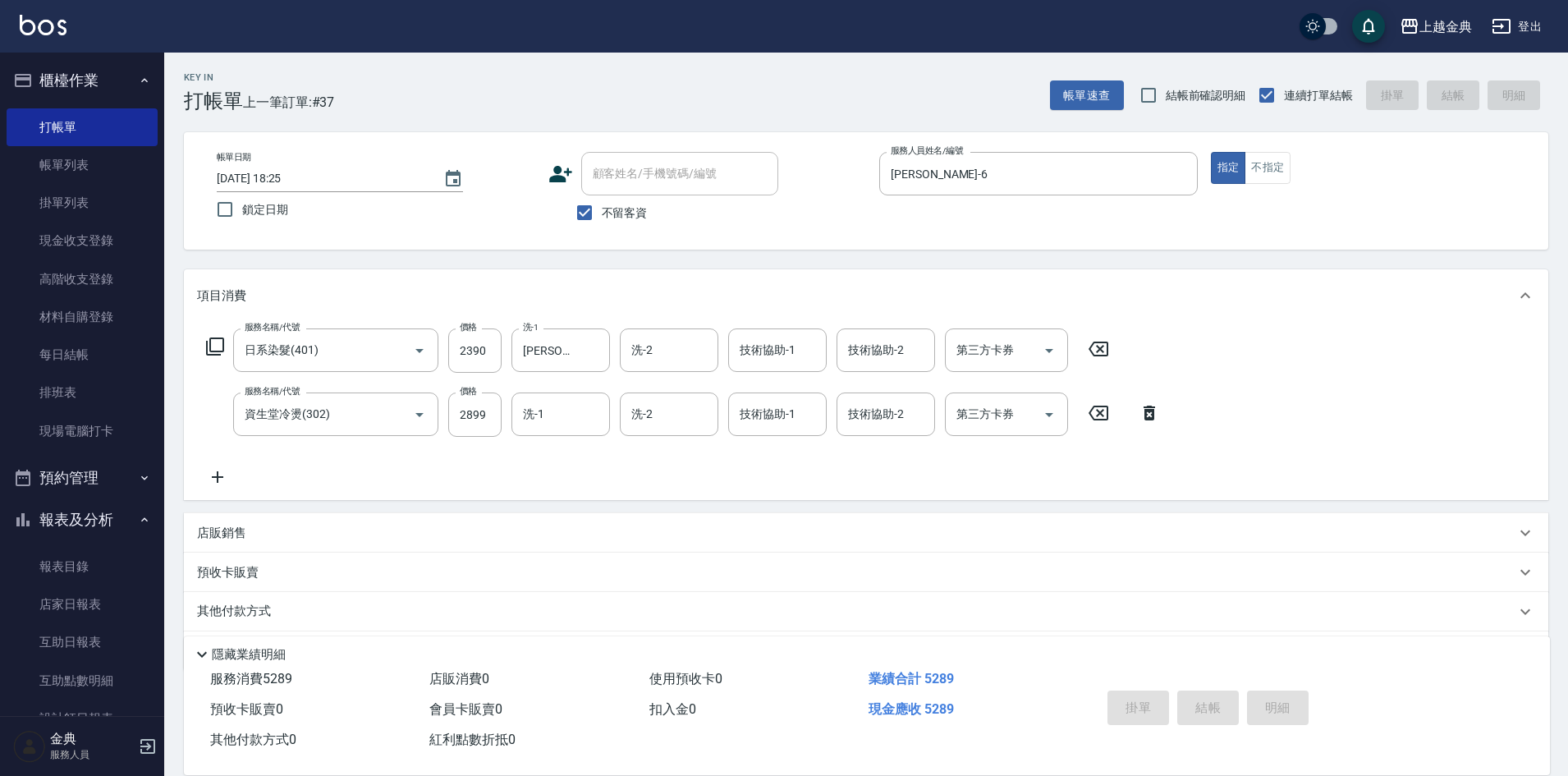
type input "[DATE] 18:32"
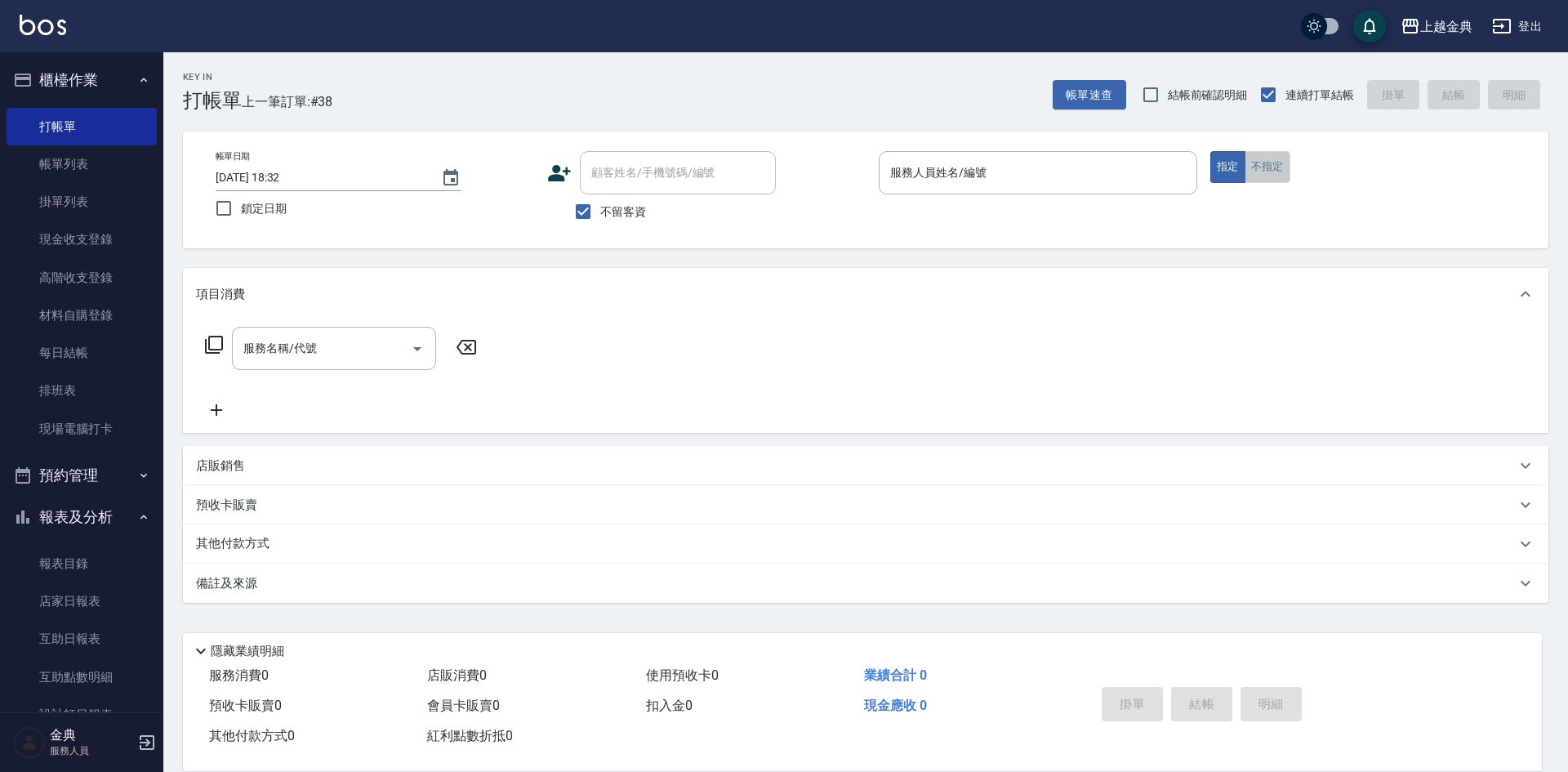
click at [1279, 172] on button "不指定" at bounding box center [1267, 167] width 46 height 32
click at [1127, 178] on input "服務人員姓名/編號" at bounding box center [1038, 173] width 304 height 29
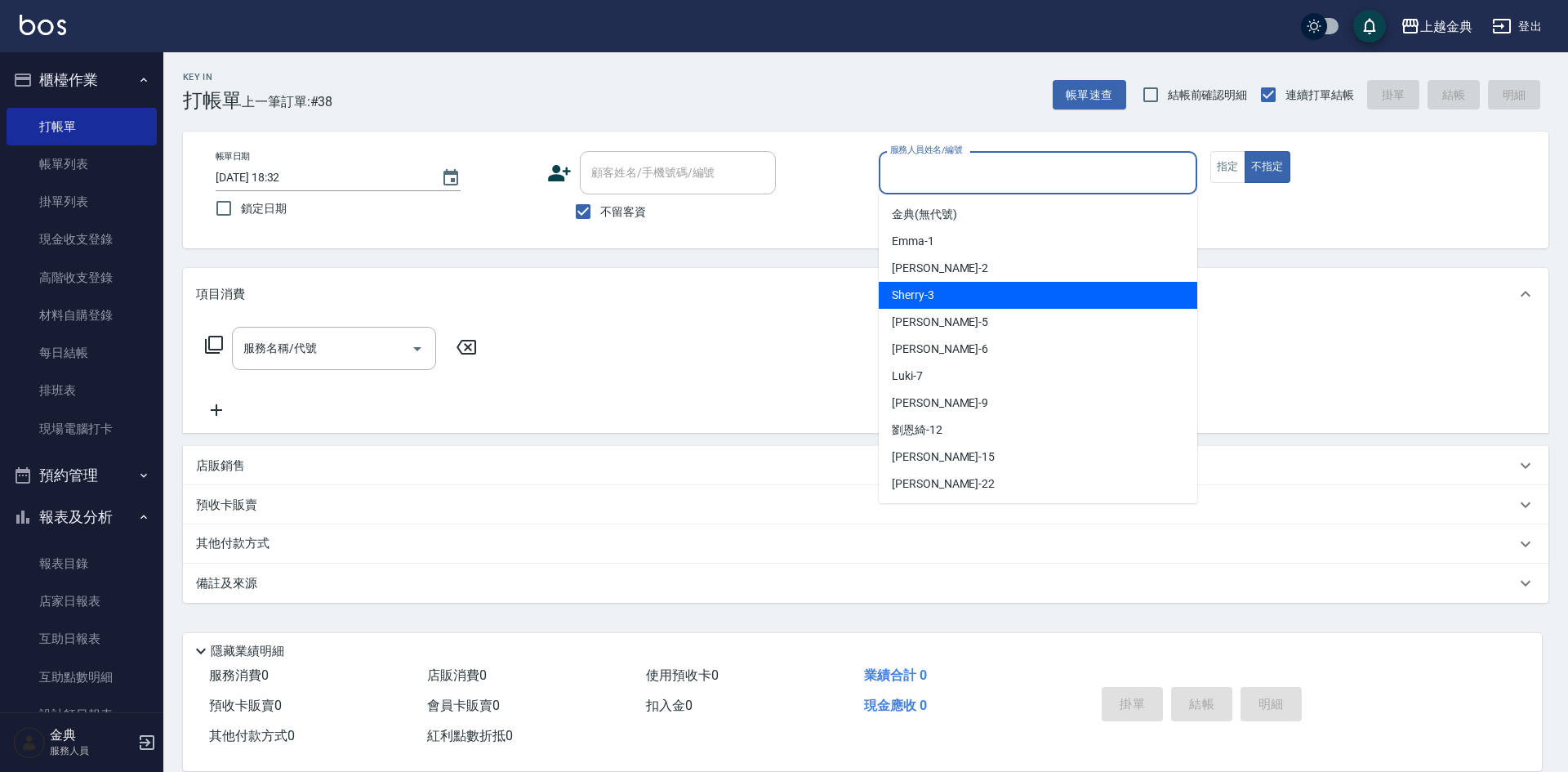
click at [1034, 300] on div "Sherry -3" at bounding box center [1038, 295] width 319 height 27
type input "Sherry-3"
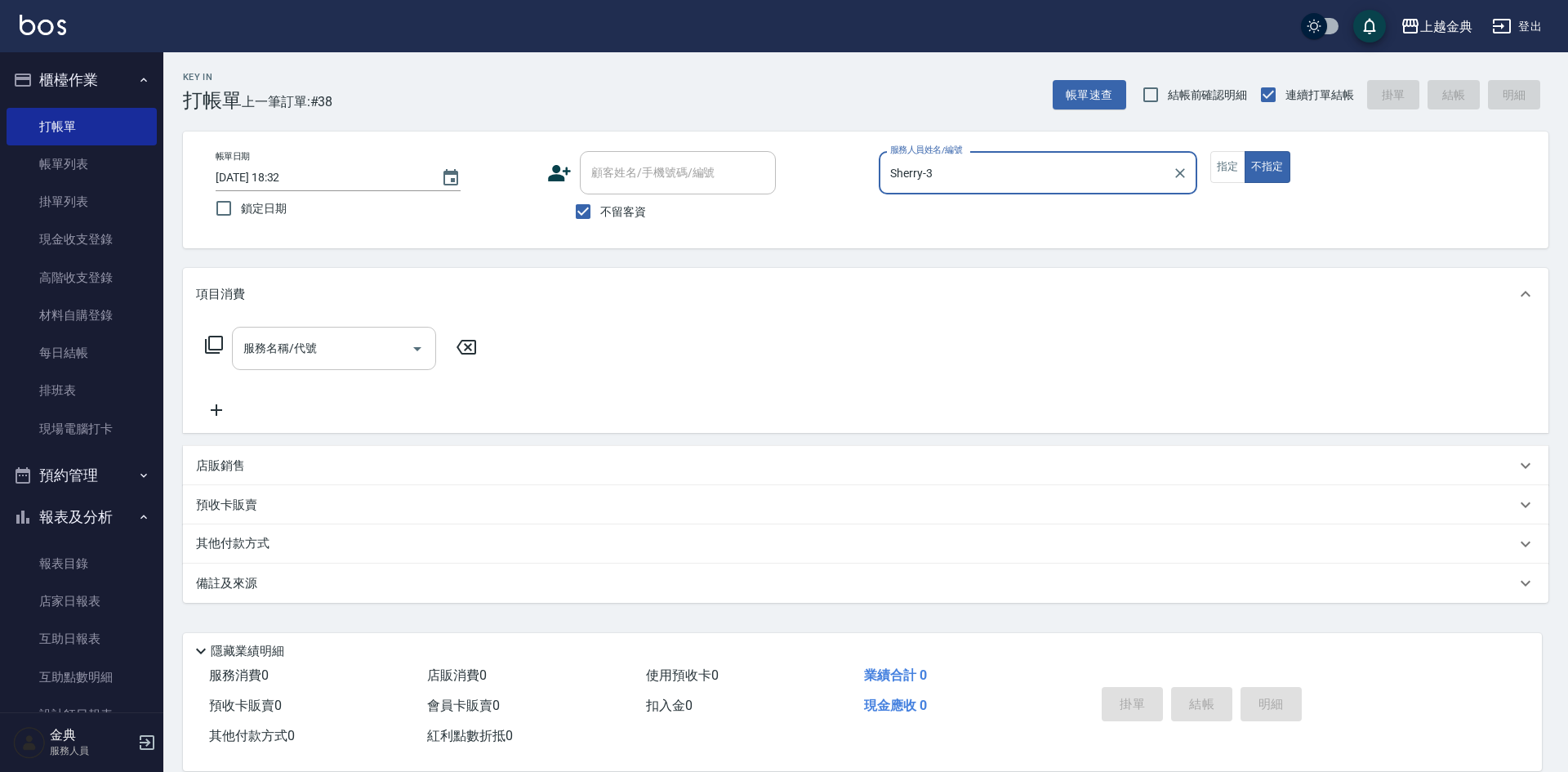
click at [425, 345] on icon "Open" at bounding box center [417, 349] width 20 height 20
click at [214, 343] on icon at bounding box center [214, 345] width 20 height 20
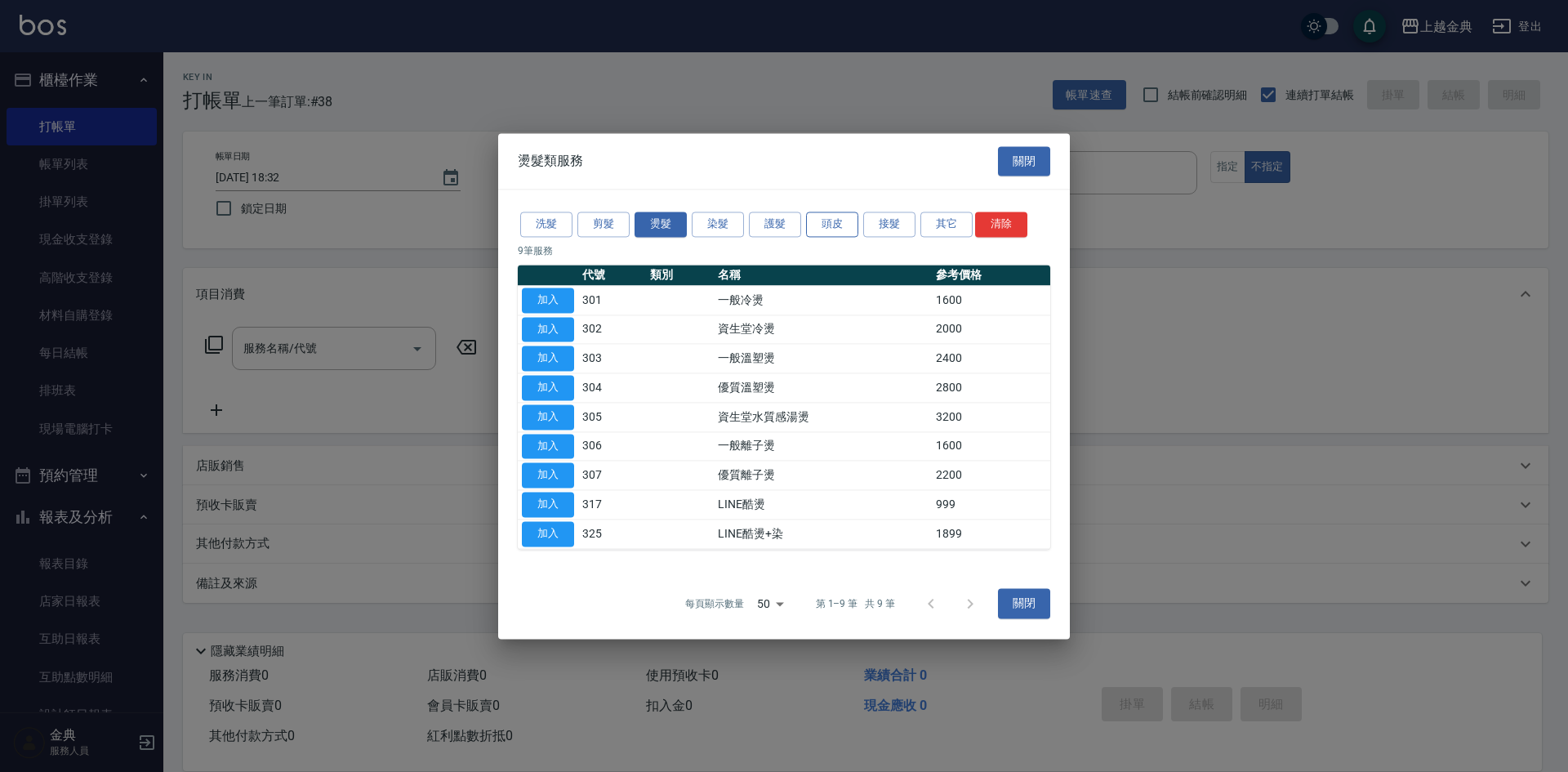
click at [830, 230] on button "頭皮" at bounding box center [831, 224] width 53 height 25
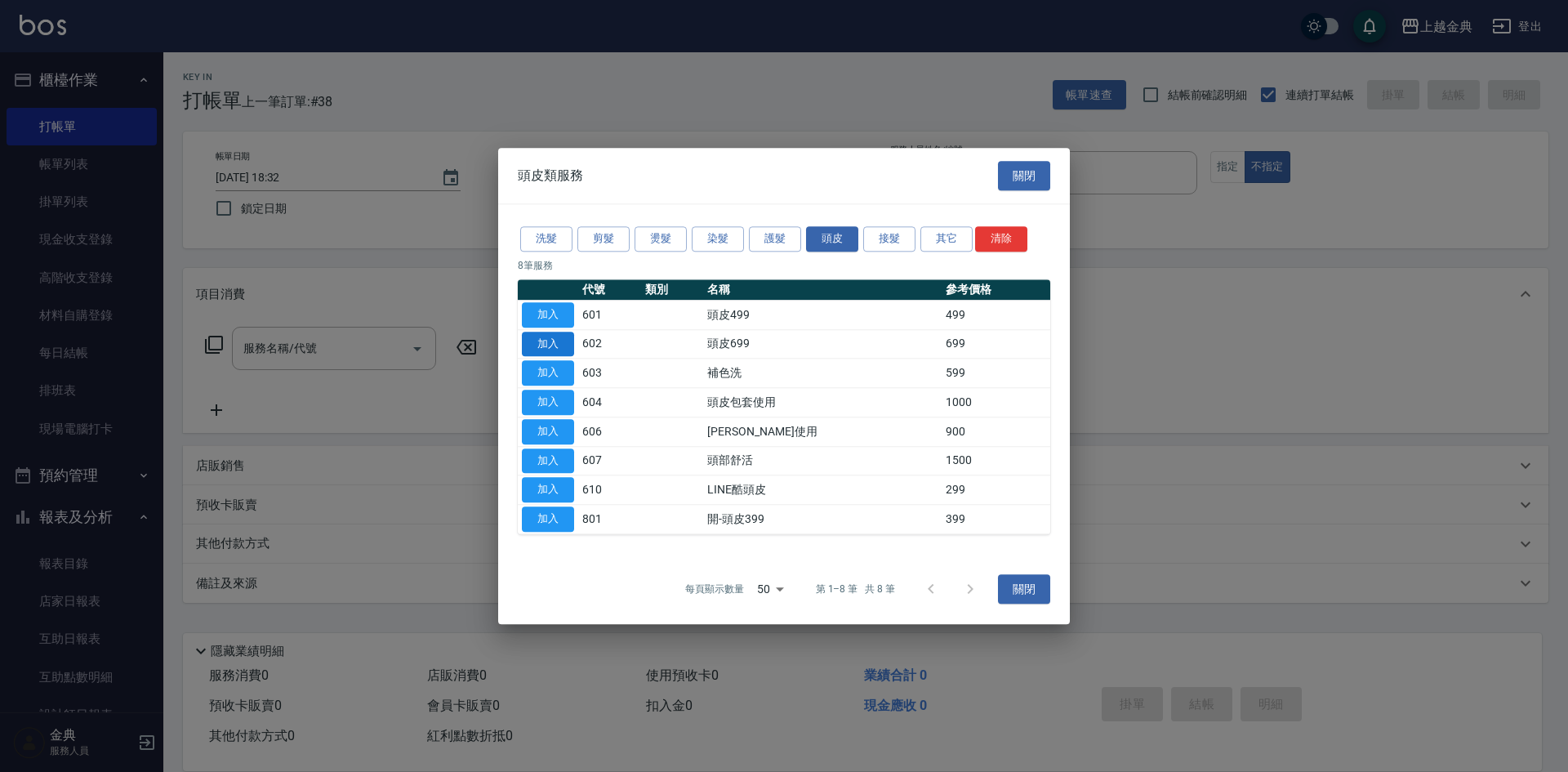
click at [553, 342] on button "加入" at bounding box center [547, 344] width 53 height 25
type input "頭皮699(602)"
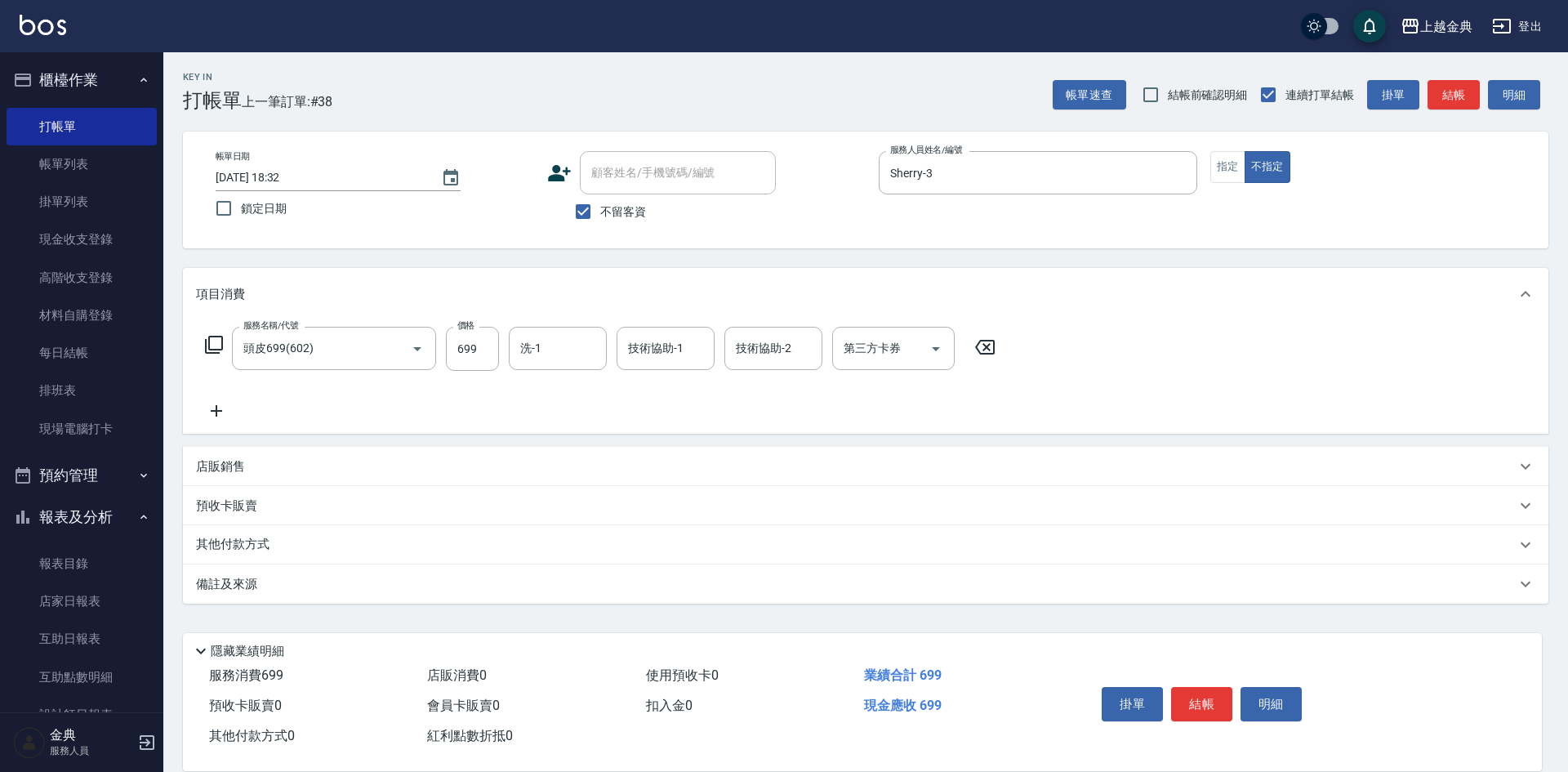
click at [1198, 695] on button "結帳" at bounding box center [1202, 703] width 62 height 35
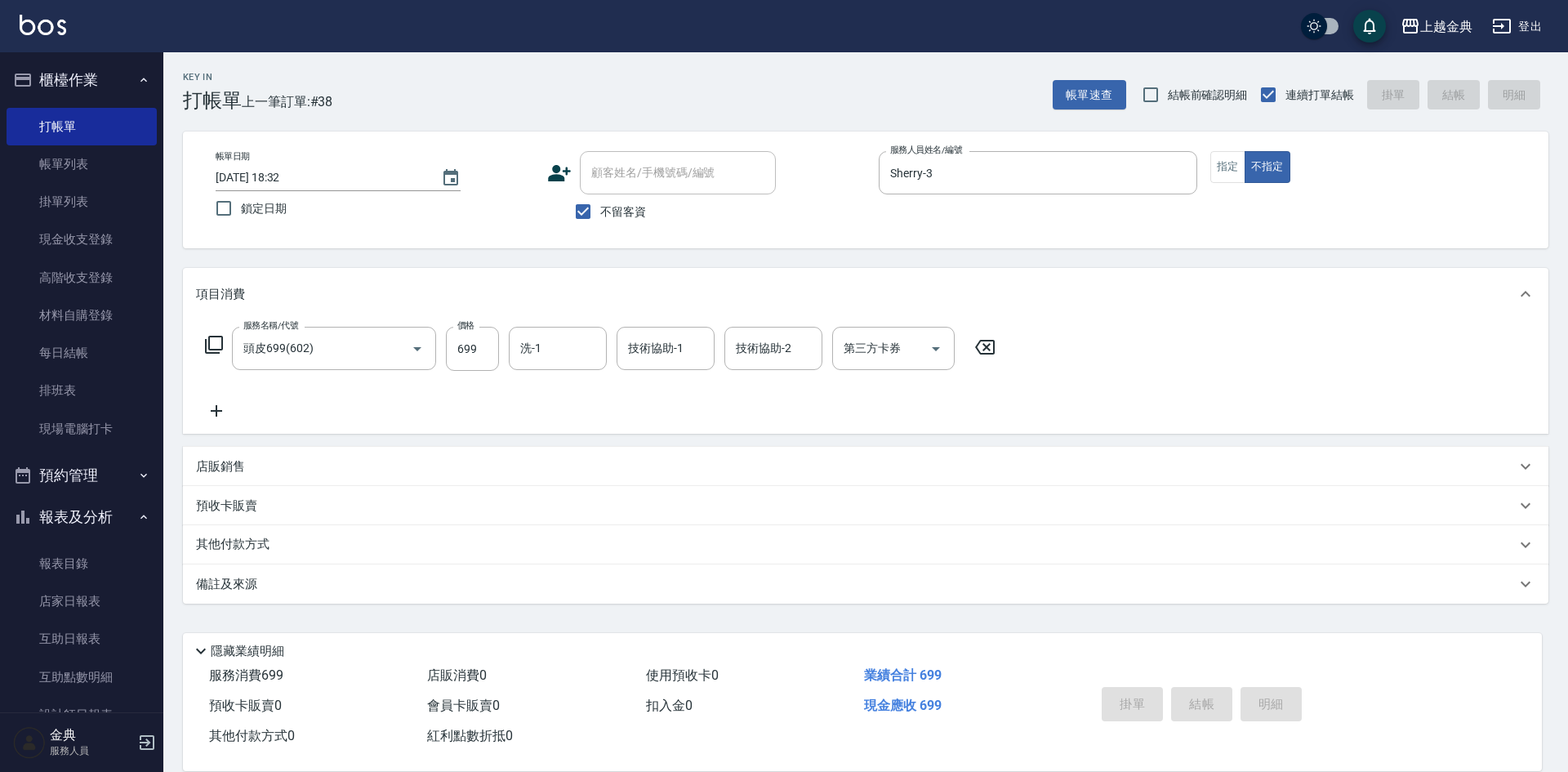
type input "[DATE] 18:33"
click at [1236, 169] on button "指定" at bounding box center [1226, 167] width 35 height 32
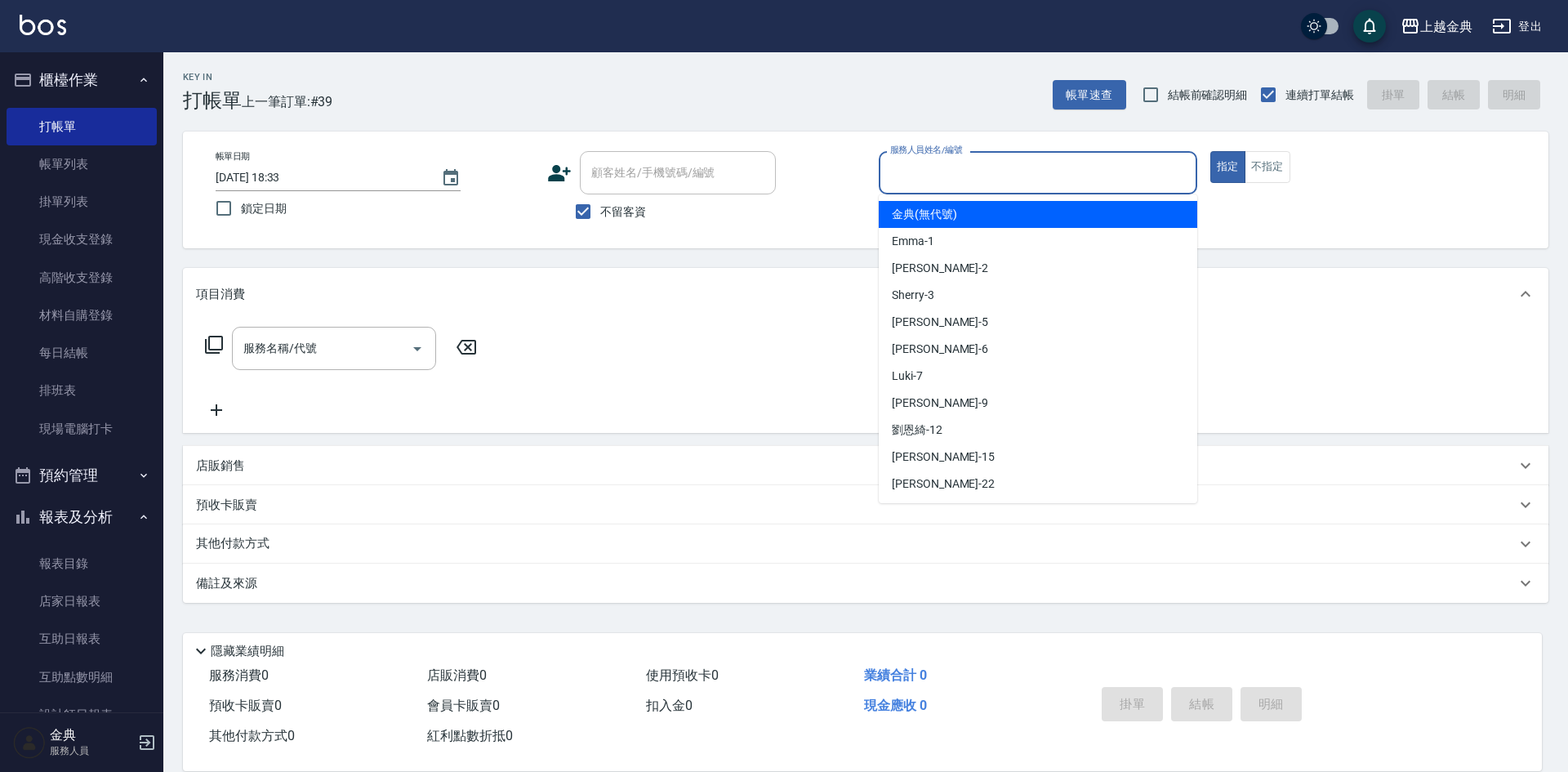
click at [1085, 177] on input "服務人員姓名/編號" at bounding box center [1038, 173] width 304 height 29
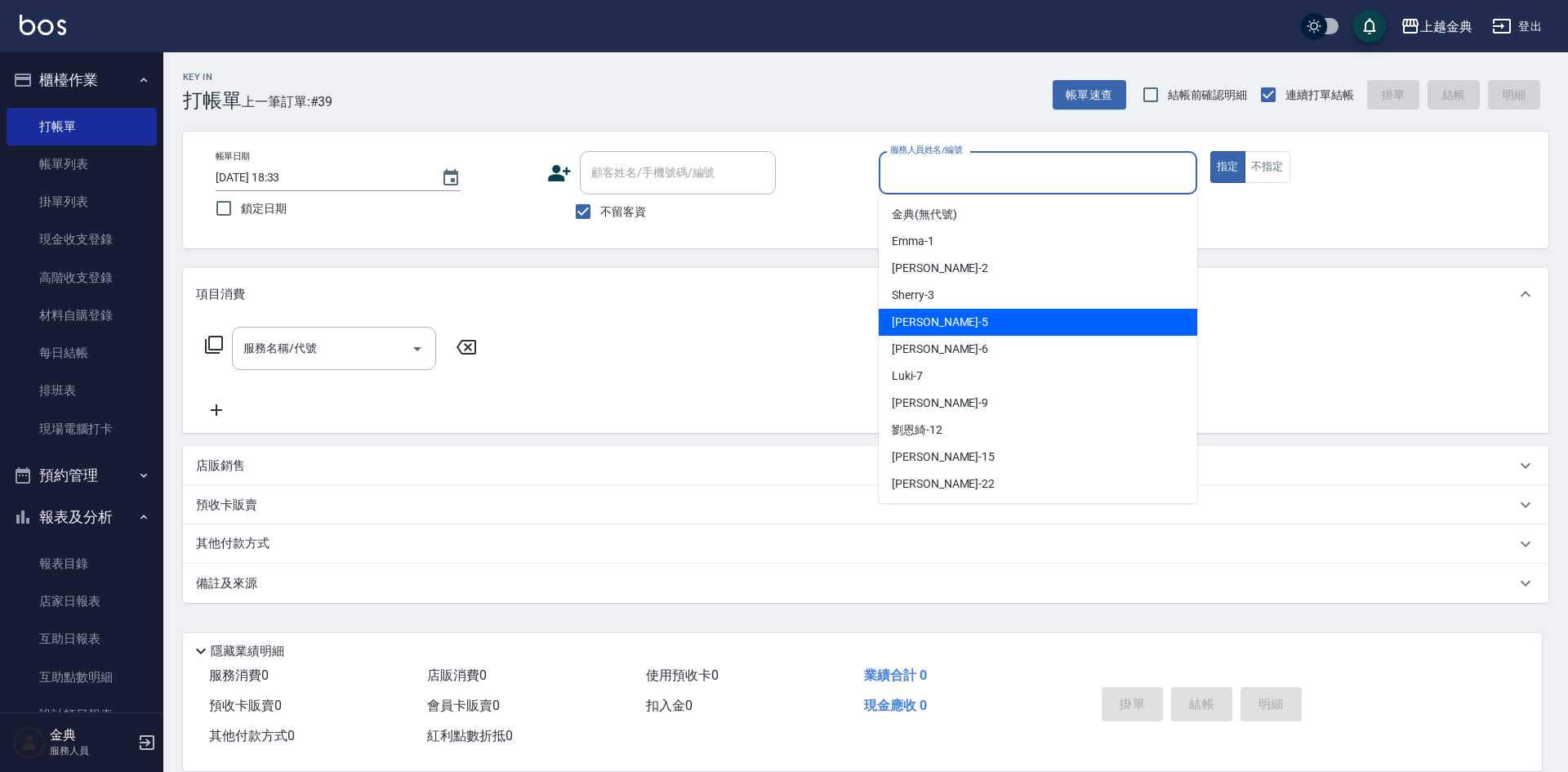
click at [1007, 331] on div "[PERSON_NAME] -5" at bounding box center [1038, 322] width 319 height 27
type input "[PERSON_NAME]-5"
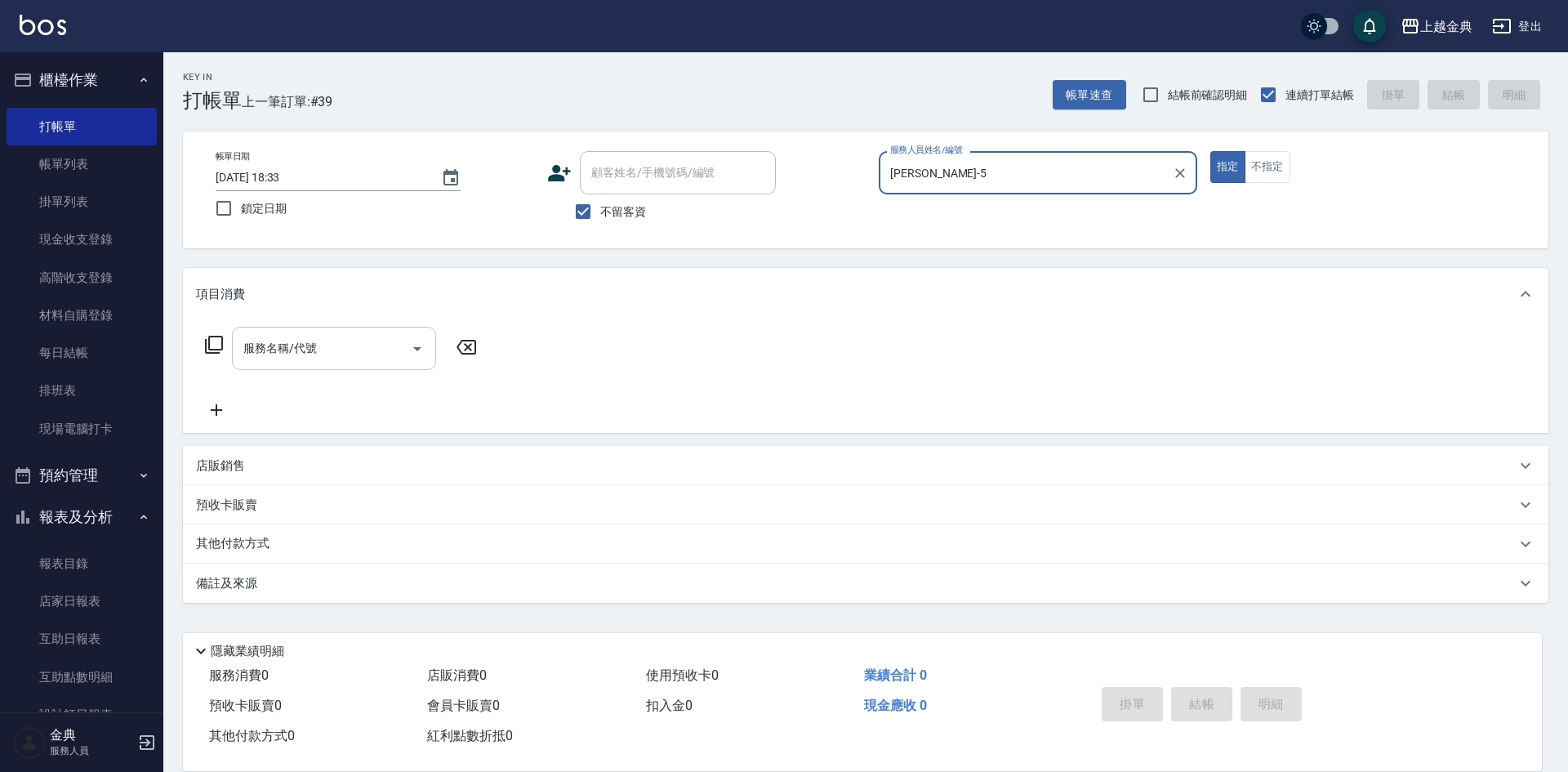
click at [414, 353] on icon "Open" at bounding box center [417, 349] width 20 height 20
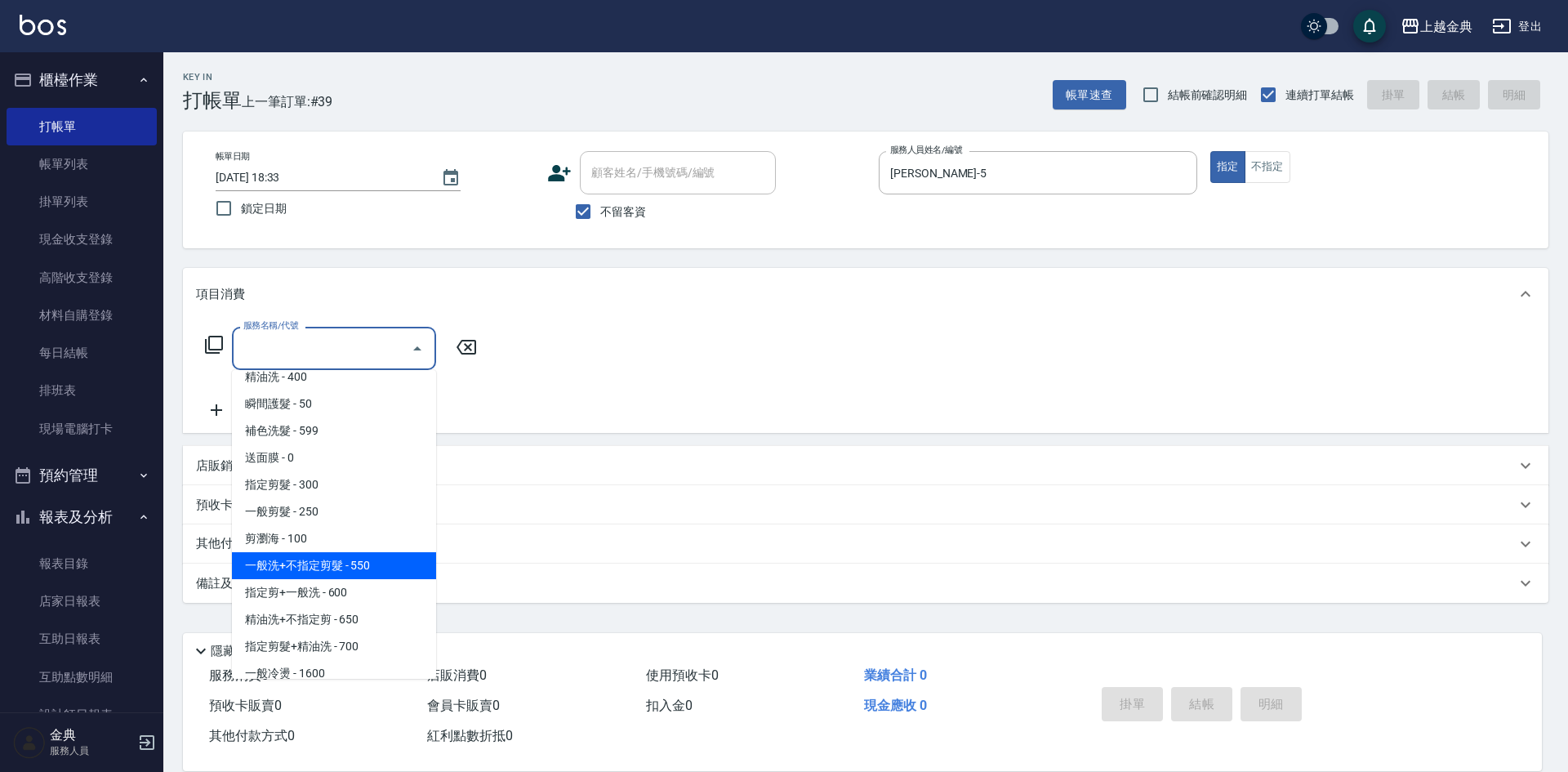
scroll to position [163, 0]
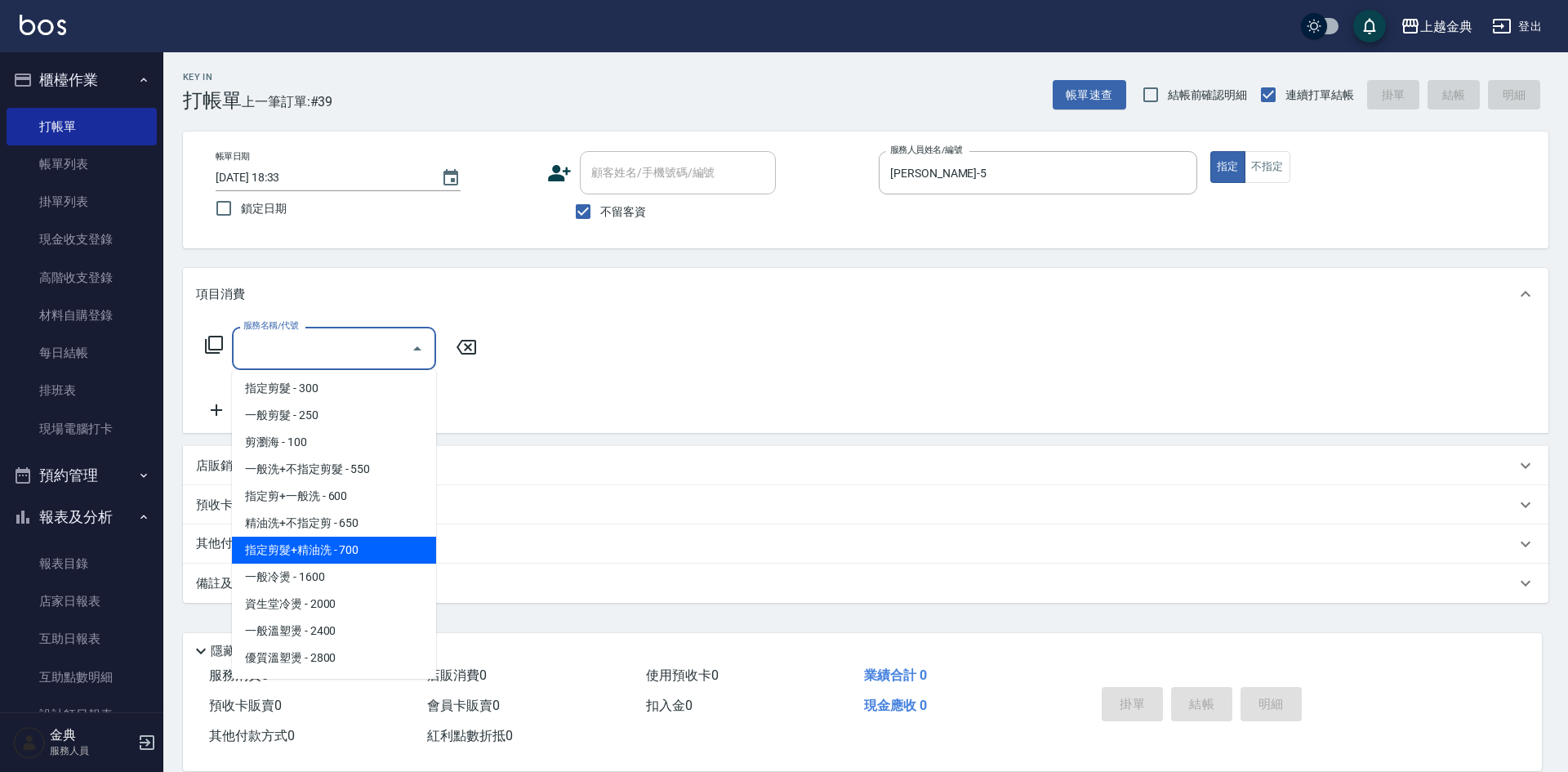
click at [367, 544] on span "指定剪髮+精油洗 - 700" at bounding box center [334, 549] width 205 height 27
type input "指定剪髮+精油洗(207)"
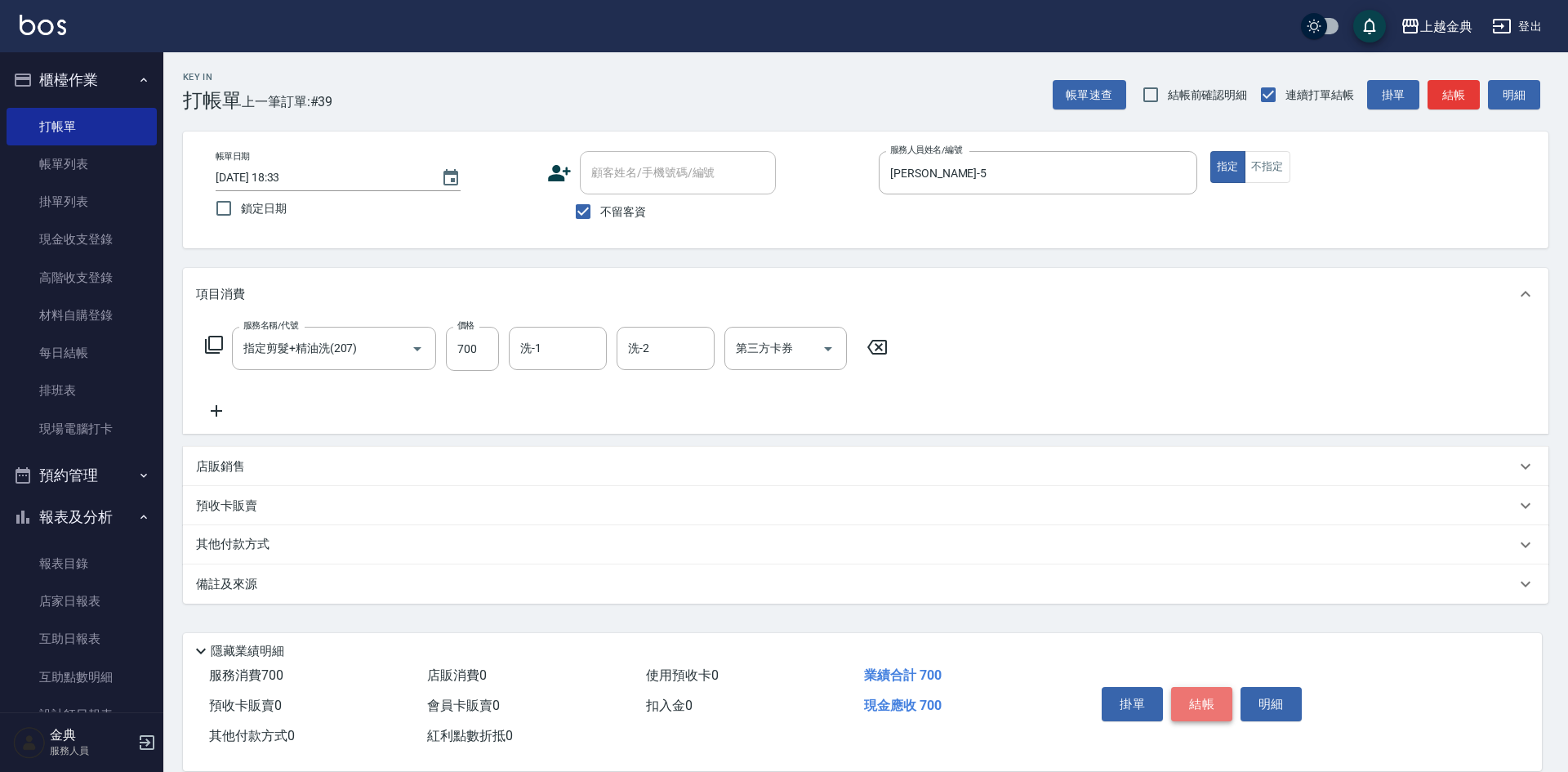
click at [1196, 703] on button "結帳" at bounding box center [1202, 703] width 62 height 35
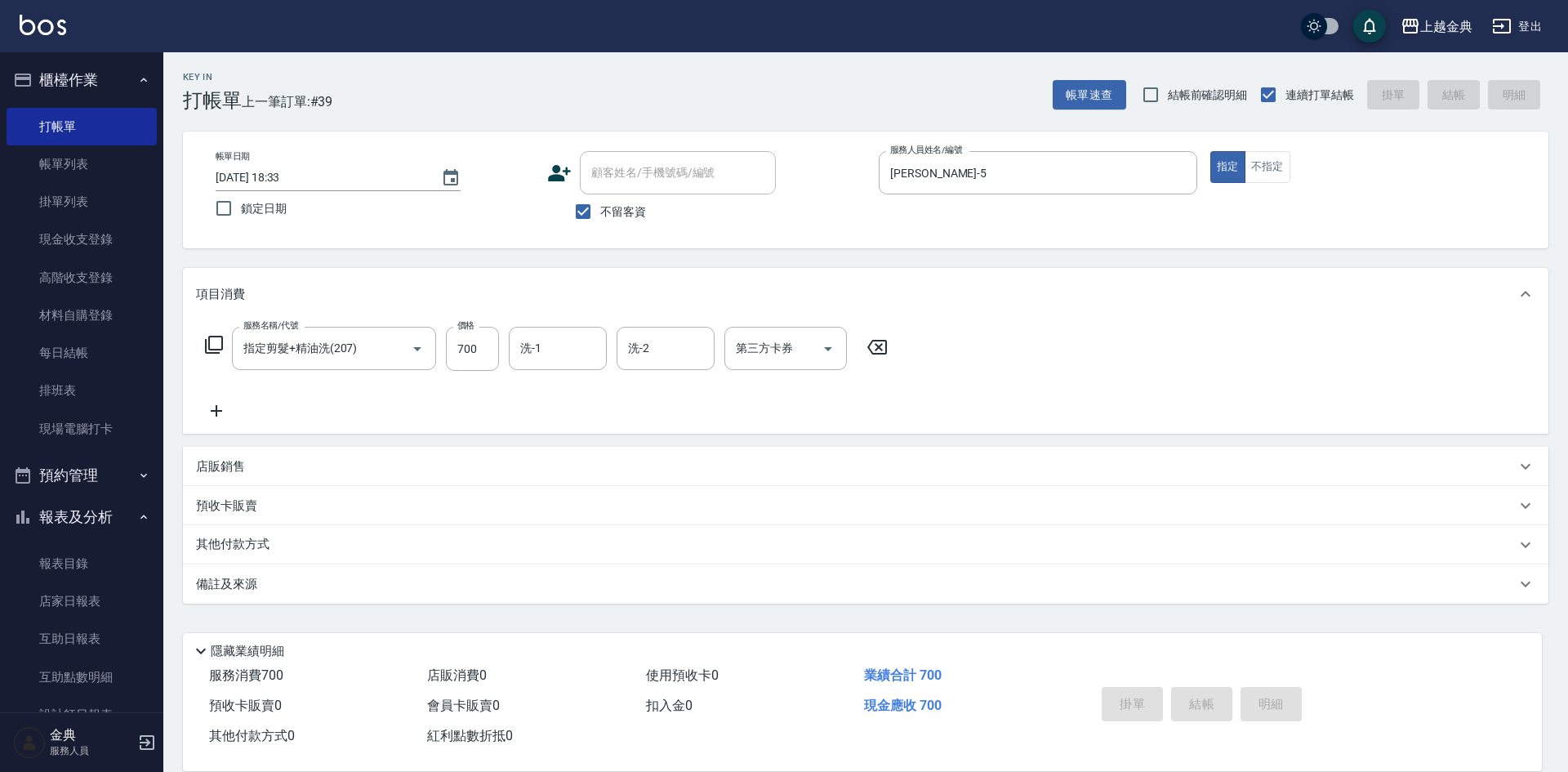
type input "[DATE] 18:39"
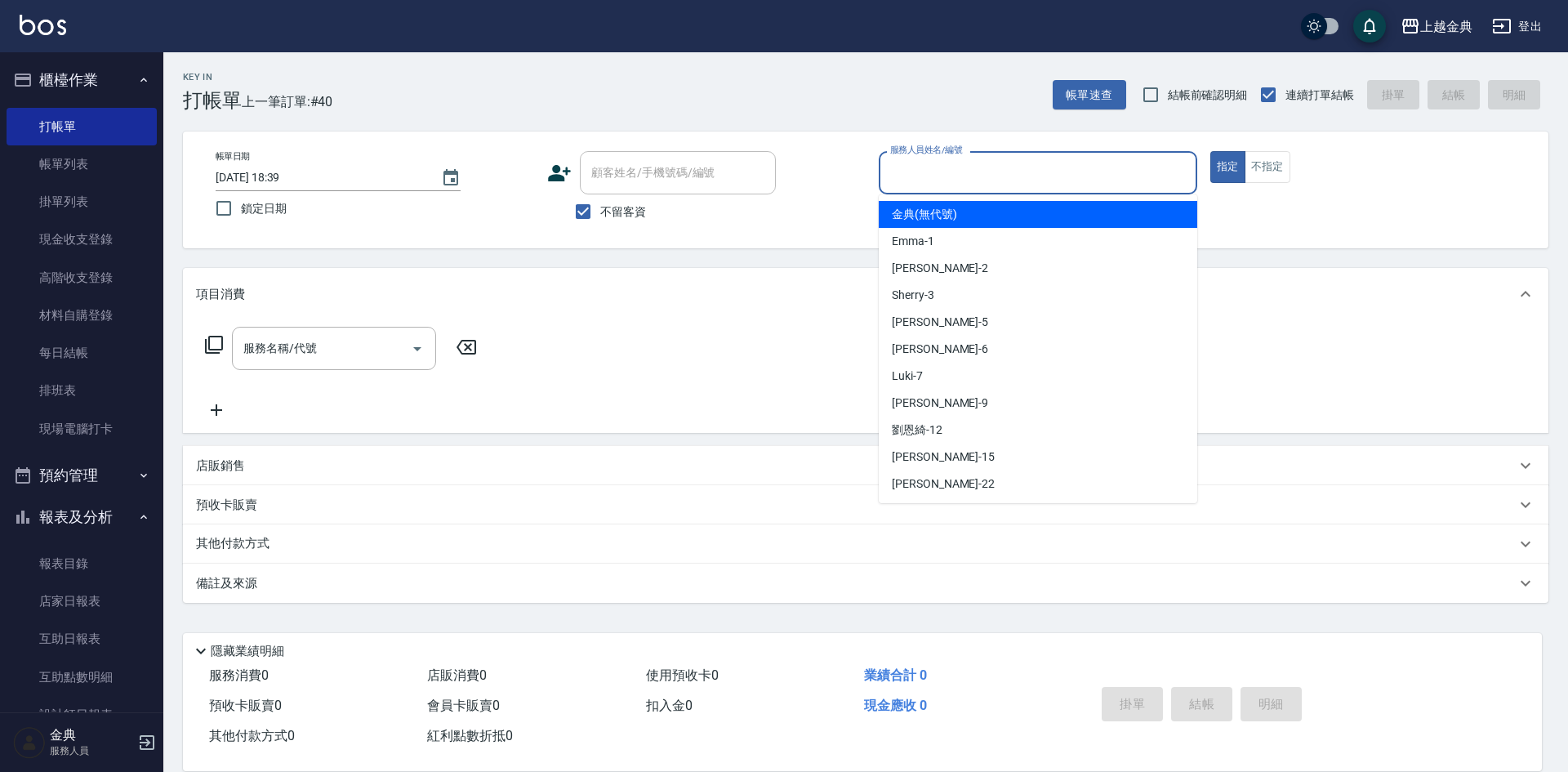
click at [1012, 169] on input "服務人員姓名/編號" at bounding box center [1038, 173] width 304 height 29
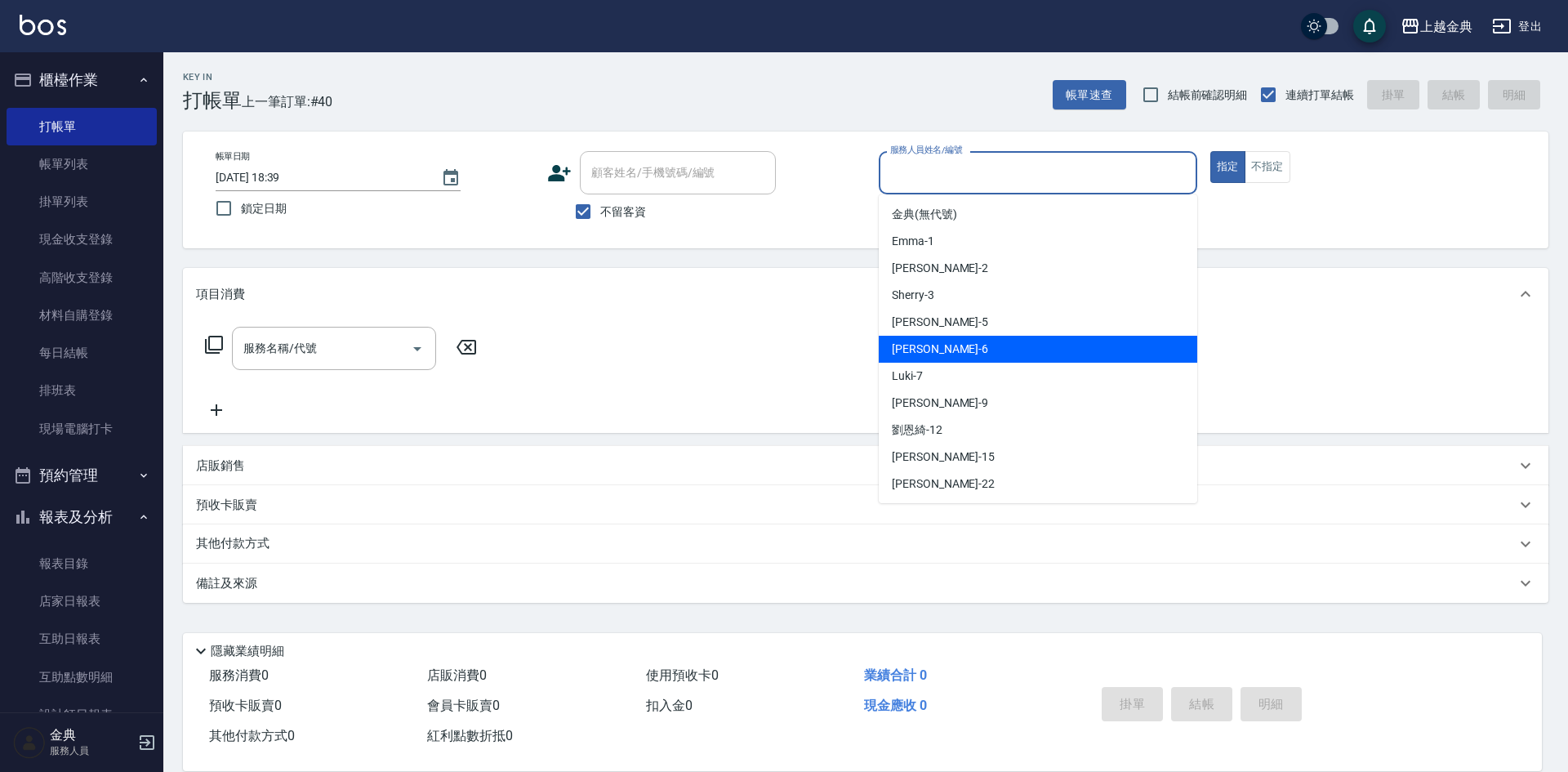
click at [998, 350] on div "[PERSON_NAME] -6" at bounding box center [1038, 349] width 319 height 27
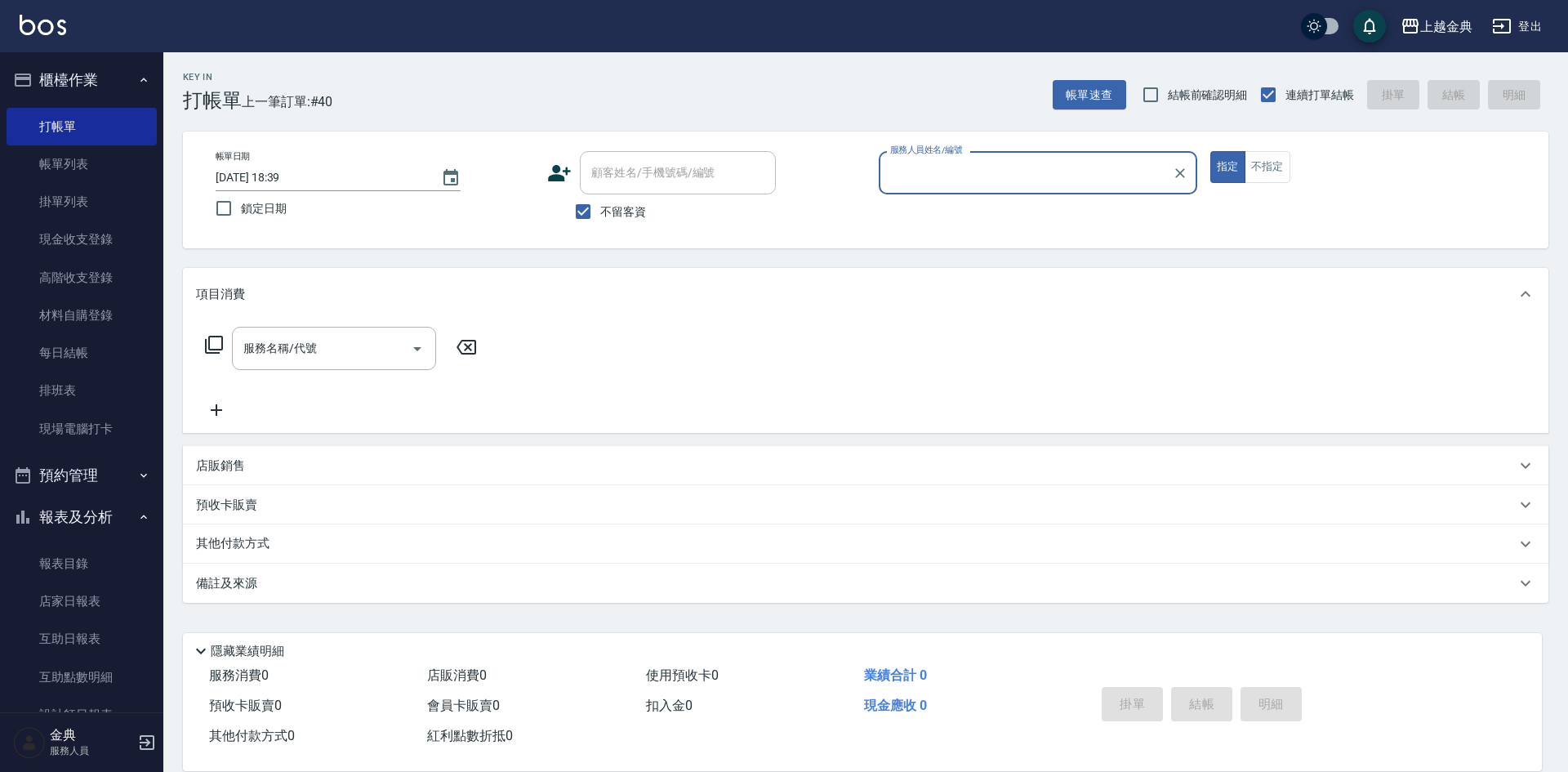
type input "[PERSON_NAME]-6"
click at [423, 354] on icon "Open" at bounding box center [417, 349] width 20 height 20
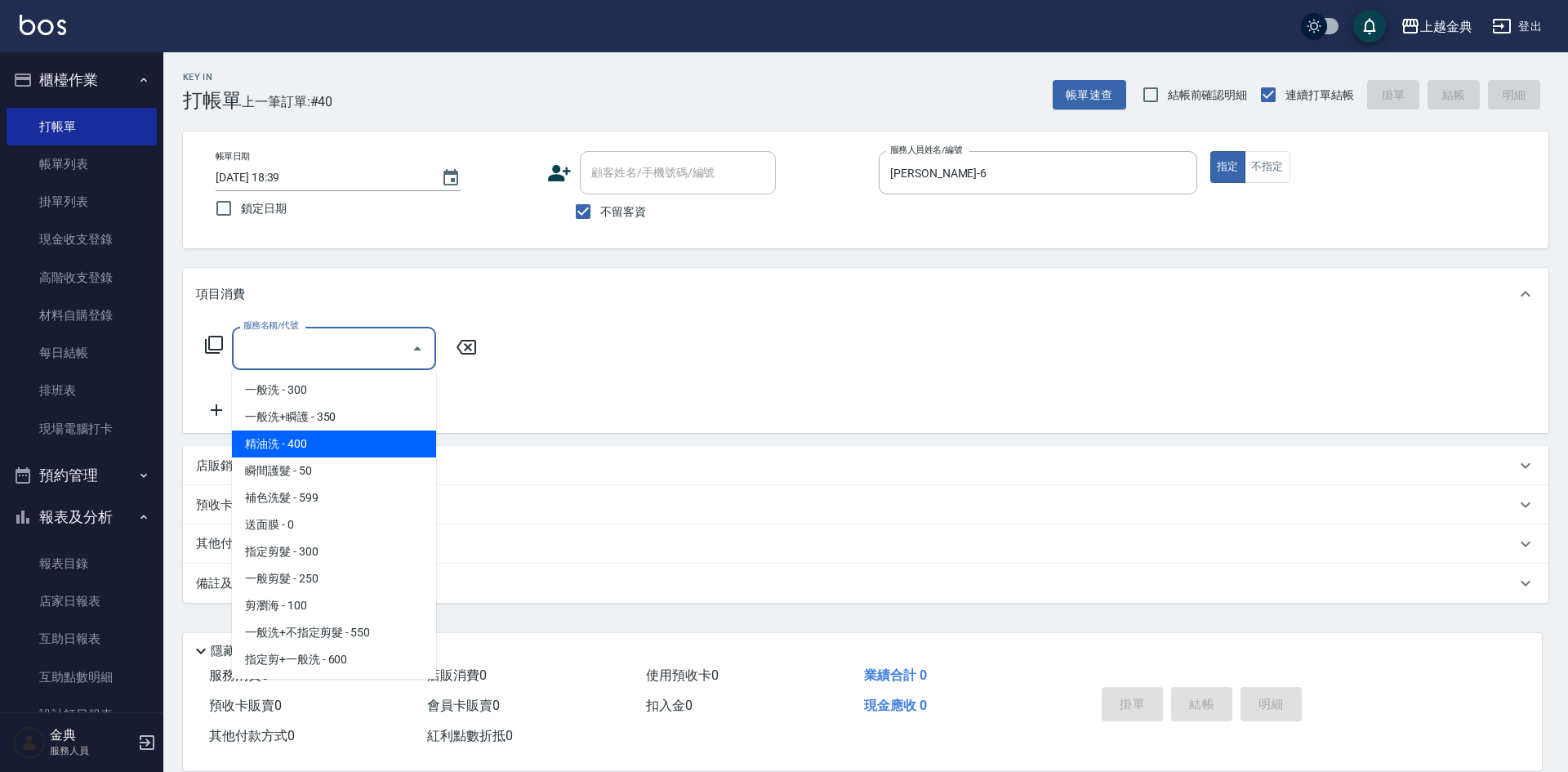
click at [372, 440] on span "精油洗 - 400" at bounding box center [334, 443] width 205 height 27
type input "精油洗(102)"
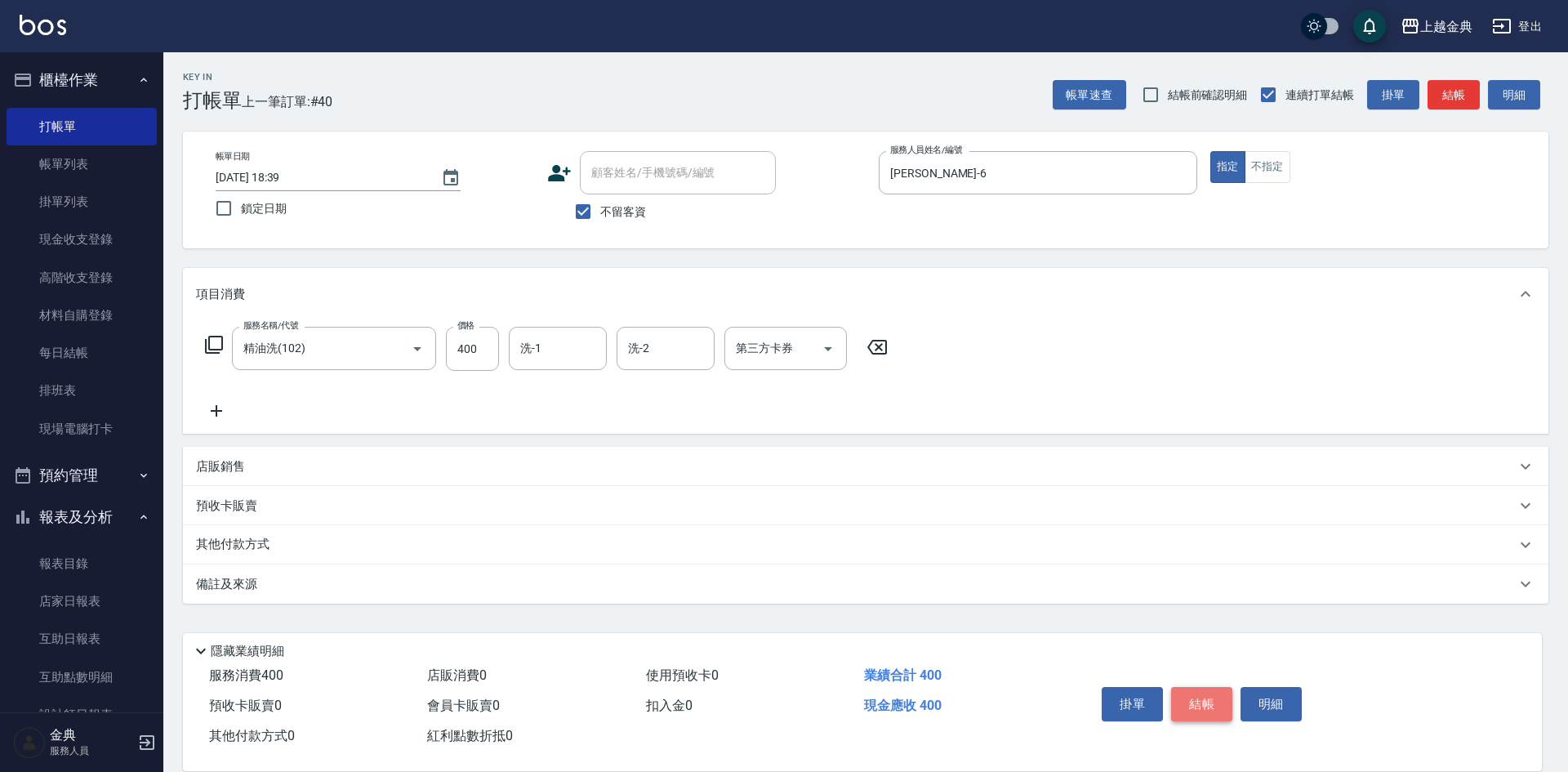
click at [1198, 688] on button "結帳" at bounding box center [1202, 703] width 62 height 35
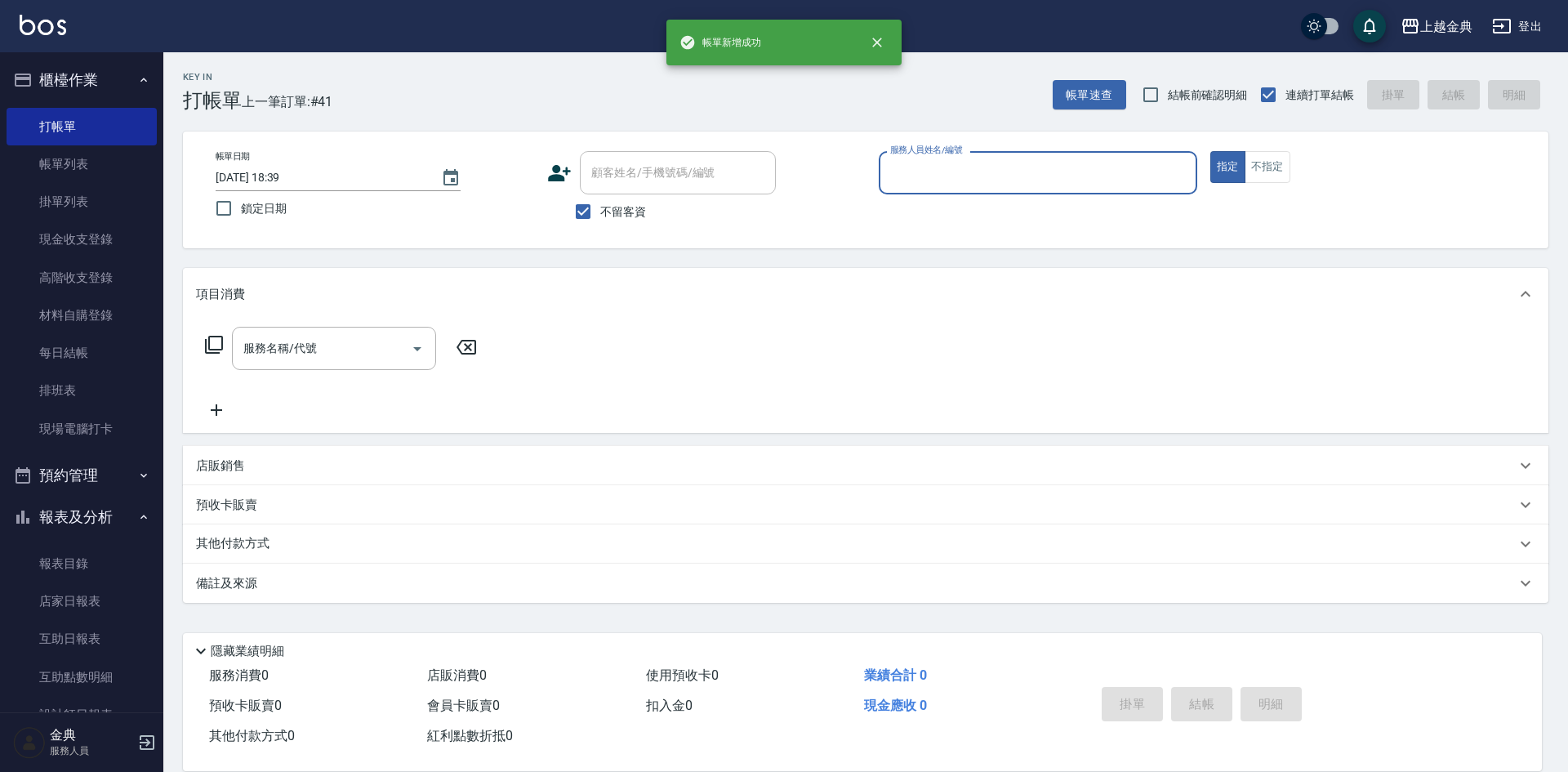
click at [1083, 168] on input "服務人員姓名/編號" at bounding box center [1038, 173] width 304 height 29
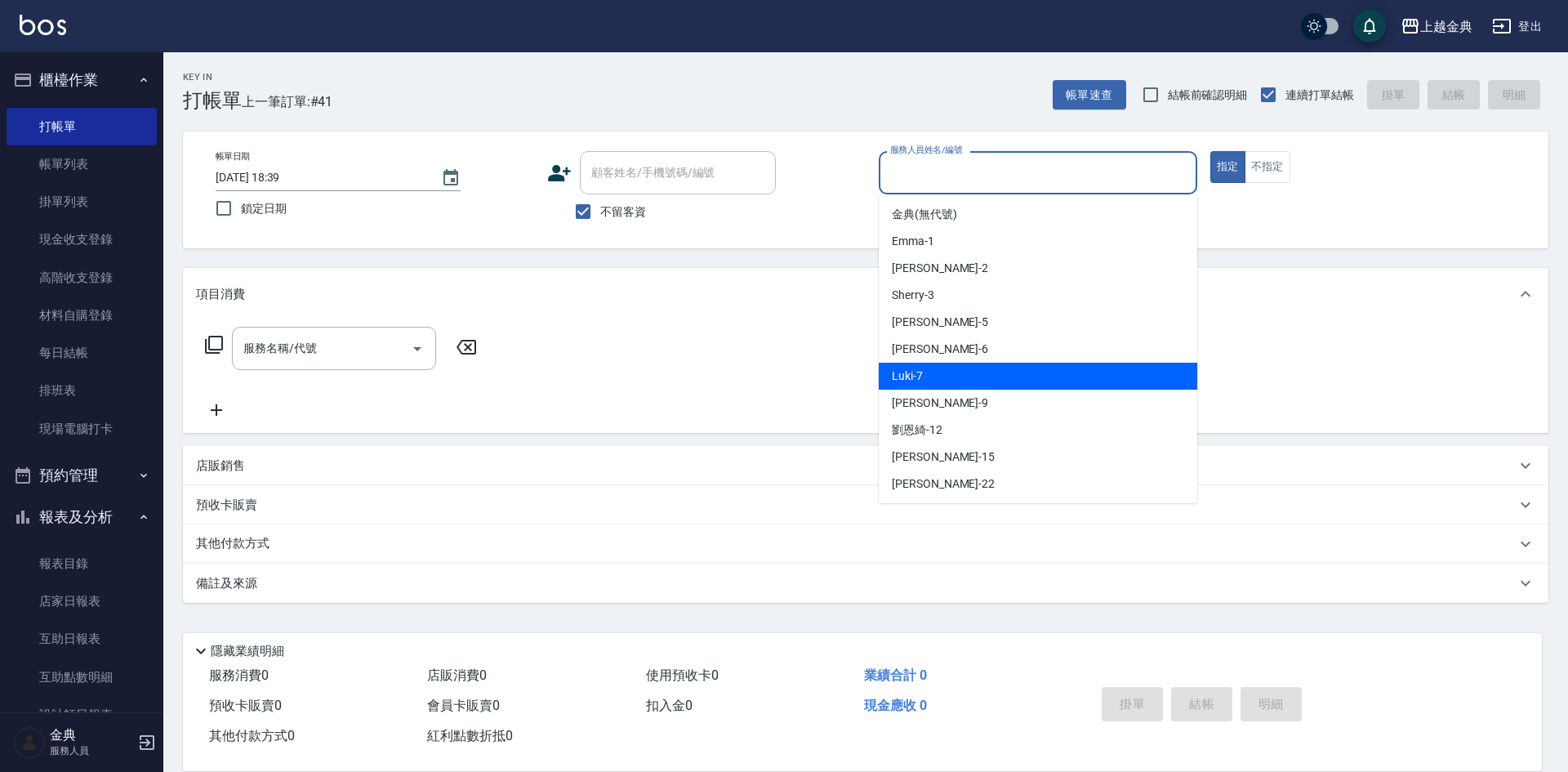
click at [997, 378] on div "Luki -7" at bounding box center [1038, 376] width 319 height 27
type input "Luki-7"
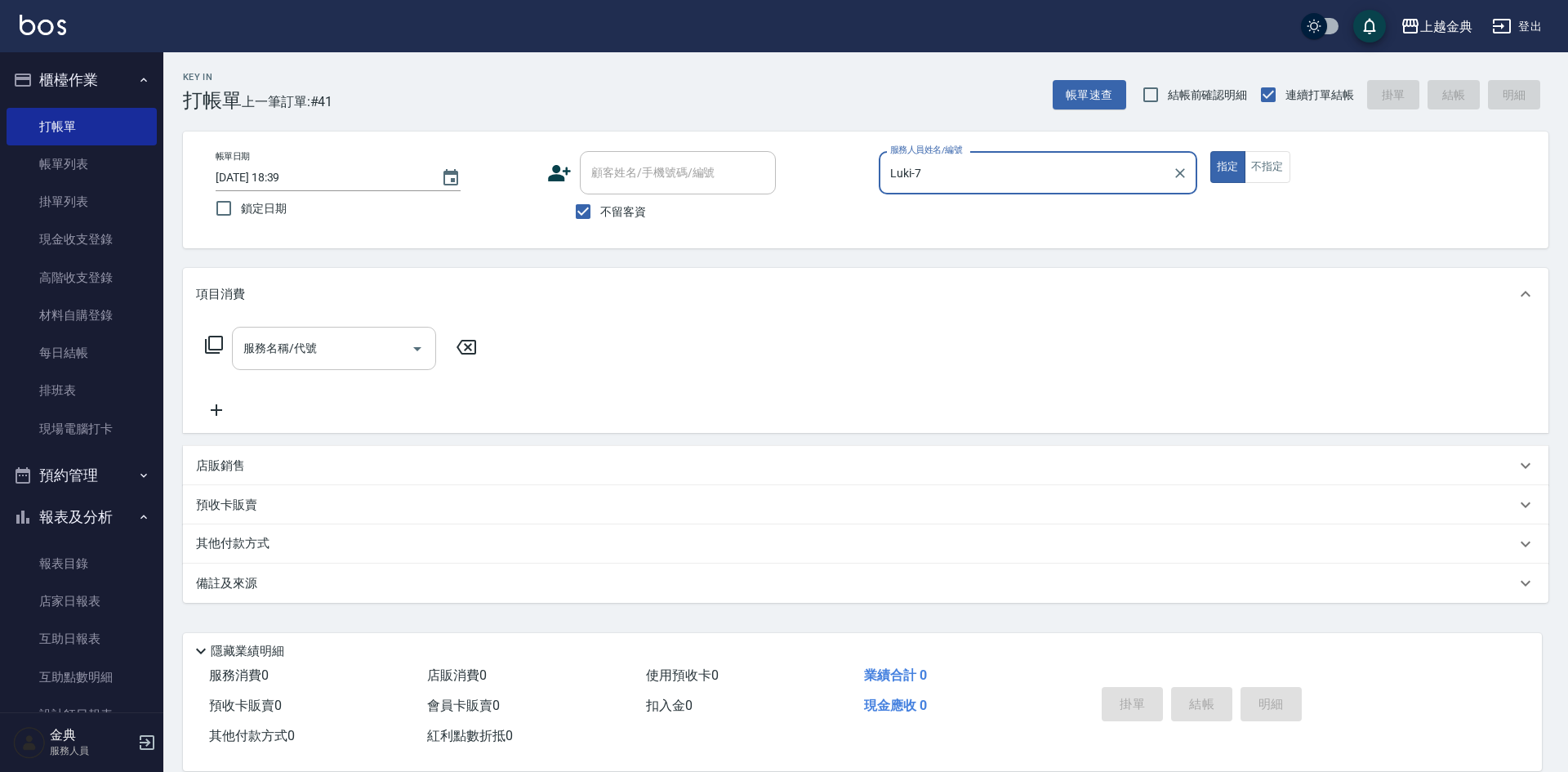
click at [409, 363] on div at bounding box center [416, 349] width 25 height 44
click at [213, 338] on icon at bounding box center [214, 345] width 18 height 18
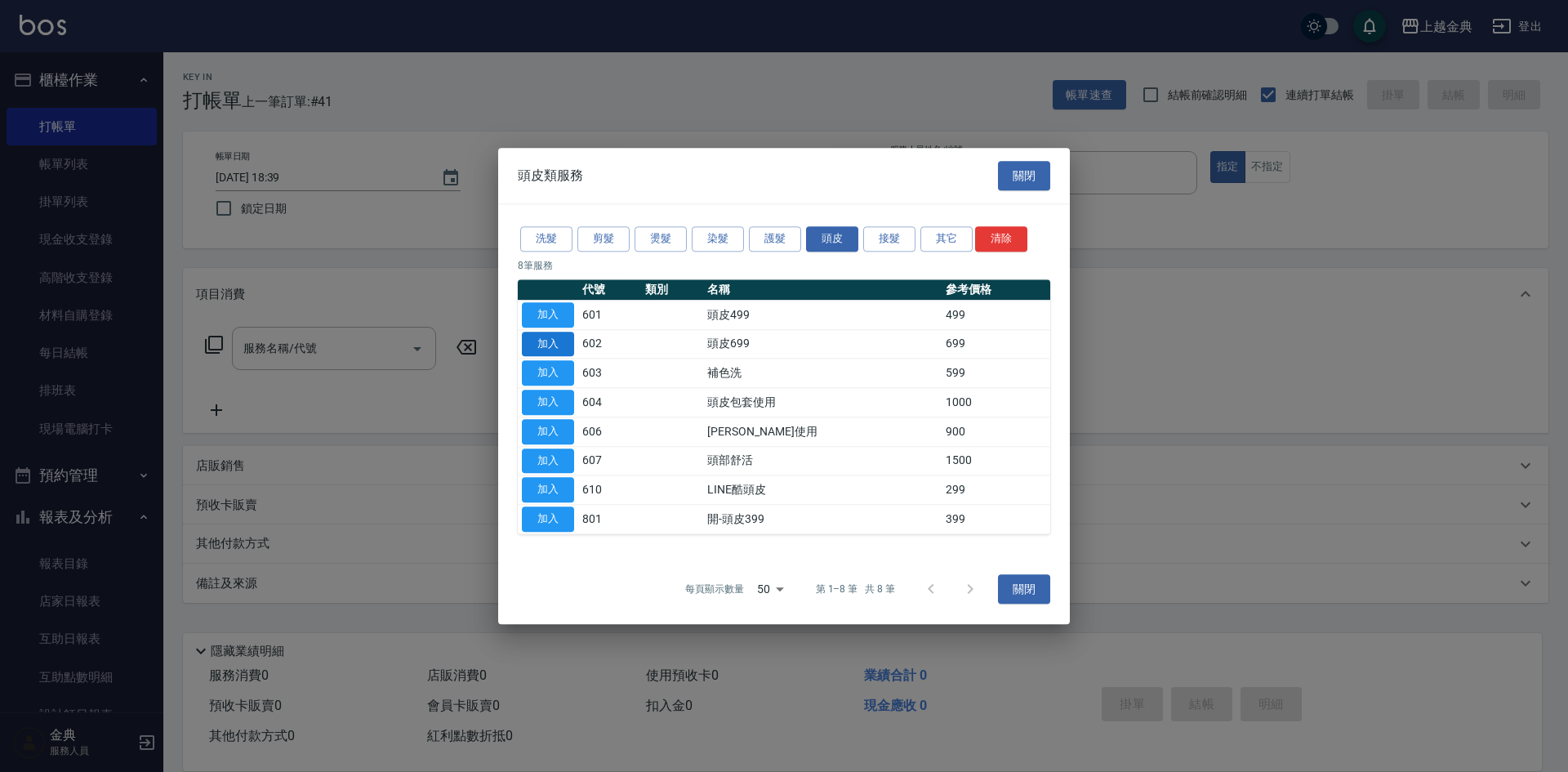
click at [568, 349] on button "加入" at bounding box center [547, 344] width 53 height 25
type input "頭皮699(602)"
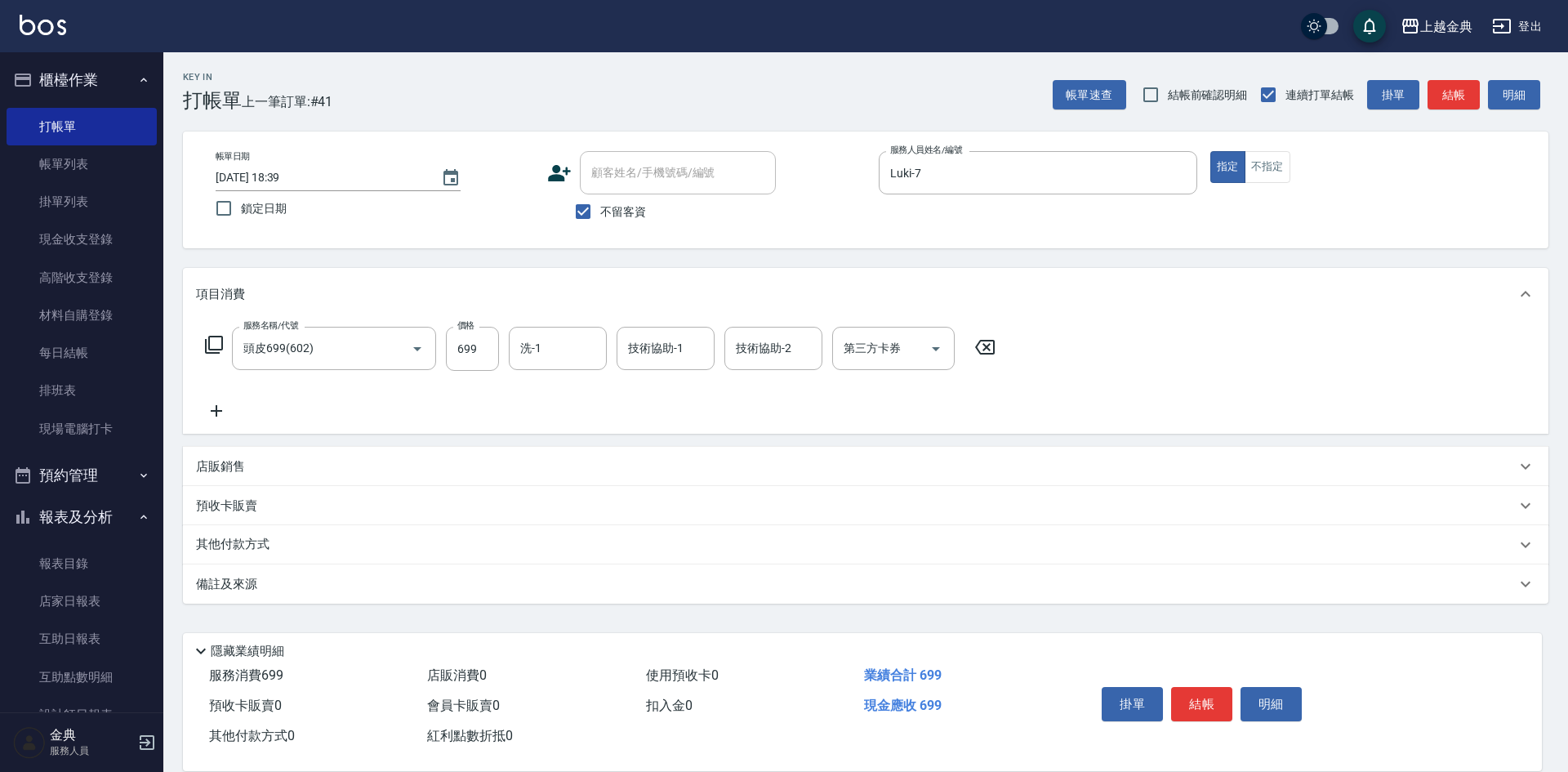
click at [259, 506] on div "預收卡販賣" at bounding box center [855, 506] width 1320 height 17
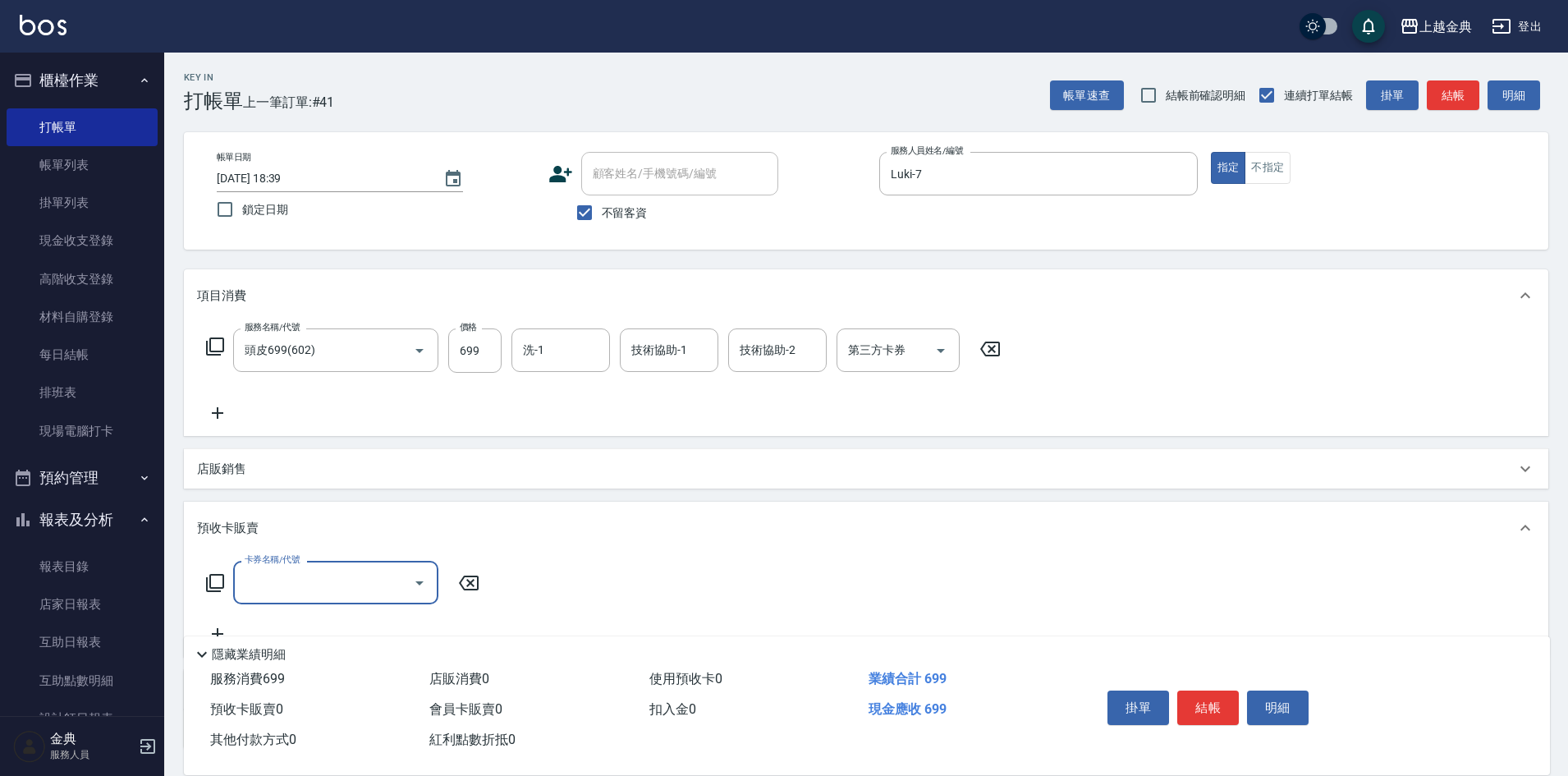
scroll to position [0, 0]
click at [272, 468] on div "店販銷售" at bounding box center [856, 468] width 1318 height 17
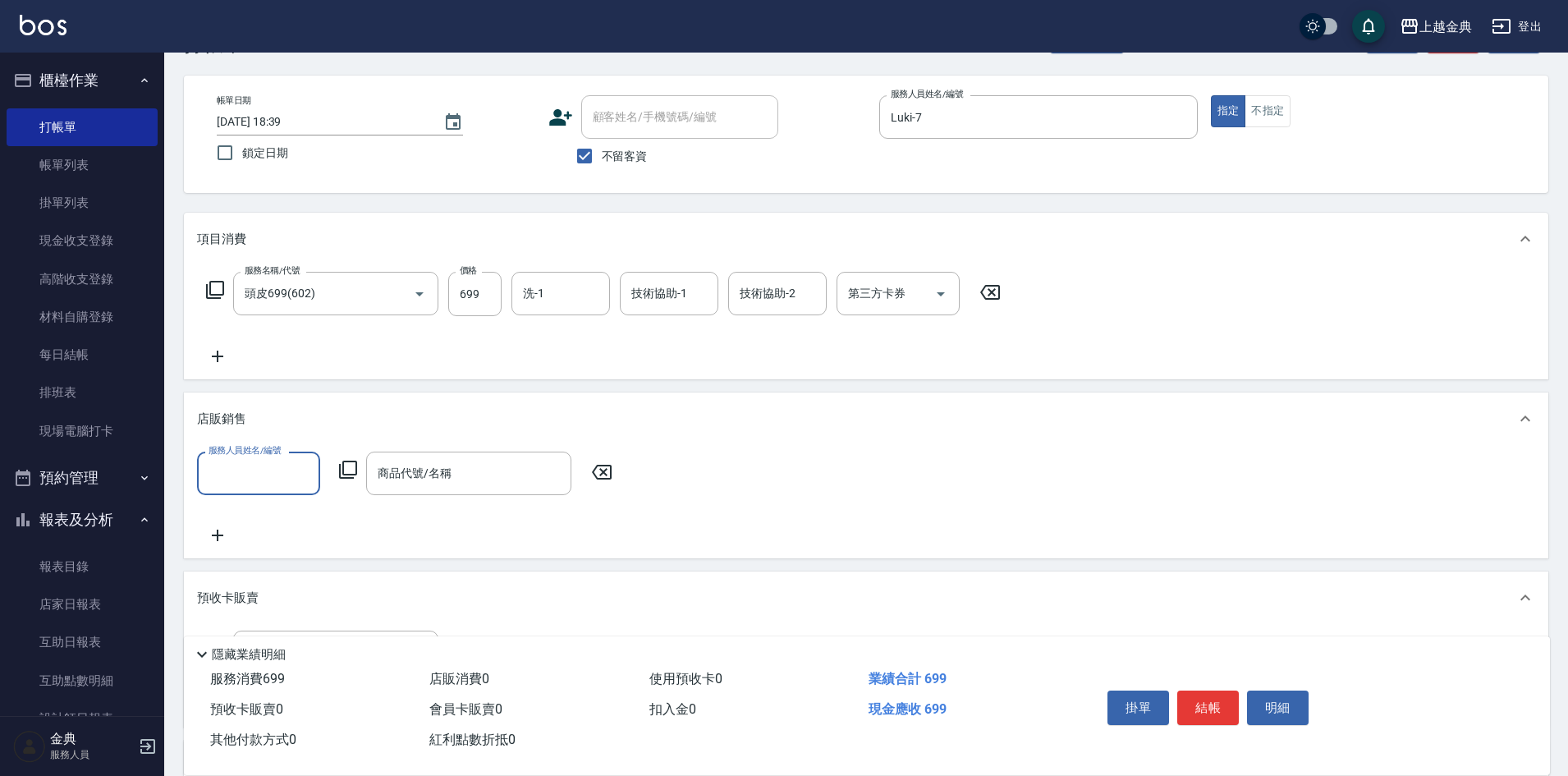
scroll to position [82, 0]
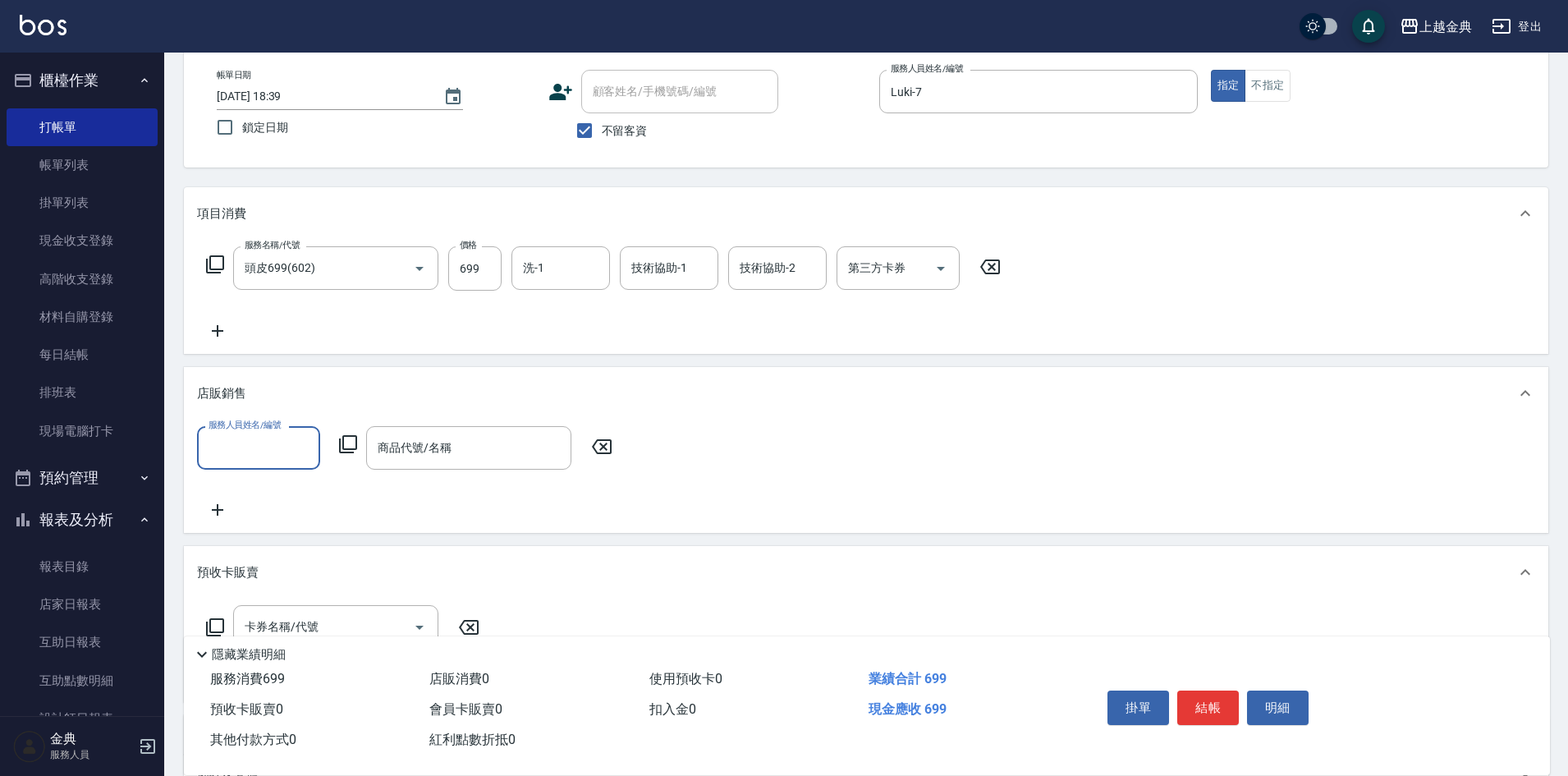
click at [269, 441] on input "服務人員姓名/編號" at bounding box center [259, 447] width 109 height 29
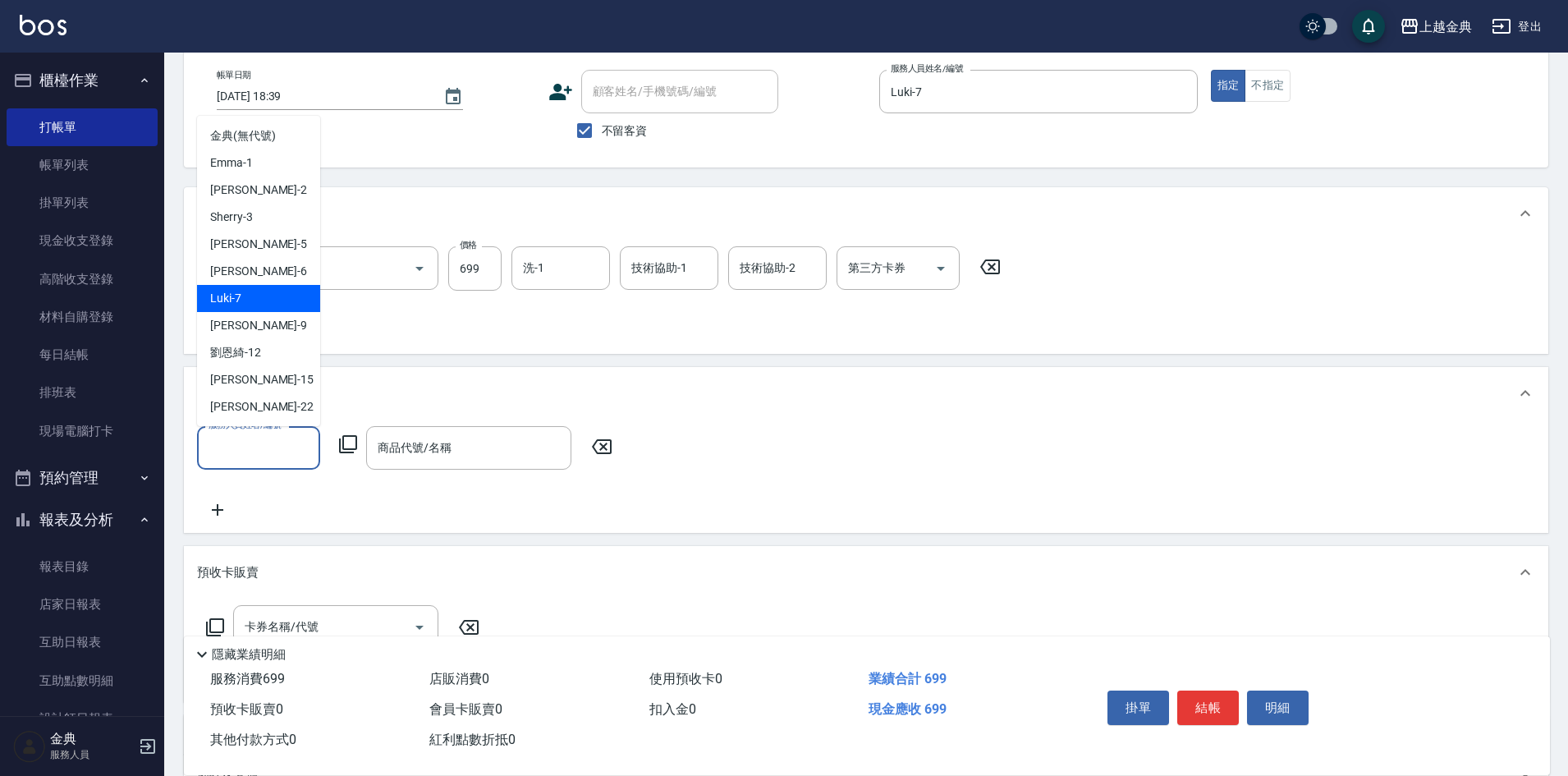
click at [274, 303] on div "Luki -7" at bounding box center [258, 298] width 123 height 27
type input "Luki-7"
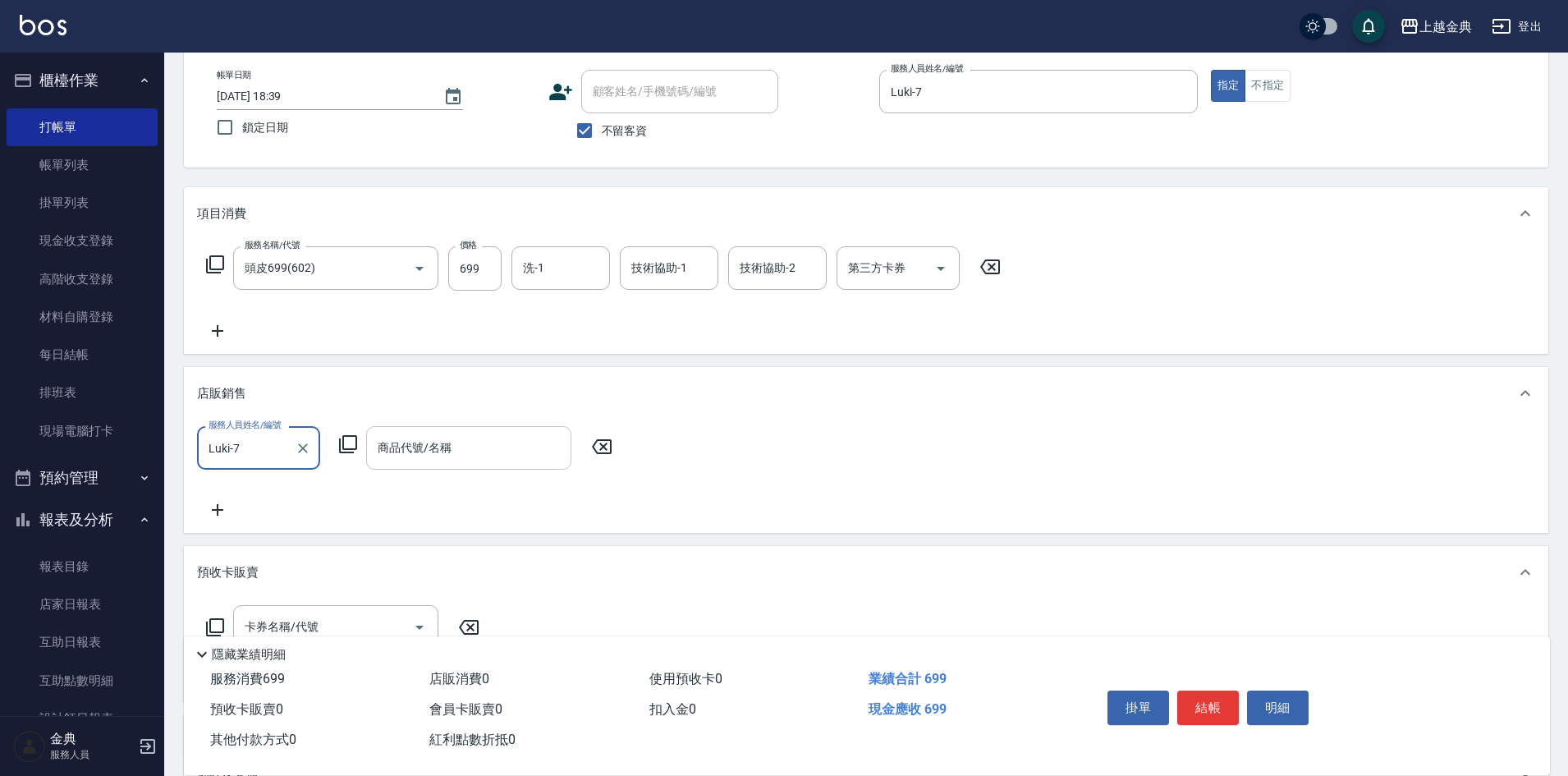
click at [509, 457] on input "商品代號/名稱" at bounding box center [468, 447] width 191 height 29
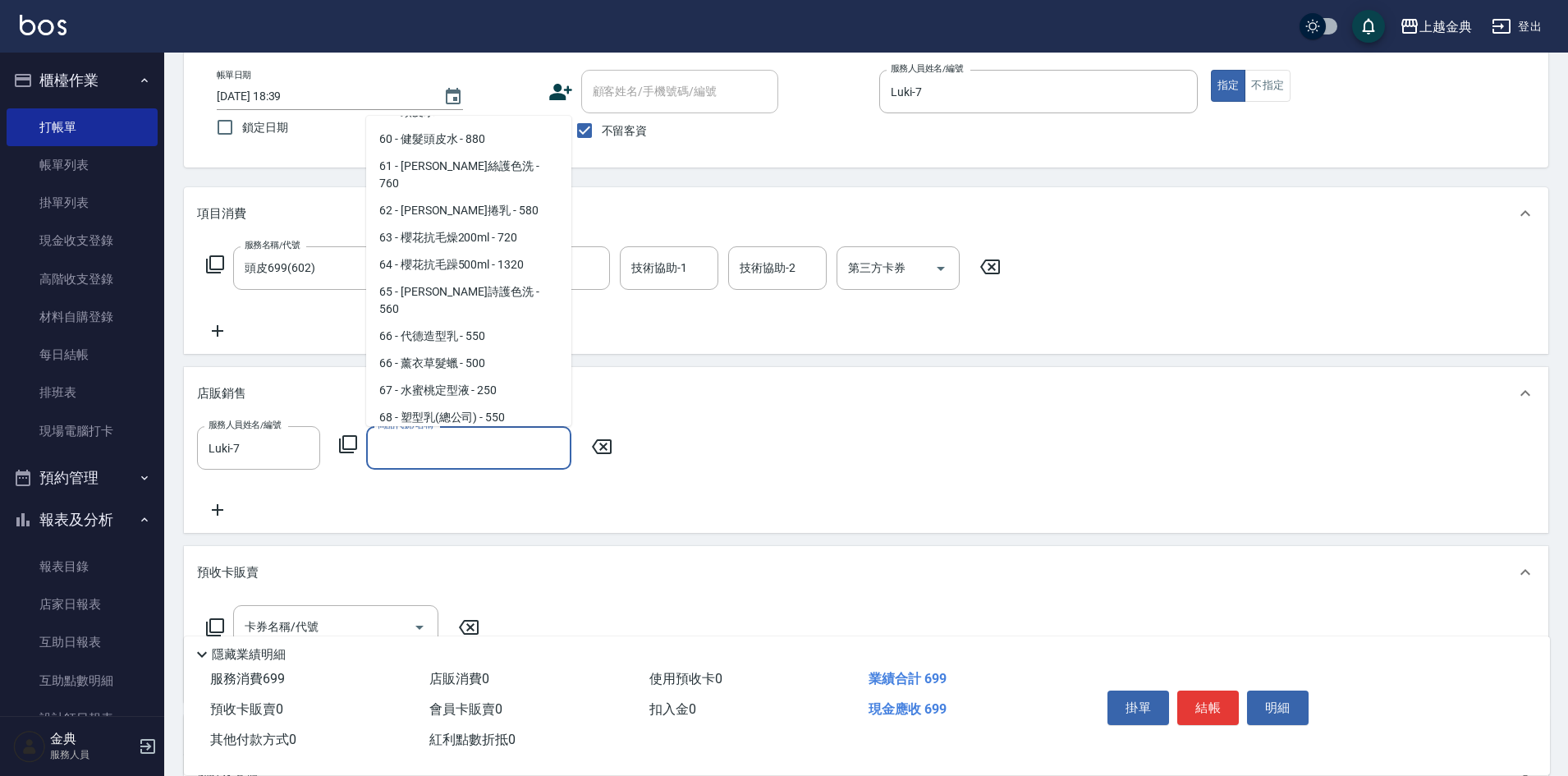
scroll to position [2228, 0]
click at [505, 459] on span "71 - 黑天使髮健覆活氧髮液 - 1080" at bounding box center [469, 472] width 206 height 27
type input "黑天使髮健覆活氧髮液"
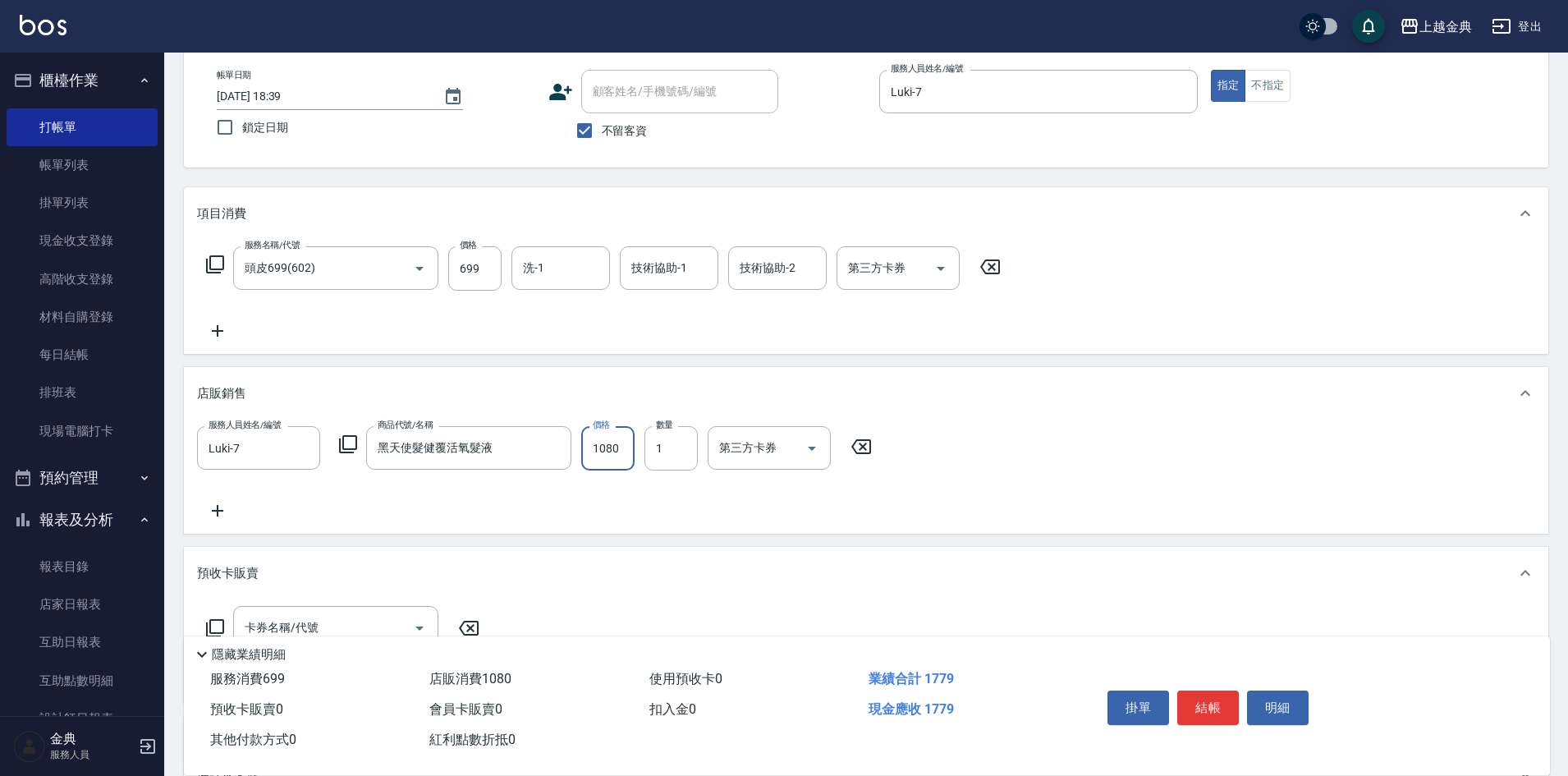
click at [622, 451] on input "1080" at bounding box center [607, 448] width 53 height 44
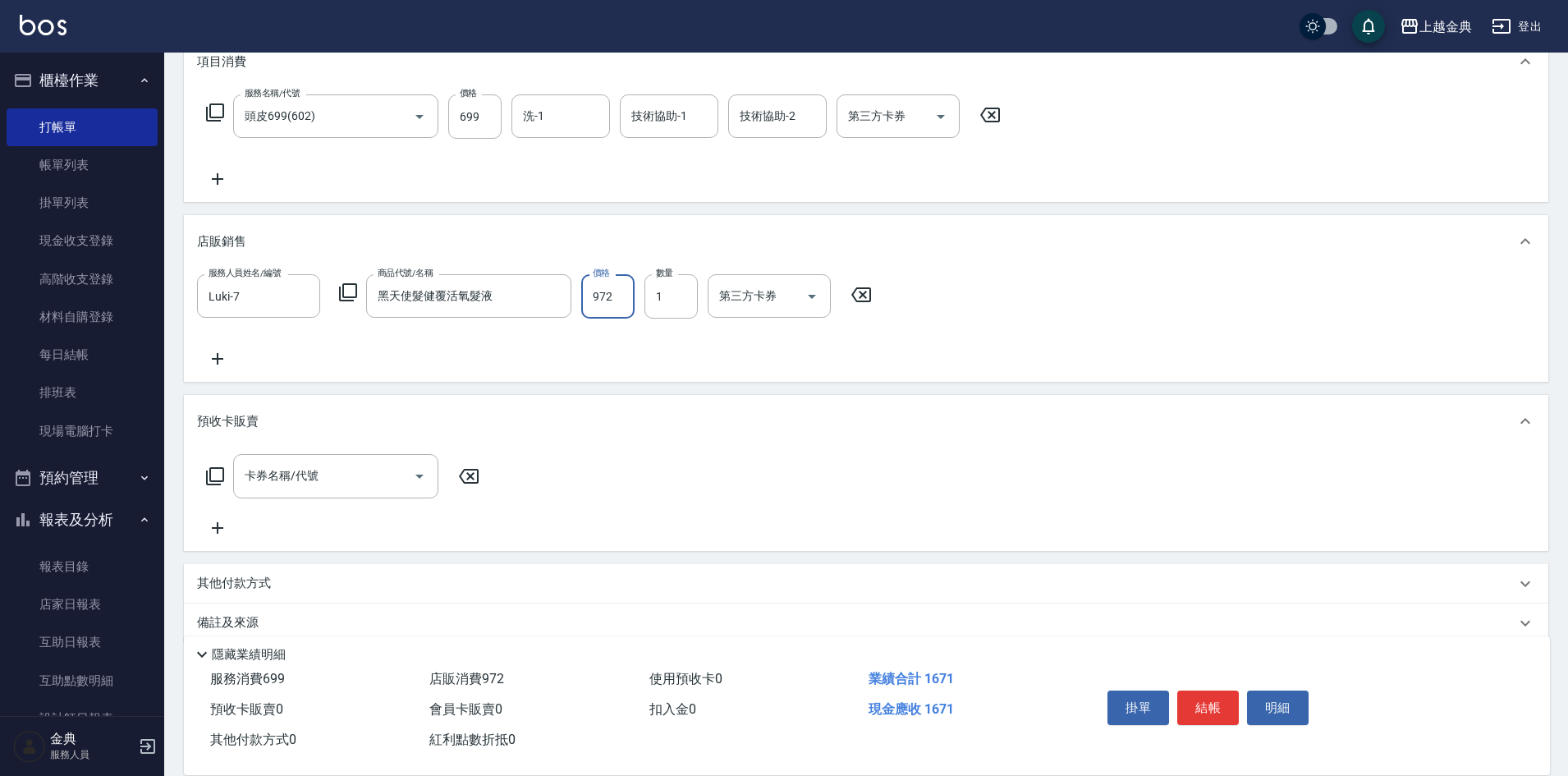
scroll to position [247, 0]
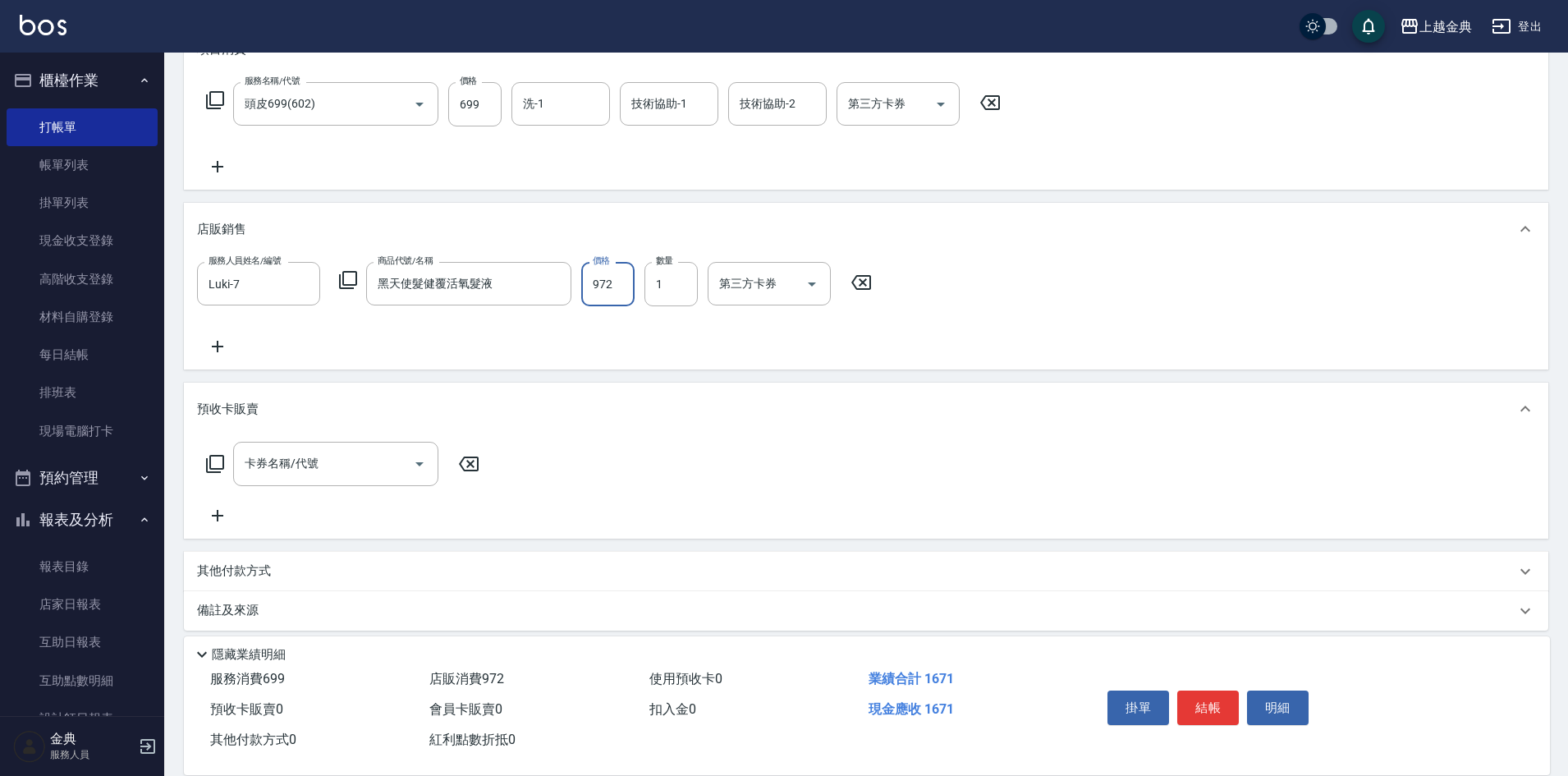
type input "972"
click at [307, 574] on div "其他付款方式" at bounding box center [856, 571] width 1318 height 18
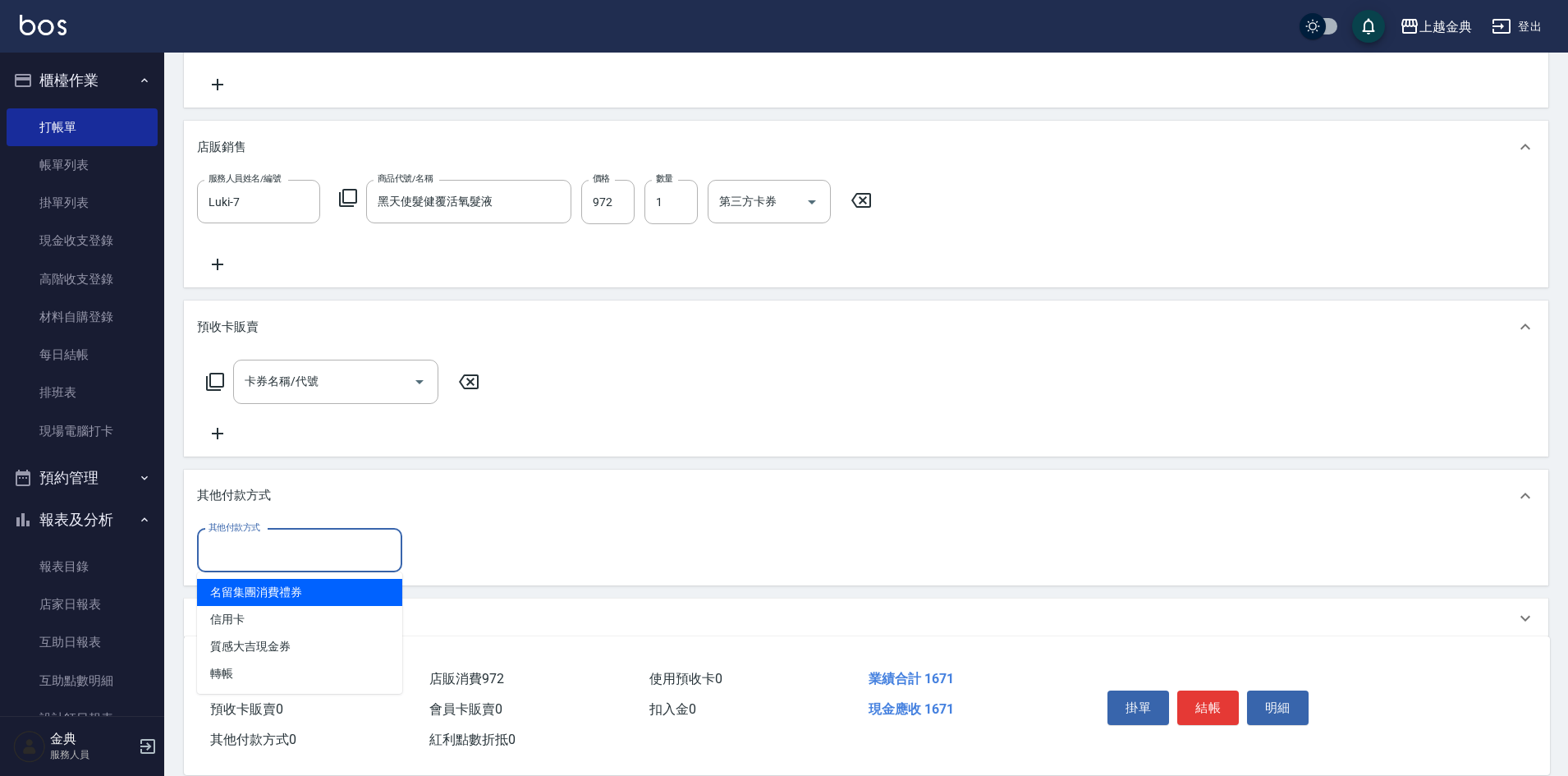
click at [287, 543] on input "其他付款方式" at bounding box center [300, 550] width 191 height 29
click at [268, 606] on span "信用卡" at bounding box center [300, 619] width 206 height 27
type input "信用卡"
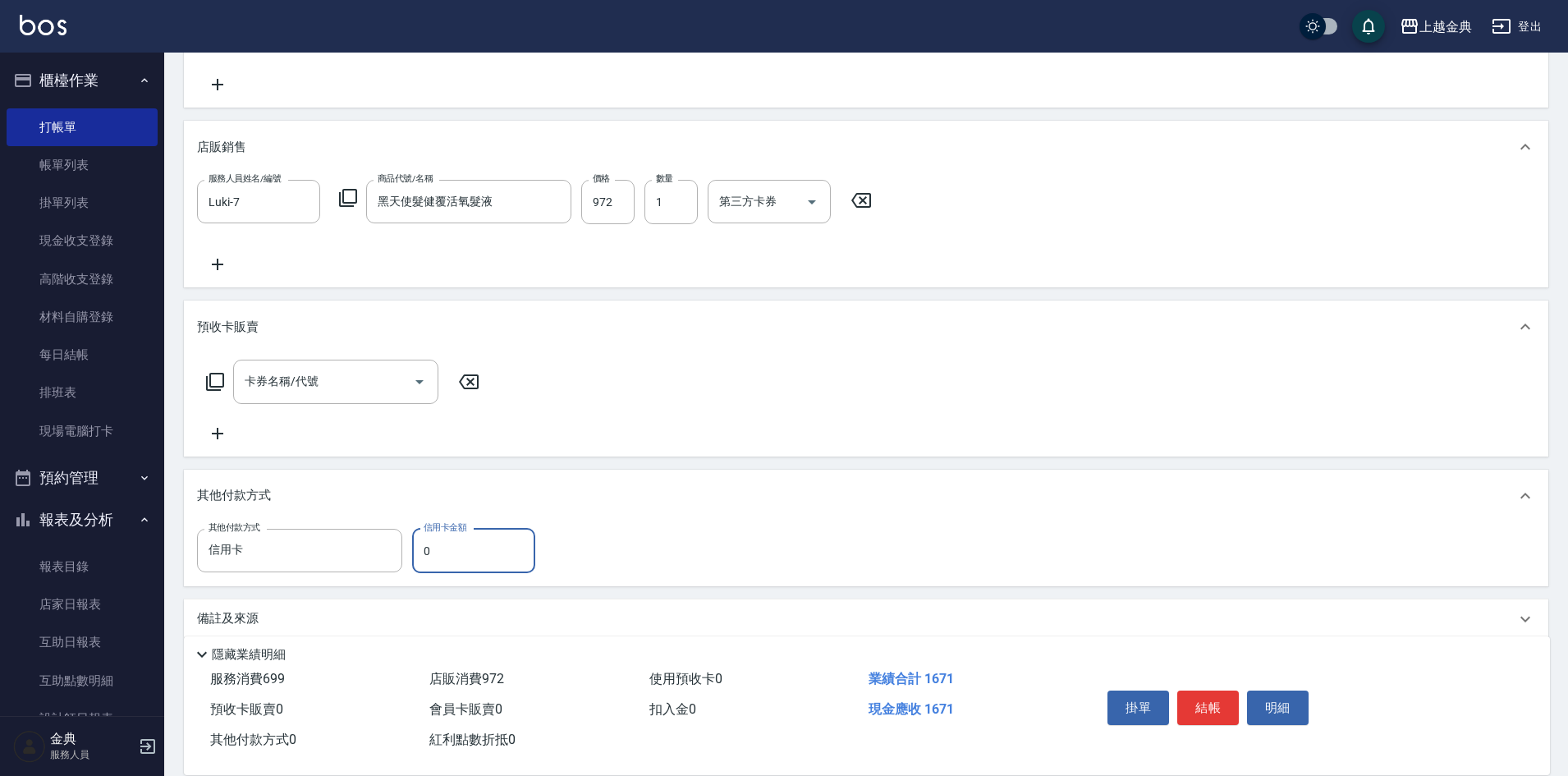
click at [416, 542] on input "0" at bounding box center [473, 550] width 123 height 44
type input "1671"
click at [1204, 699] on button "結帳" at bounding box center [1208, 707] width 62 height 35
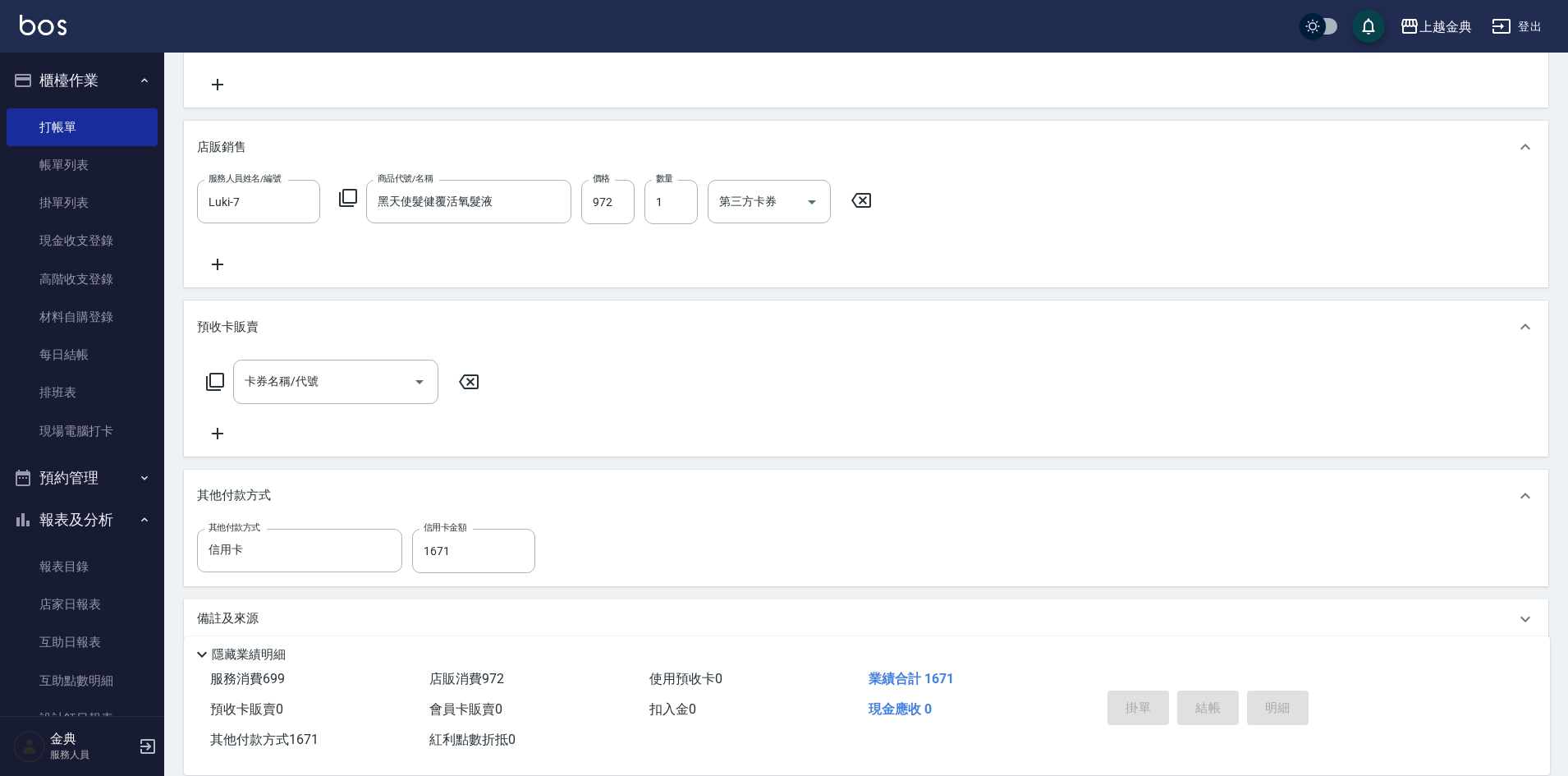
type input "[DATE] 18:40"
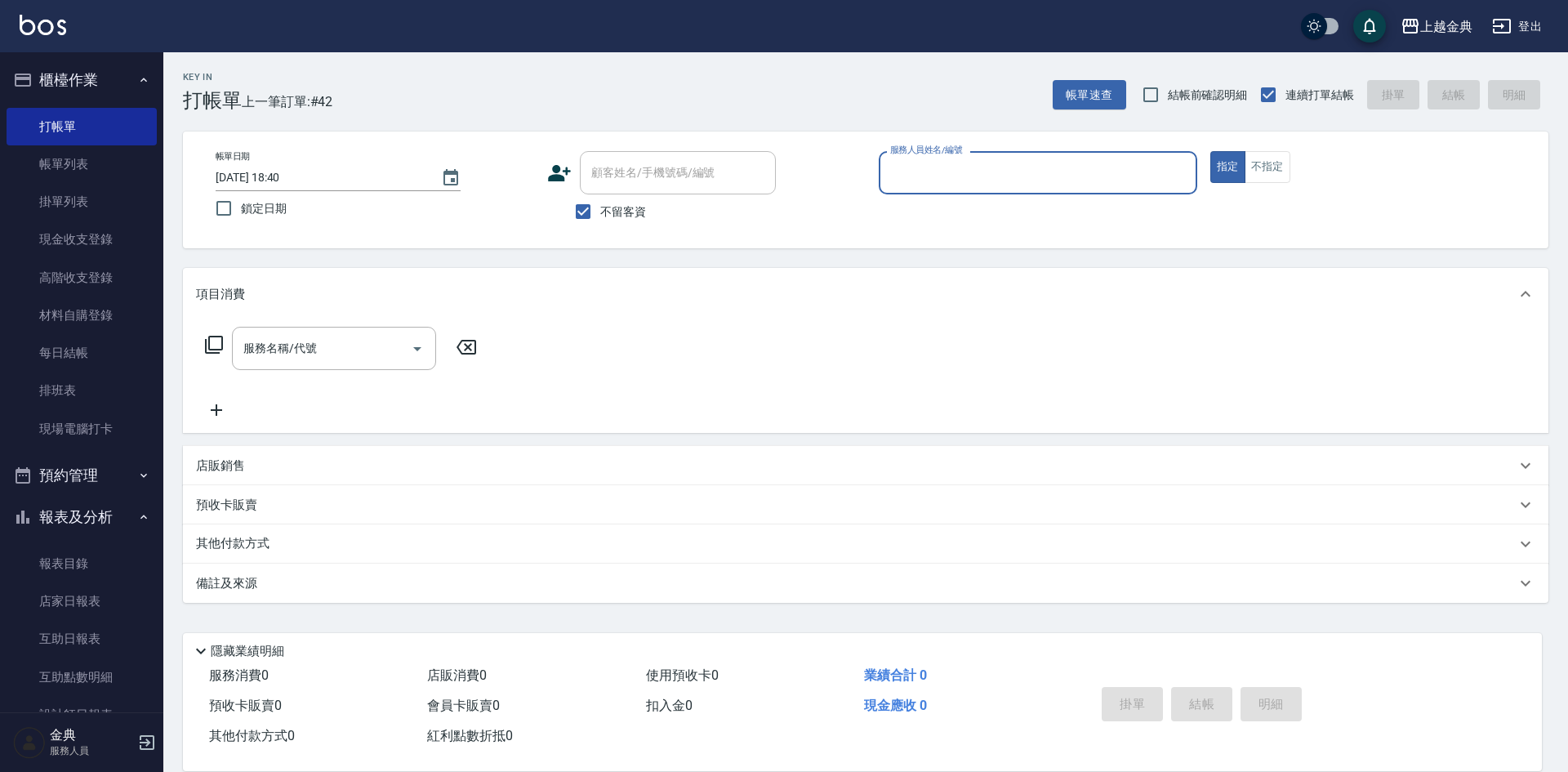
click at [1054, 167] on input "服務人員姓名/編號" at bounding box center [1038, 173] width 304 height 29
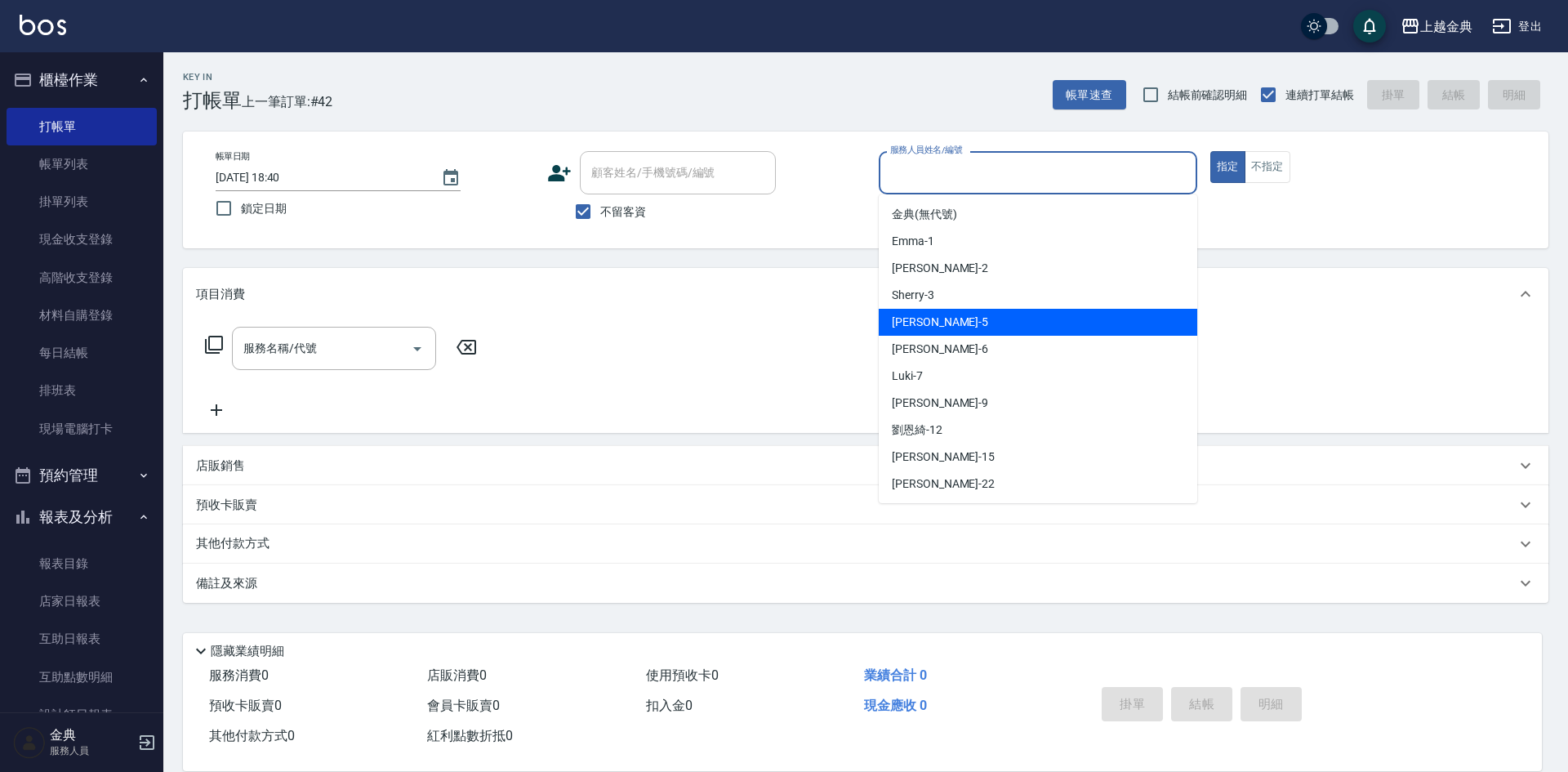
click at [973, 312] on div "[PERSON_NAME] -5" at bounding box center [1038, 322] width 319 height 27
type input "[PERSON_NAME]-5"
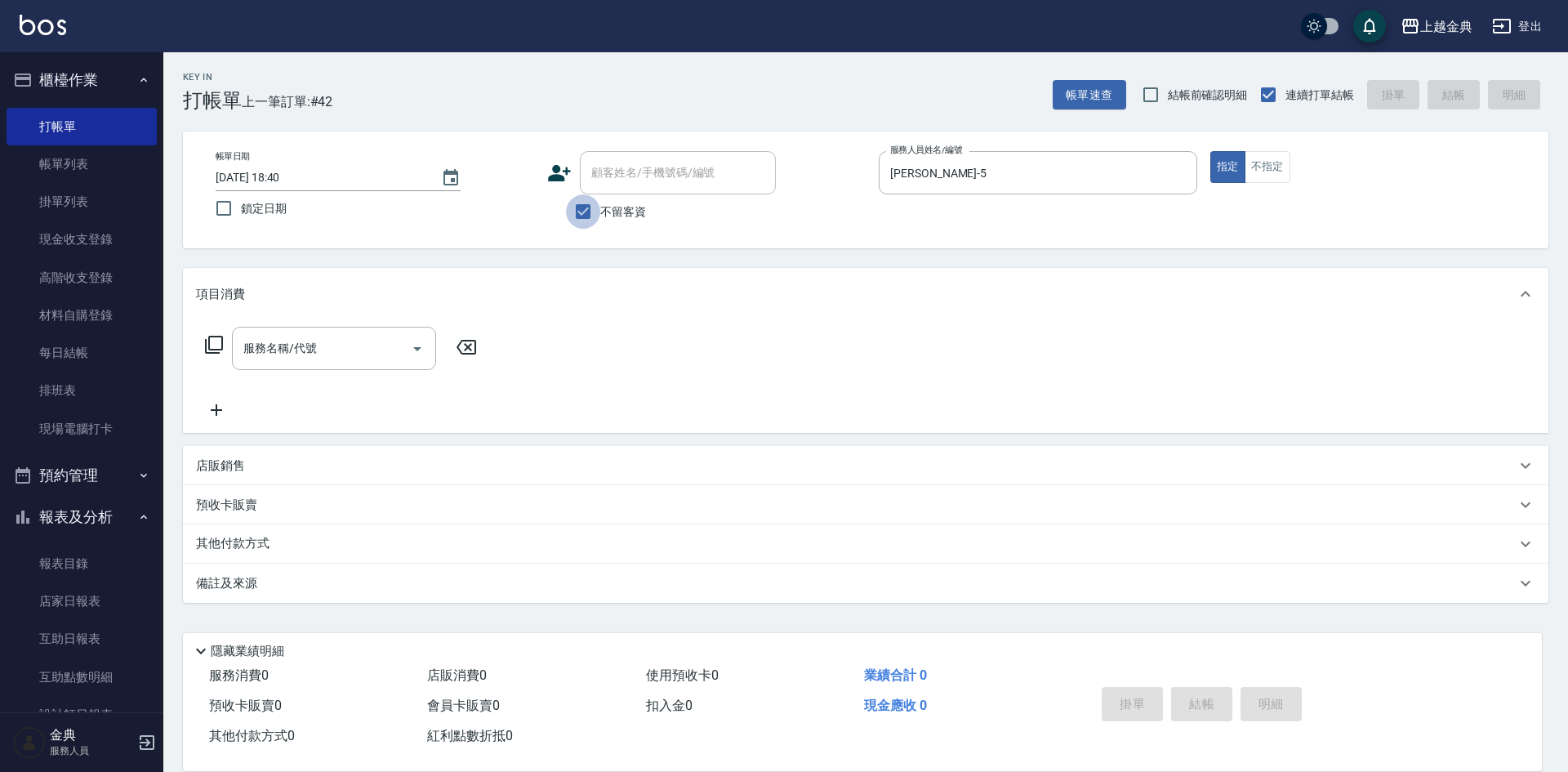
click at [585, 209] on input "不留客資" at bounding box center [583, 212] width 35 height 35
checkbox input "false"
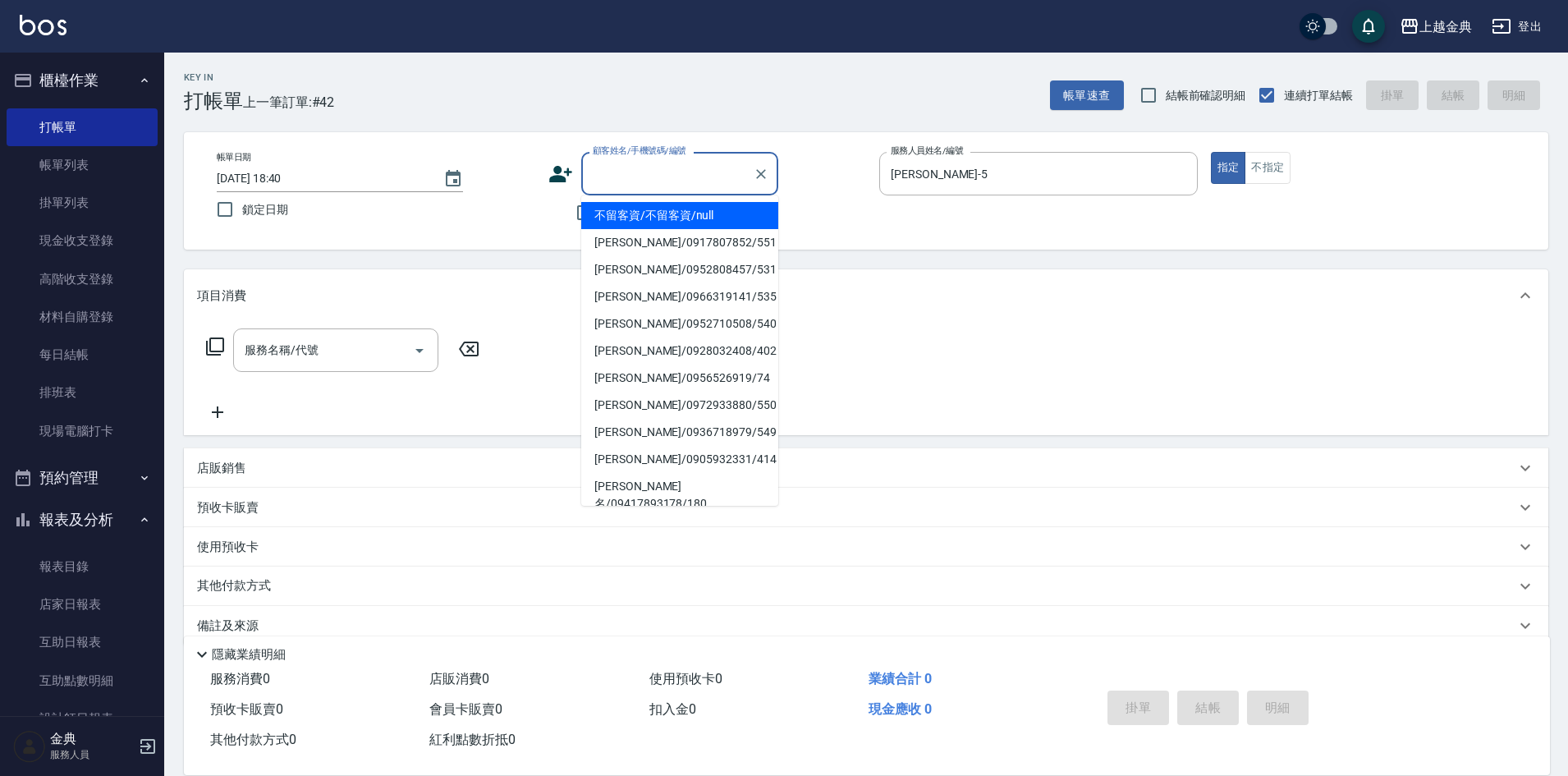
click at [644, 174] on input "顧客姓名/手機號碼/編號" at bounding box center [667, 174] width 158 height 29
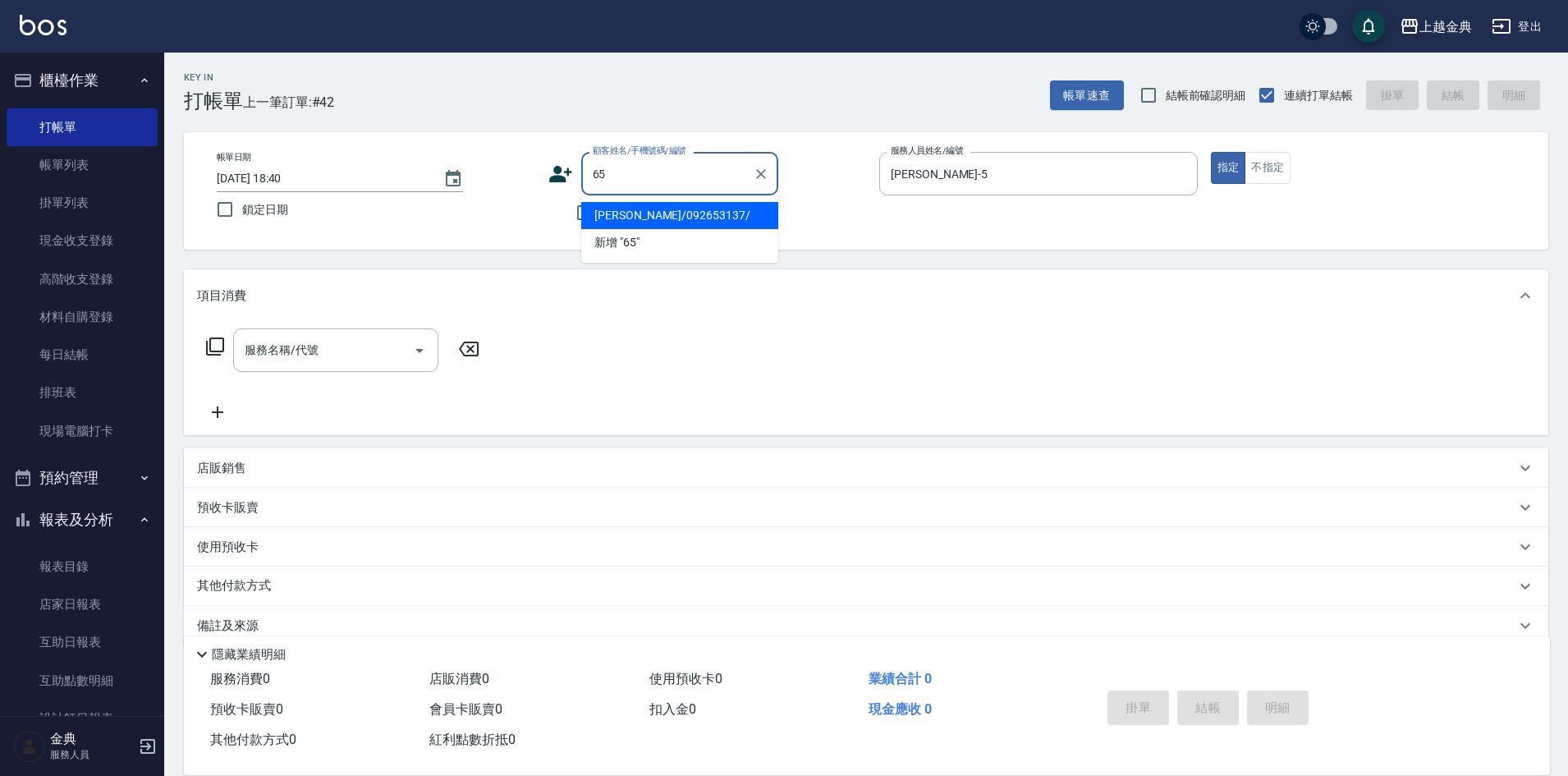
type input "6"
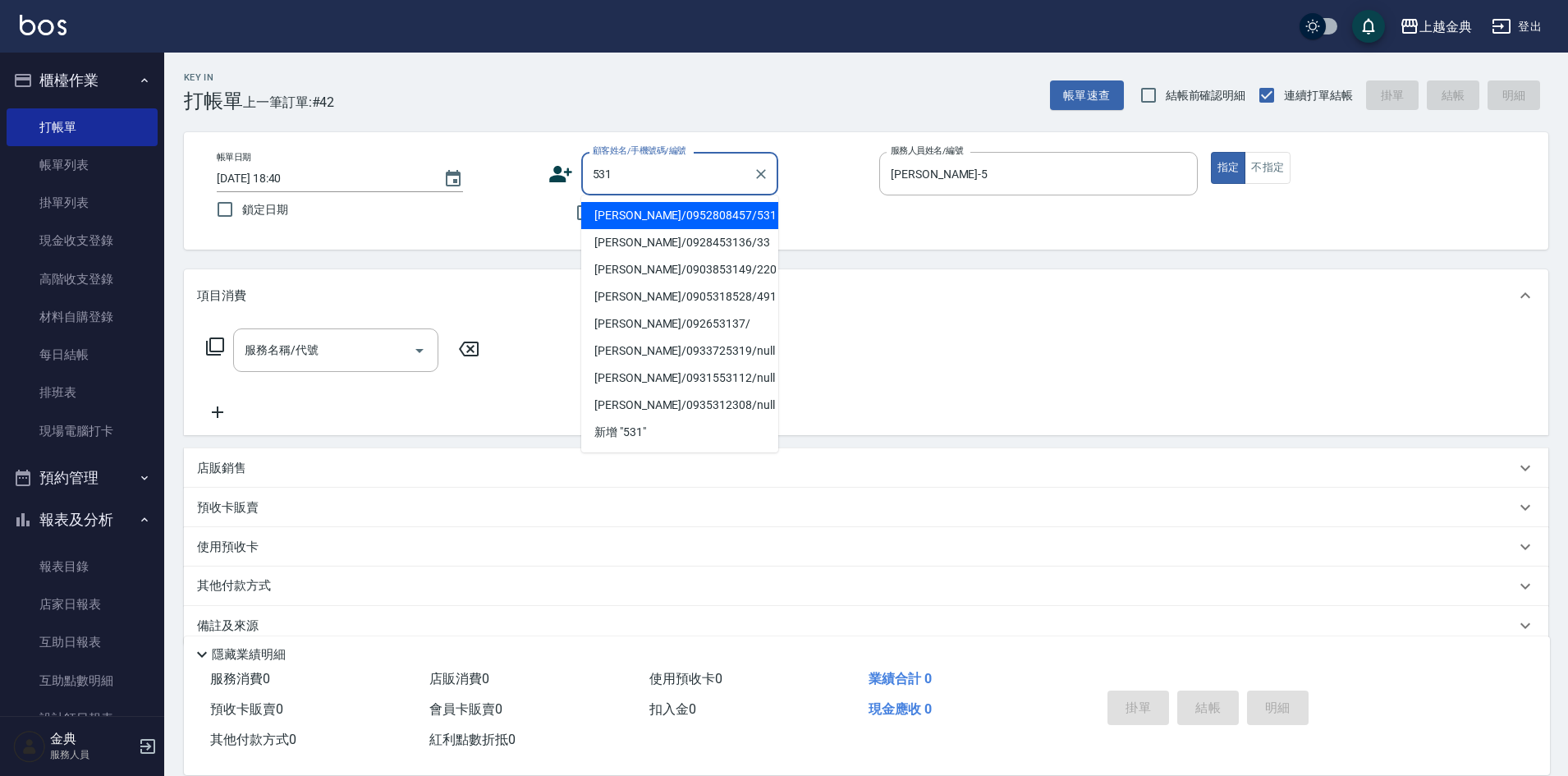
click at [743, 211] on li "[PERSON_NAME]/0952808457/531" at bounding box center [679, 215] width 197 height 27
type input "[PERSON_NAME]/0952808457/531"
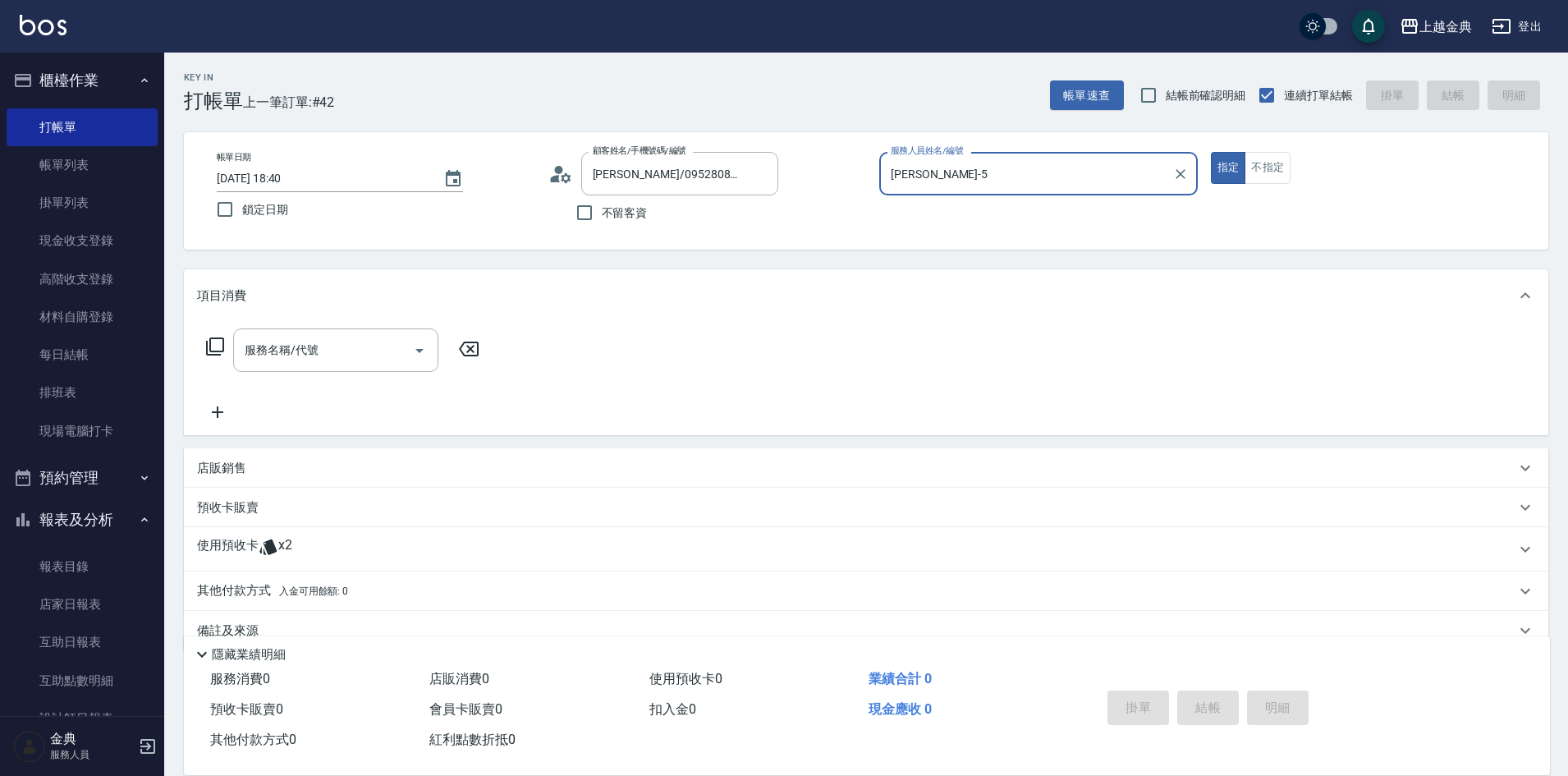
click at [306, 555] on div "使用預收卡 x2" at bounding box center [856, 549] width 1318 height 25
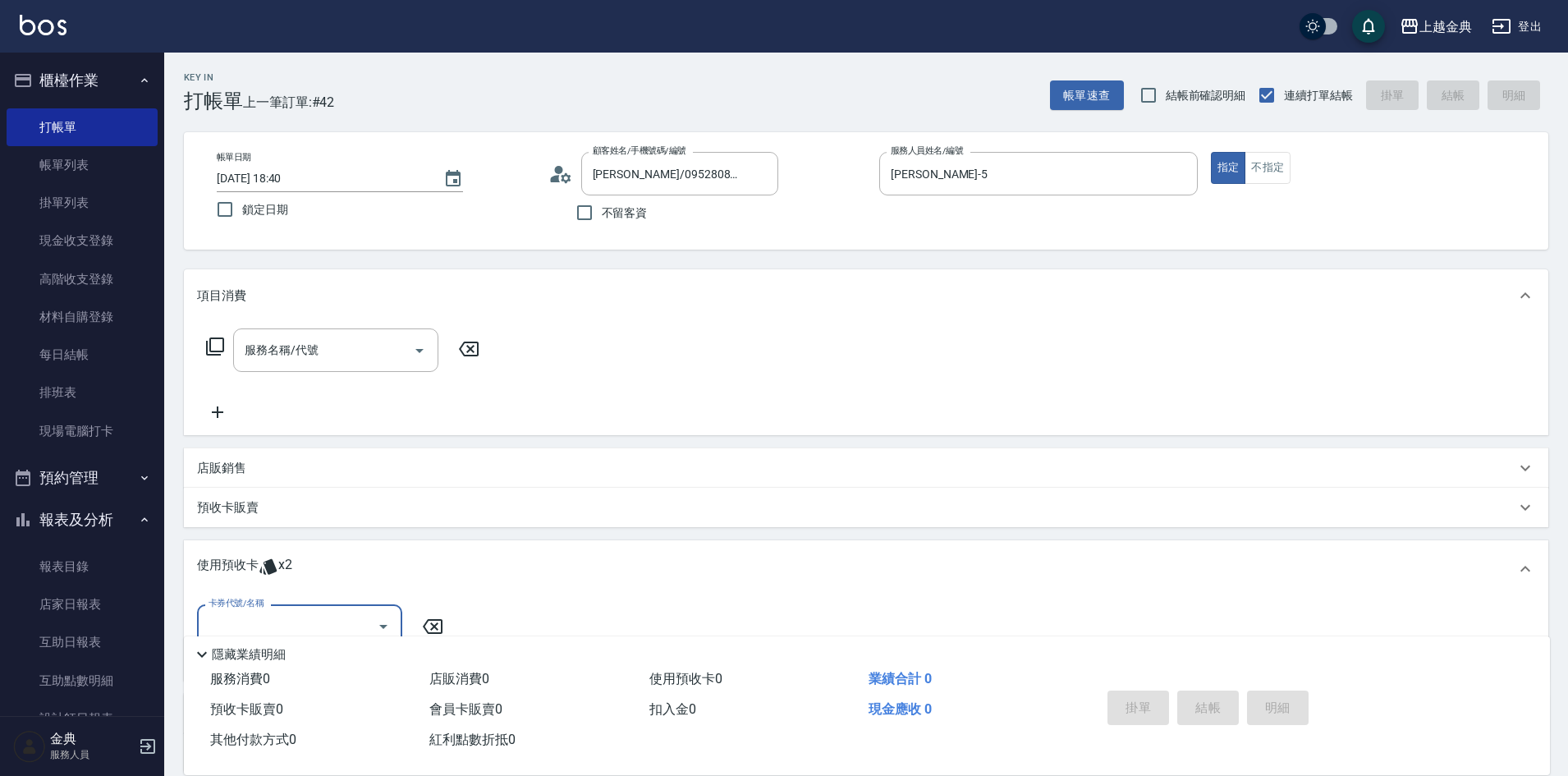
scroll to position [82, 0]
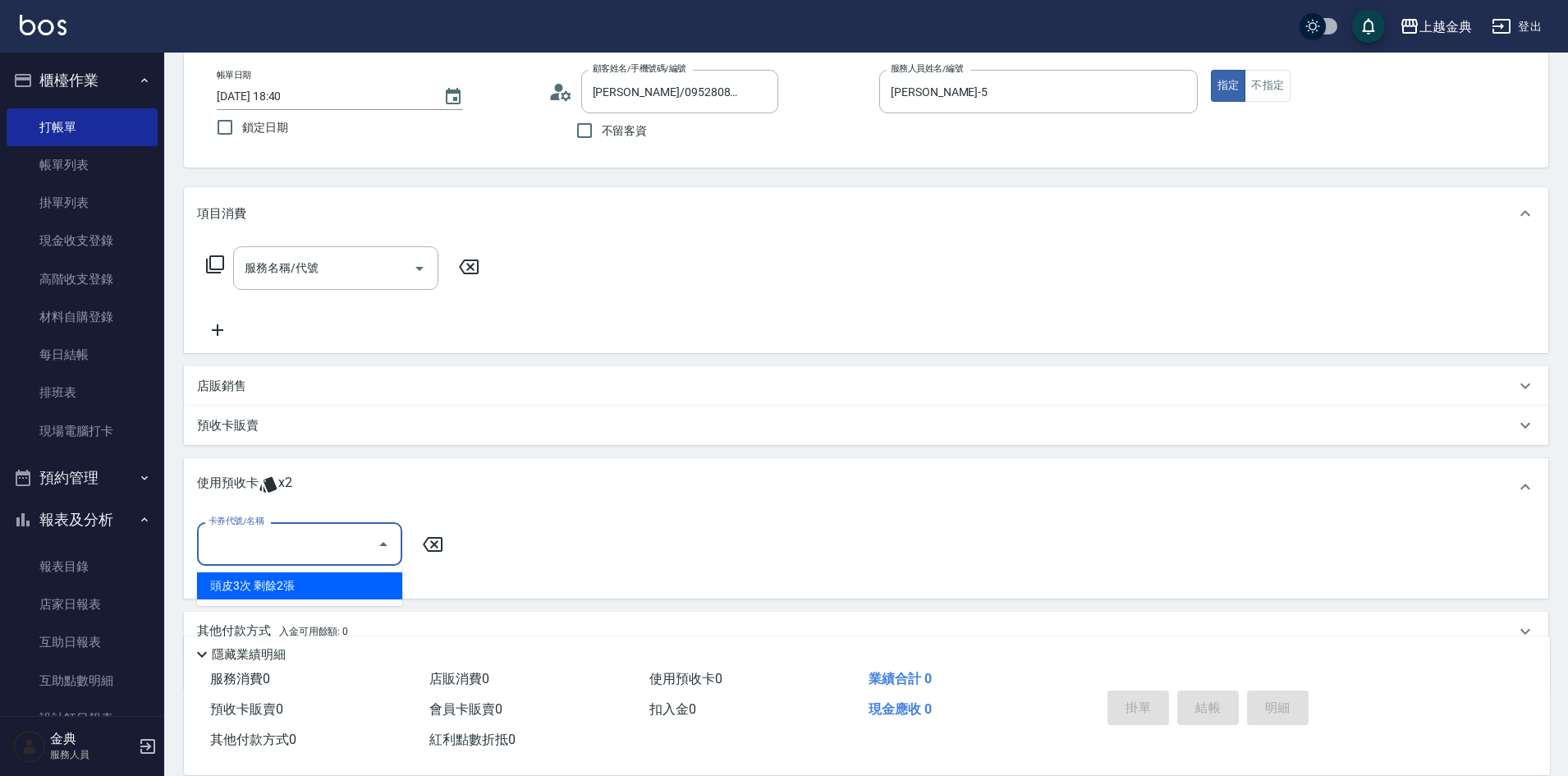
click at [300, 549] on input "卡券代號/名稱" at bounding box center [288, 543] width 166 height 29
click at [289, 582] on div "頭皮3次 剩餘2張" at bounding box center [300, 585] width 206 height 27
type input "頭皮3次"
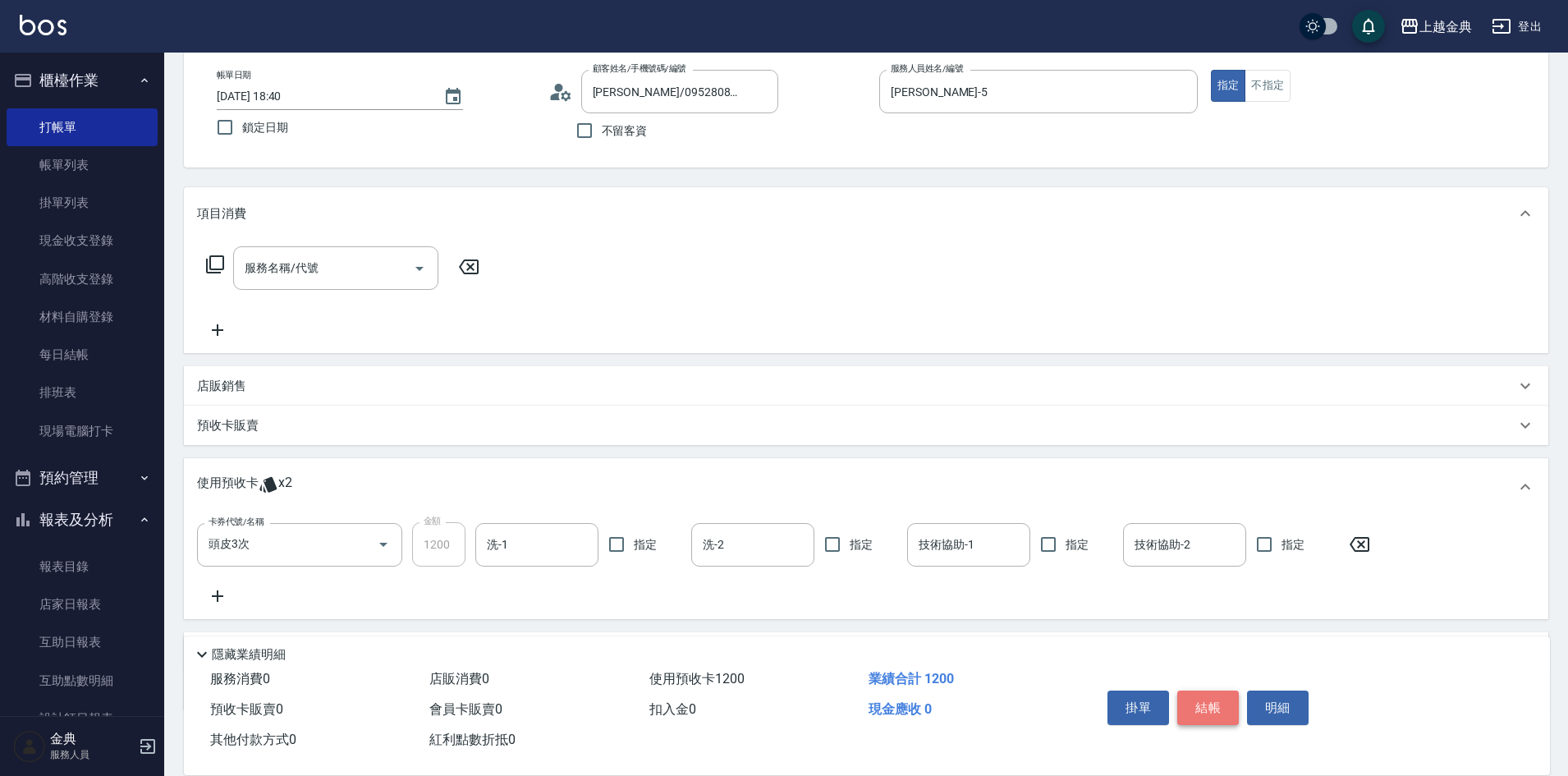
click at [1210, 709] on button "結帳" at bounding box center [1208, 707] width 62 height 35
type input "[DATE] 18:42"
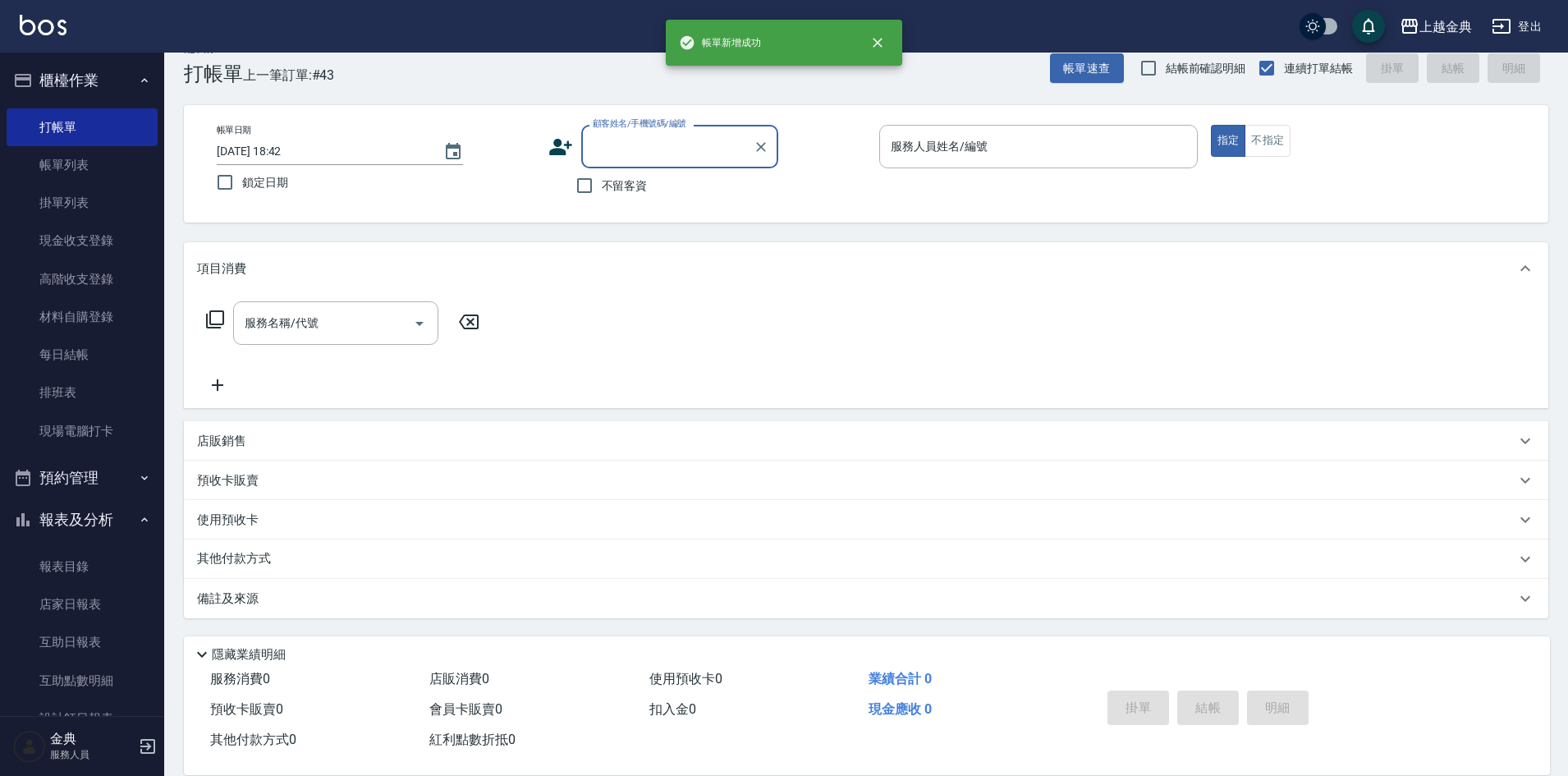
scroll to position [27, 0]
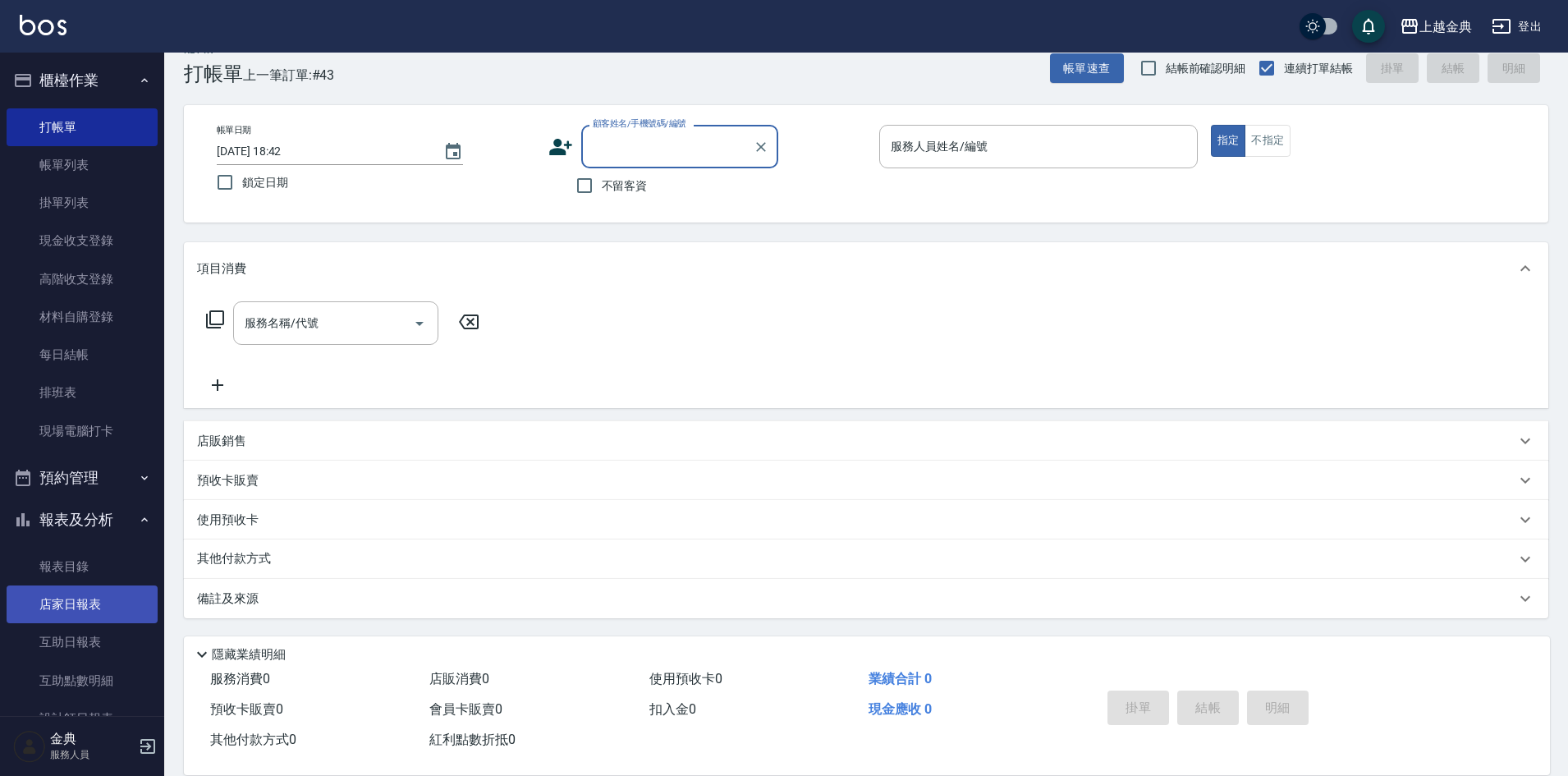
click at [76, 603] on link "店家日報表" at bounding box center [82, 604] width 151 height 38
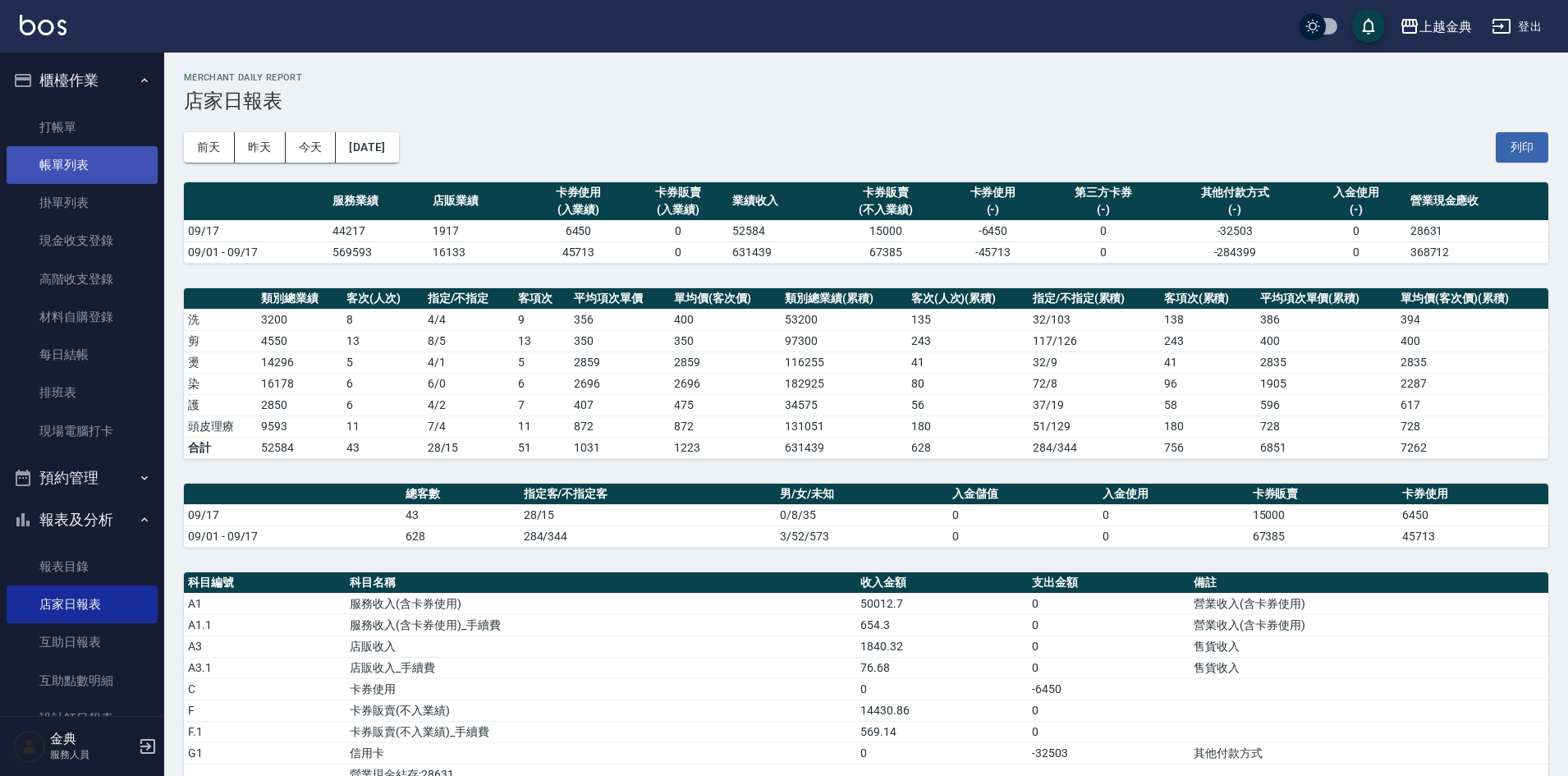
click at [87, 160] on link "帳單列表" at bounding box center [82, 165] width 151 height 38
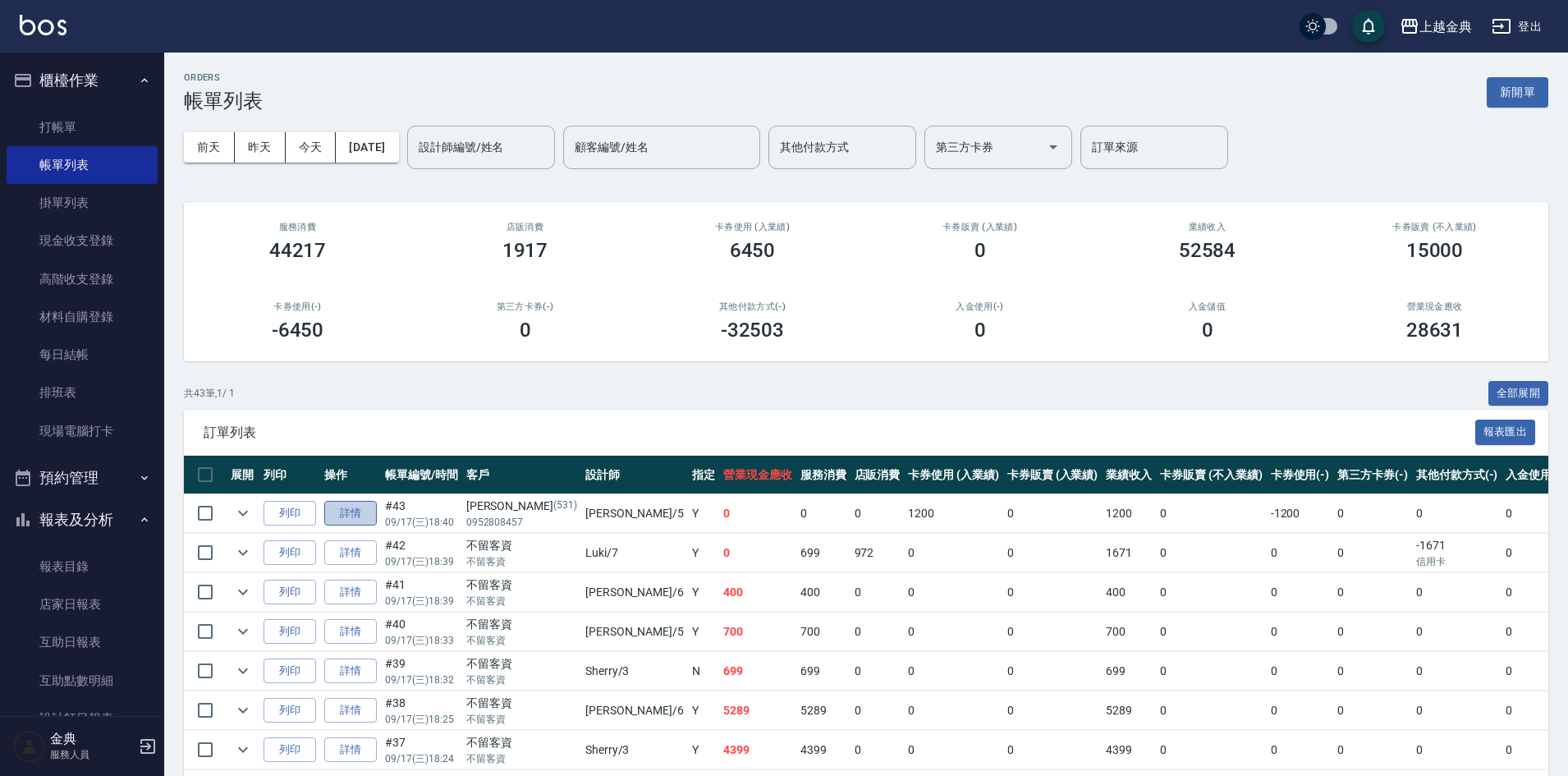
click at [347, 511] on link "詳情" at bounding box center [351, 513] width 53 height 25
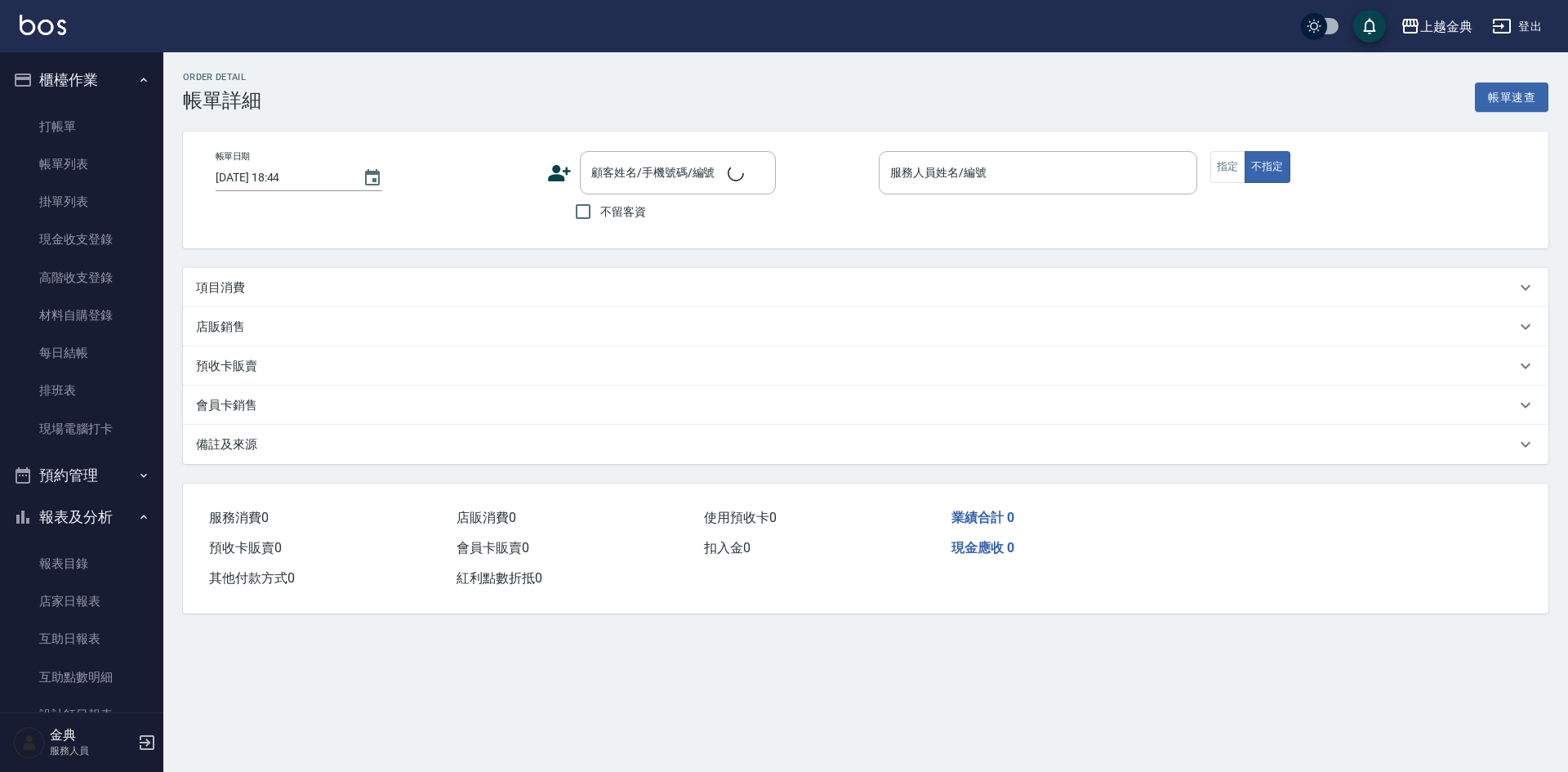
type input "[DATE] 18:40"
type input "[PERSON_NAME]-5"
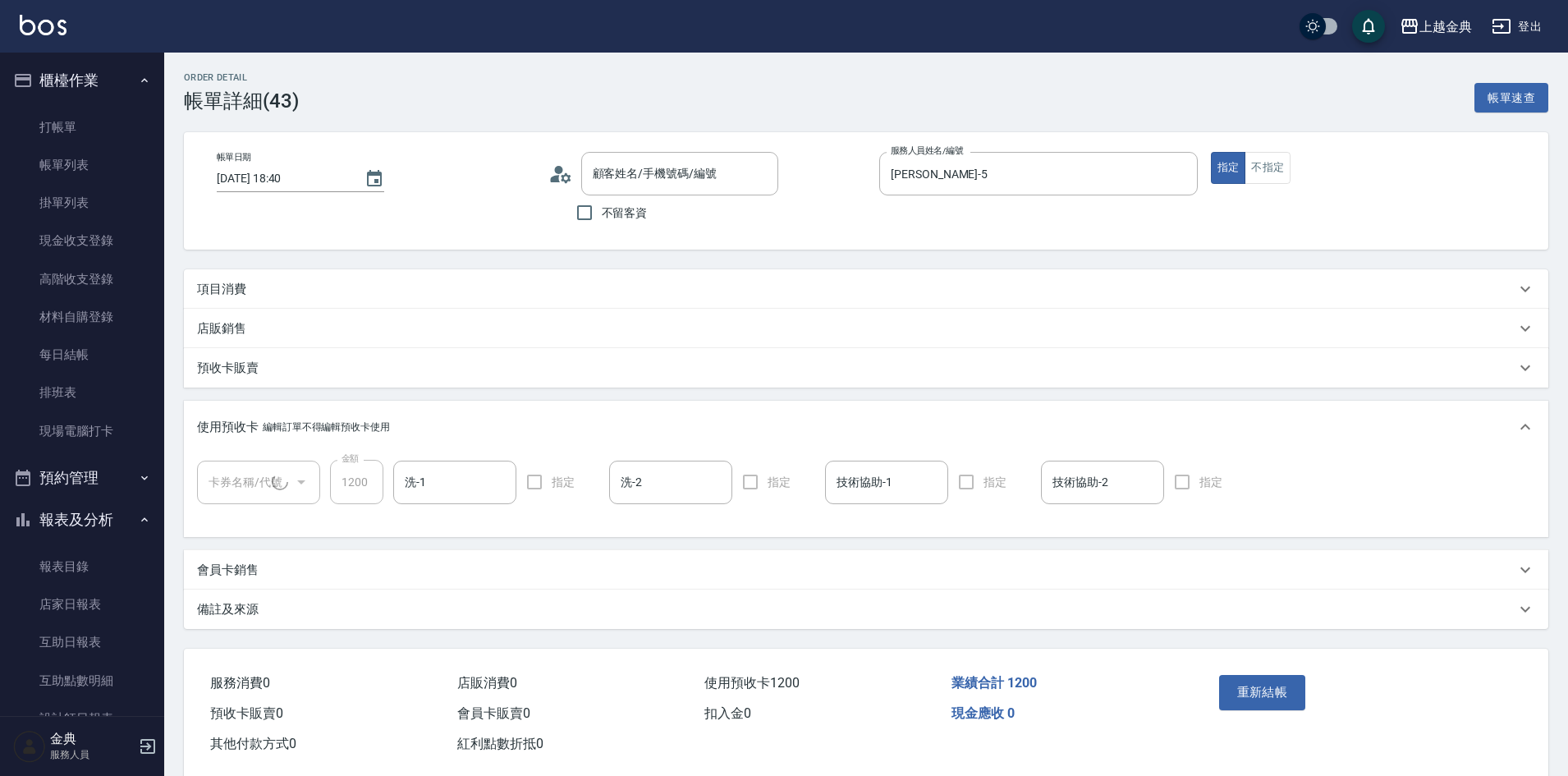
type input "[PERSON_NAME]/0952808457/531"
type input "頭皮3次(1/1)"
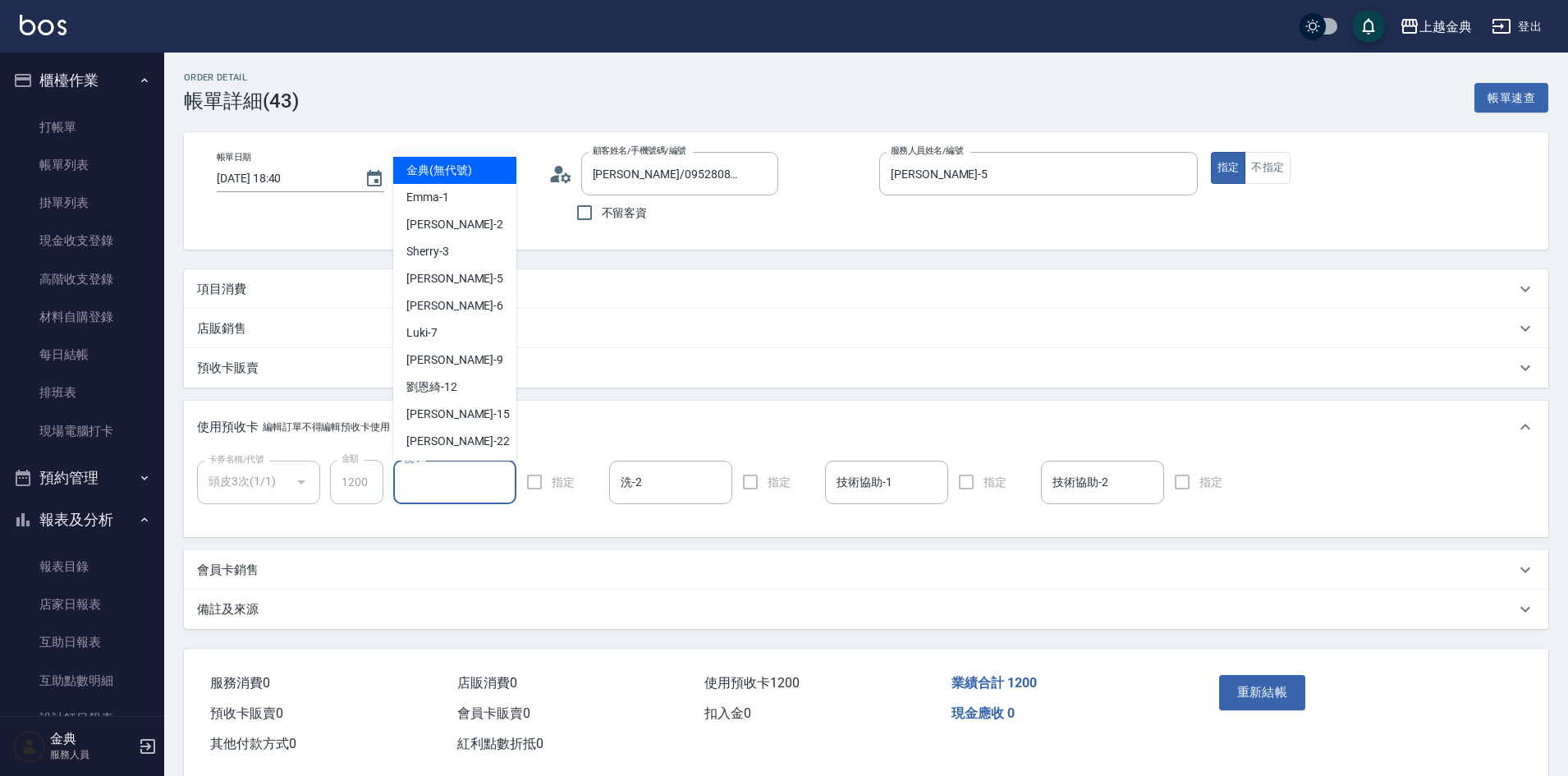
click at [483, 482] on input "洗-1" at bounding box center [454, 482] width 109 height 29
click at [462, 380] on div "[PERSON_NAME]-12" at bounding box center [454, 387] width 123 height 27
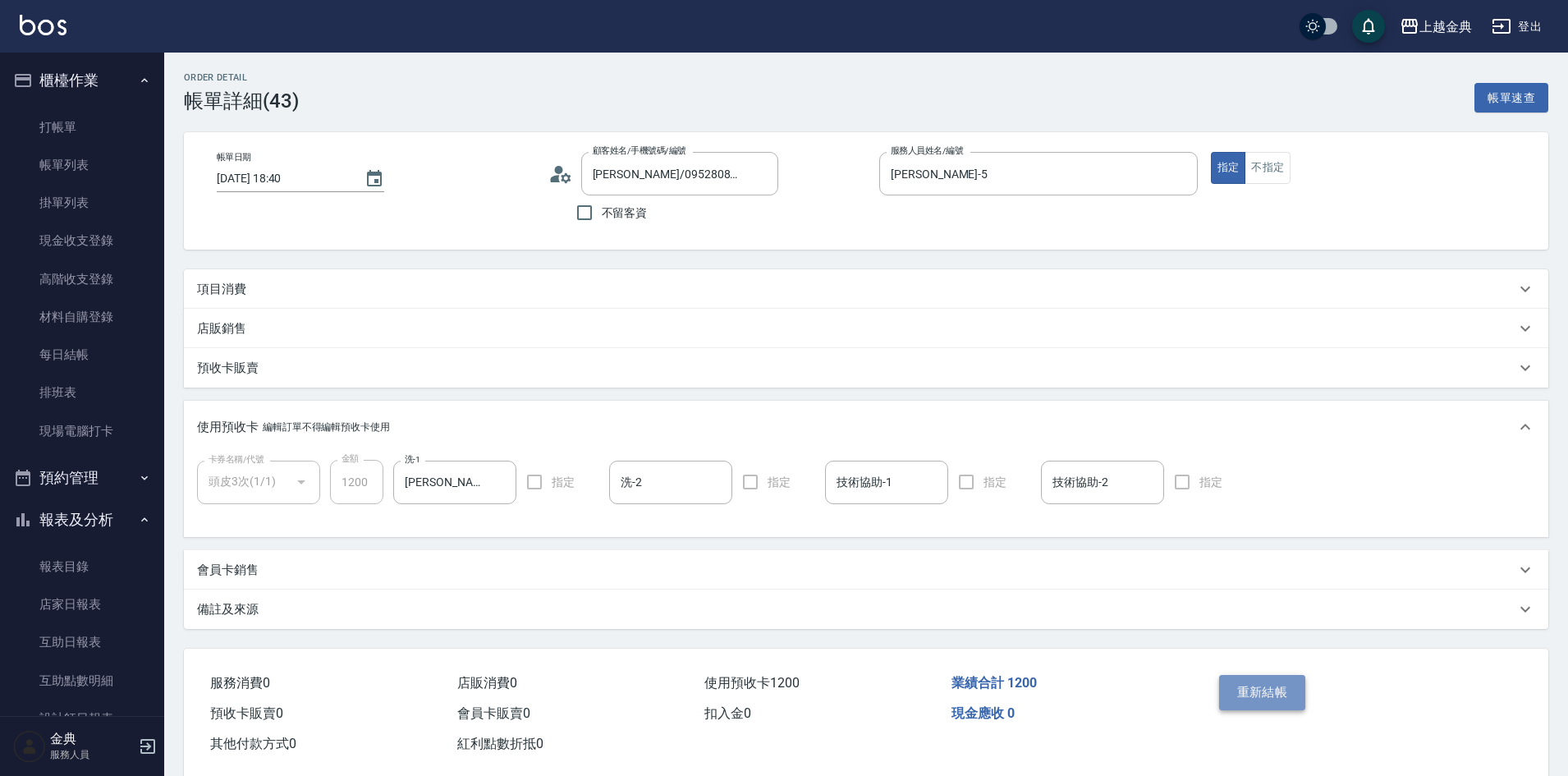
click at [1251, 684] on button "重新結帳" at bounding box center [1262, 692] width 87 height 35
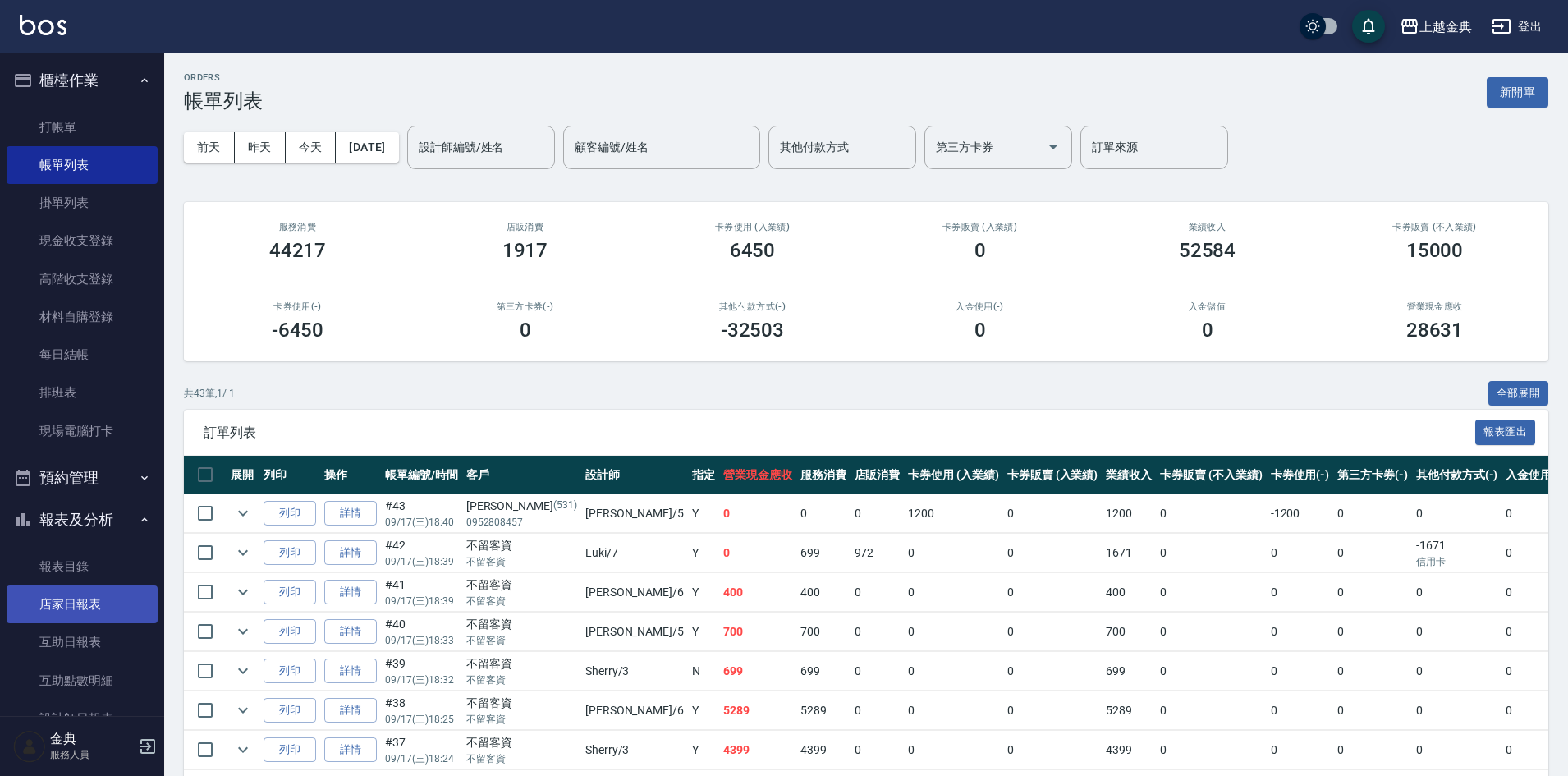
click at [104, 602] on link "店家日報表" at bounding box center [82, 604] width 151 height 38
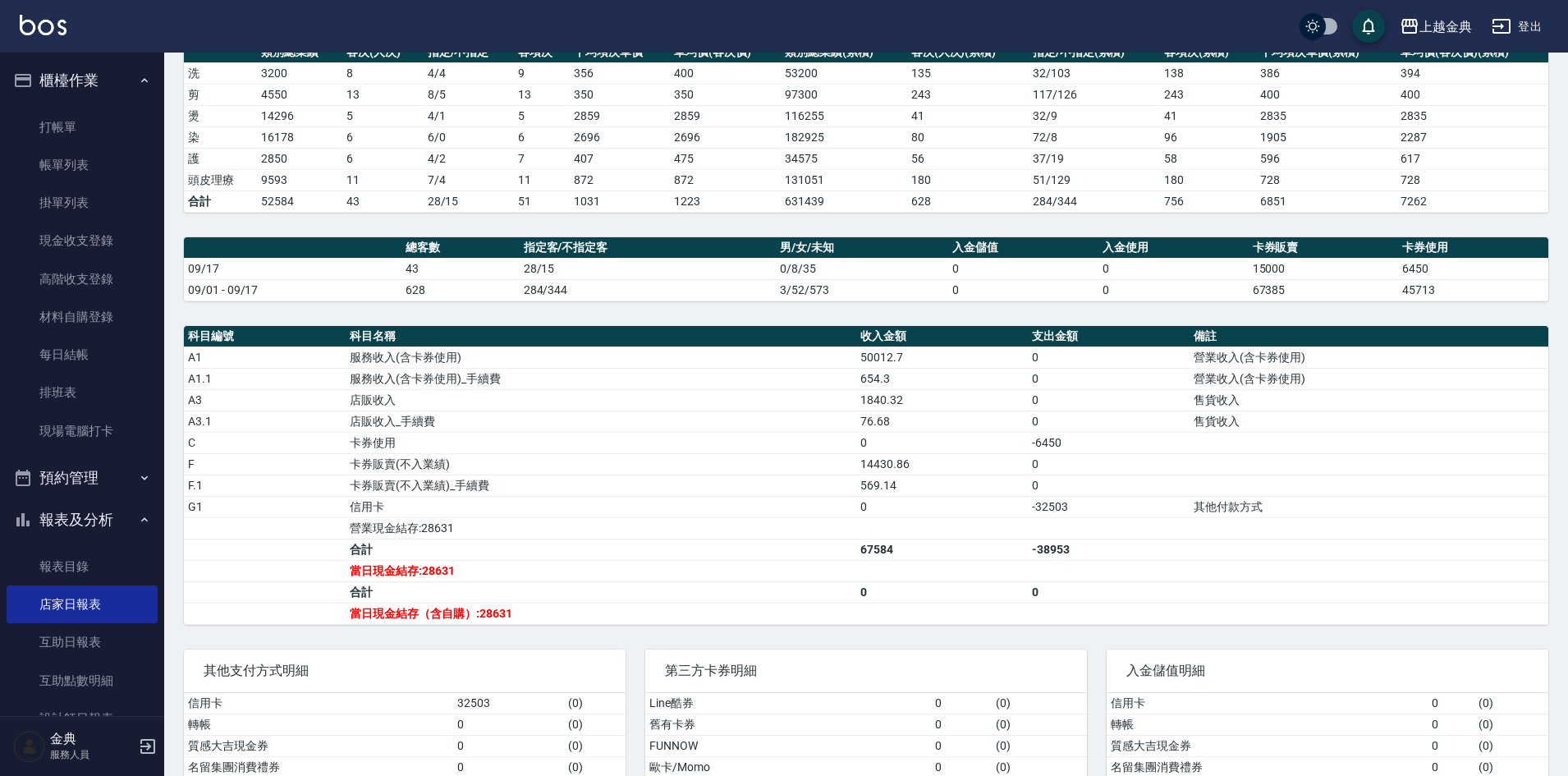
scroll to position [289, 0]
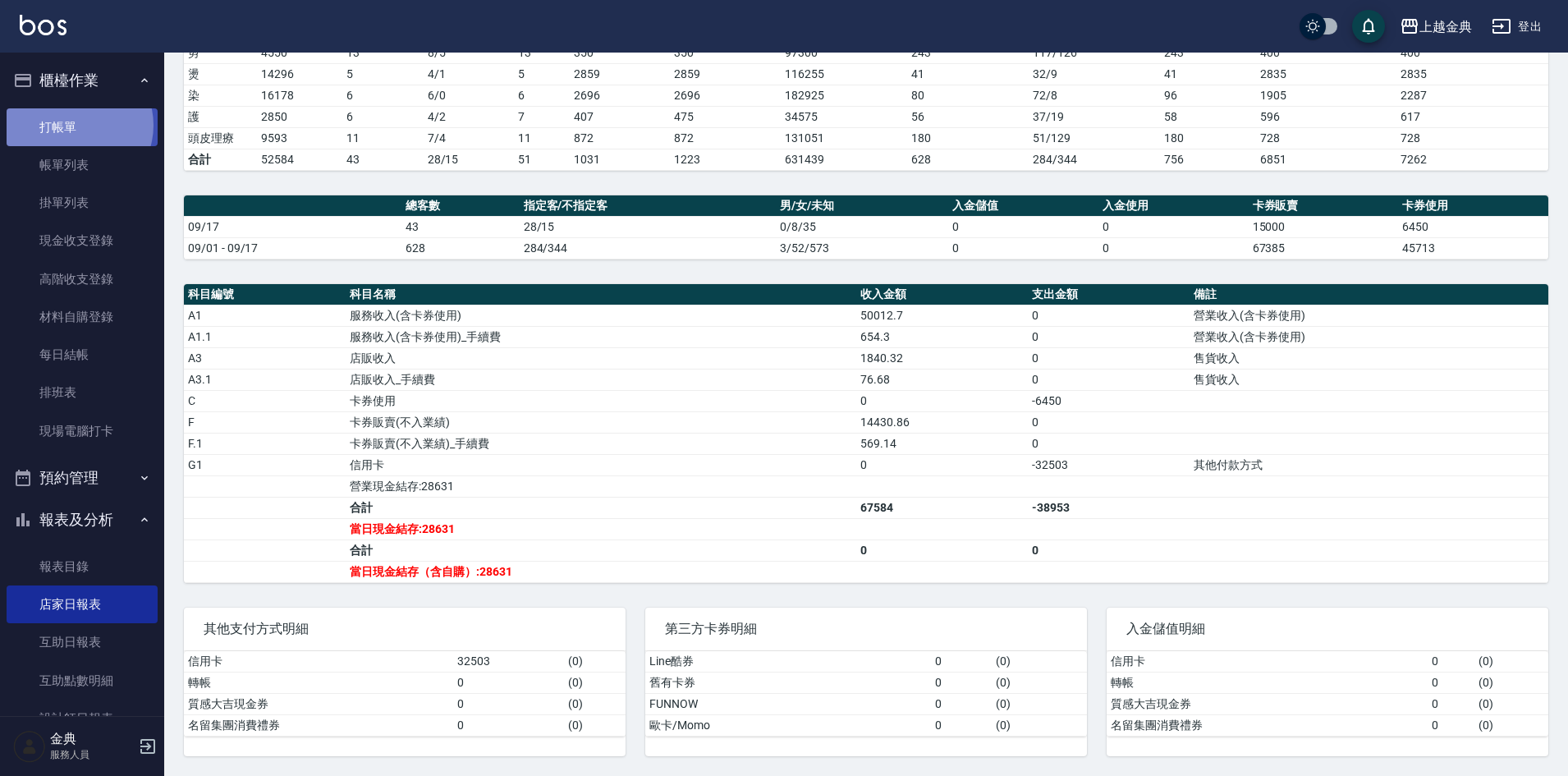
click at [75, 125] on link "打帳單" at bounding box center [82, 128] width 151 height 38
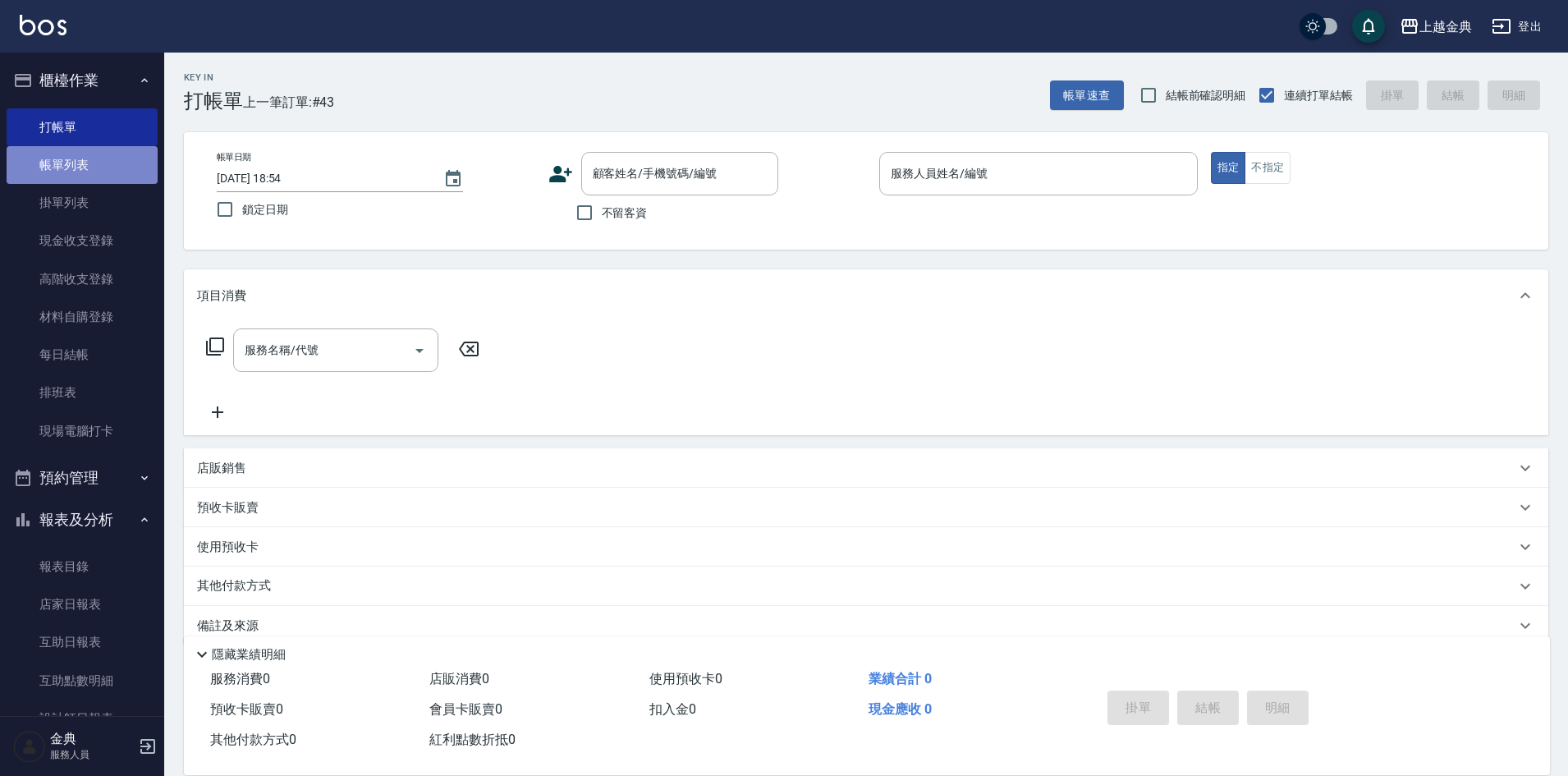
click at [84, 164] on link "帳單列表" at bounding box center [82, 165] width 151 height 38
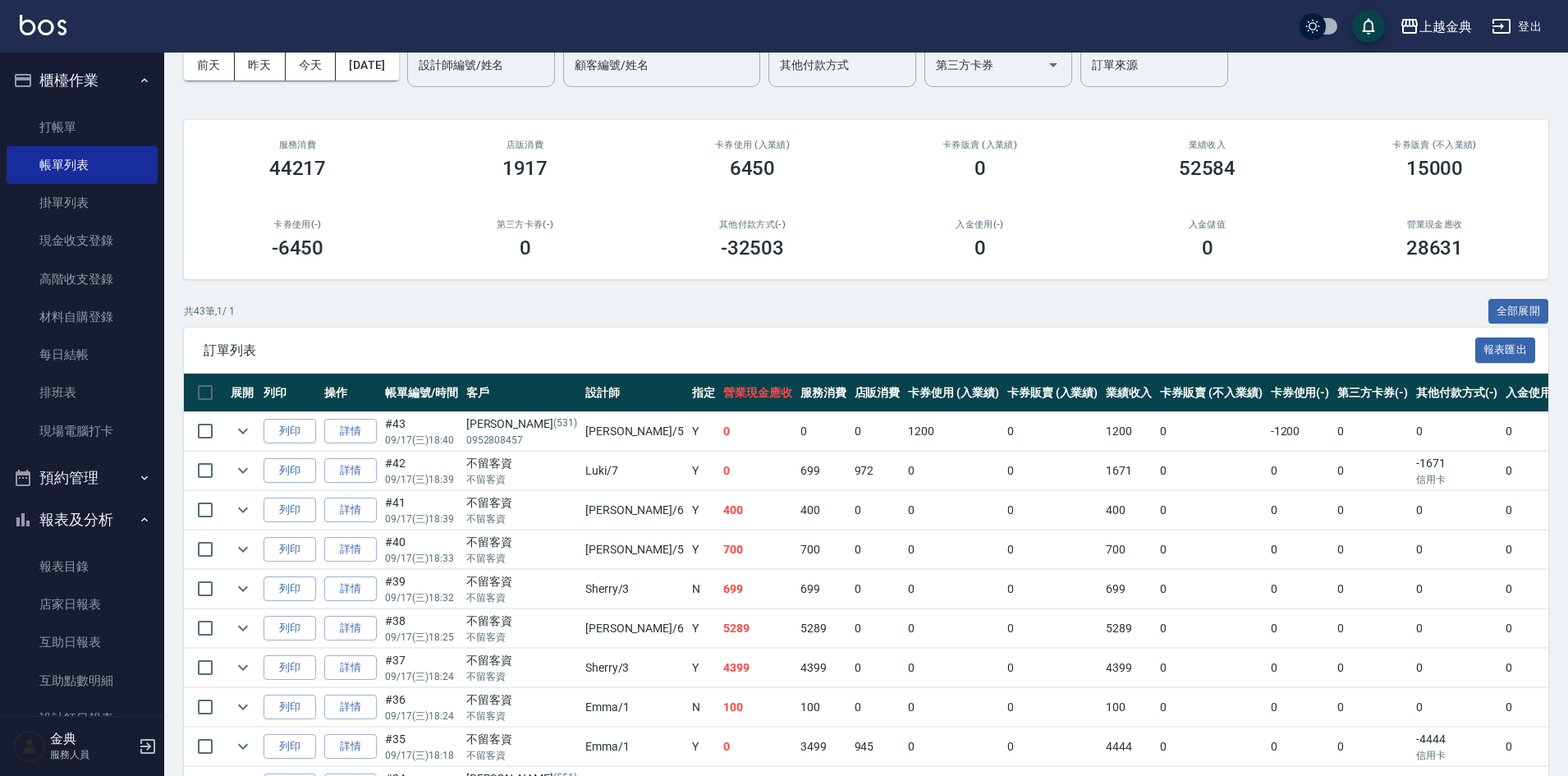
scroll to position [164, 0]
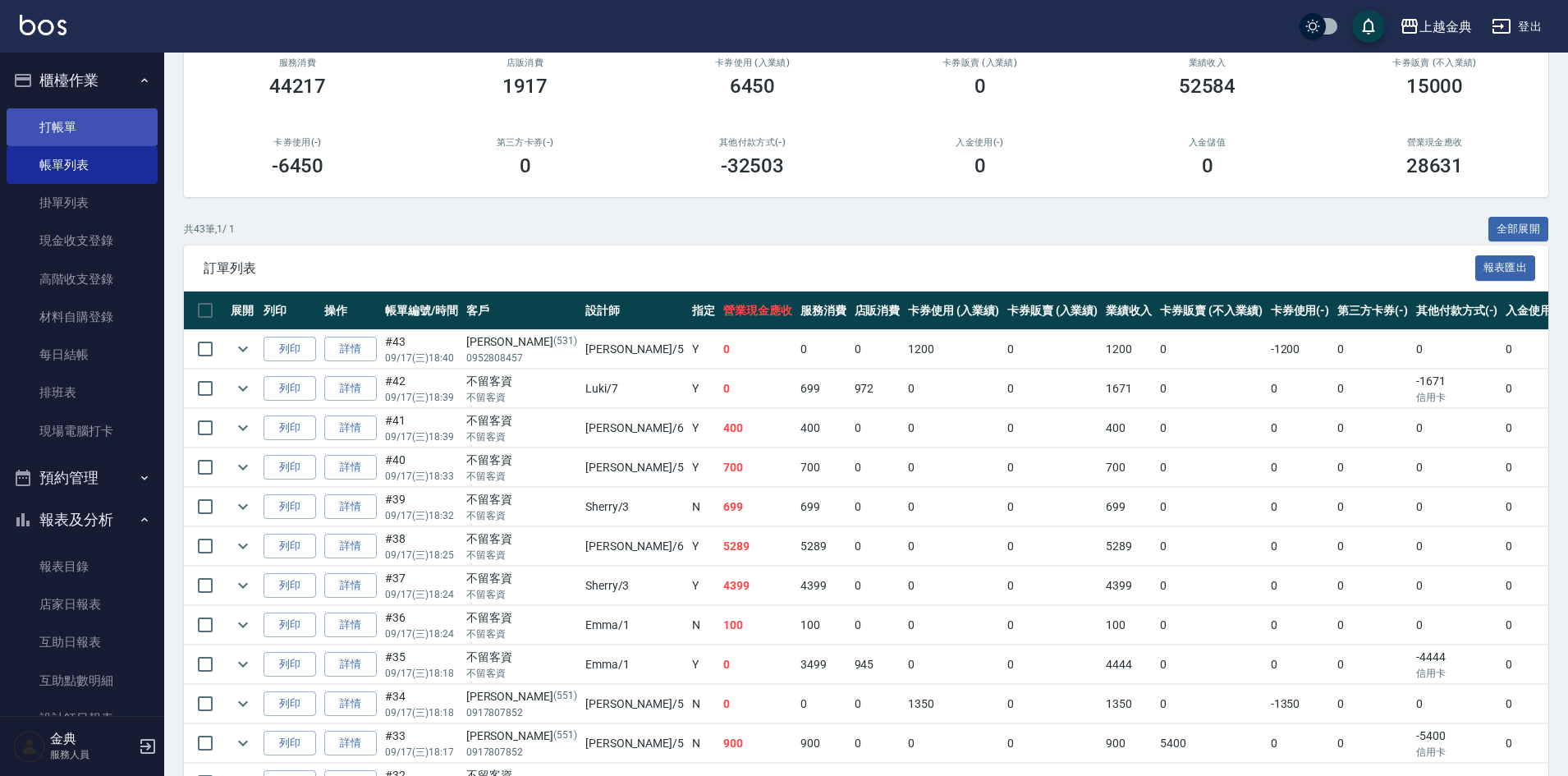
click at [69, 128] on link "打帳單" at bounding box center [82, 128] width 151 height 38
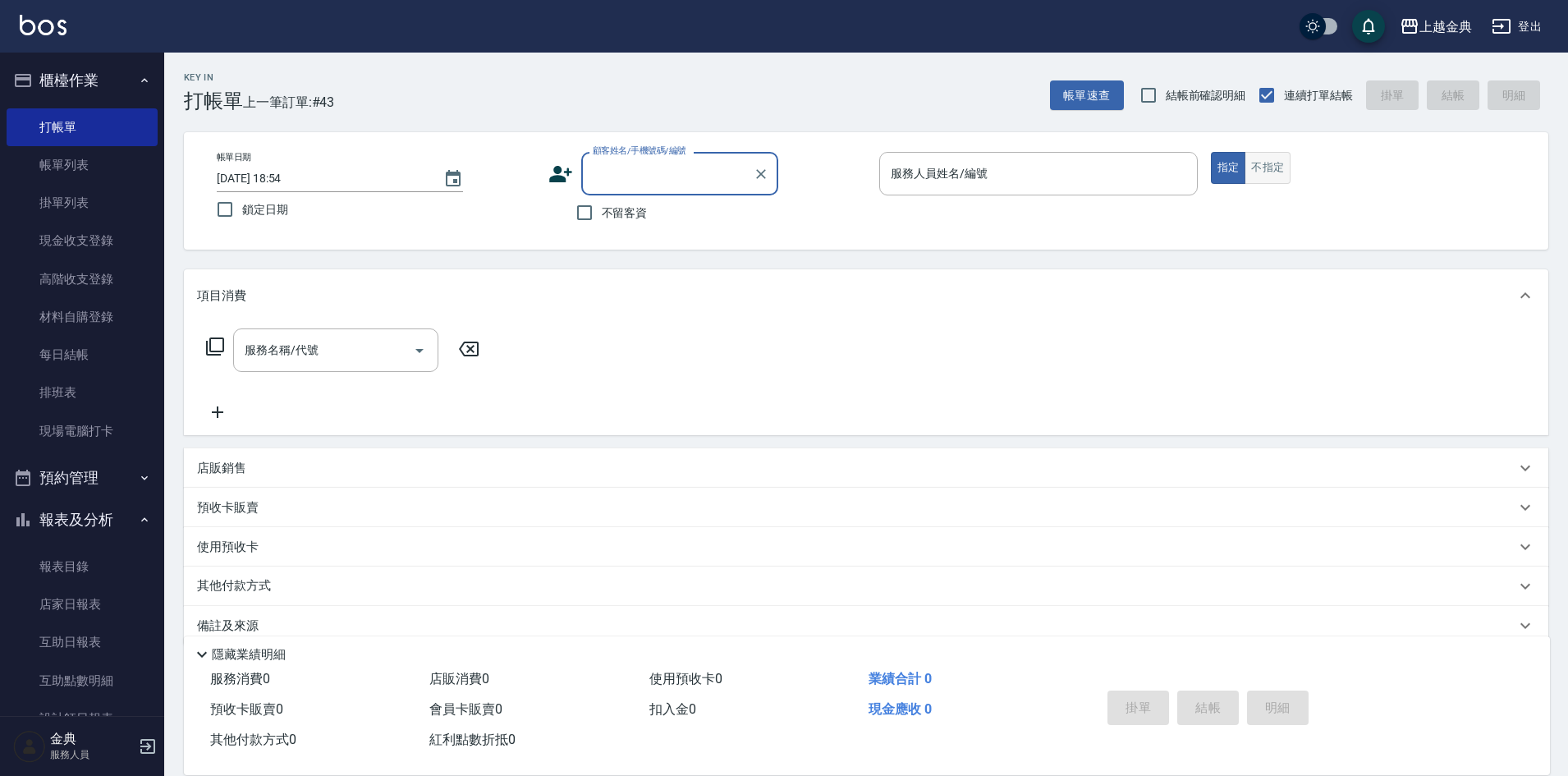
click at [1278, 165] on button "不指定" at bounding box center [1267, 168] width 46 height 32
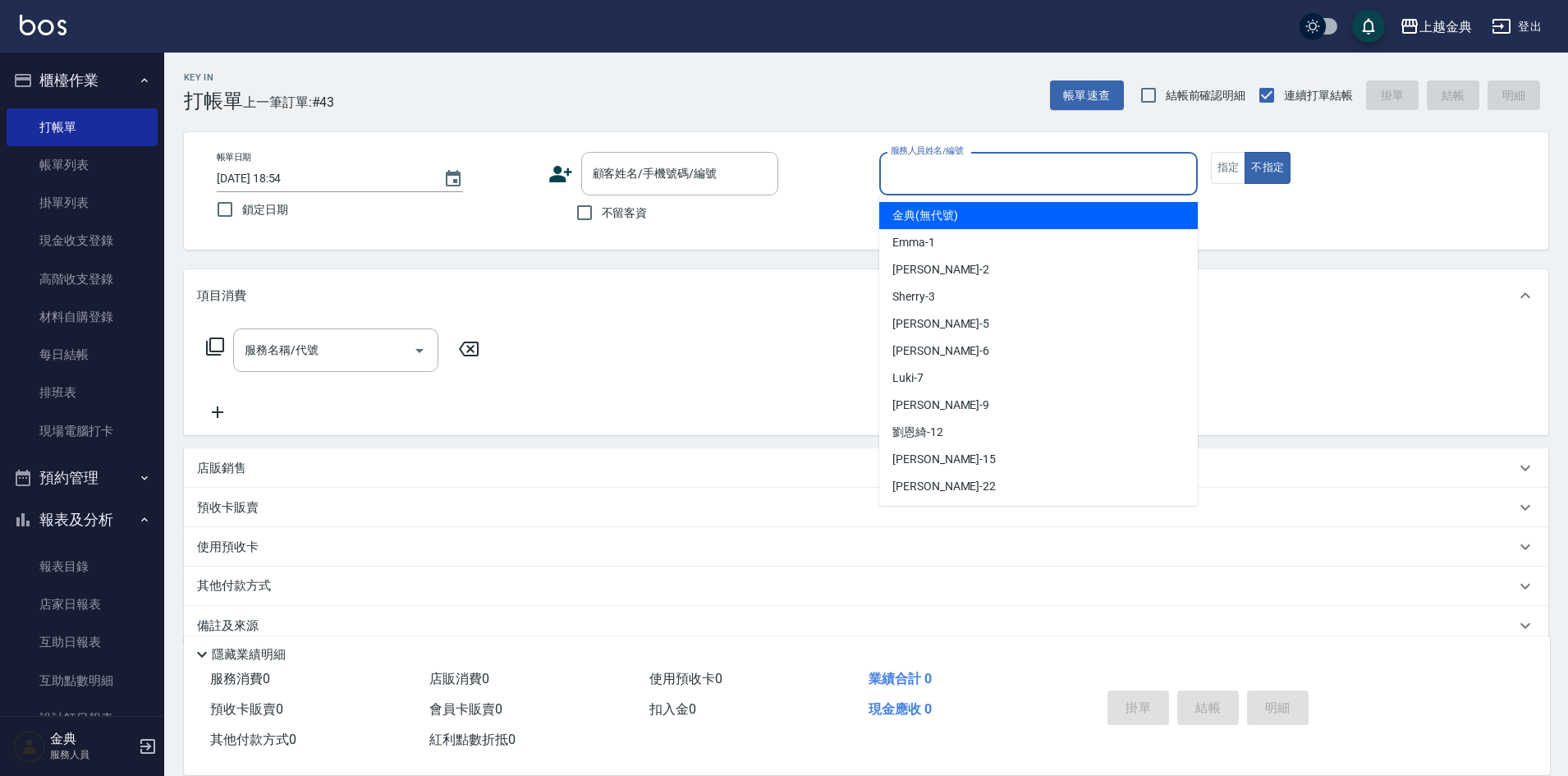
click at [1118, 169] on input "服務人員姓名/編號" at bounding box center [1039, 174] width 304 height 29
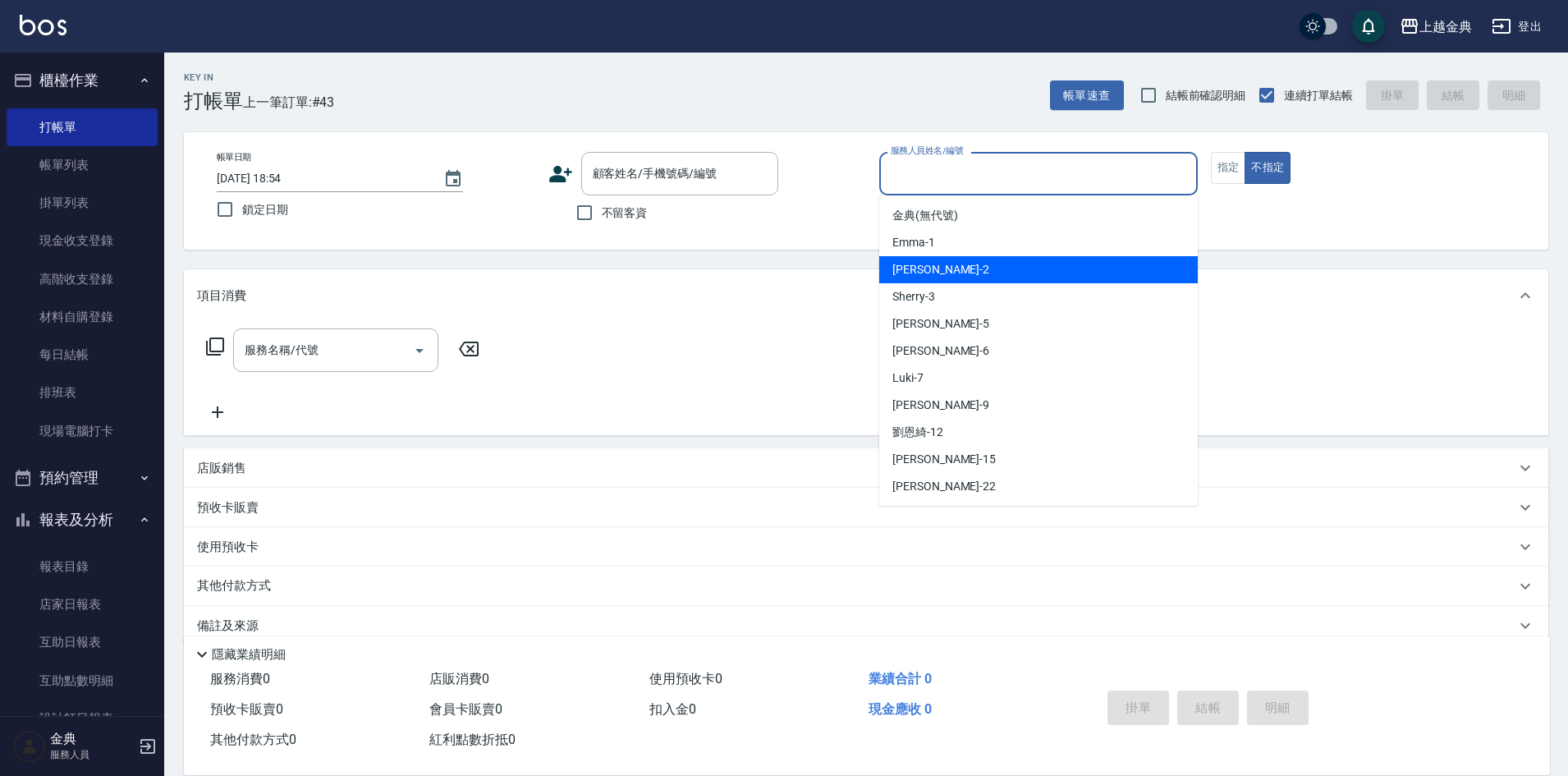
click at [1060, 269] on div "Cindy -2" at bounding box center [1039, 270] width 319 height 27
type input "Cindy-2"
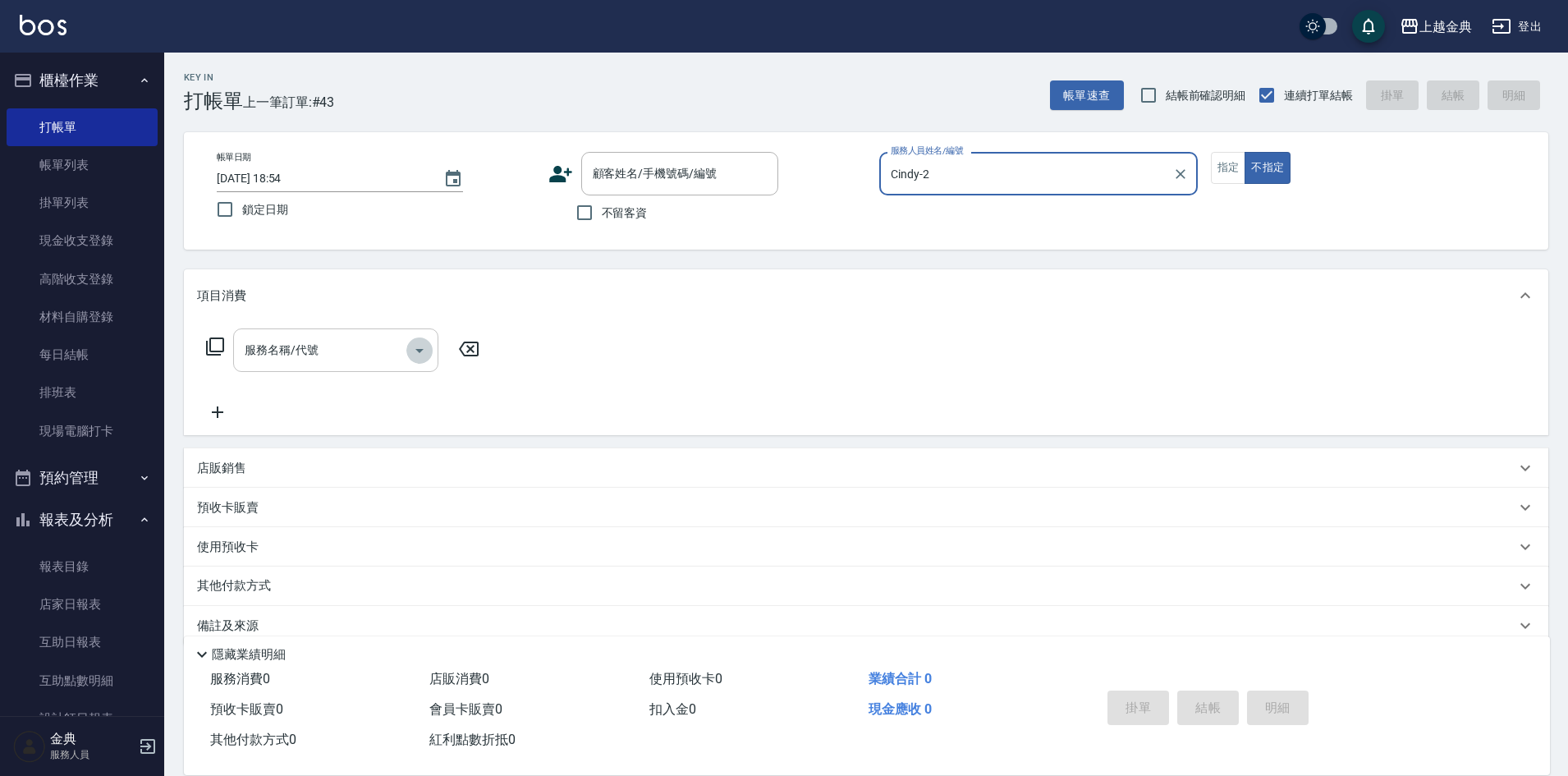
click at [418, 358] on icon "Open" at bounding box center [419, 351] width 20 height 20
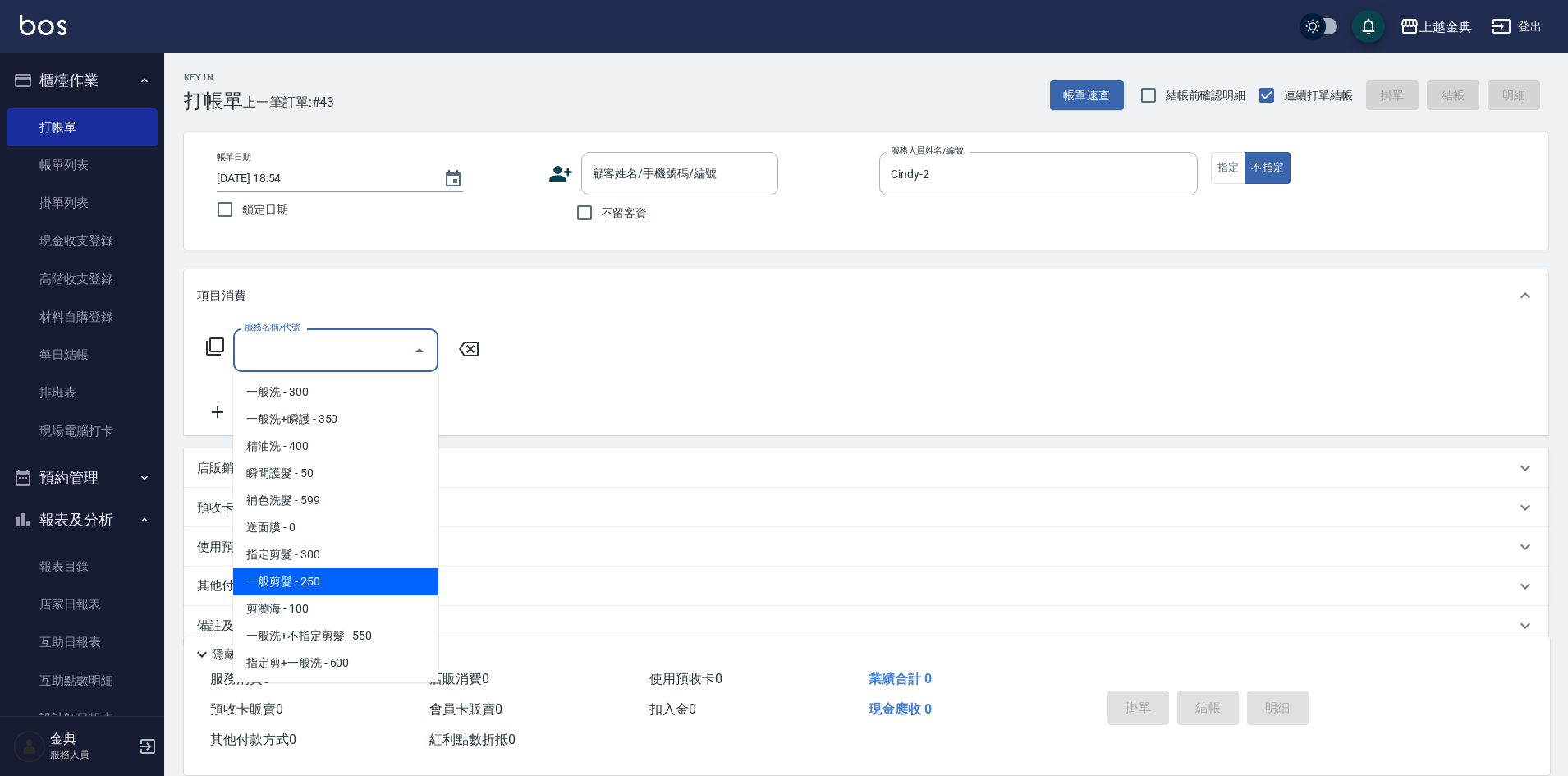
click at [363, 578] on span "一般剪髮 - 250" at bounding box center [336, 581] width 206 height 27
type input "一般剪髮(200)"
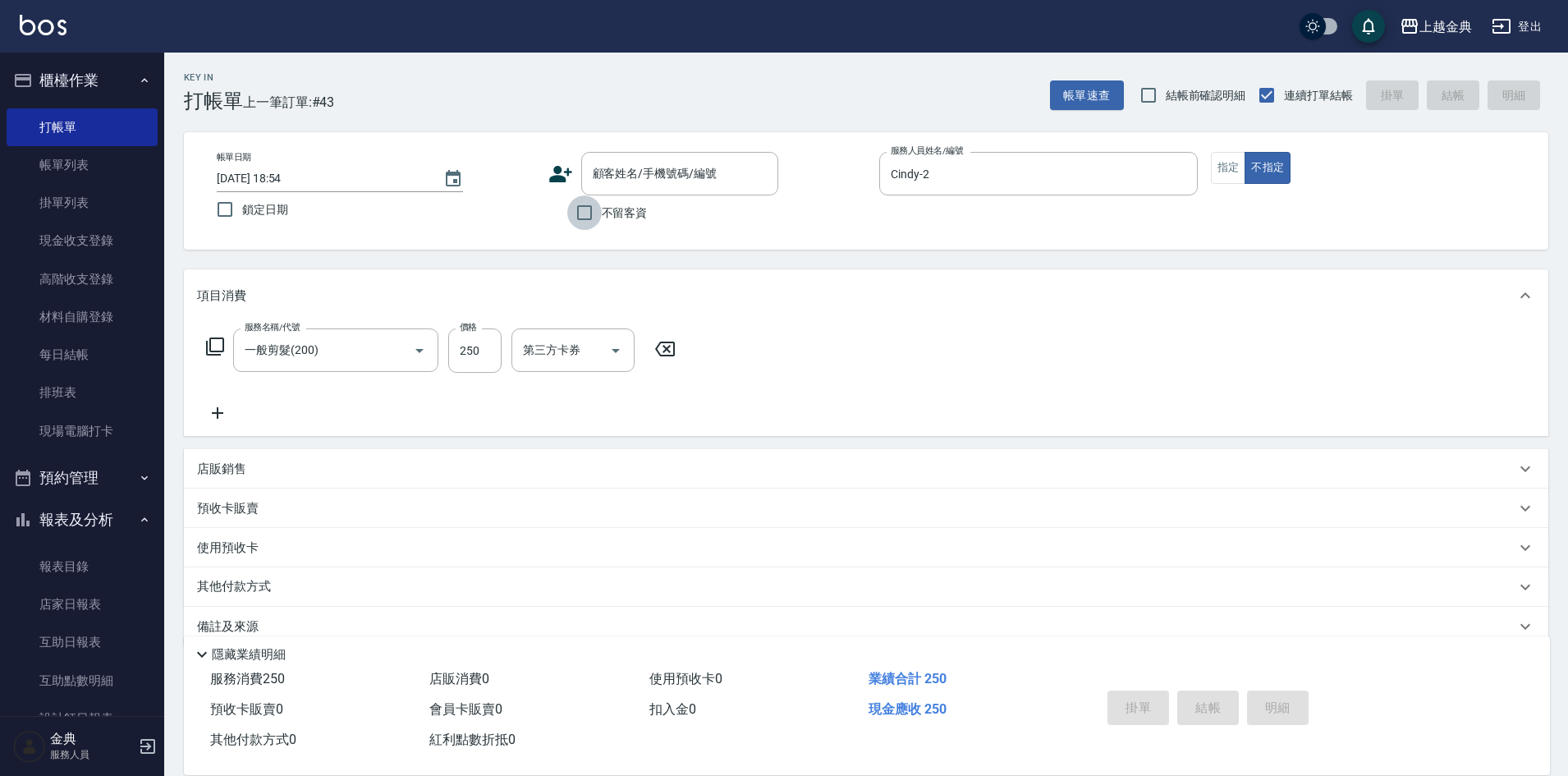
click at [583, 215] on input "不留客資" at bounding box center [584, 213] width 35 height 35
checkbox input "true"
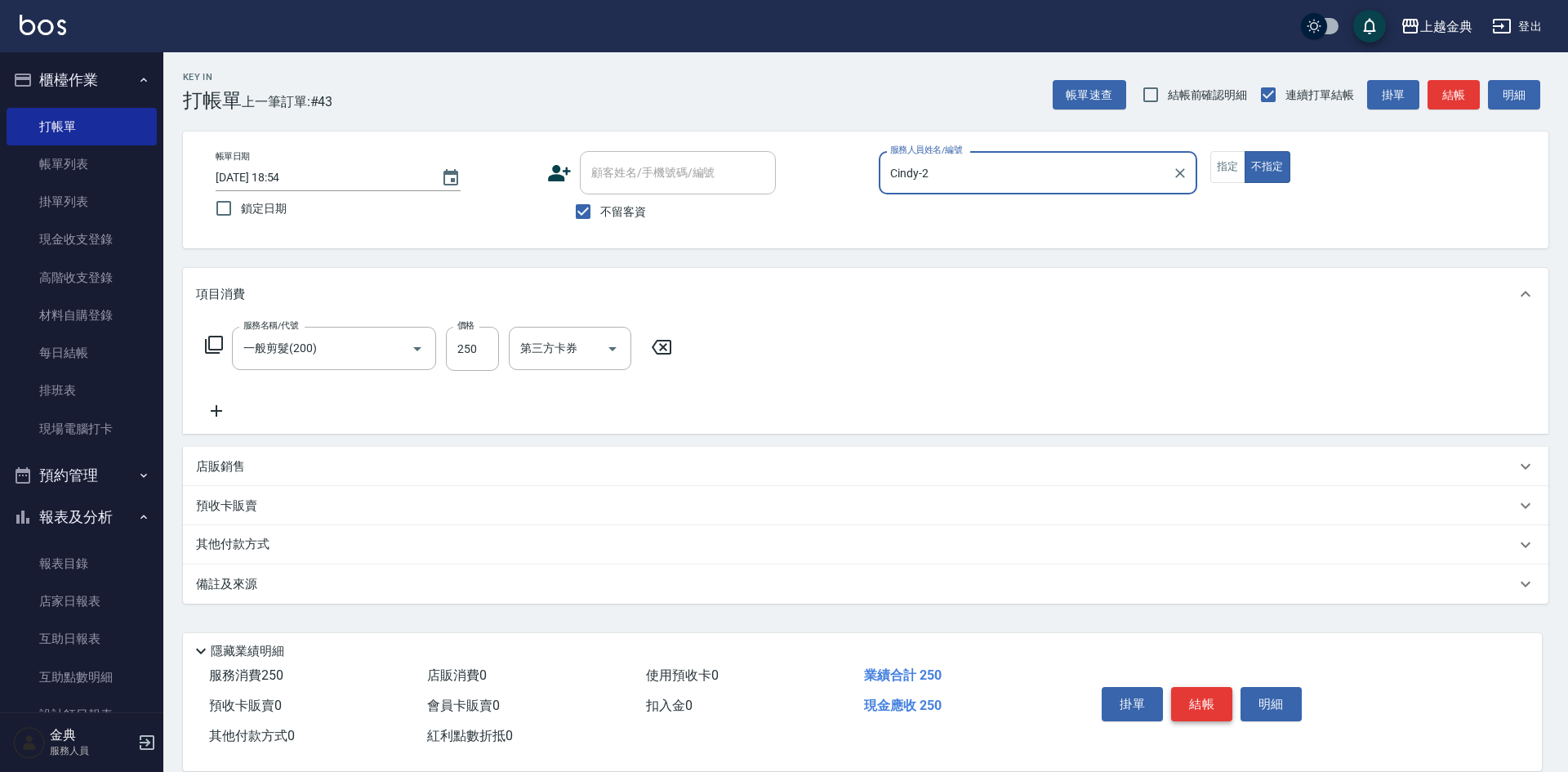
click at [1191, 700] on button "結帳" at bounding box center [1202, 703] width 62 height 35
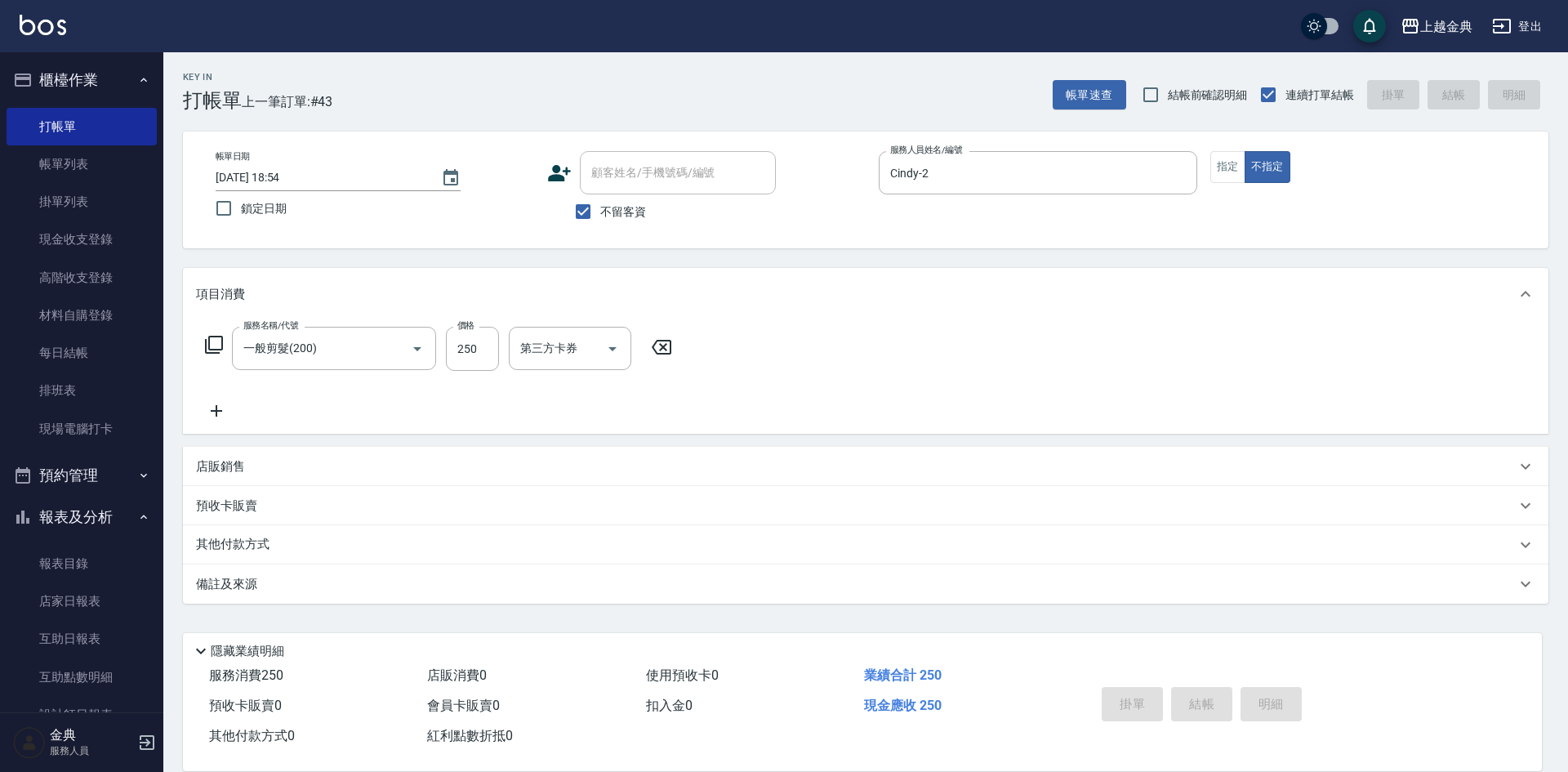
type input "[DATE] 18:55"
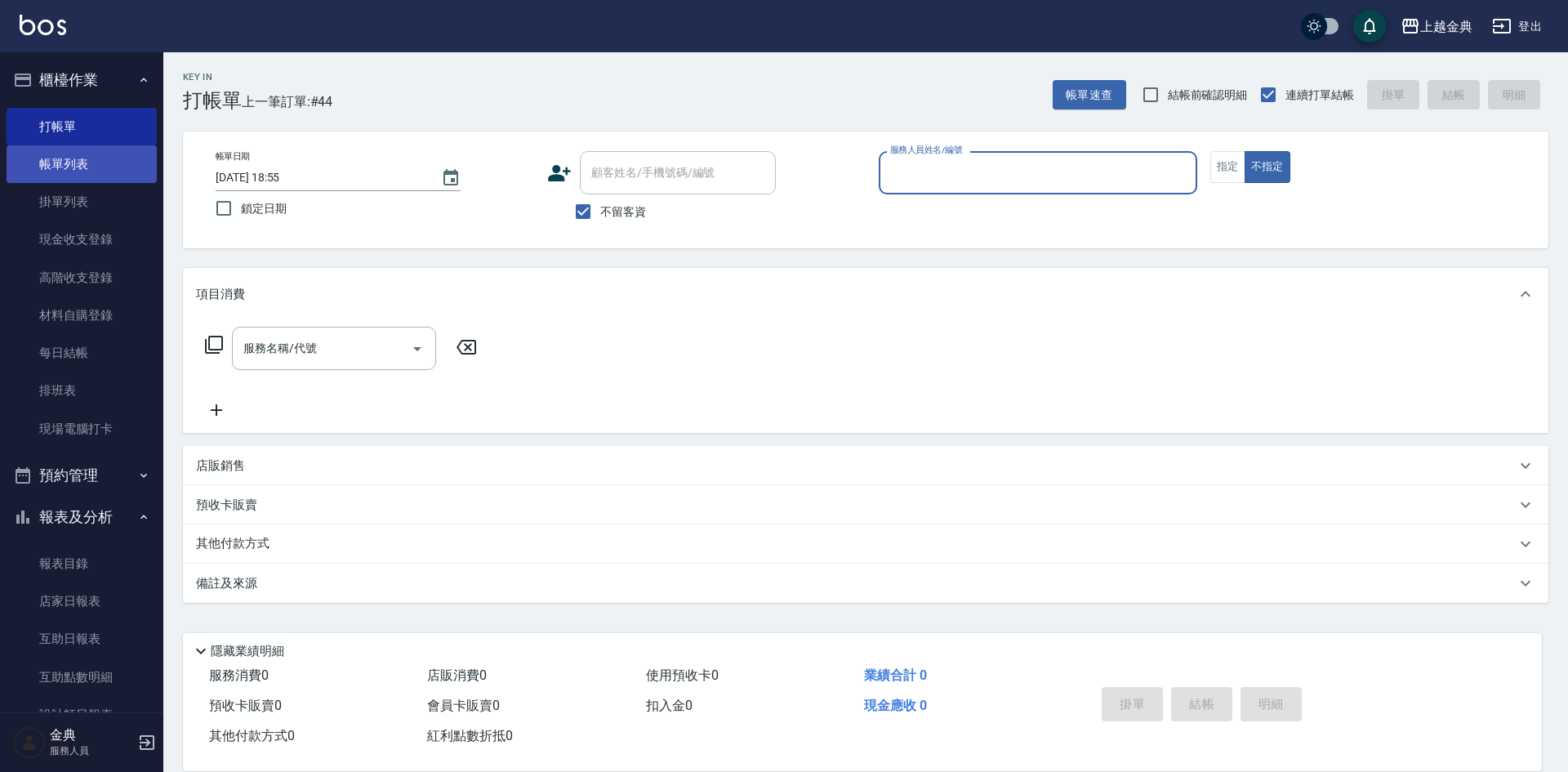
click at [83, 163] on link "帳單列表" at bounding box center [81, 164] width 150 height 38
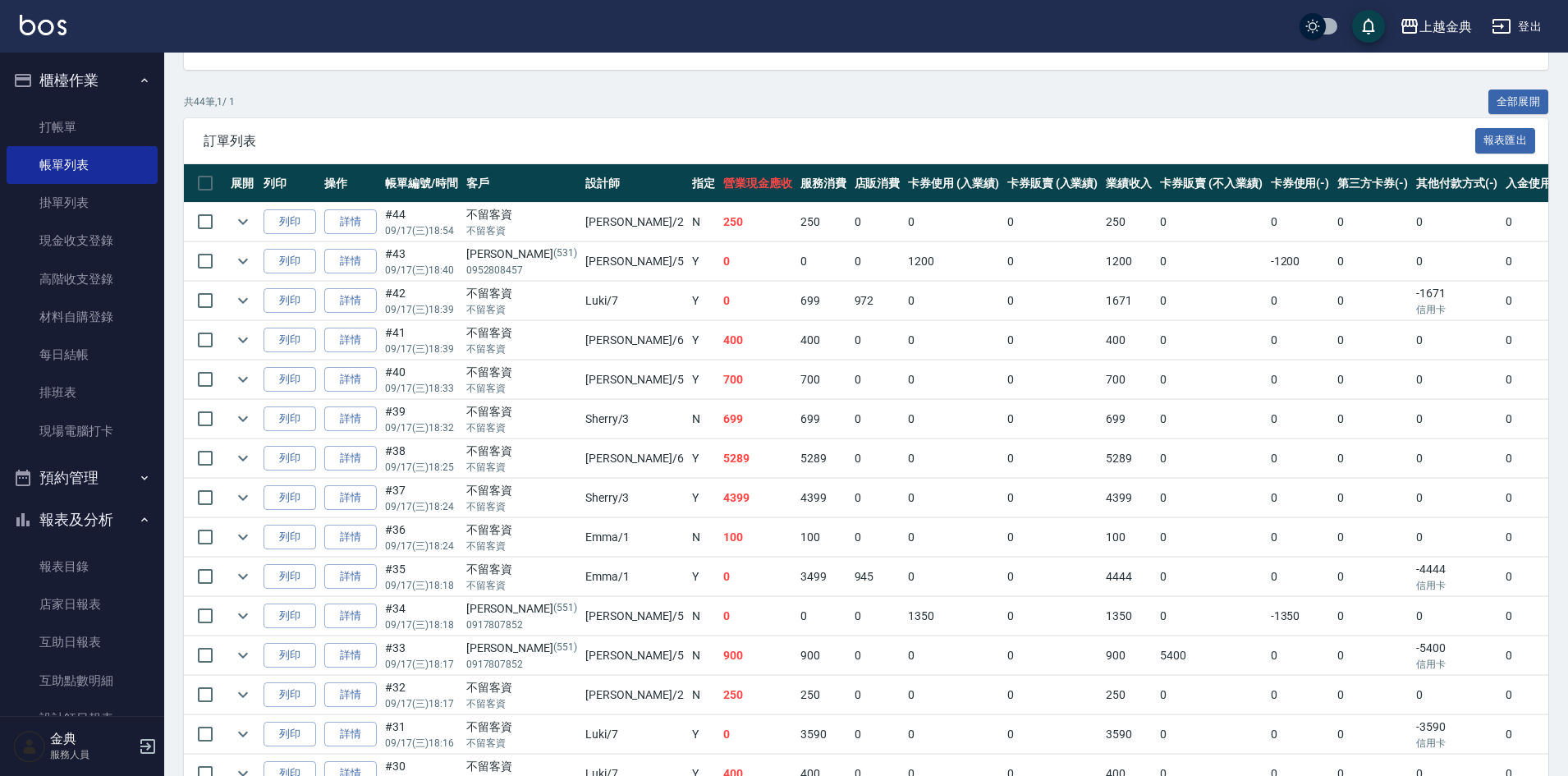
scroll to position [329, 0]
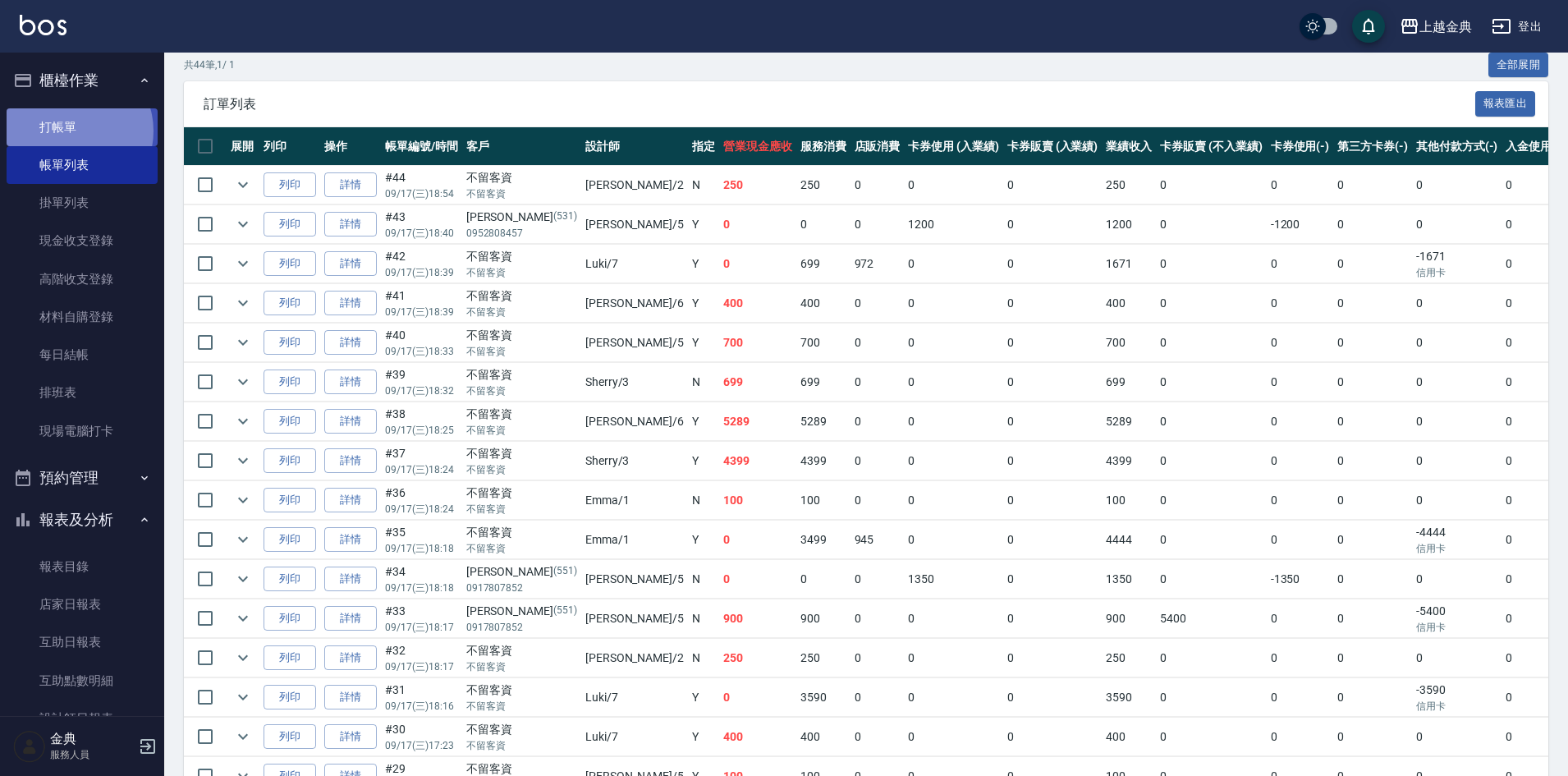
click at [74, 131] on link "打帳單" at bounding box center [82, 128] width 151 height 38
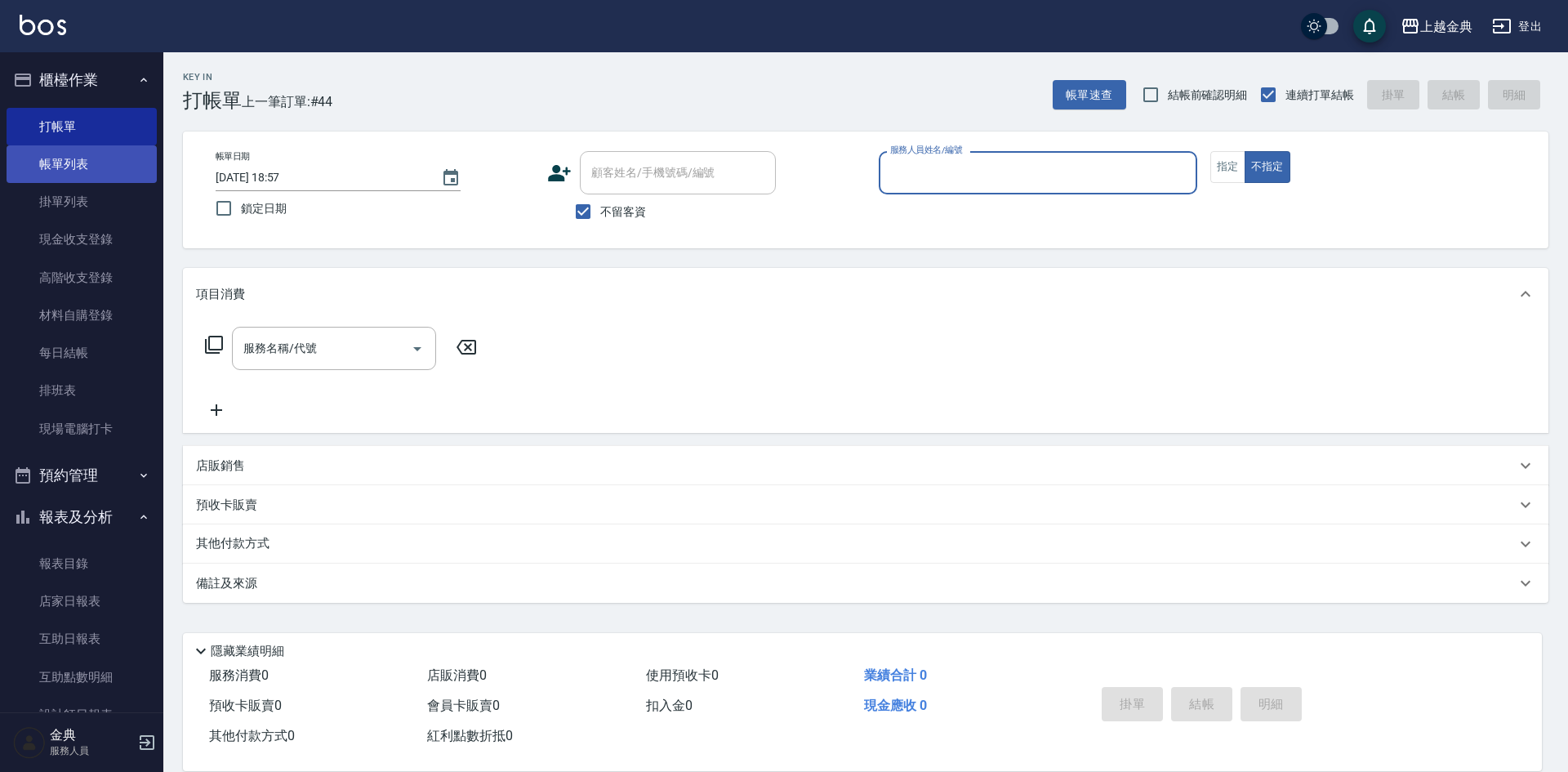
click at [96, 166] on link "帳單列表" at bounding box center [81, 164] width 150 height 38
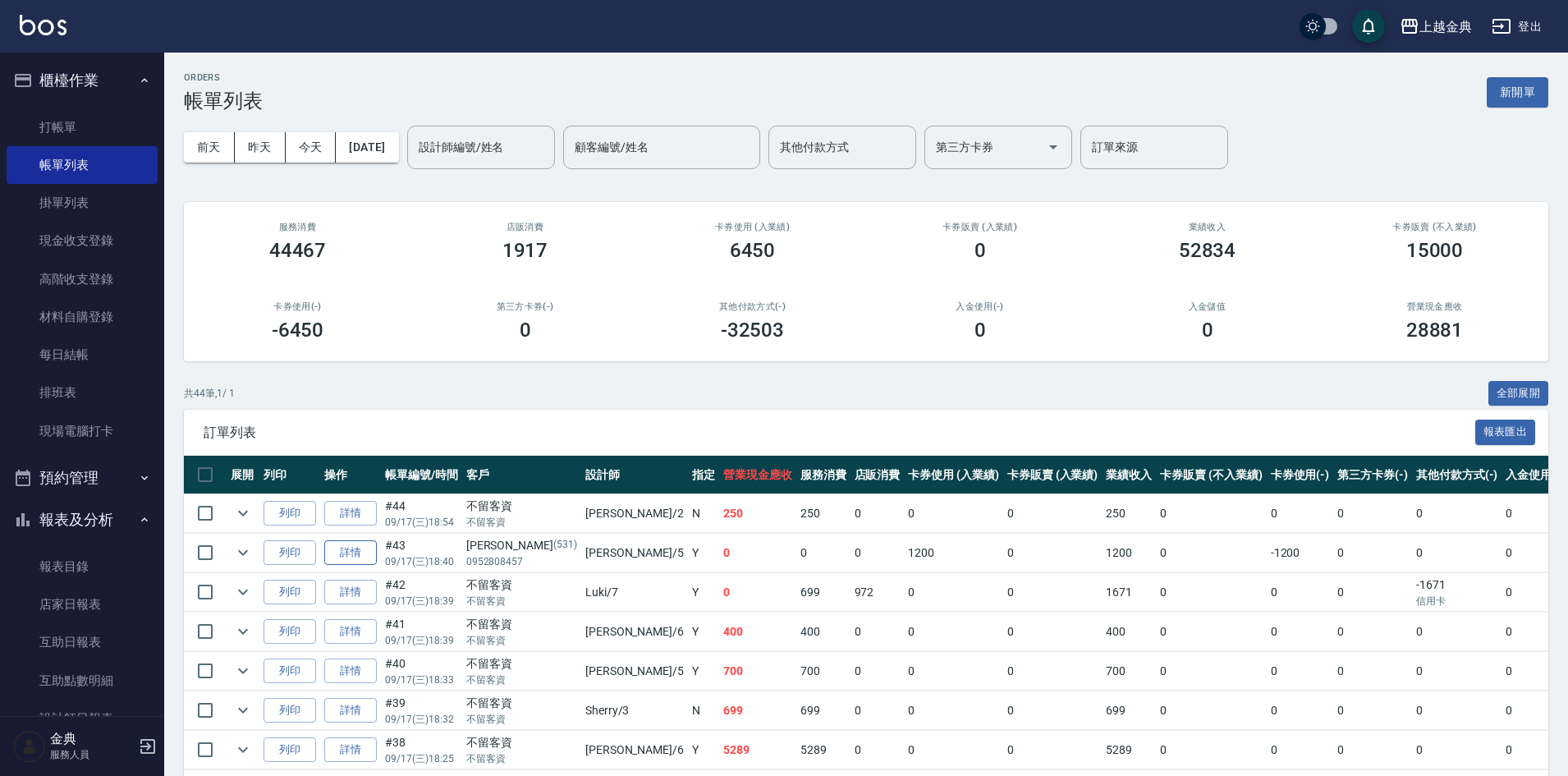
click at [351, 556] on link "詳情" at bounding box center [351, 552] width 53 height 25
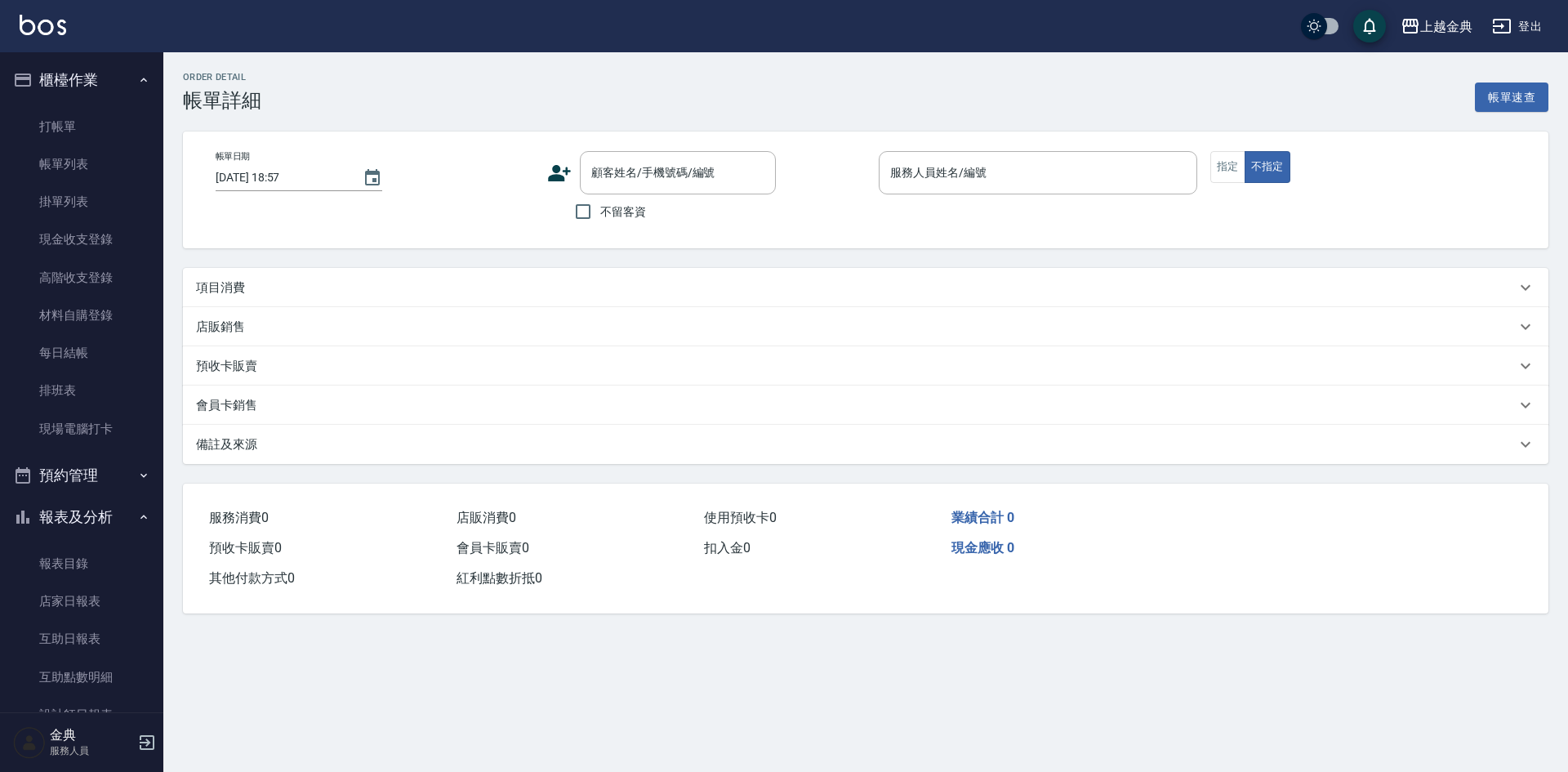
type input "[DATE] 18:40"
type input "[PERSON_NAME]-5"
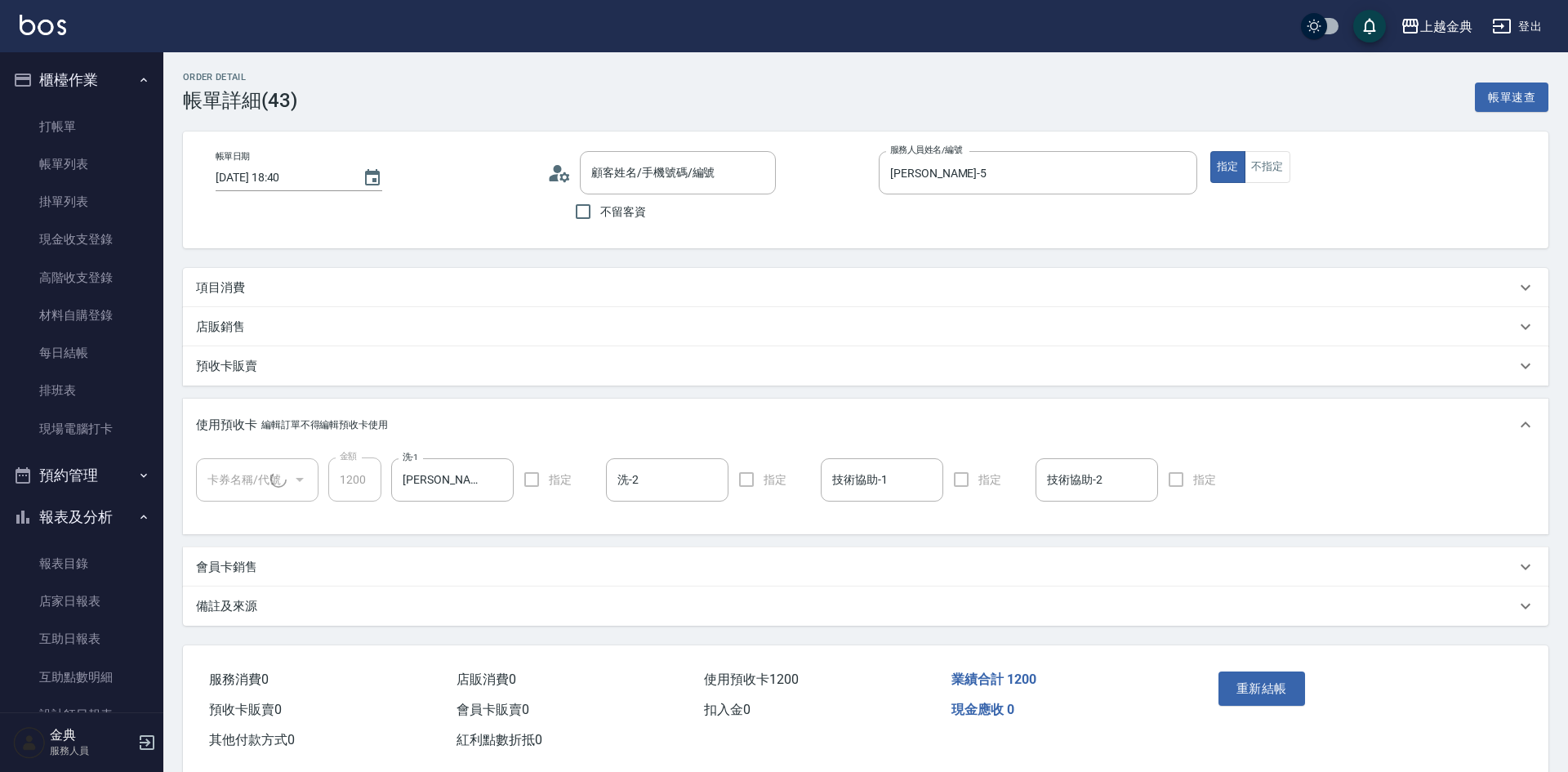
type input "[PERSON_NAME]/0952808457/531"
type input "頭皮3次(1/1)"
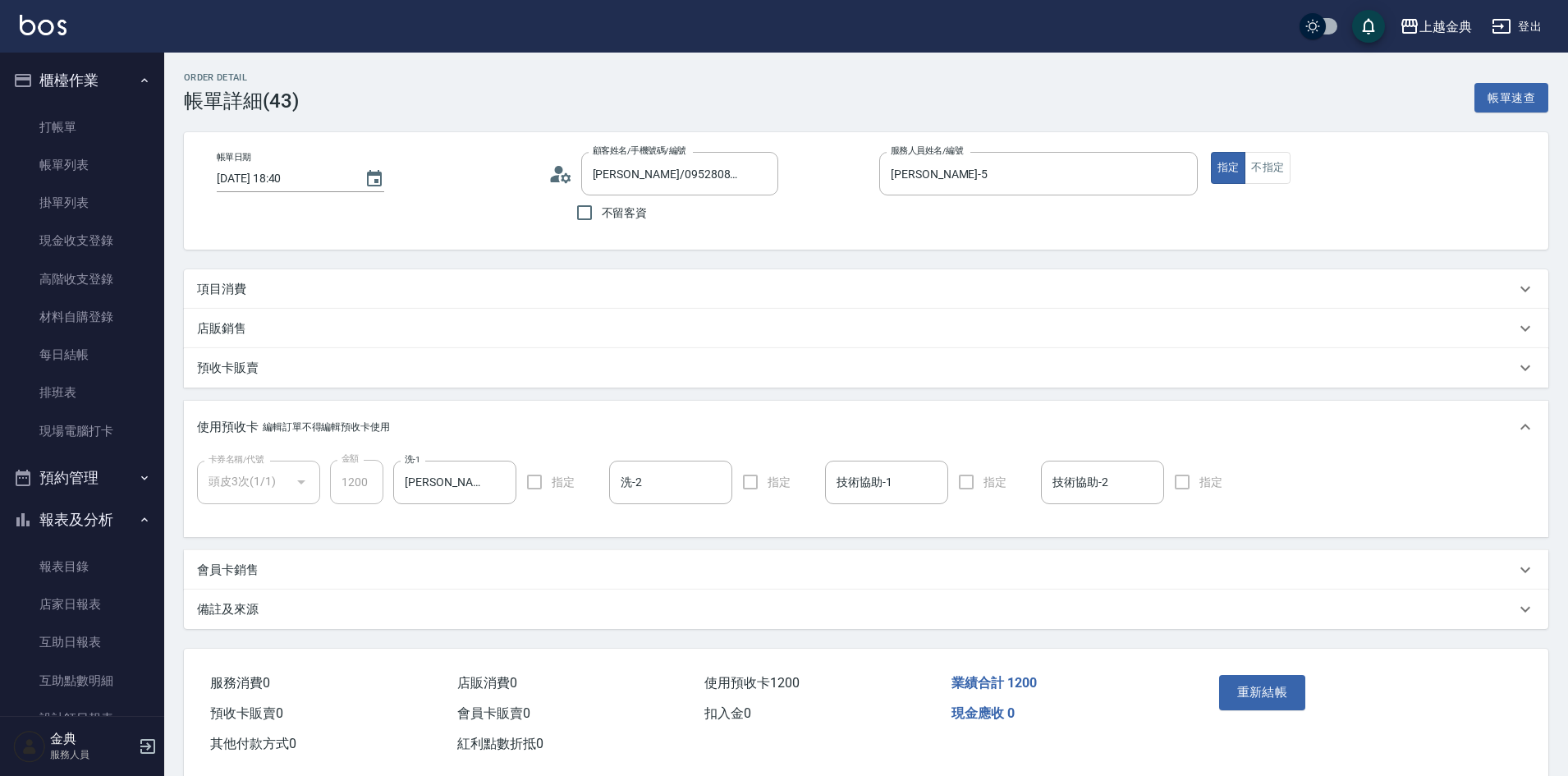
click at [286, 291] on div "項目消費" at bounding box center [856, 289] width 1318 height 17
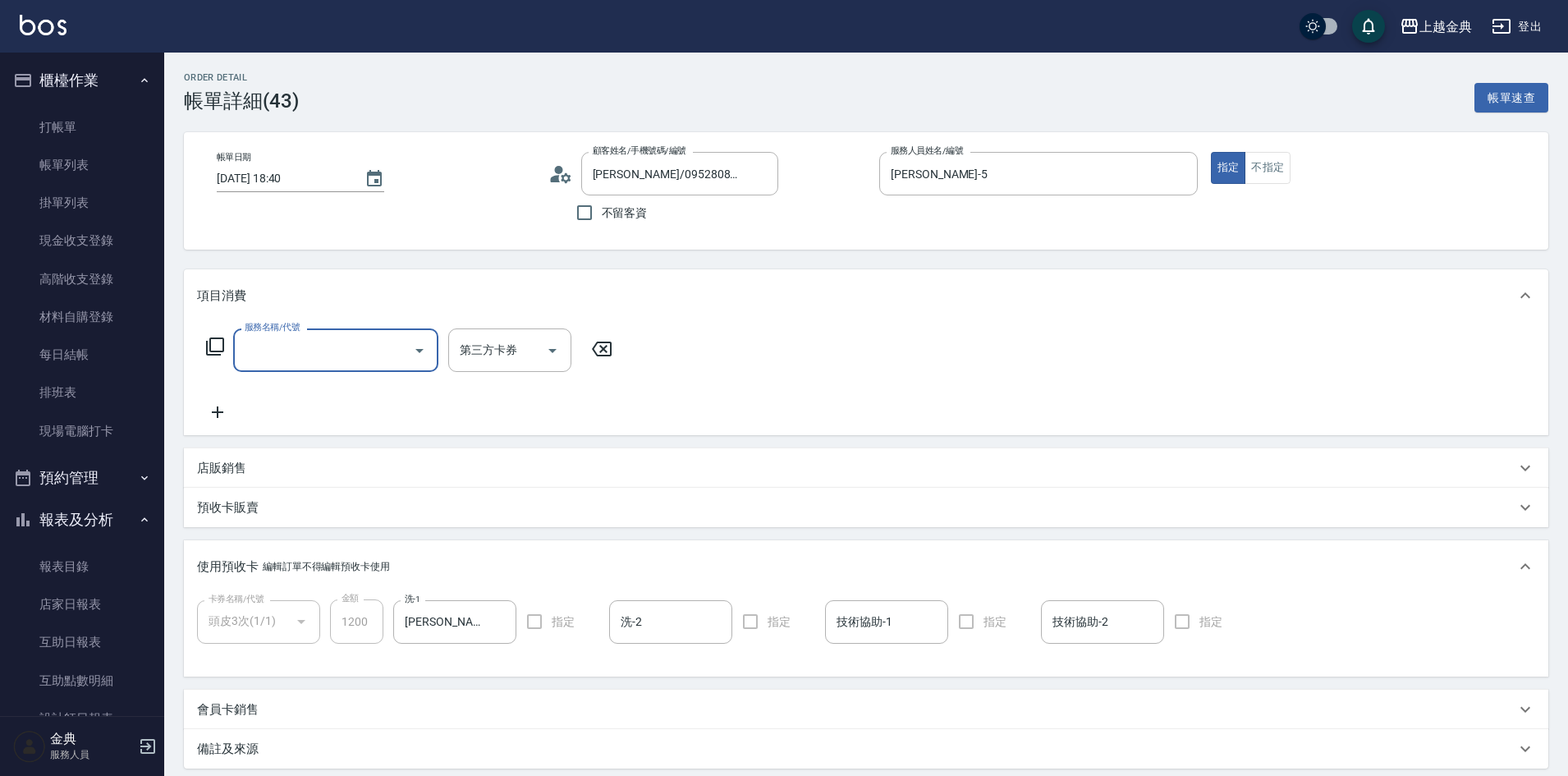
click at [420, 354] on icon "Open" at bounding box center [419, 351] width 20 height 20
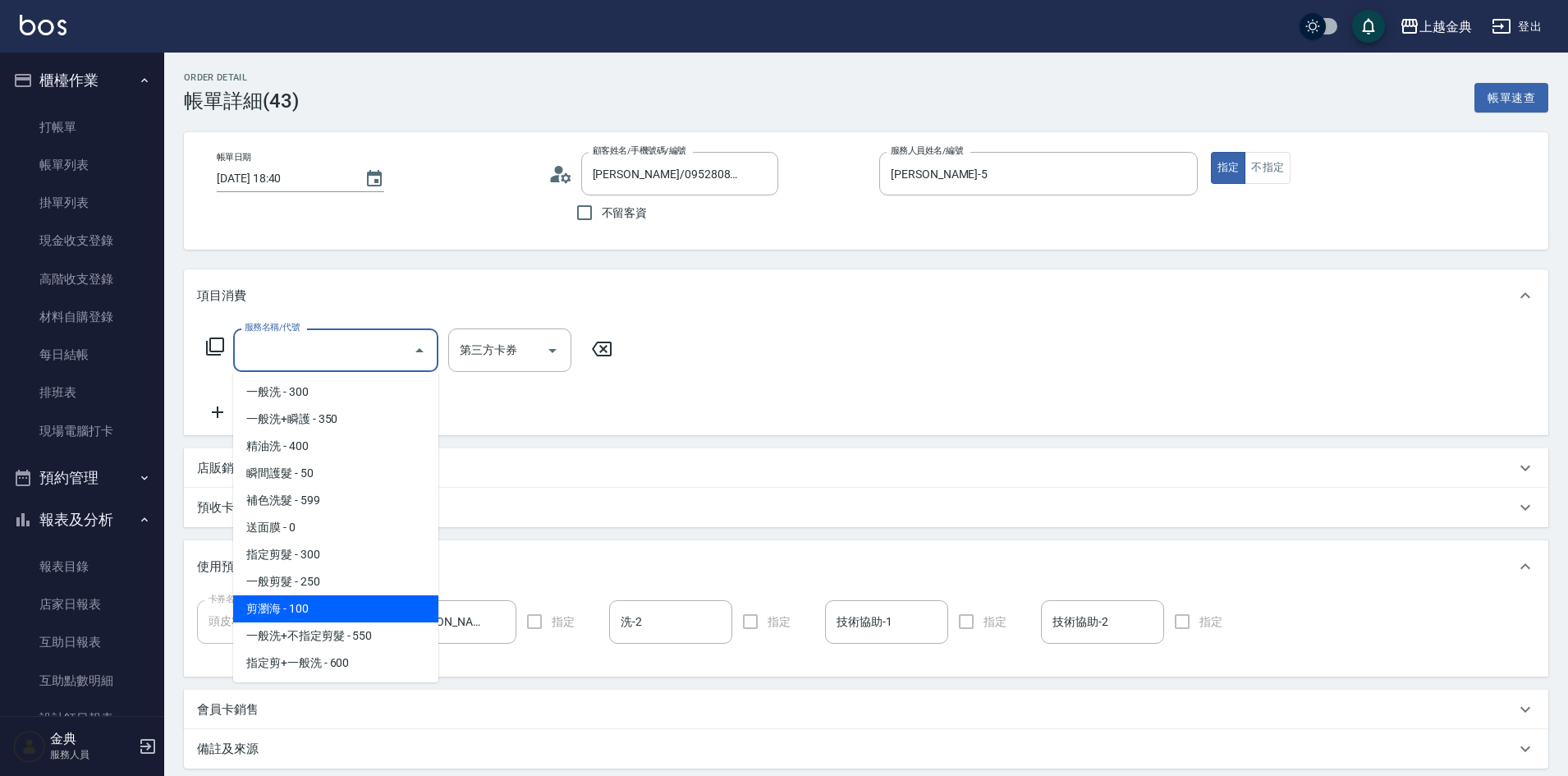
click at [394, 603] on span "剪瀏海 - 100" at bounding box center [336, 608] width 206 height 27
type input "剪瀏海(202)"
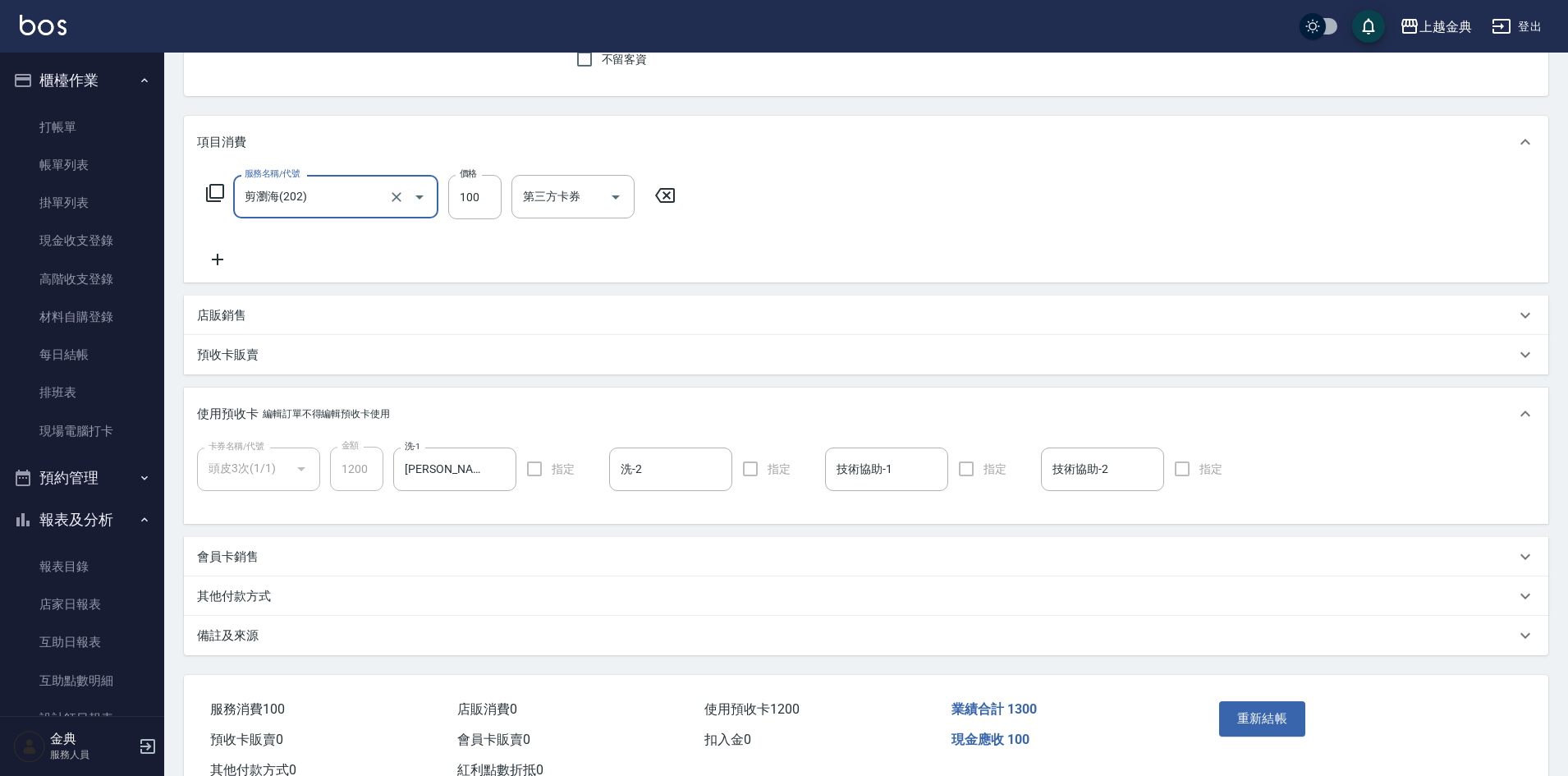
scroll to position [164, 0]
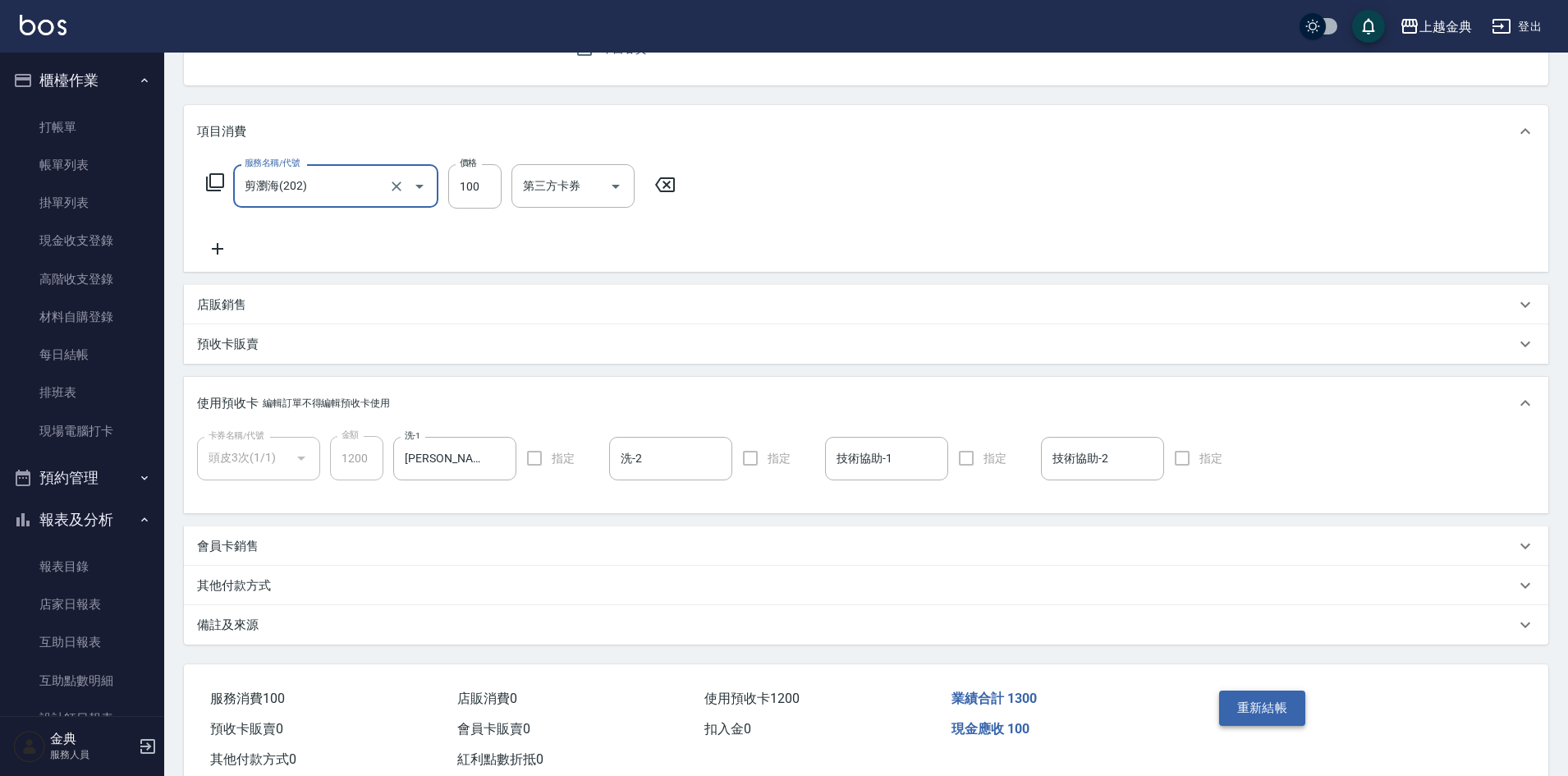
click at [1258, 710] on button "重新結帳" at bounding box center [1262, 707] width 87 height 35
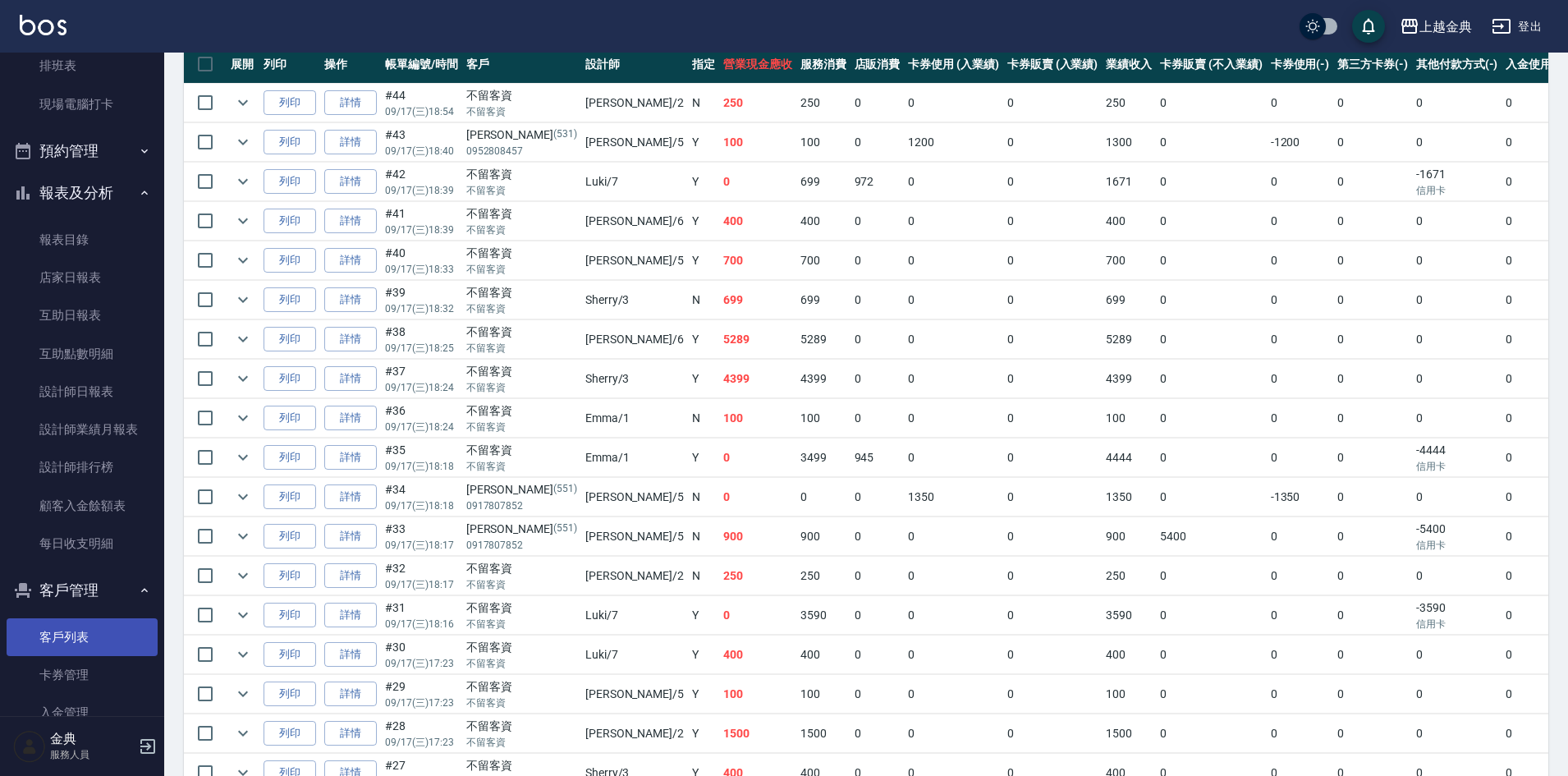
scroll to position [329, 0]
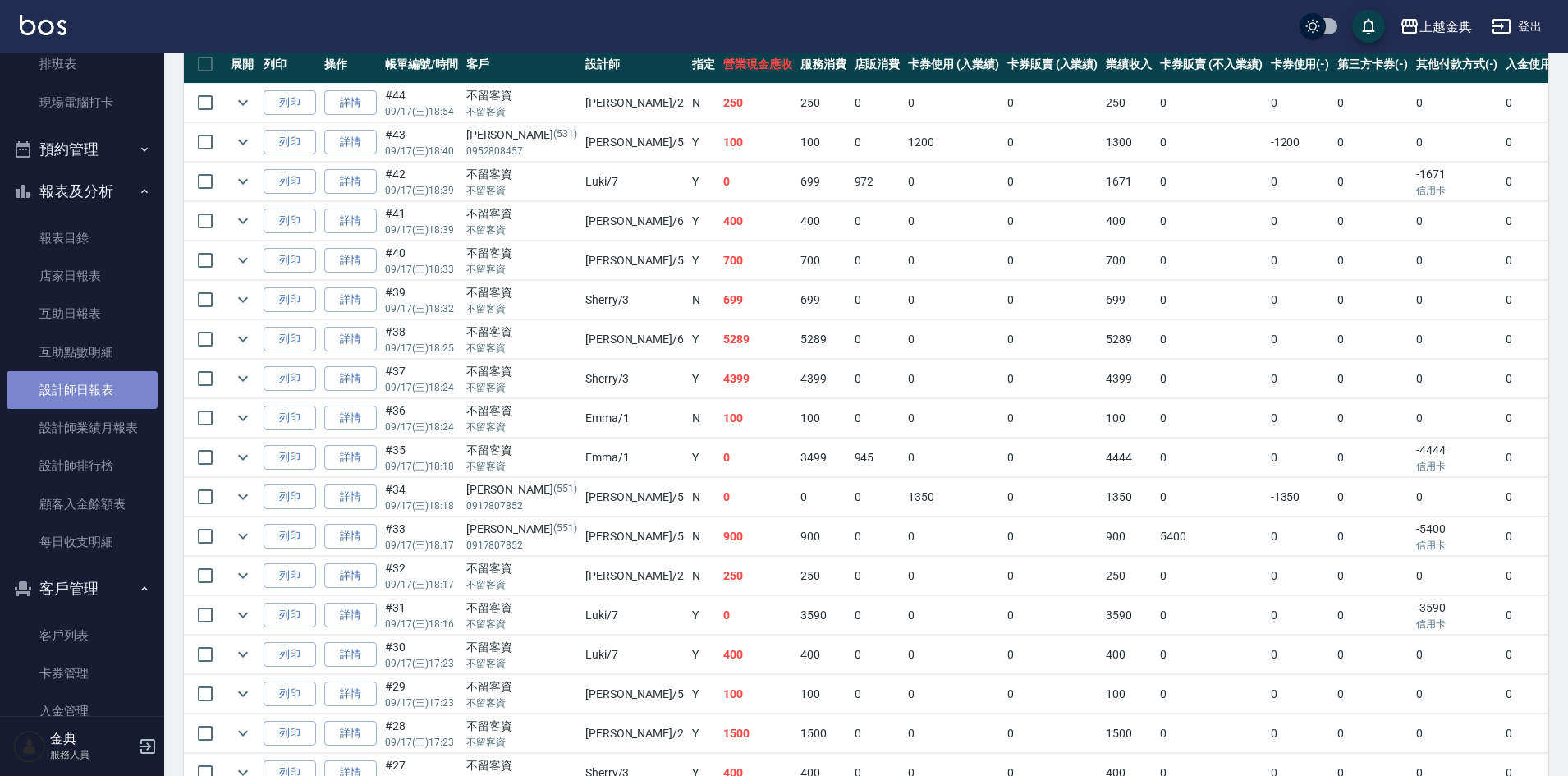
click at [88, 386] on link "設計師日報表" at bounding box center [82, 390] width 151 height 38
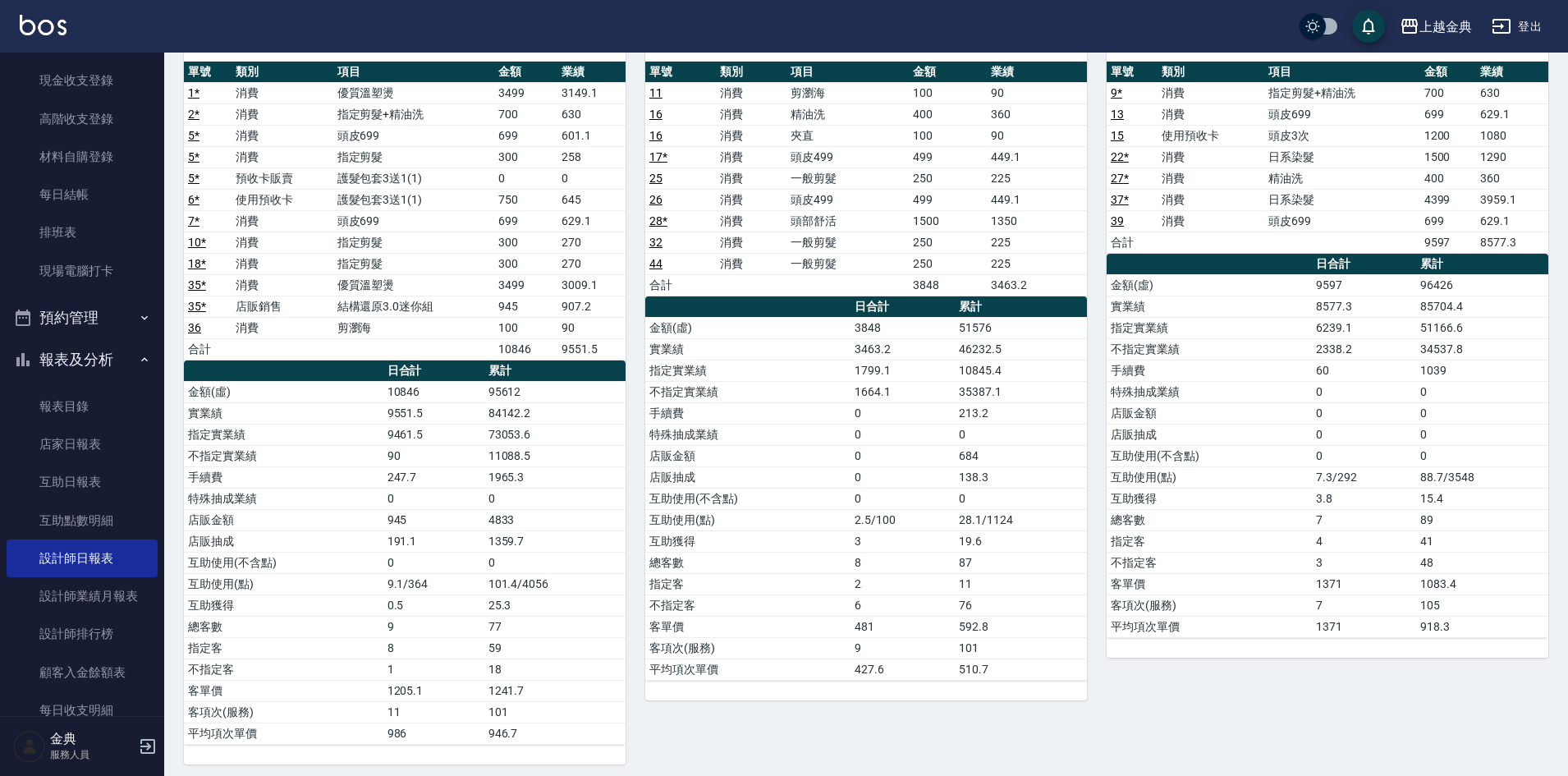
scroll to position [329, 0]
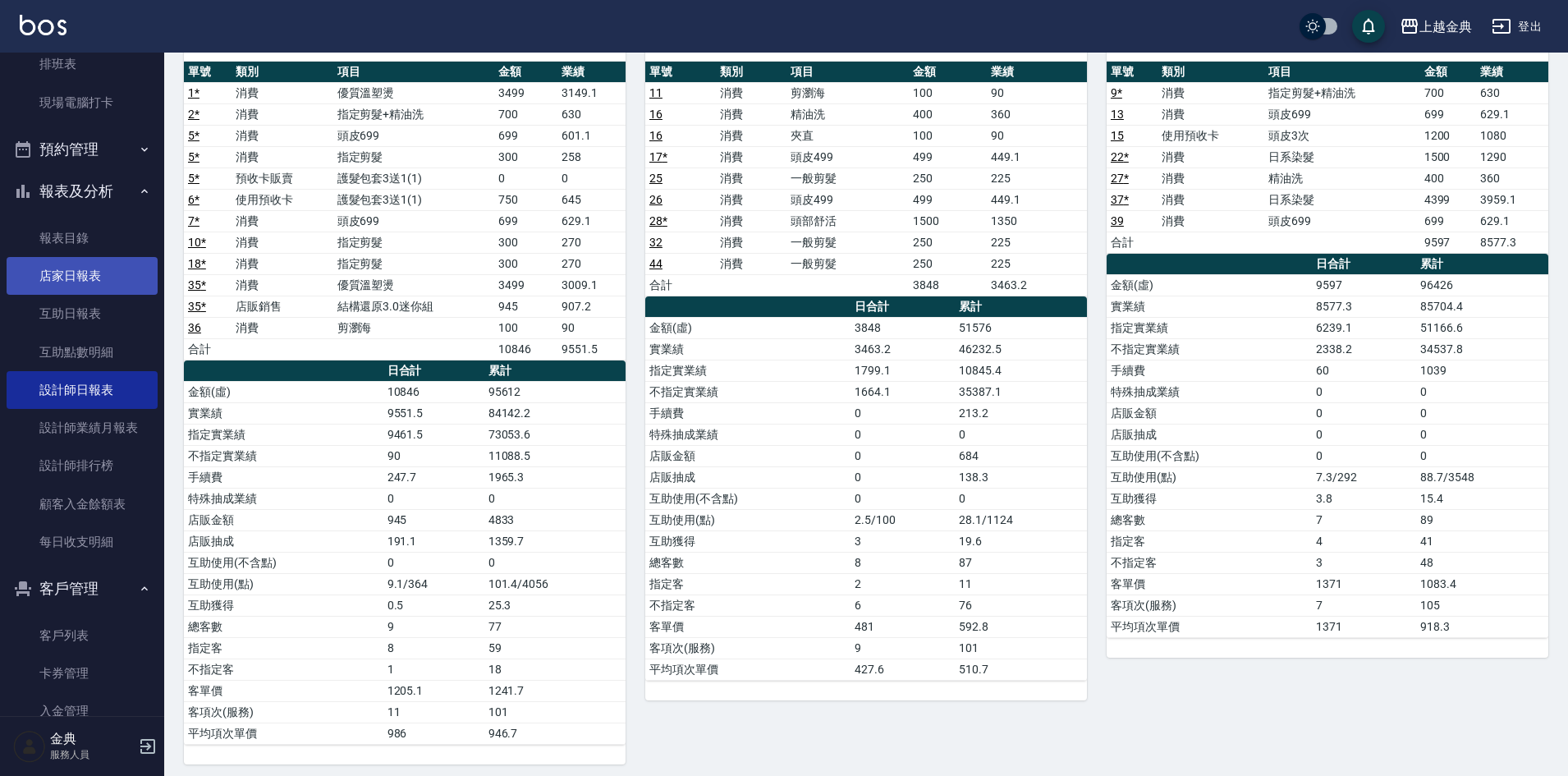
click at [100, 277] on link "店家日報表" at bounding box center [82, 276] width 151 height 38
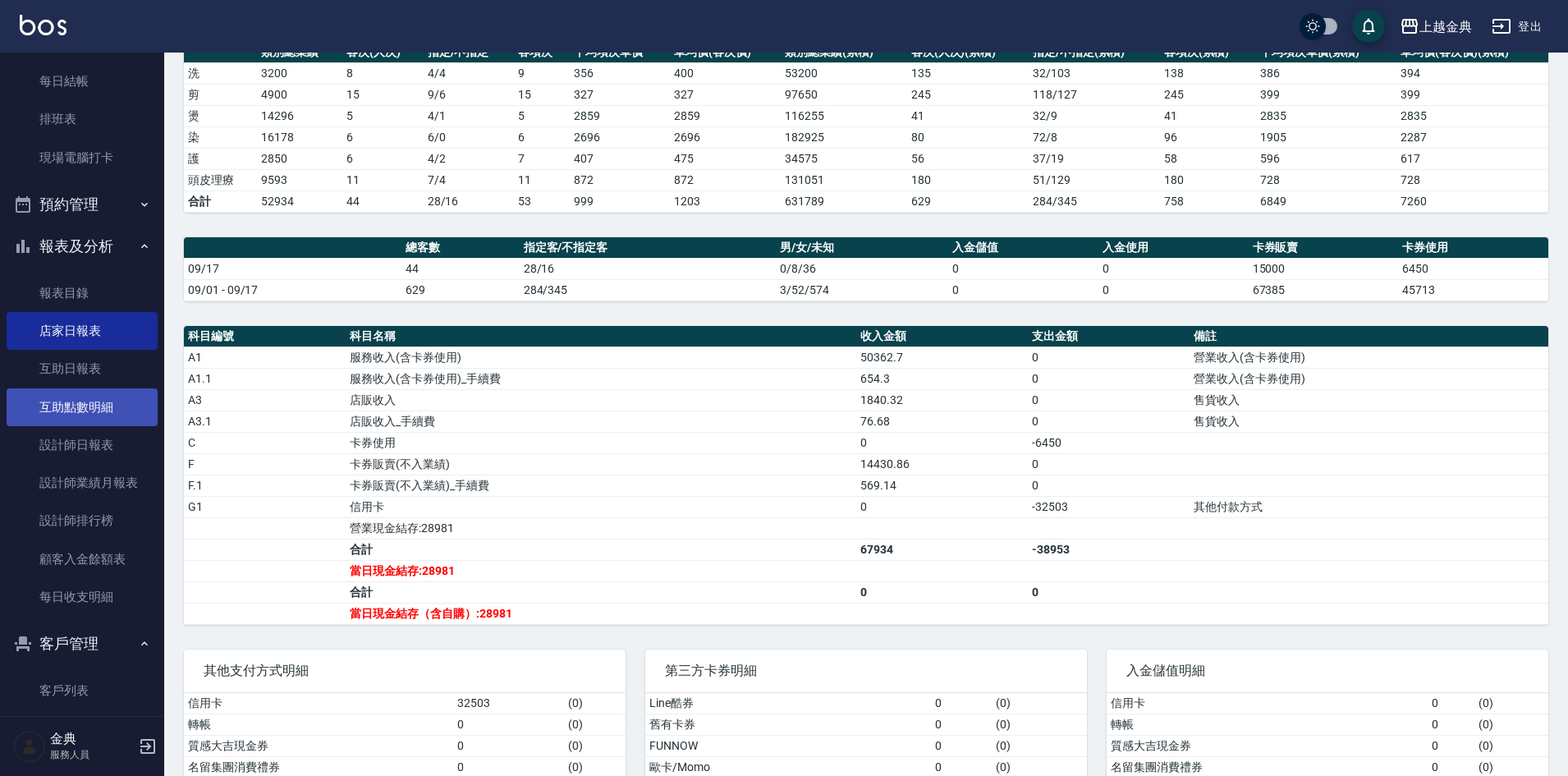
scroll to position [247, 0]
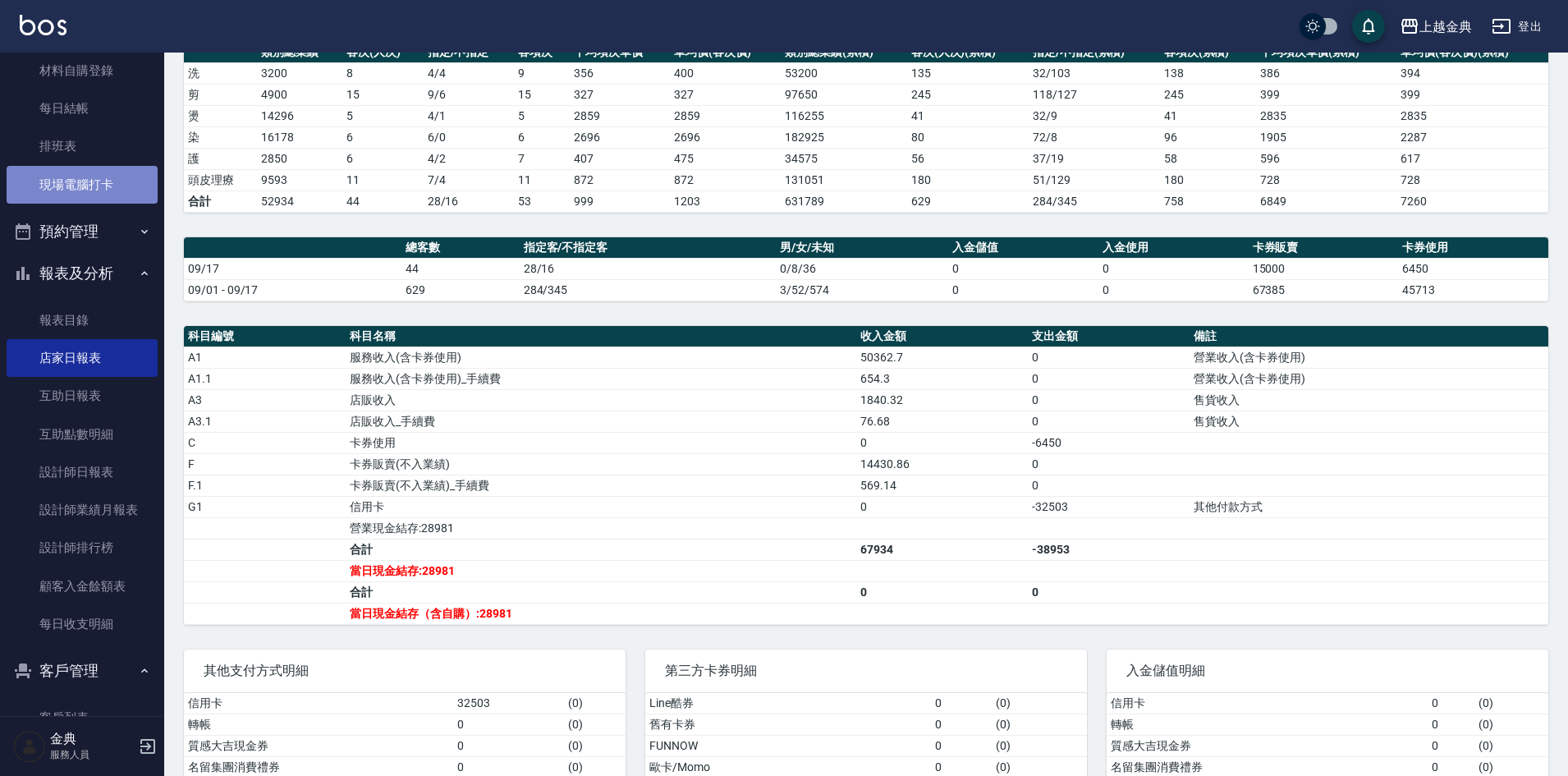
click at [106, 186] on link "現場電腦打卡" at bounding box center [82, 185] width 151 height 38
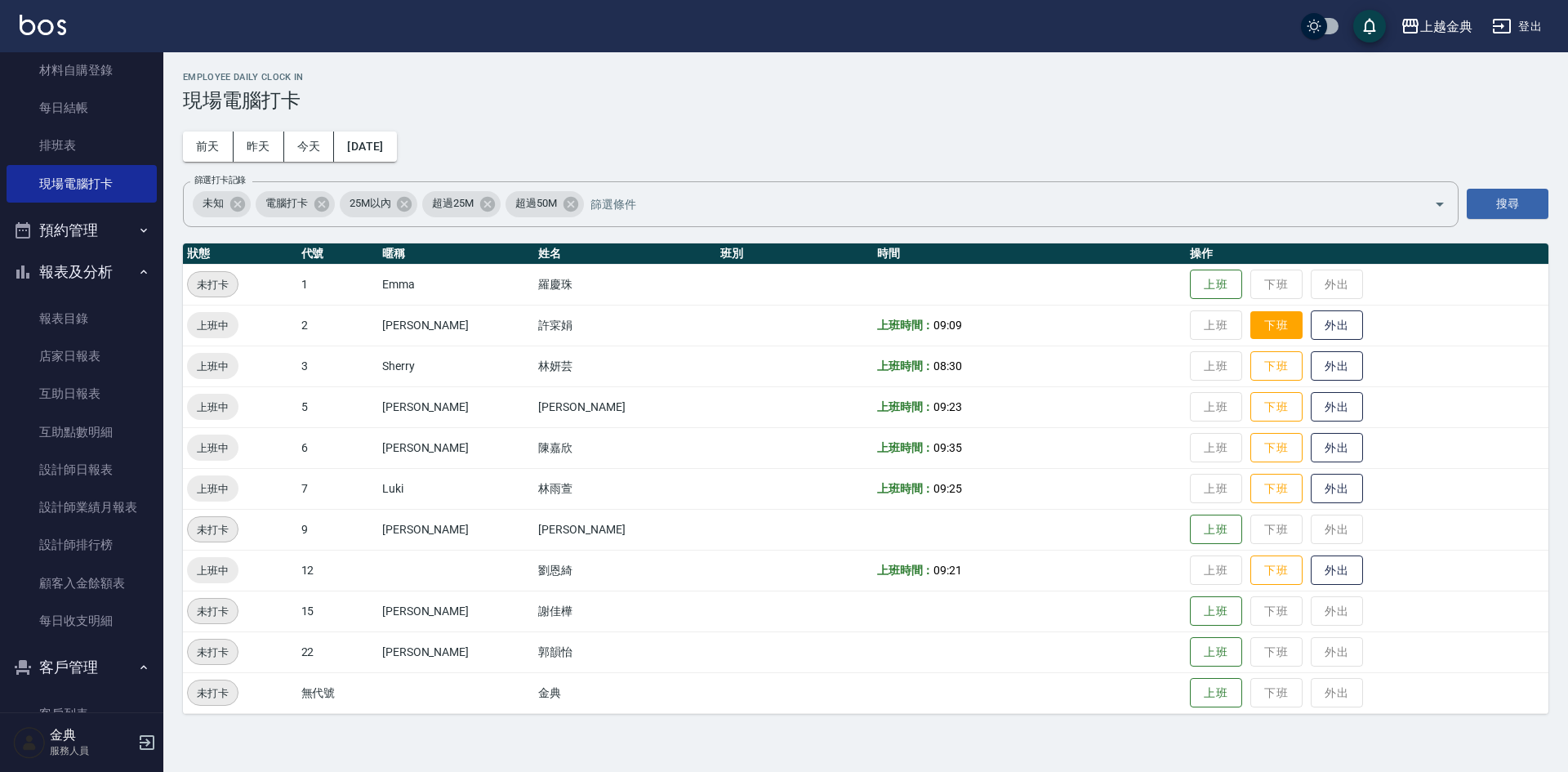
click at [1250, 325] on button "下班" at bounding box center [1276, 325] width 53 height 29
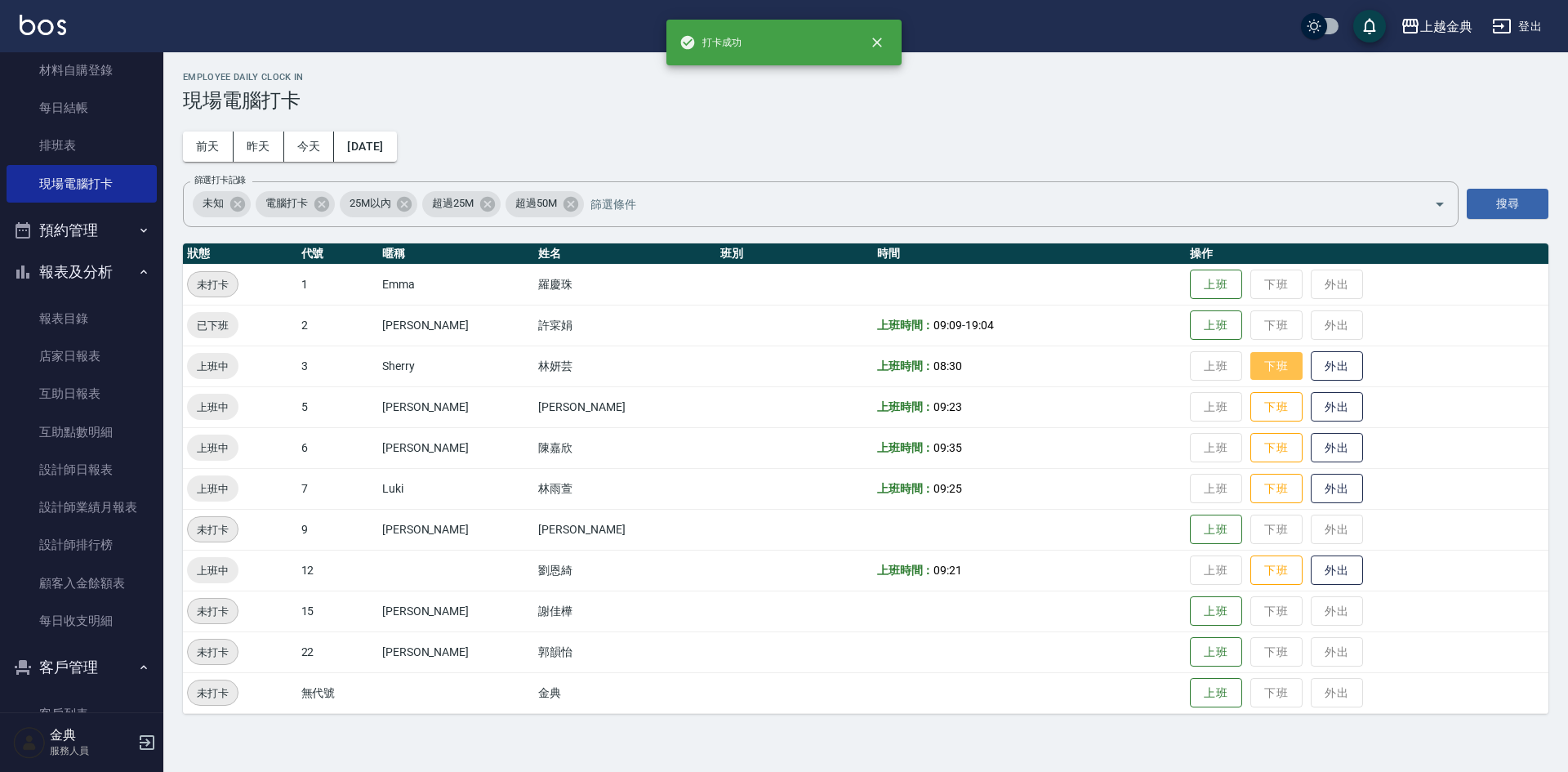
click at [1250, 373] on button "下班" at bounding box center [1276, 366] width 53 height 29
click at [1250, 407] on button "下班" at bounding box center [1276, 406] width 53 height 29
click at [1250, 443] on button "下班" at bounding box center [1276, 448] width 53 height 29
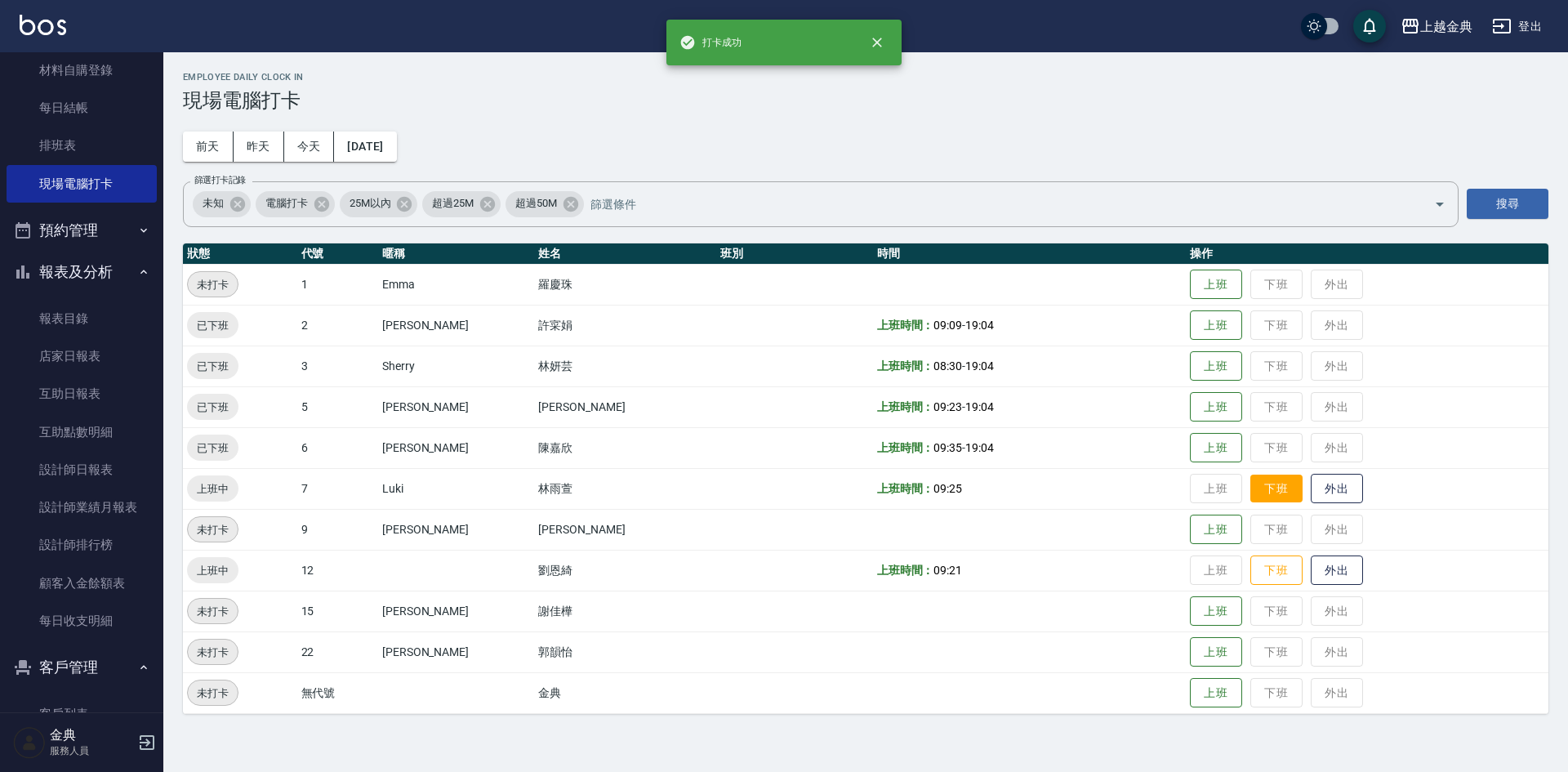
click at [1250, 485] on button "下班" at bounding box center [1276, 489] width 53 height 29
click at [1250, 567] on button "下班" at bounding box center [1276, 570] width 53 height 29
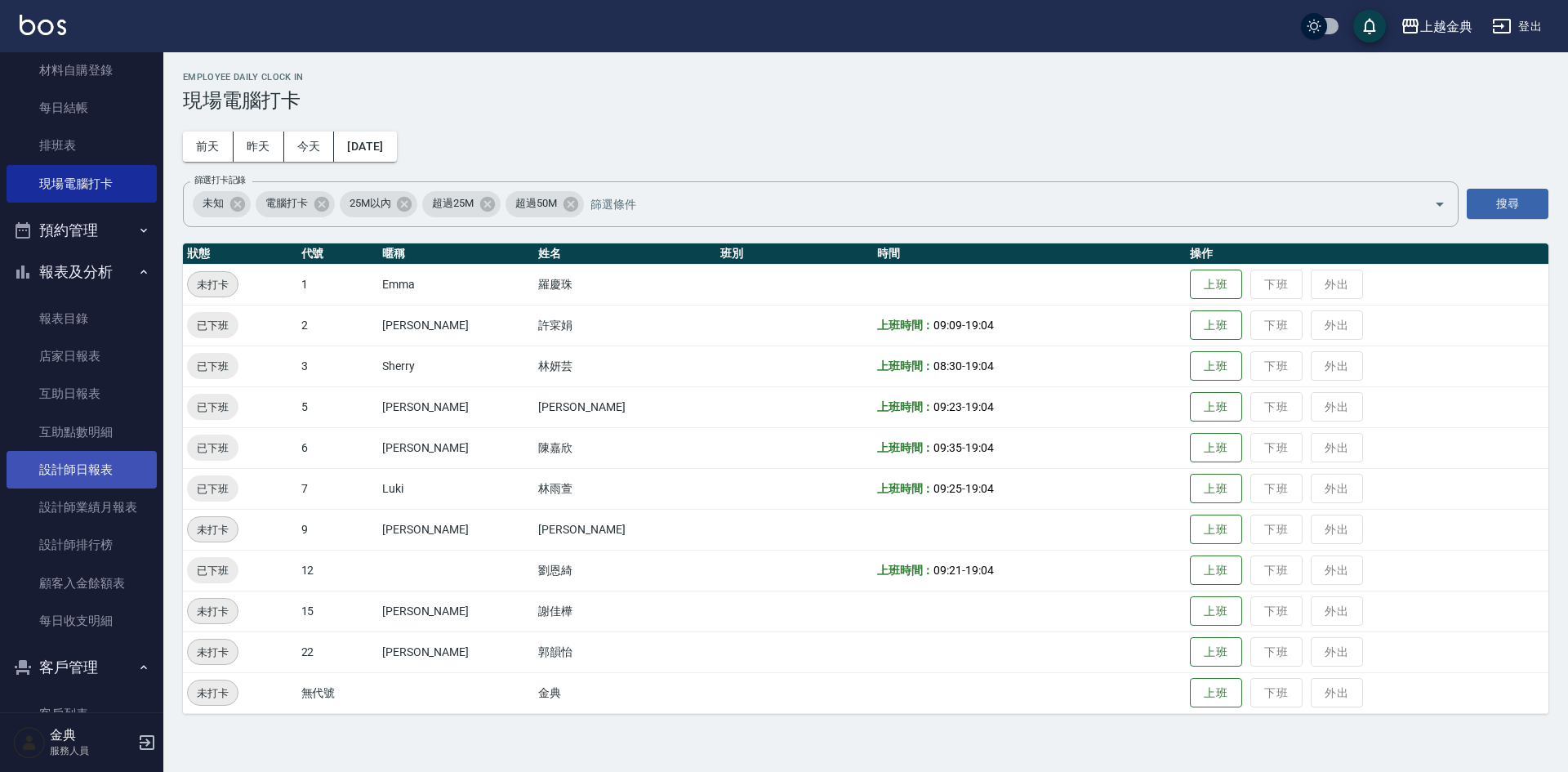
click at [103, 476] on link "設計師日報表" at bounding box center [81, 470] width 150 height 38
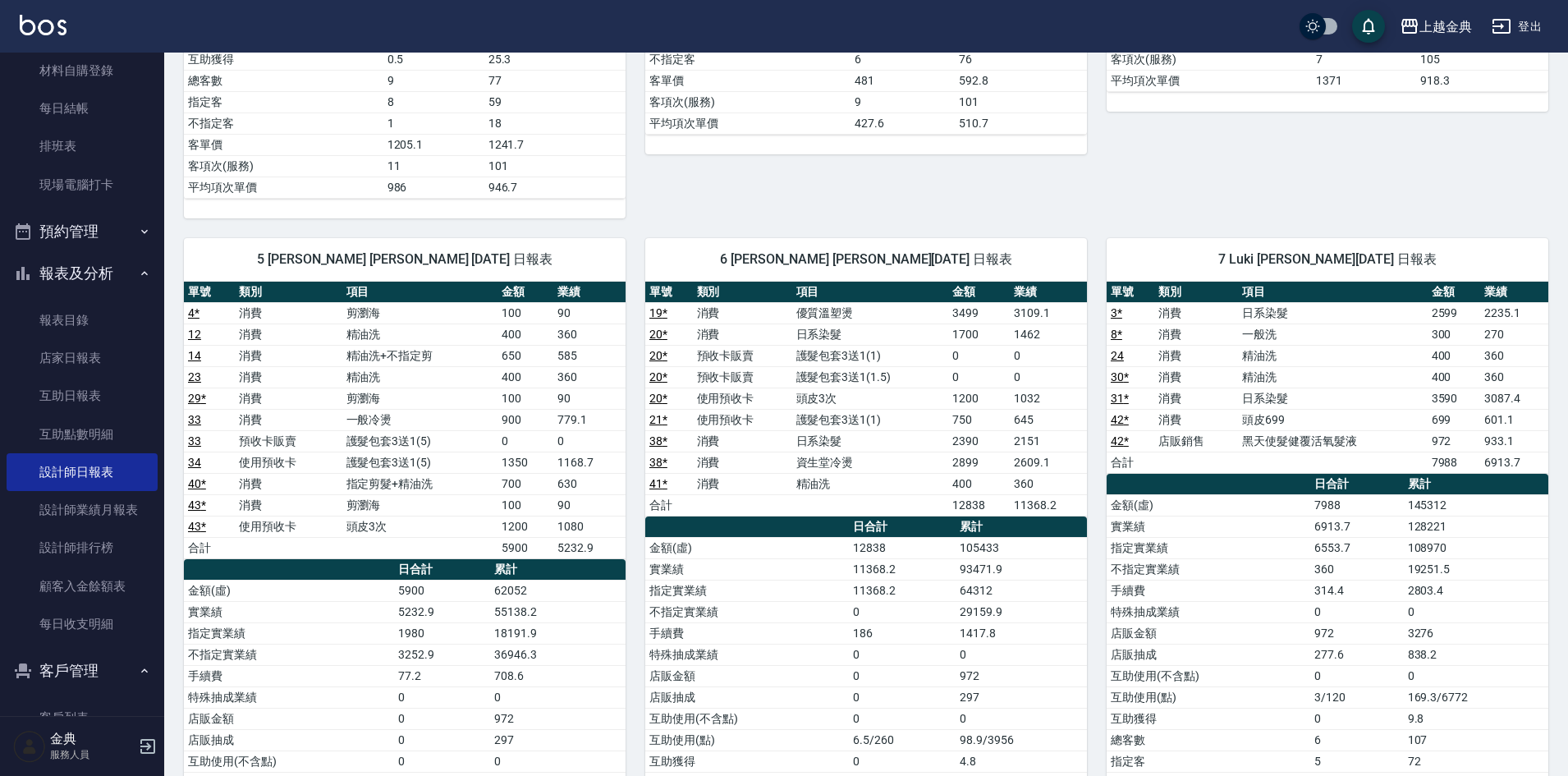
scroll to position [739, 0]
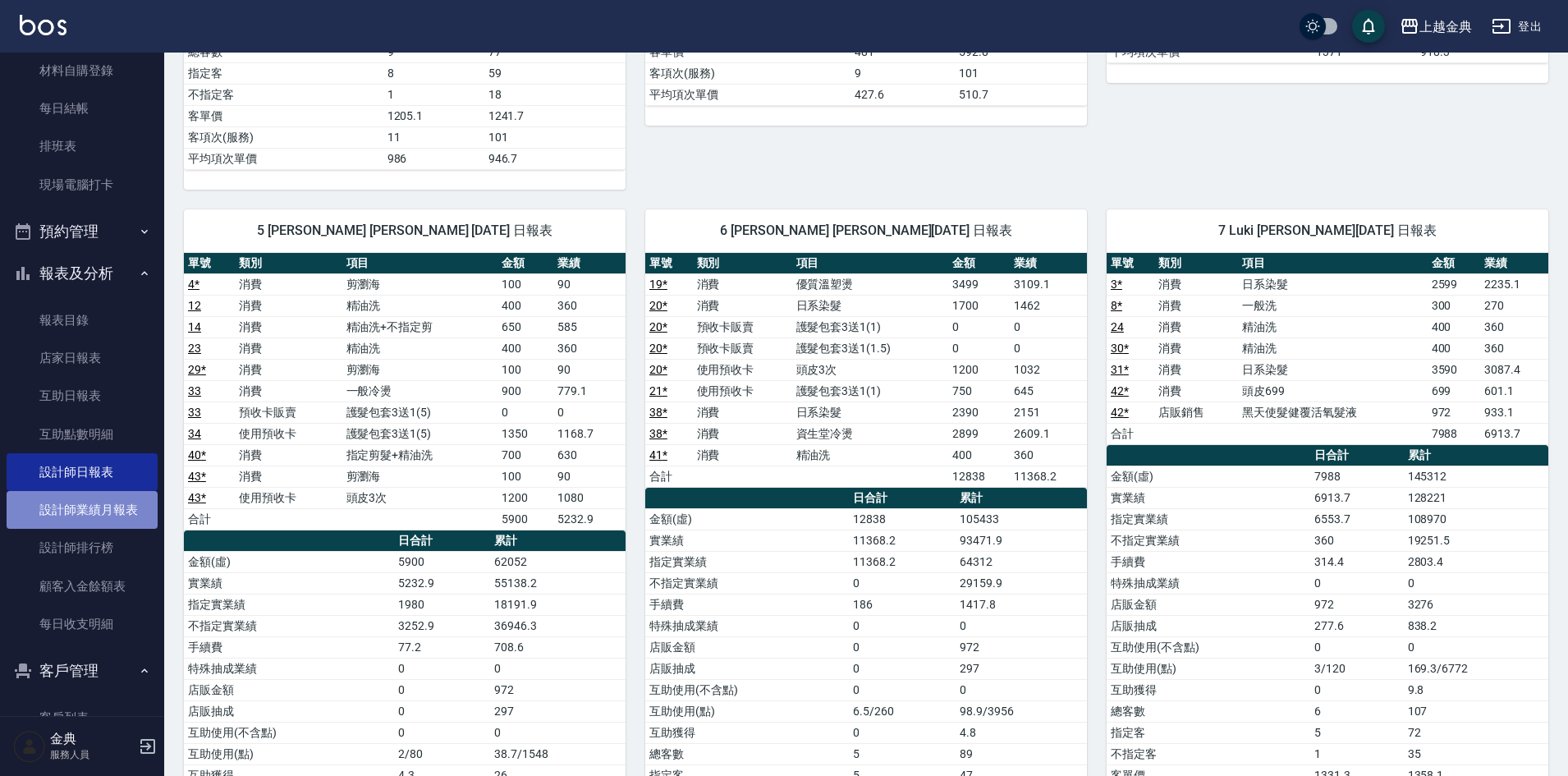
click at [130, 509] on link "設計師業績月報表" at bounding box center [82, 510] width 151 height 38
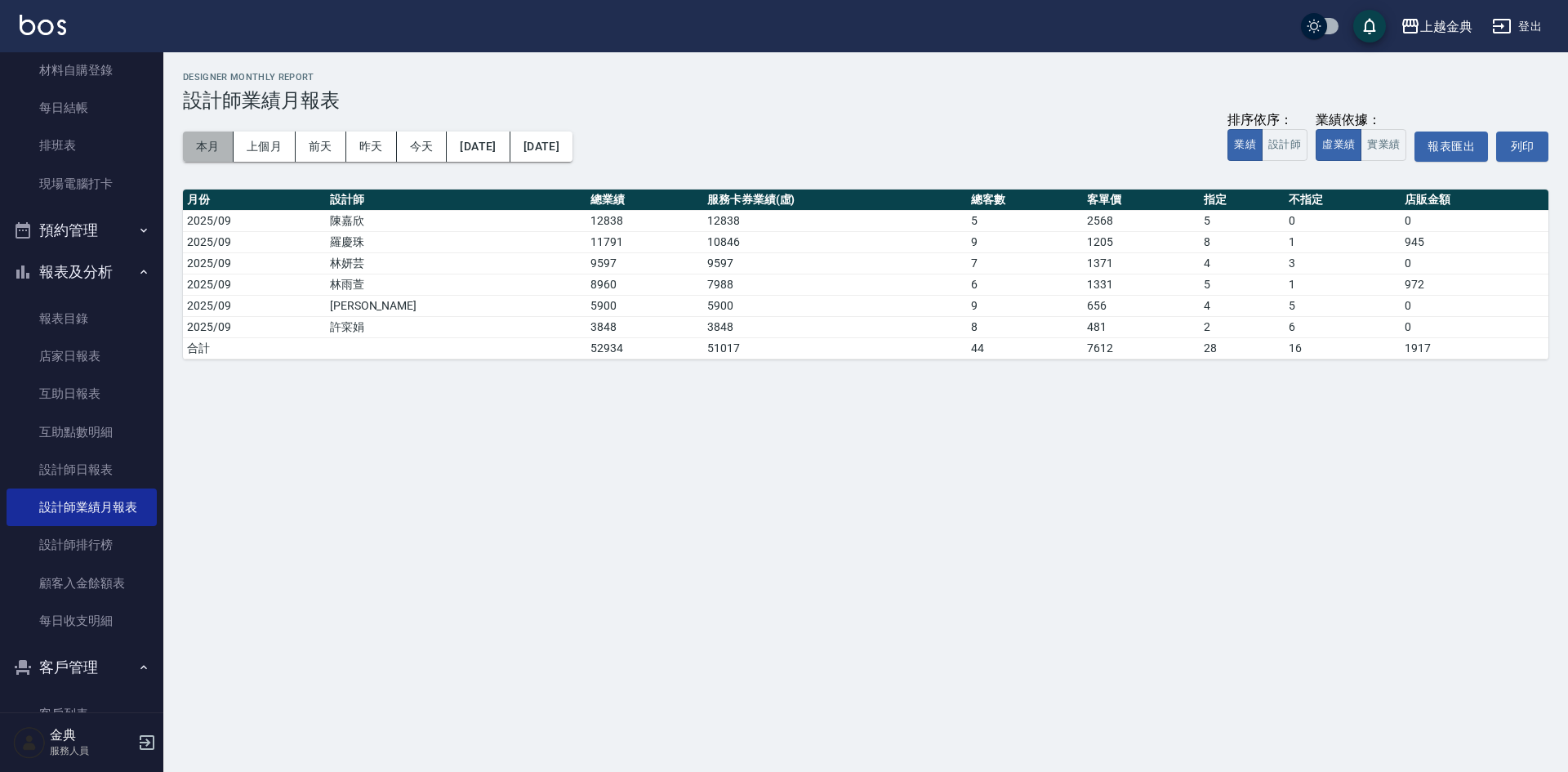
click at [195, 140] on button "本月" at bounding box center [208, 146] width 51 height 30
